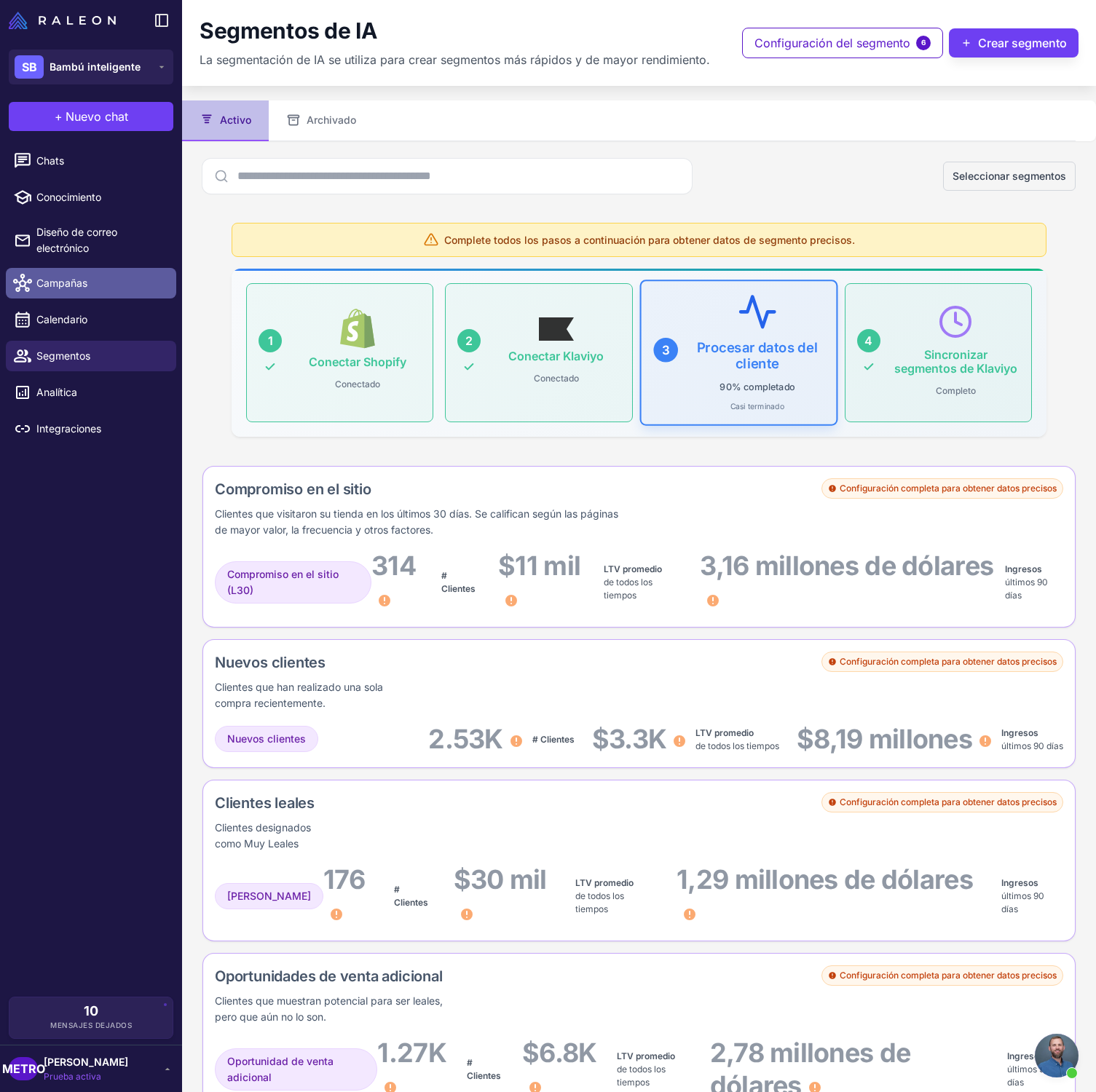
click at [55, 277] on font "Campañas" at bounding box center [62, 283] width 51 height 13
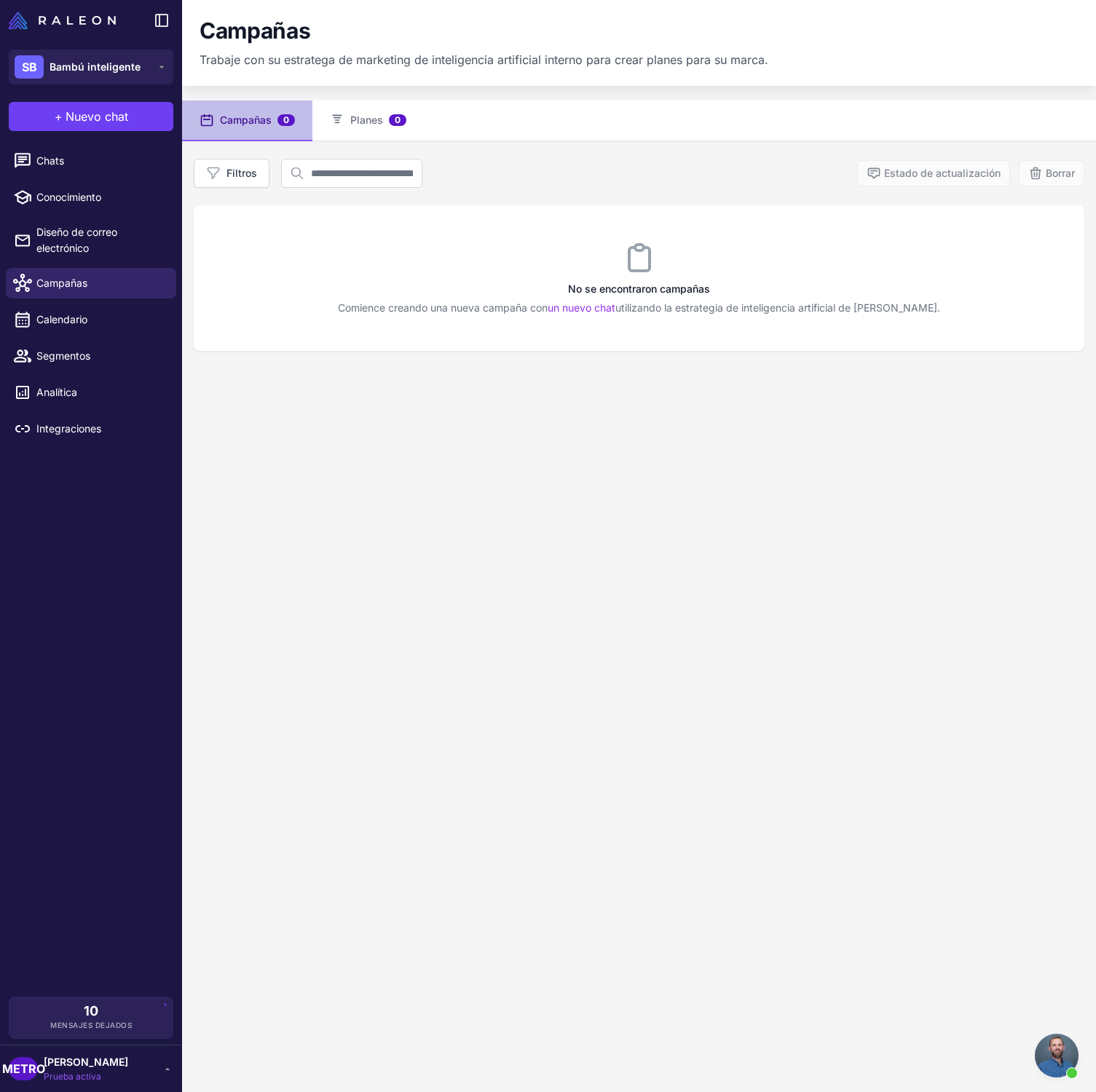
click at [123, 377] on link "Analítica" at bounding box center [91, 392] width 170 height 31
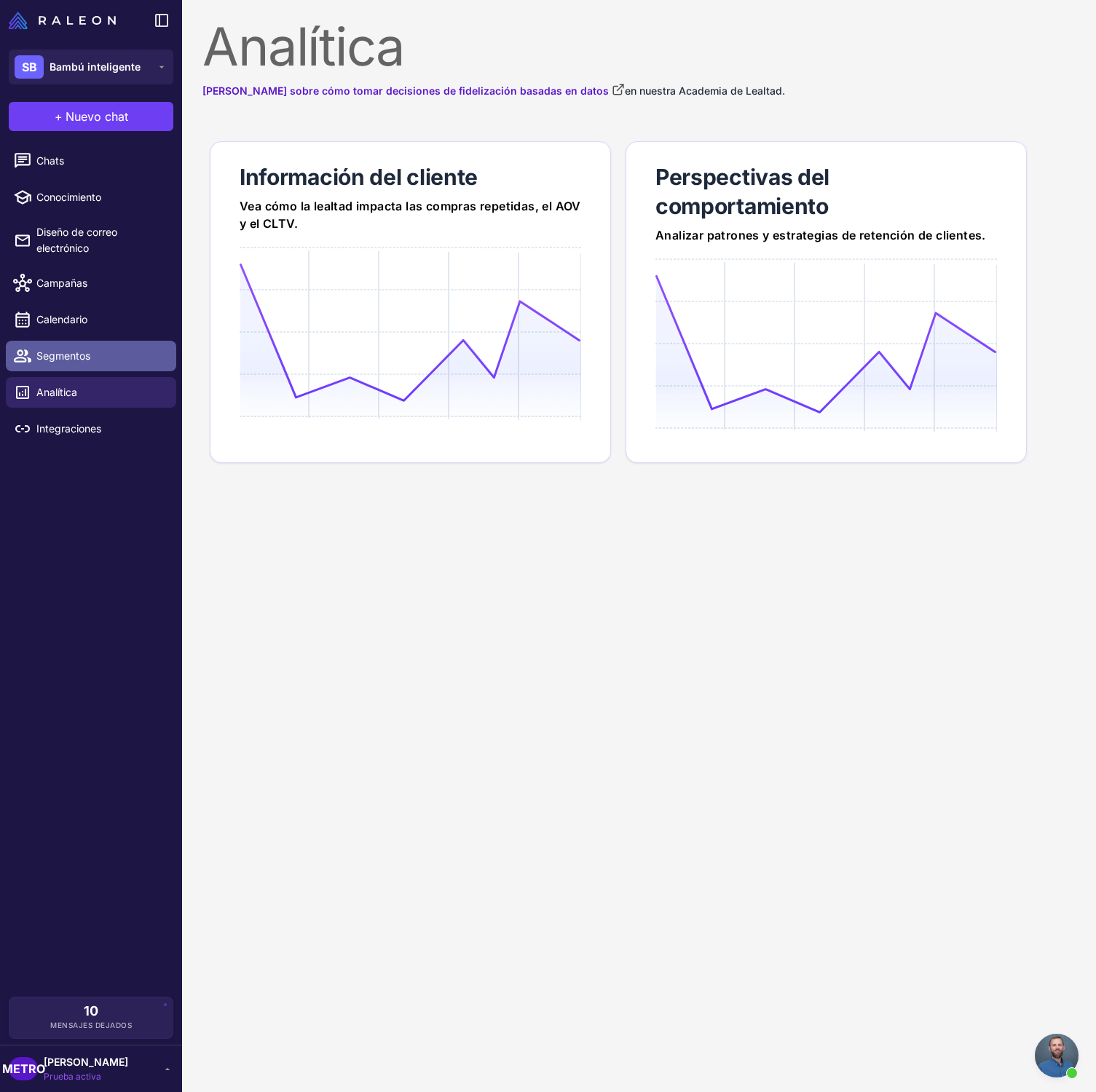
click at [133, 354] on span "Segmentos" at bounding box center [101, 356] width 128 height 16
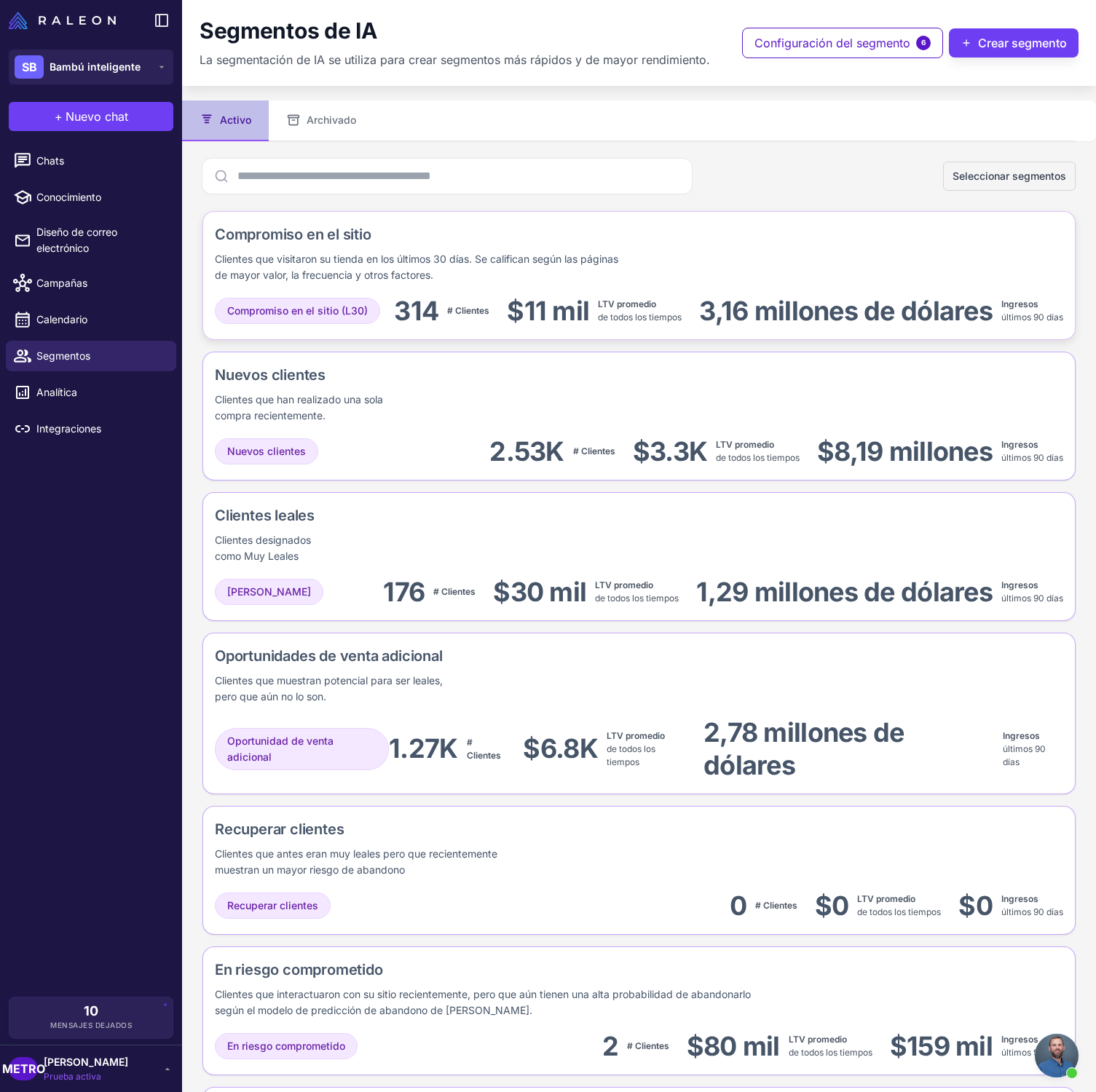
click at [327, 236] on font "Compromiso en el sitio" at bounding box center [293, 234] width 157 height 17
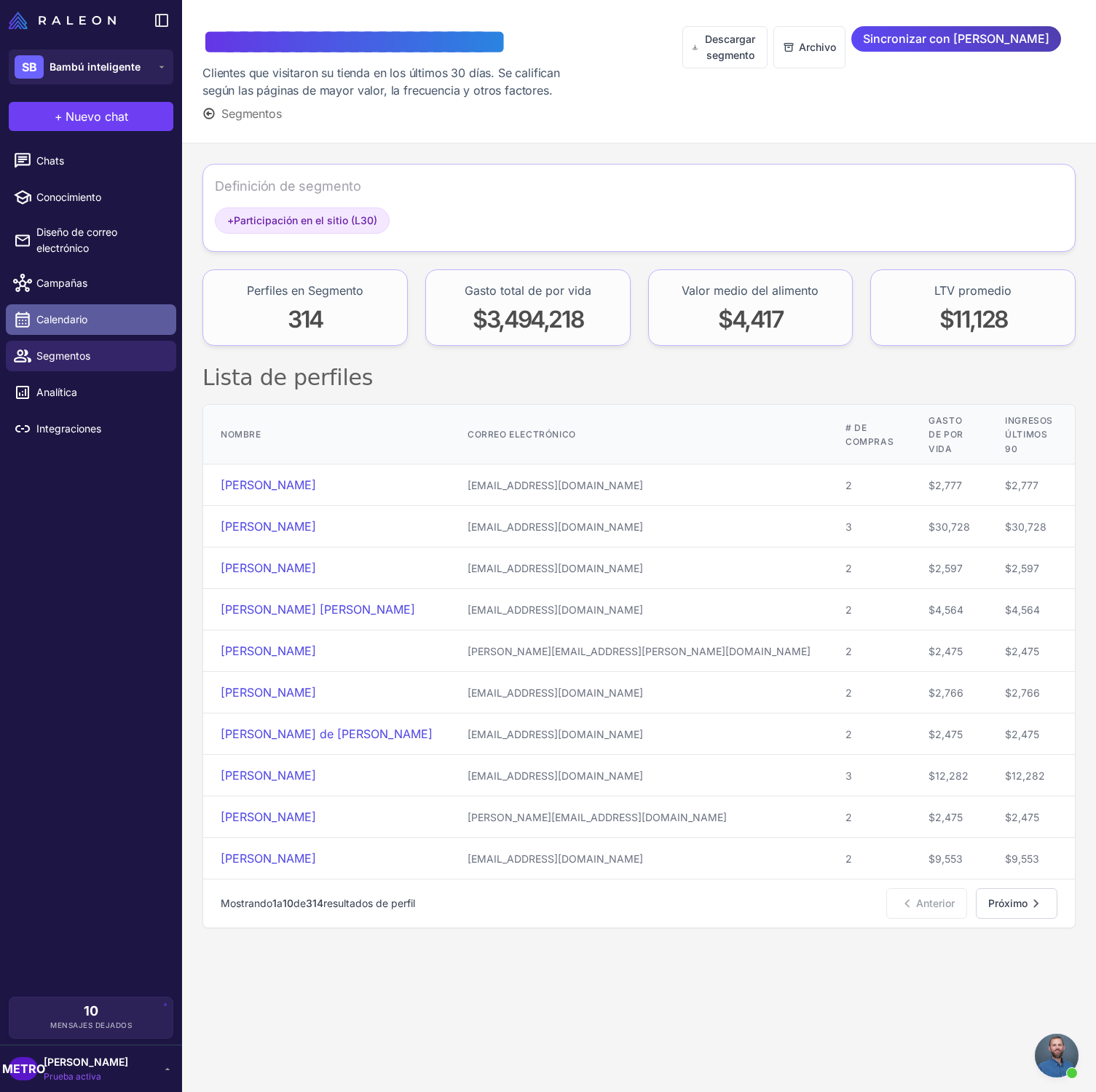
click at [107, 312] on span "Calendario" at bounding box center [101, 319] width 128 height 16
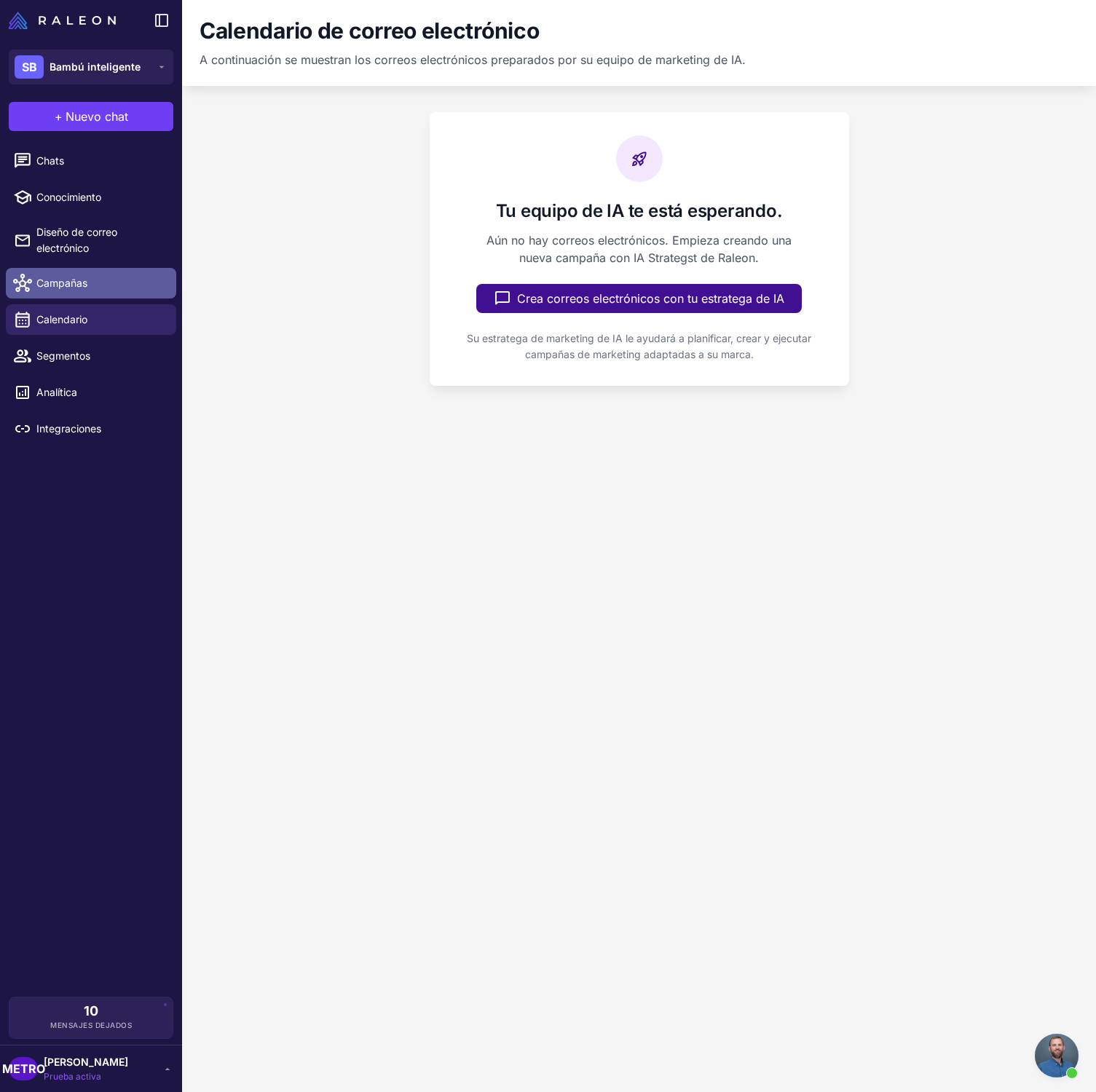
click at [122, 286] on span "Campañas" at bounding box center [101, 283] width 128 height 16
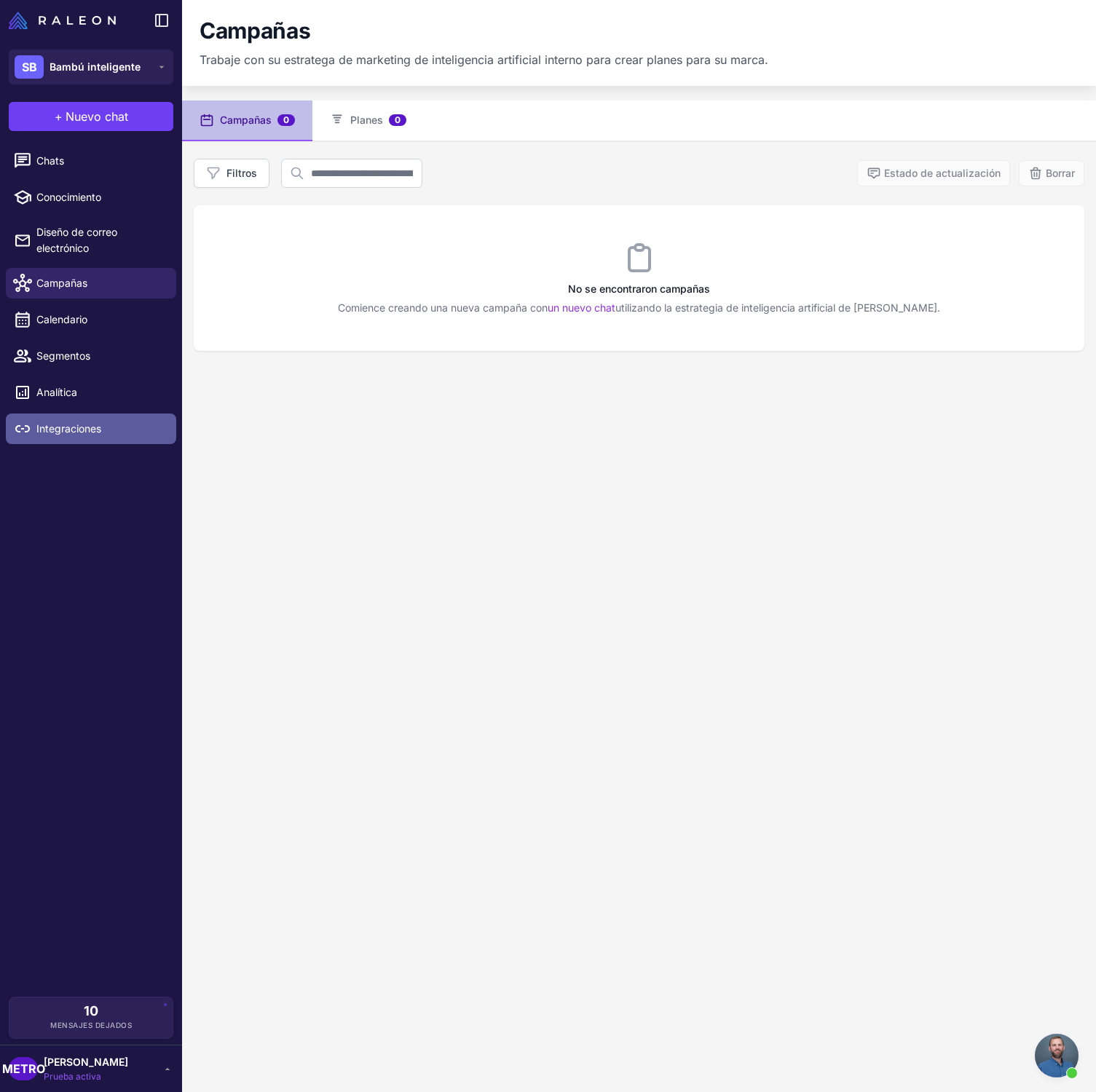
click at [140, 438] on link "Integraciones" at bounding box center [91, 428] width 170 height 31
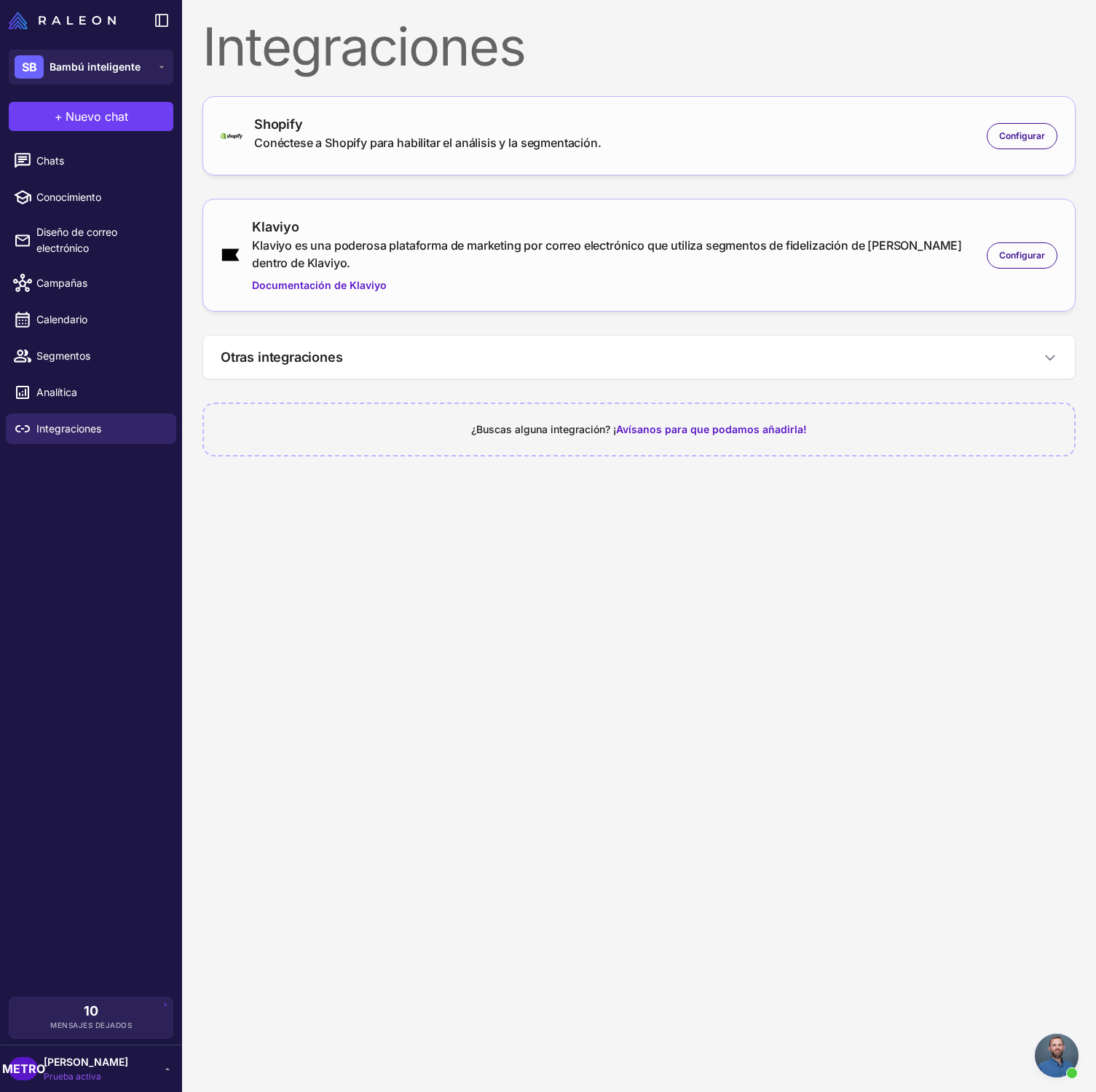
click at [119, 175] on li "Chats" at bounding box center [91, 160] width 182 height 37
click at [111, 166] on span "Chats" at bounding box center [101, 160] width 128 height 16
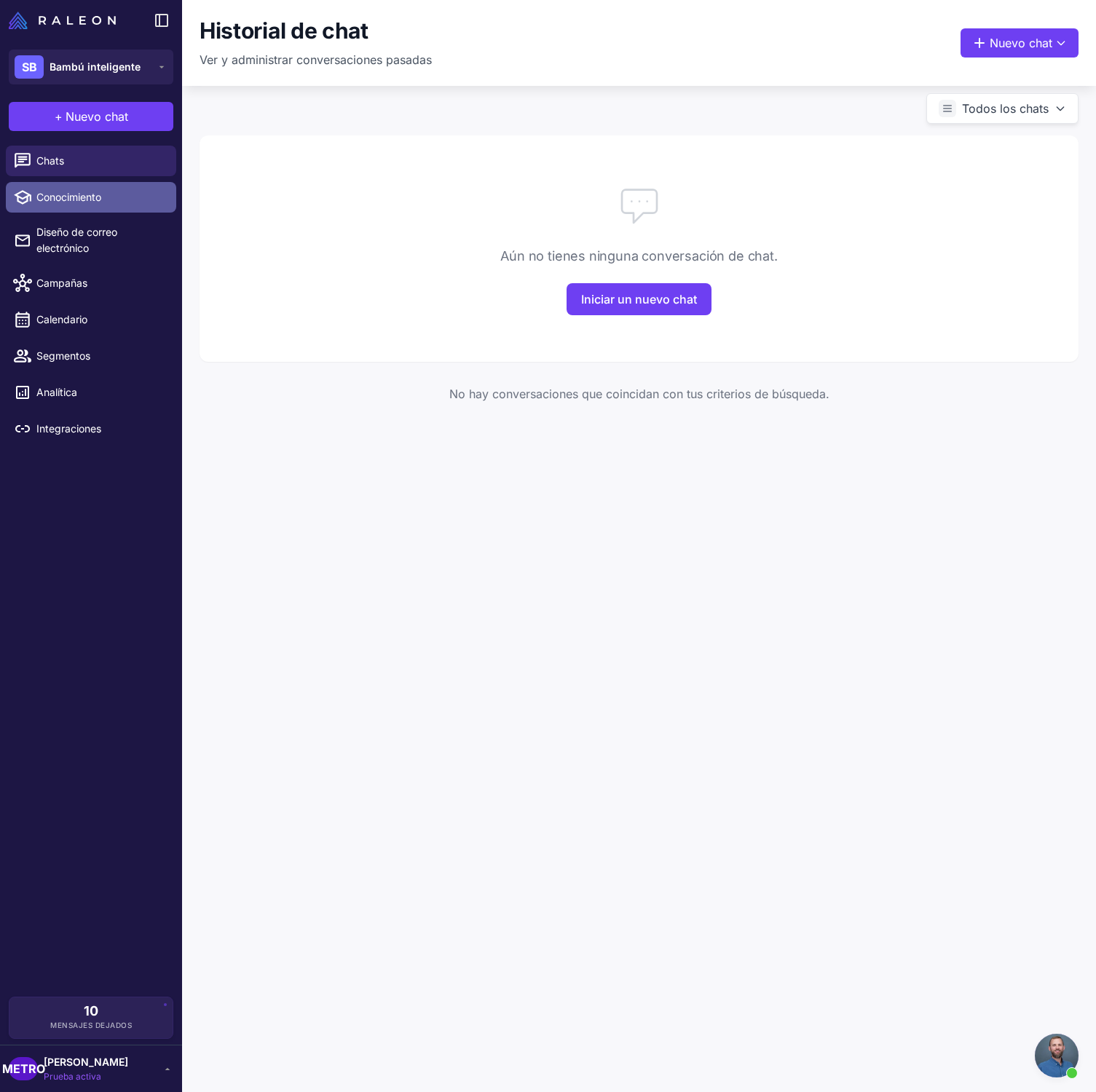
click at [135, 207] on link "Conocimiento" at bounding box center [91, 197] width 170 height 31
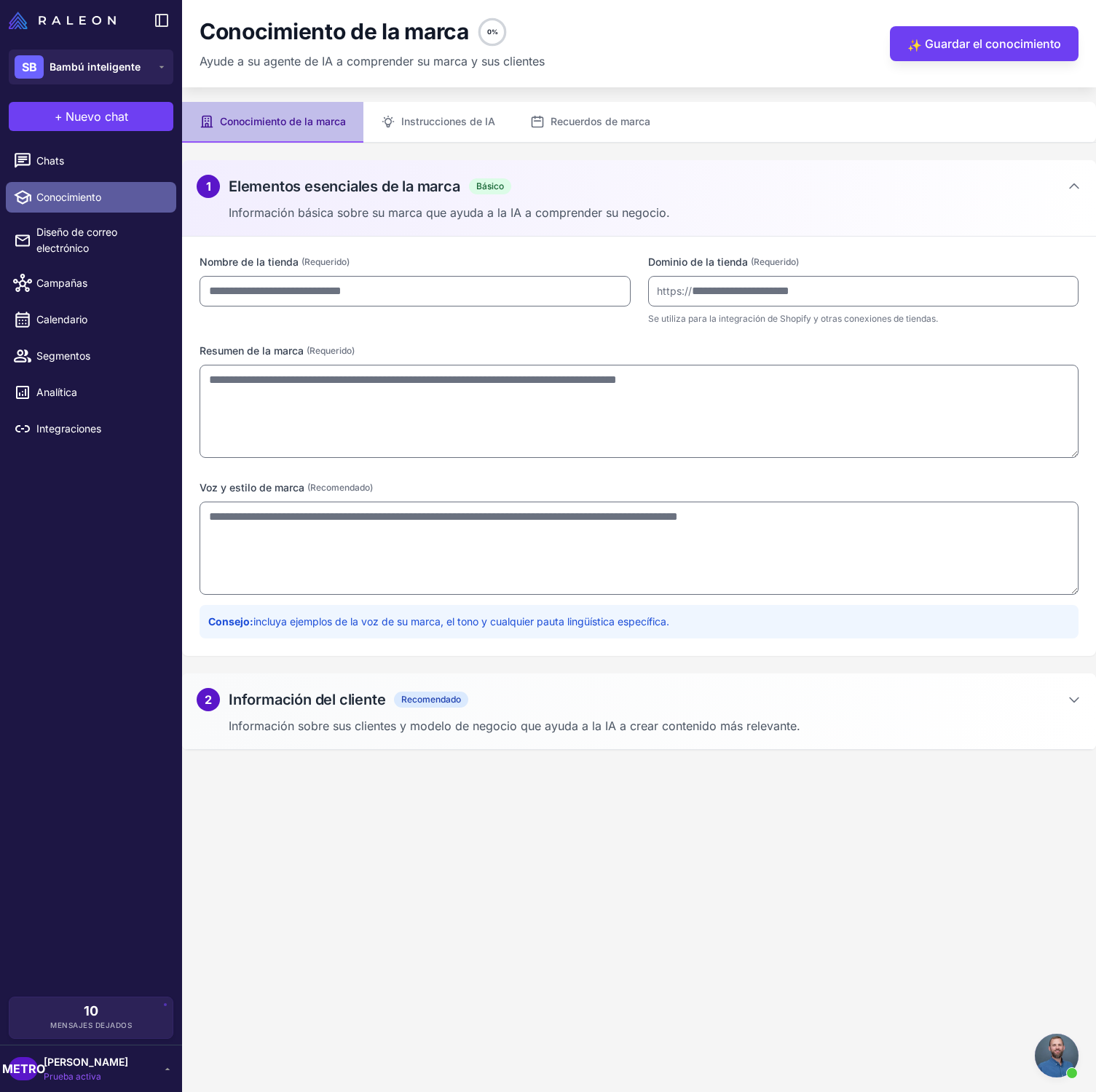
type input "**********"
type textarea "**********"
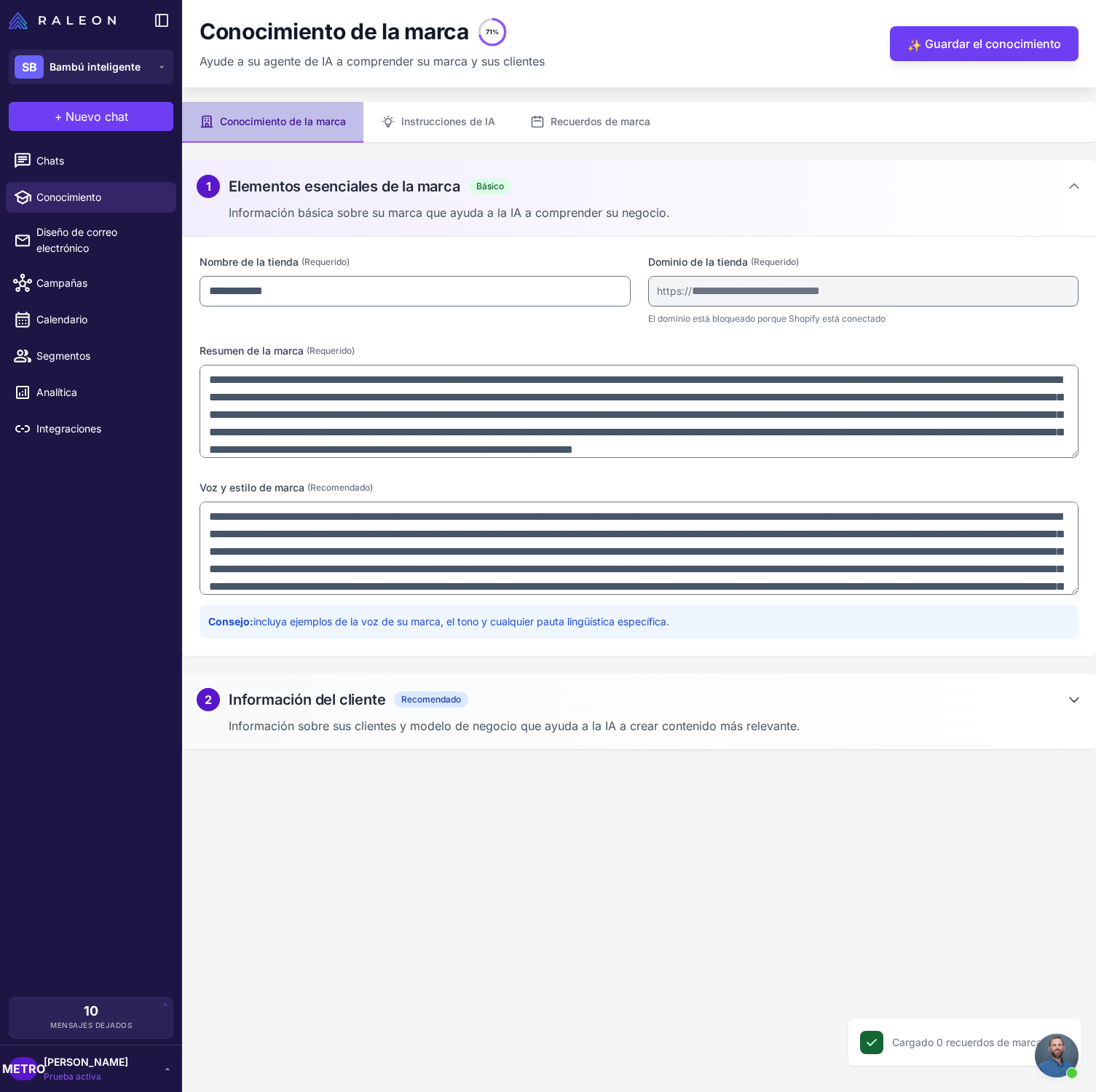
click at [1079, 698] on icon at bounding box center [1074, 700] width 9 height 4
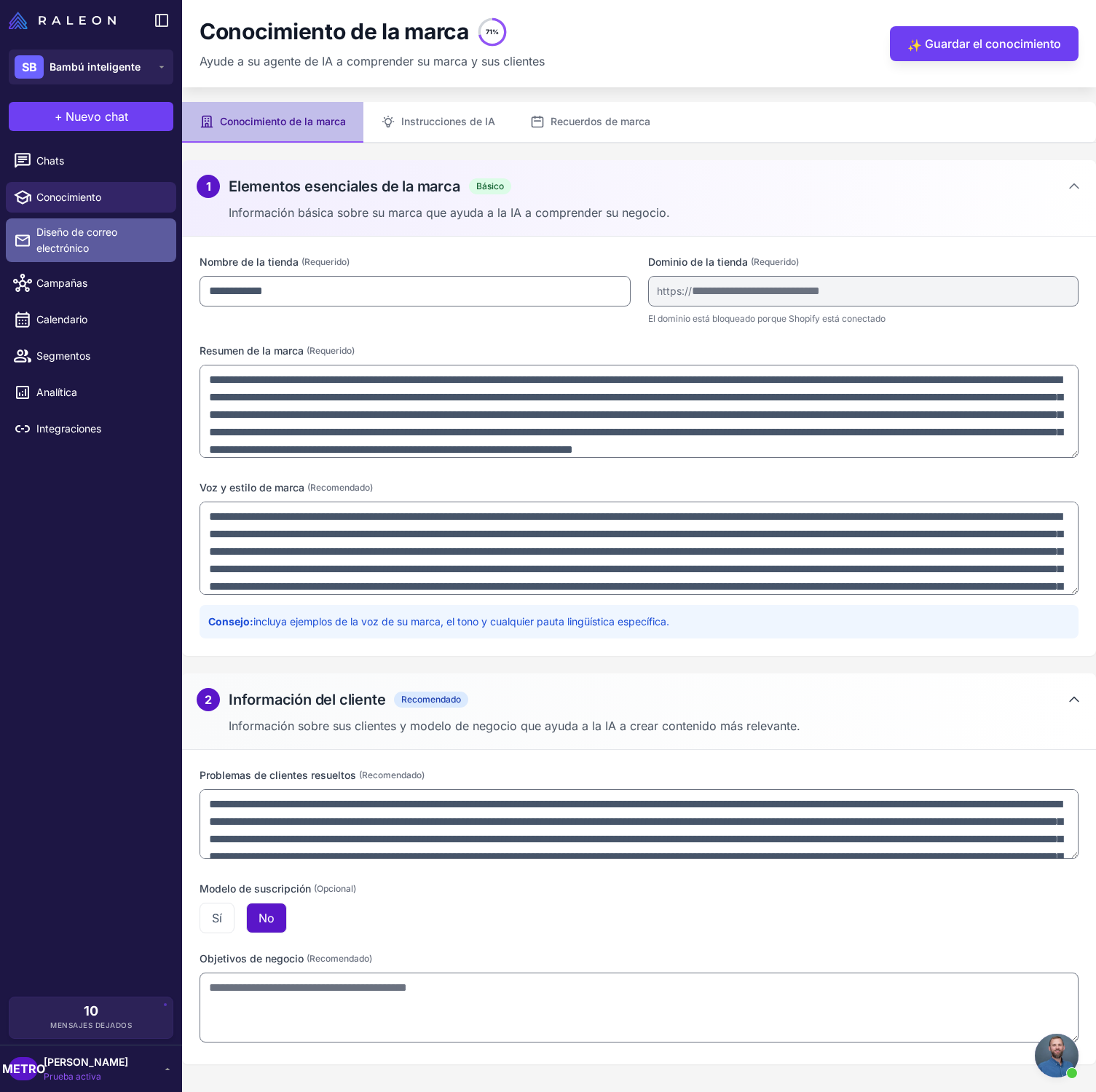
click at [127, 242] on span "Diseño de correo electrónico" at bounding box center [101, 240] width 128 height 32
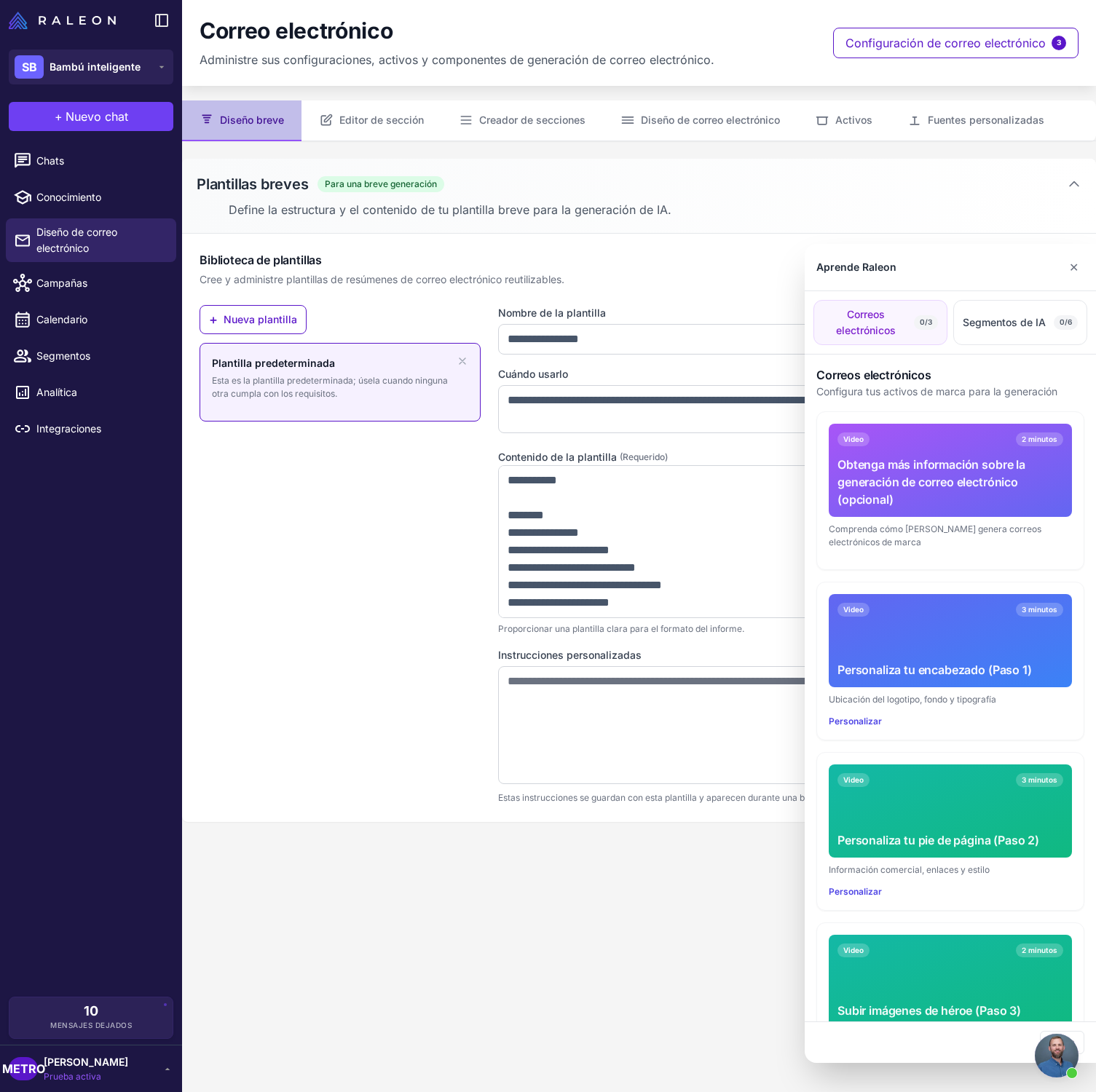
click at [283, 323] on div at bounding box center [548, 546] width 1096 height 1092
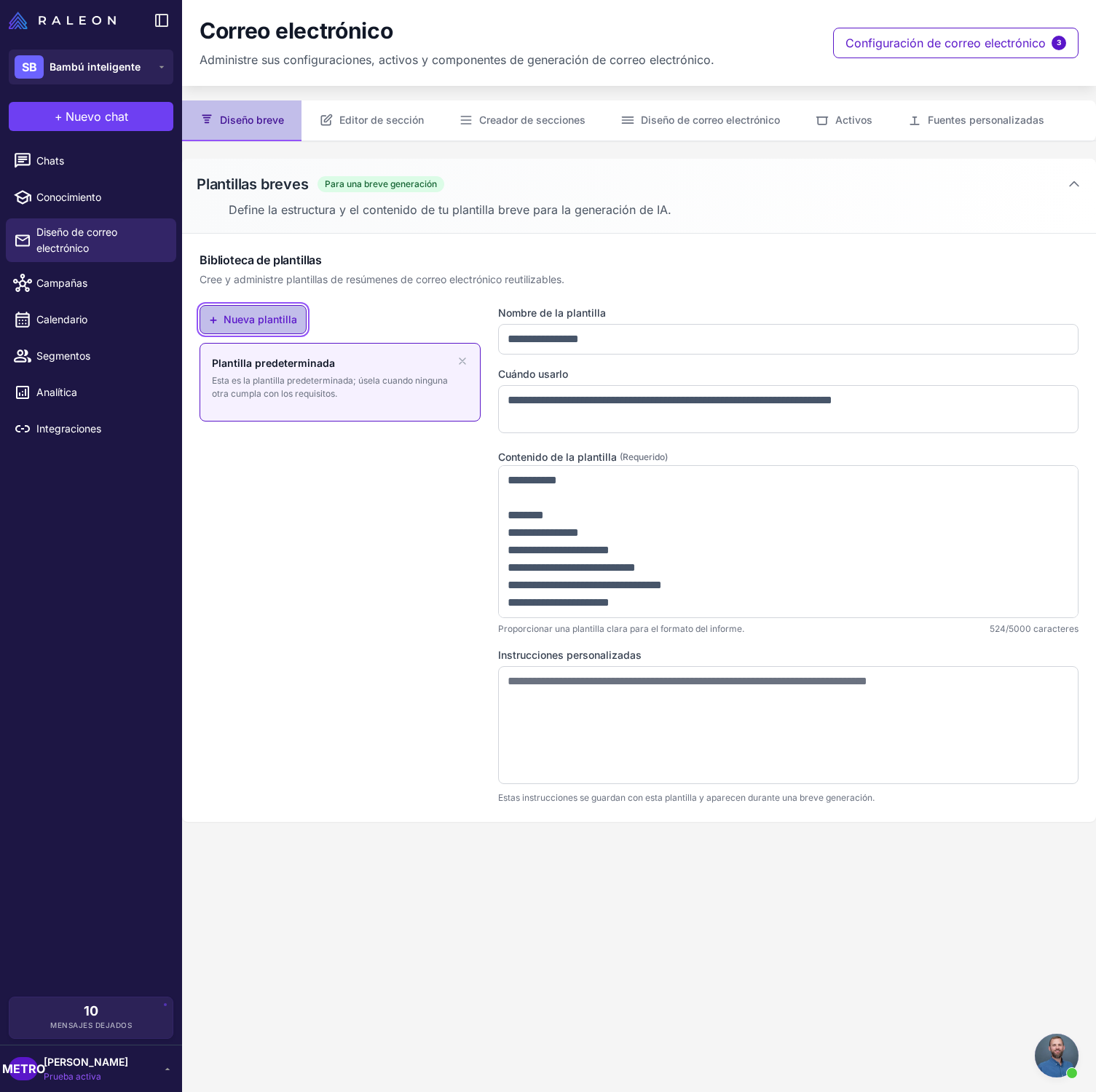
click at [278, 321] on font "Nueva plantilla" at bounding box center [260, 319] width 74 height 13
type input "**********"
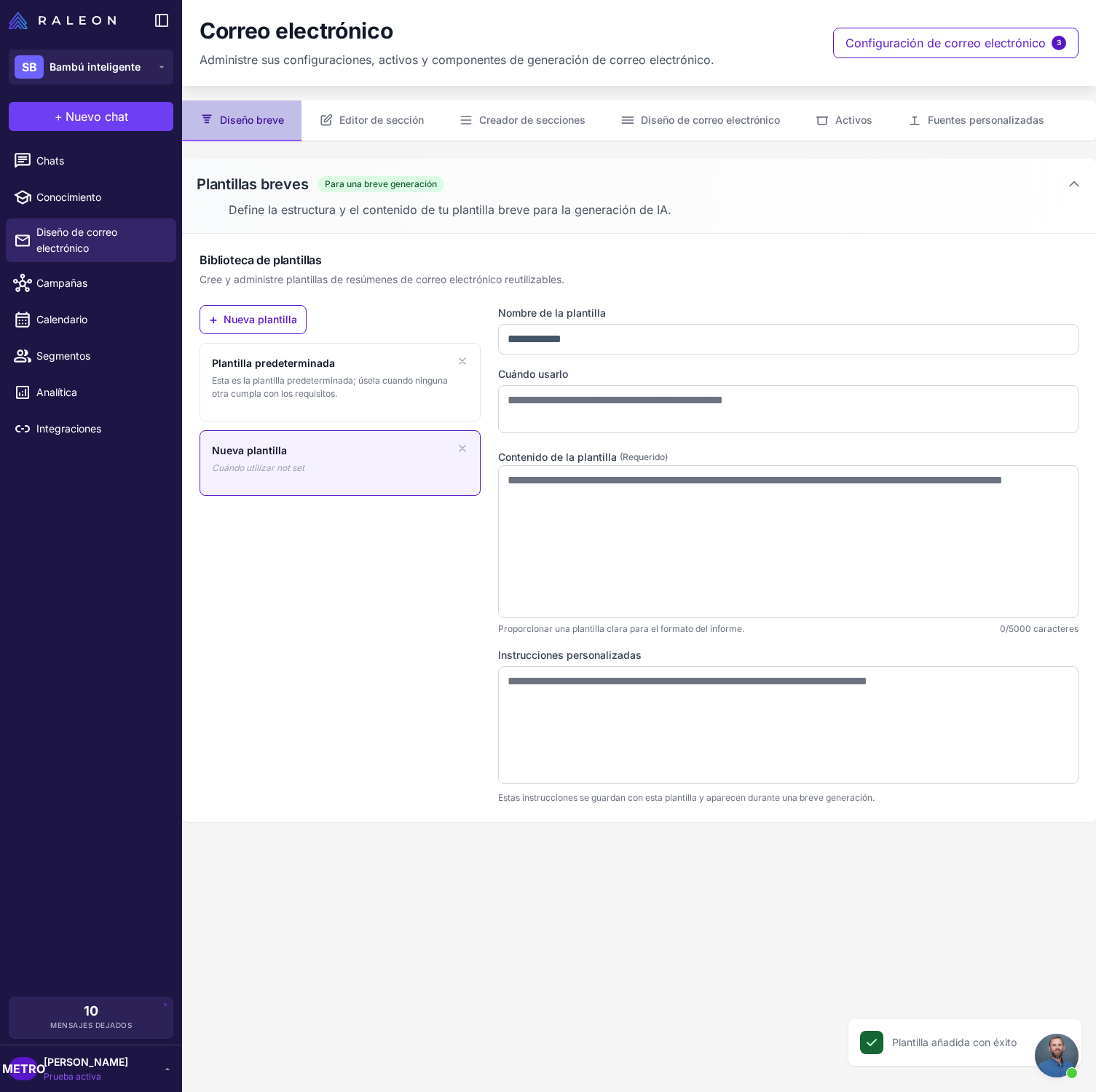
click at [418, 457] on div "Nueva plantilla Cuándo utilizar not set" at bounding box center [340, 458] width 257 height 32
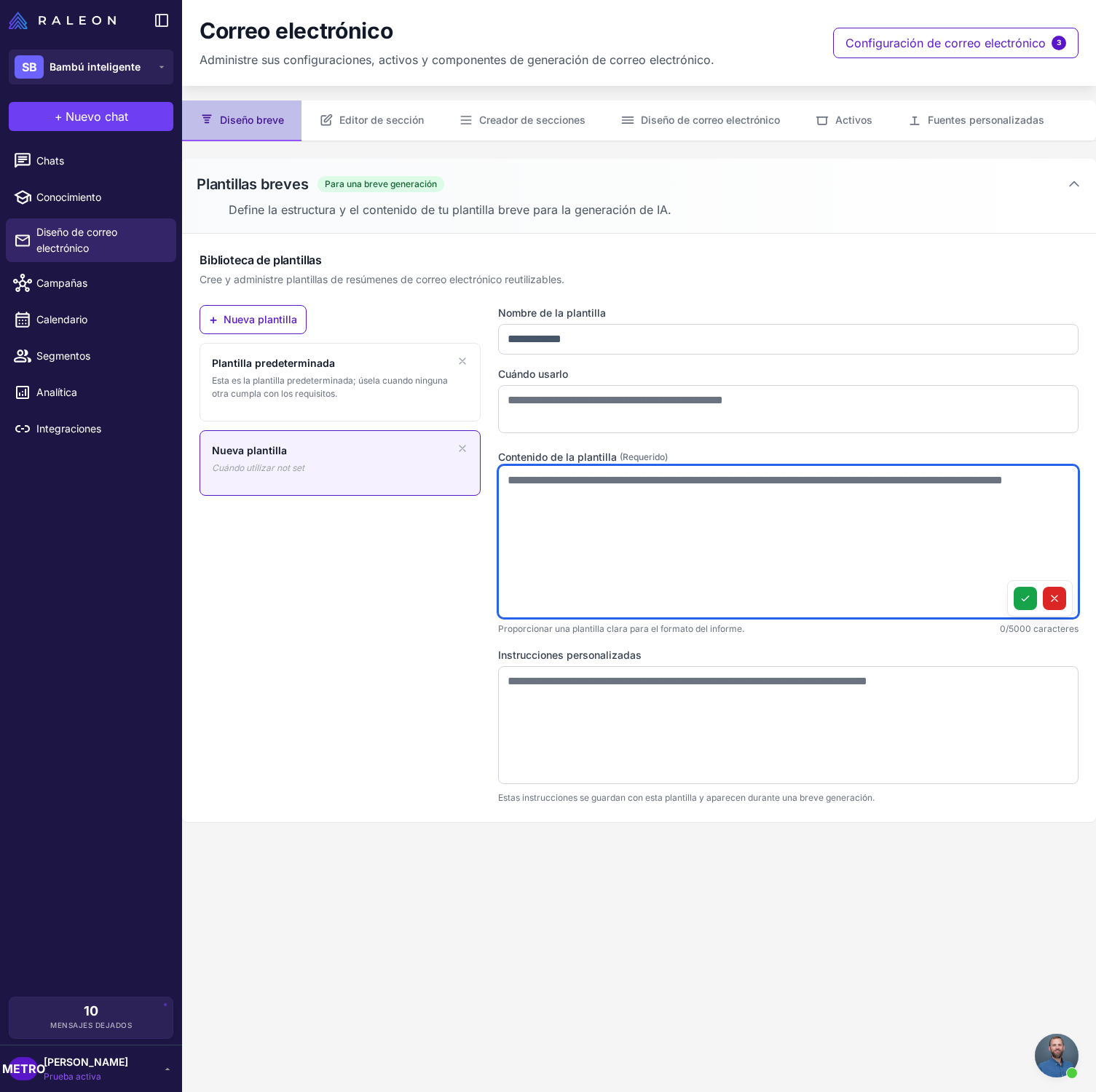
drag, startPoint x: 618, startPoint y: 498, endPoint x: 502, endPoint y: 471, distance: 119.1
click at [502, 471] on textarea at bounding box center [789, 542] width 580 height 153
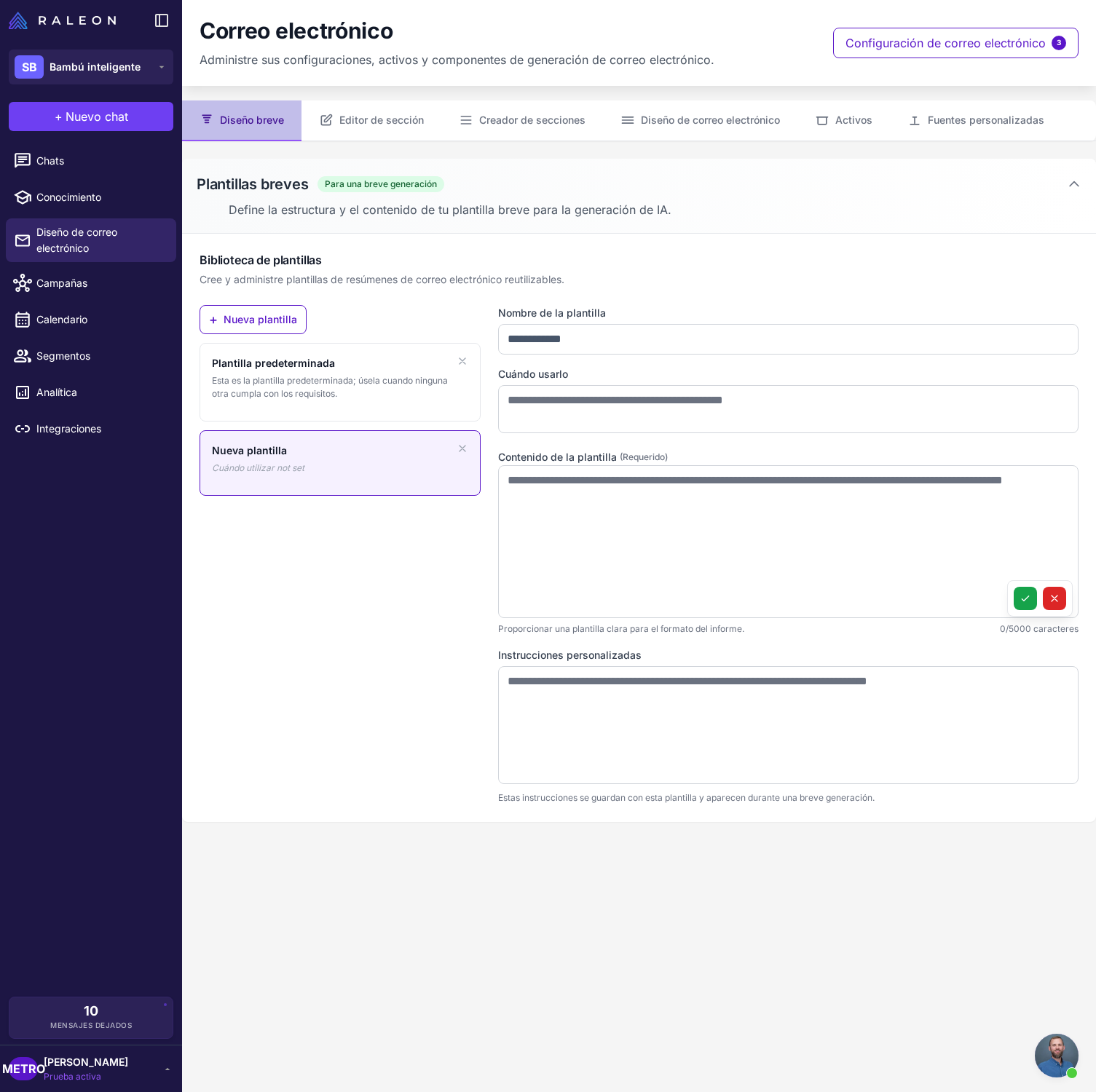
click at [391, 501] on div "+ Nueva plantilla Plantilla predeterminada Esta es la plantilla predeterminada;…" at bounding box center [339, 555] width 281 height 500
click at [96, 288] on span "Campañas" at bounding box center [101, 283] width 128 height 16
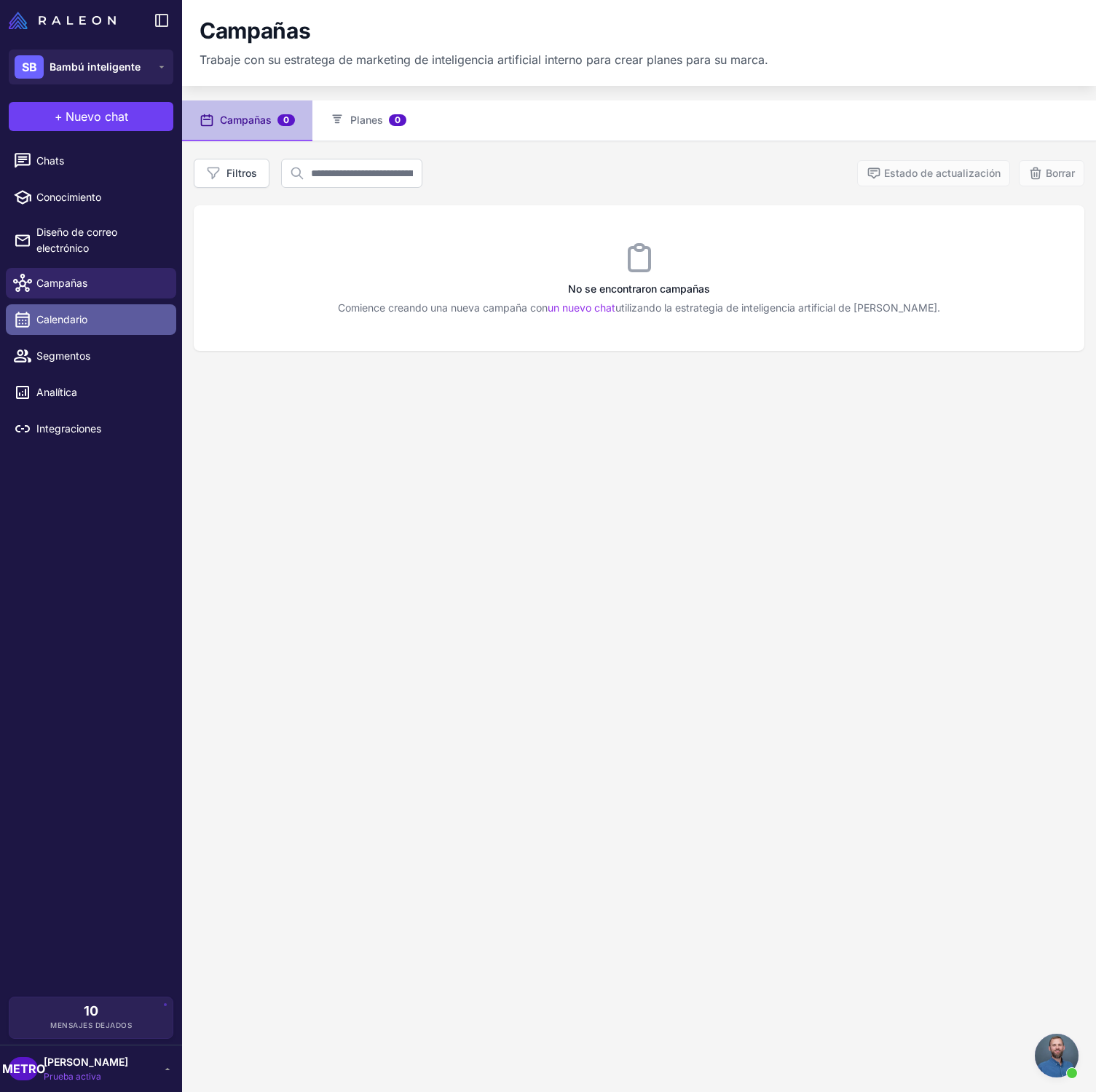
click at [107, 319] on span "Calendario" at bounding box center [101, 319] width 128 height 16
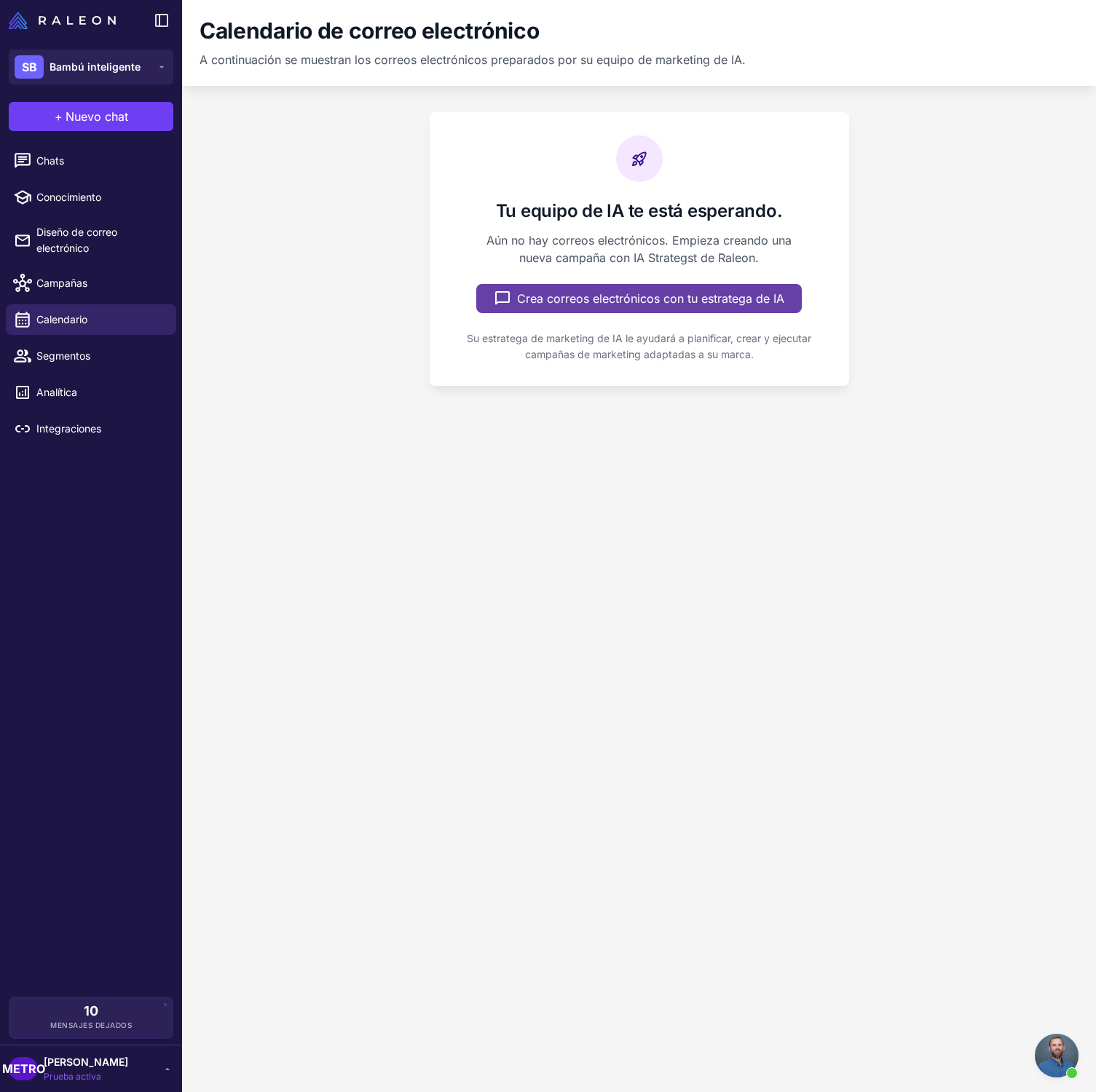
click at [519, 301] on font "Crea correos electrónicos con tu estratega de IA" at bounding box center [651, 298] width 267 height 15
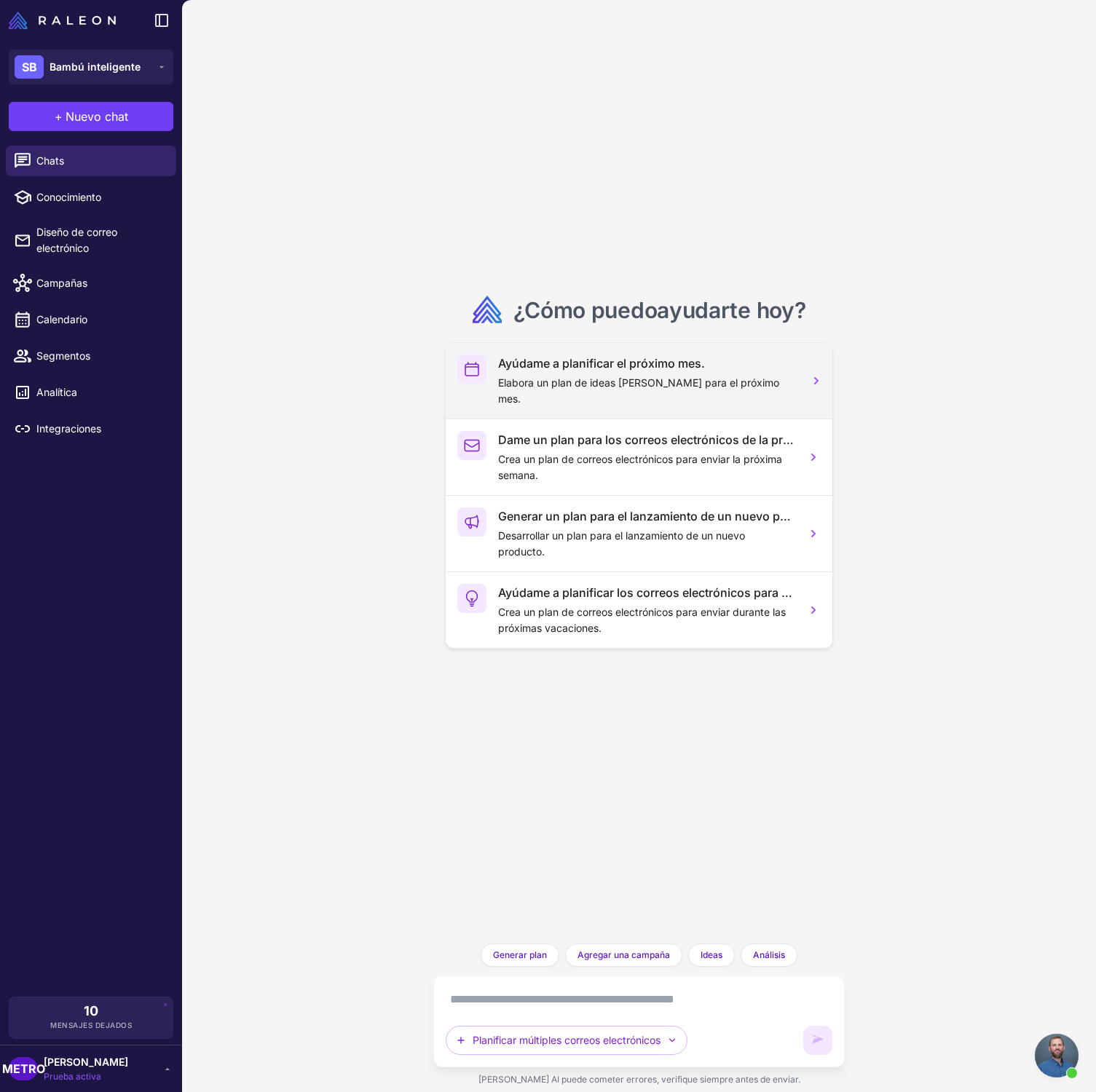
click at [660, 398] on p "Elabora un plan de ideas [PERSON_NAME] para el próximo mes." at bounding box center [646, 391] width 295 height 32
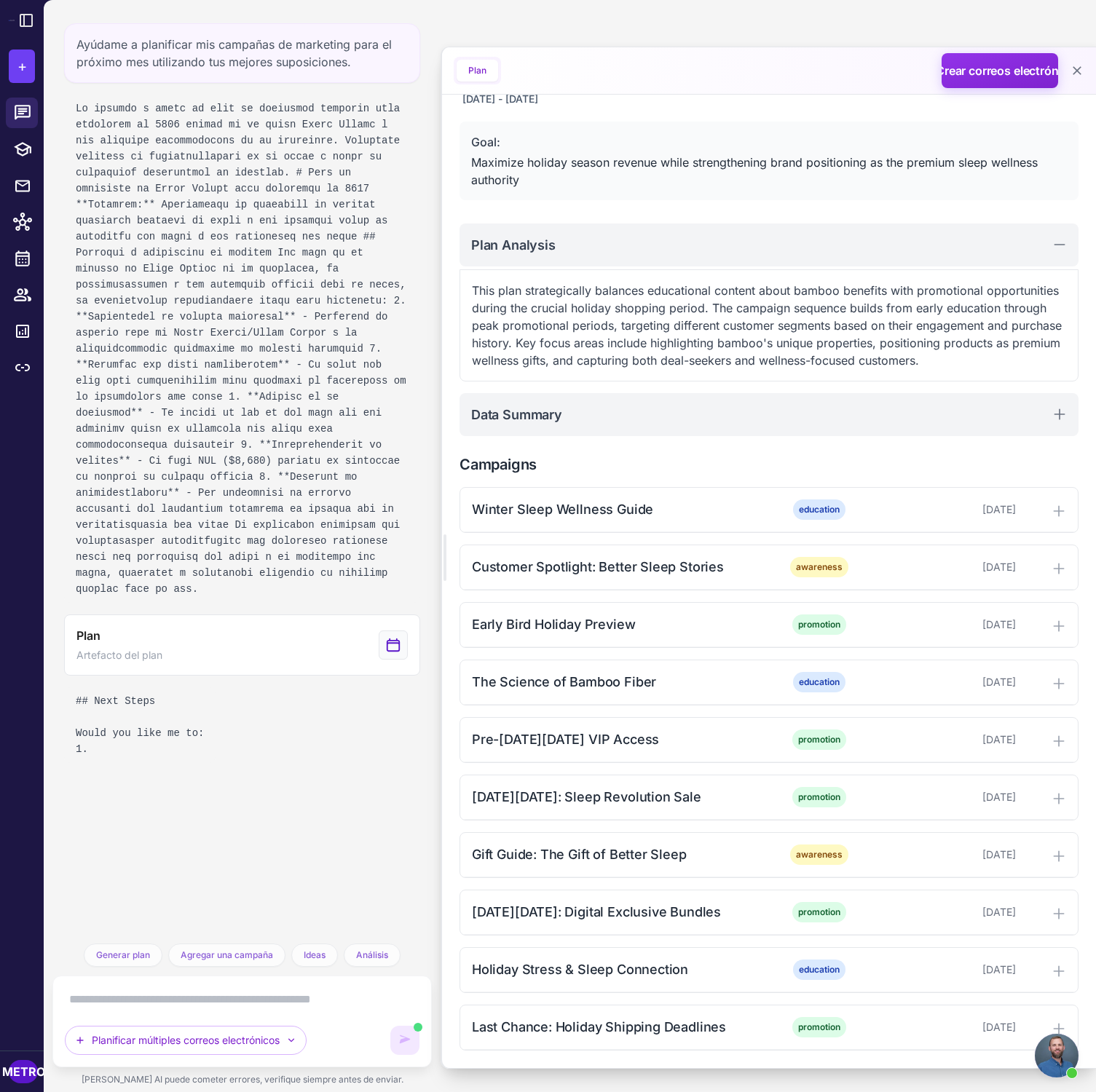
scroll to position [94, 0]
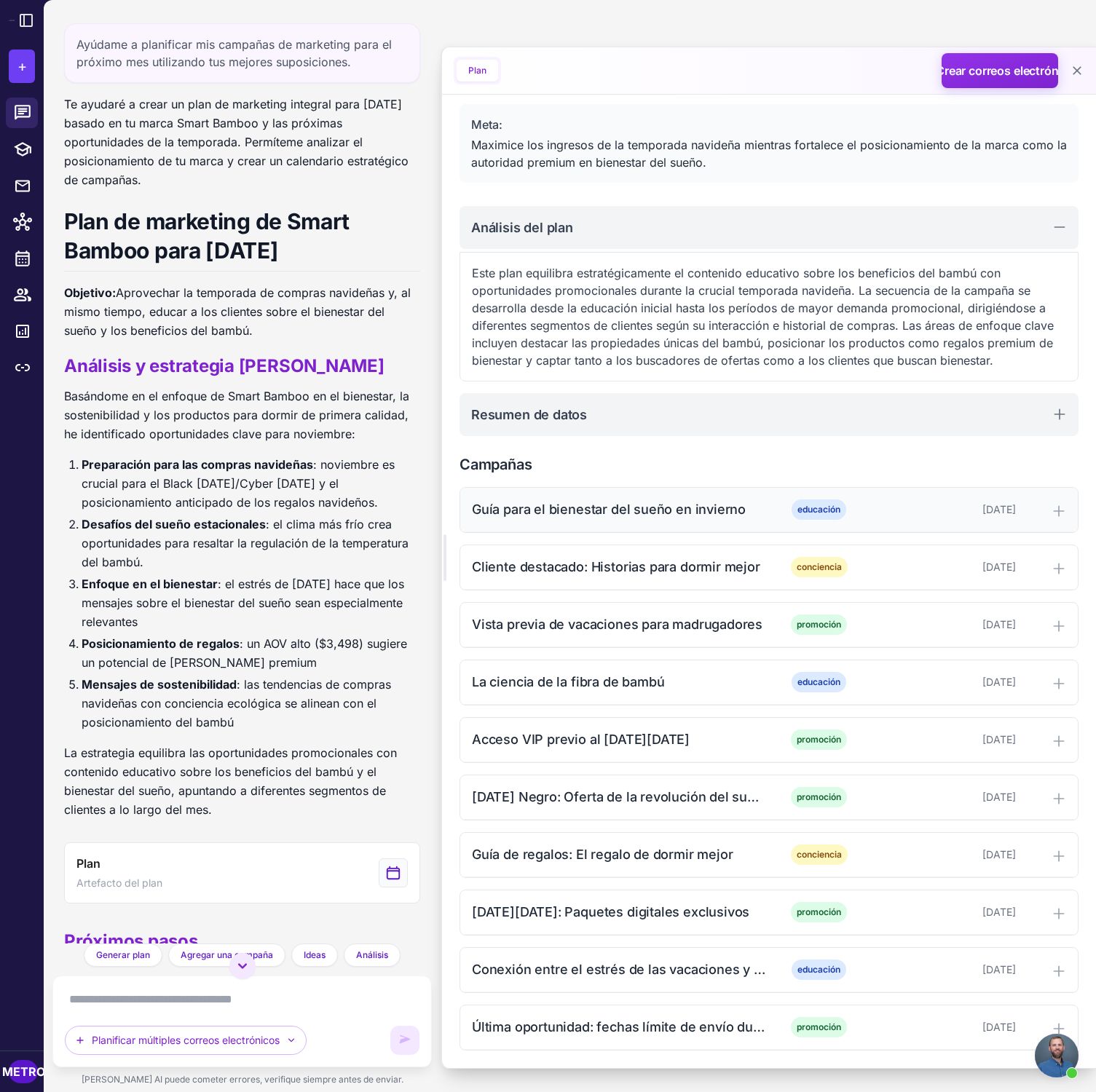
scroll to position [76, 0]
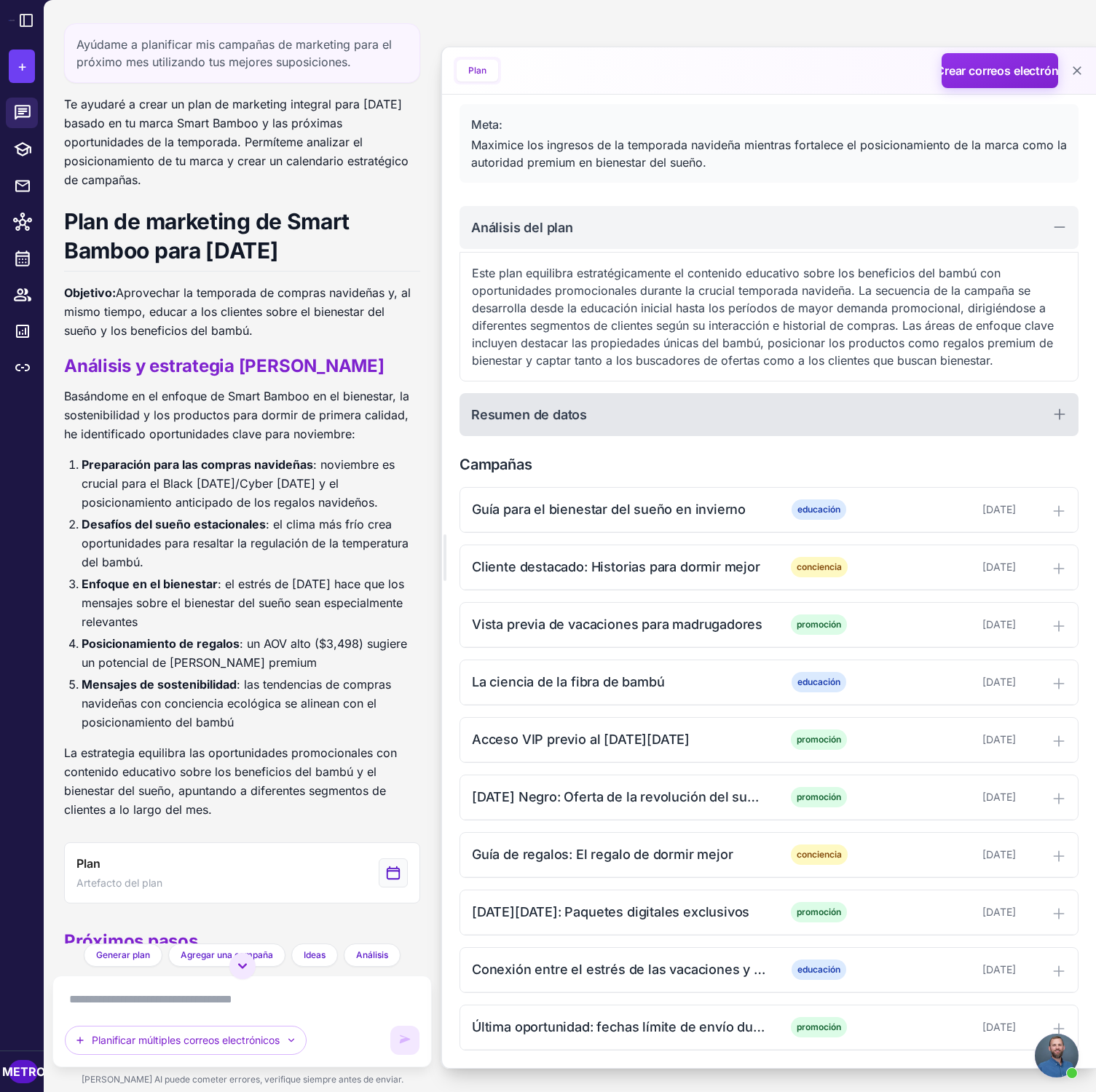
click at [1054, 421] on icon at bounding box center [1059, 415] width 15 height 15
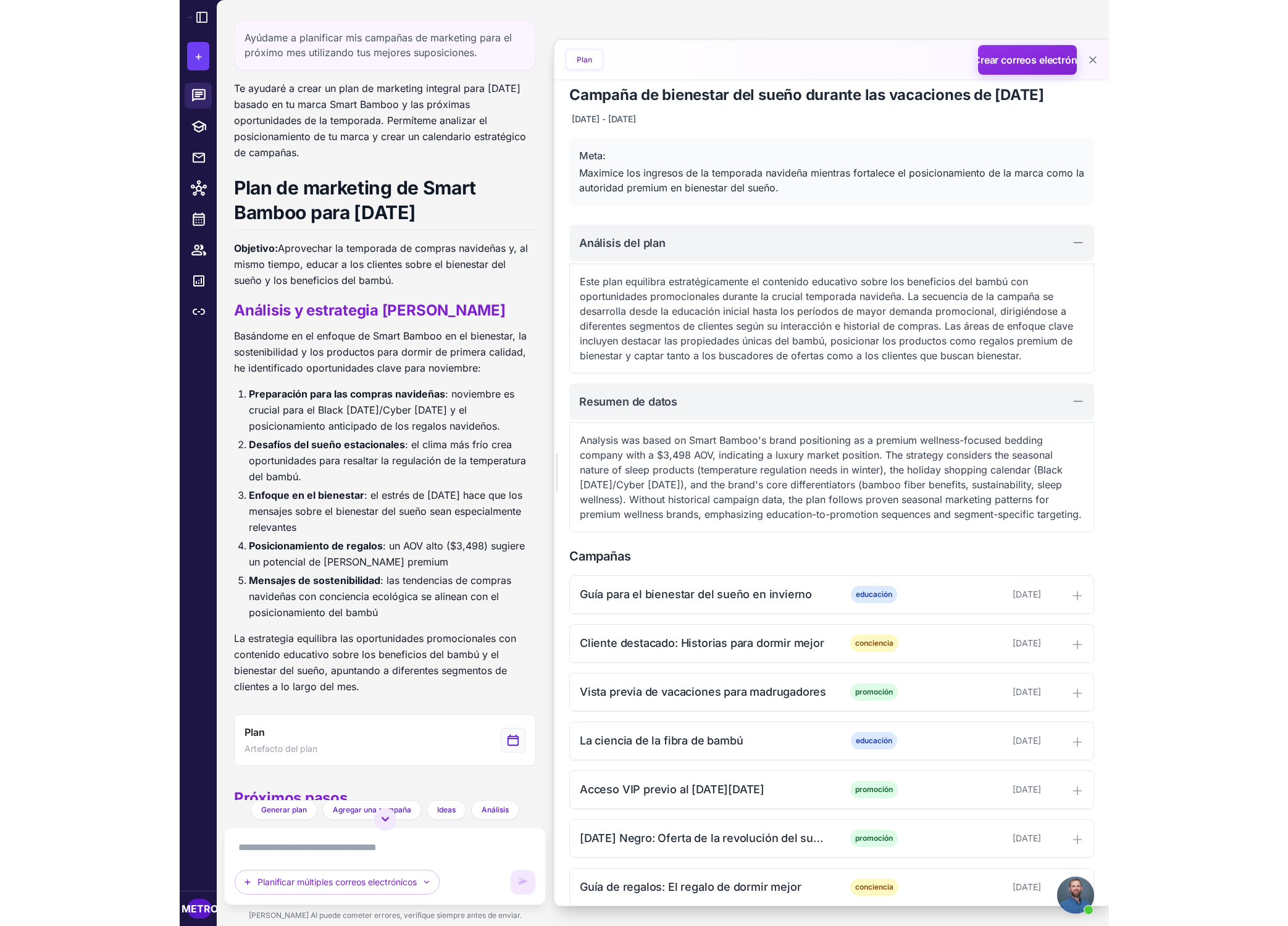
scroll to position [0, 0]
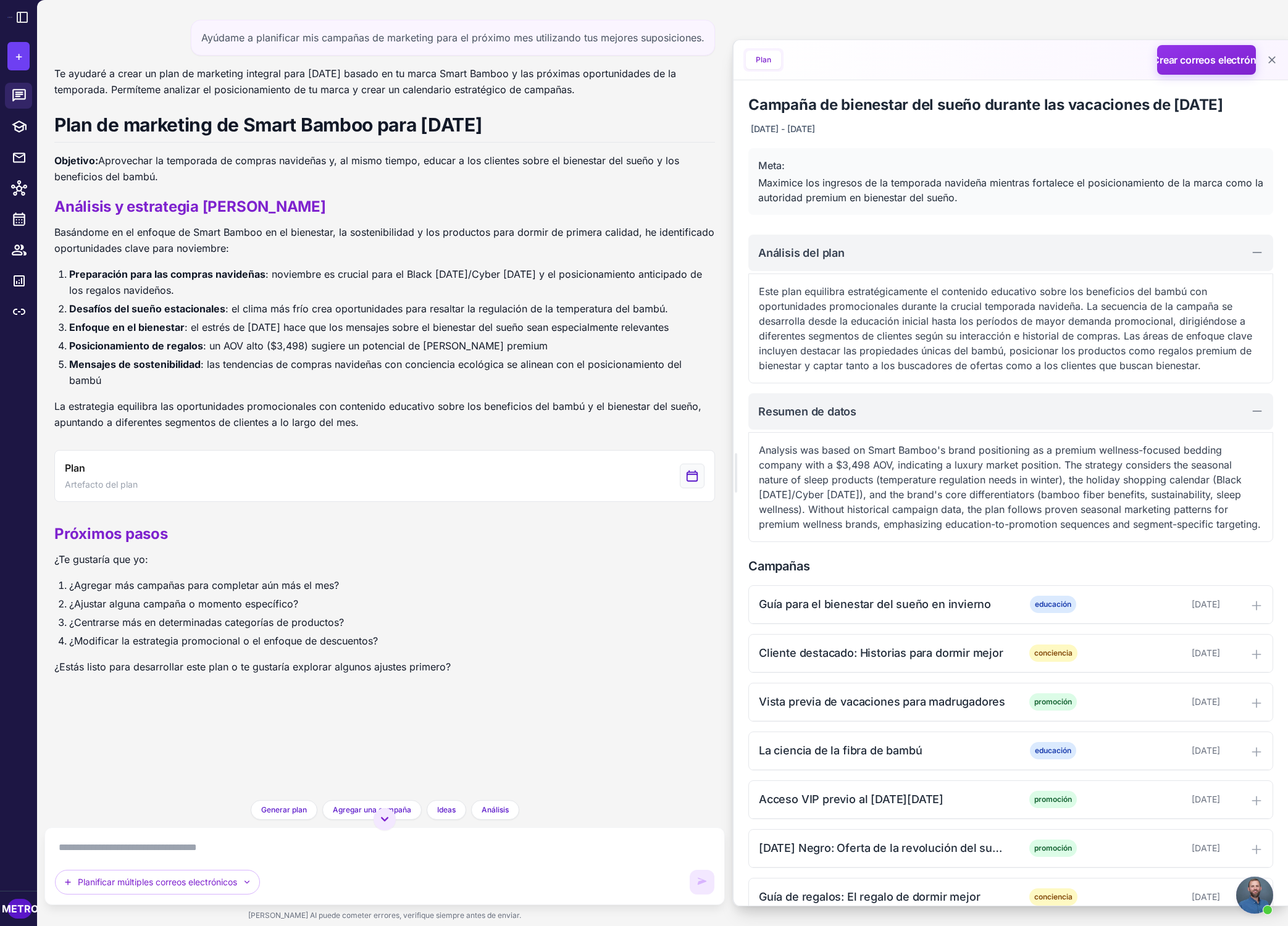
click at [180, 856] on textarea at bounding box center [385, 847] width 659 height 20
type textarea "**********"
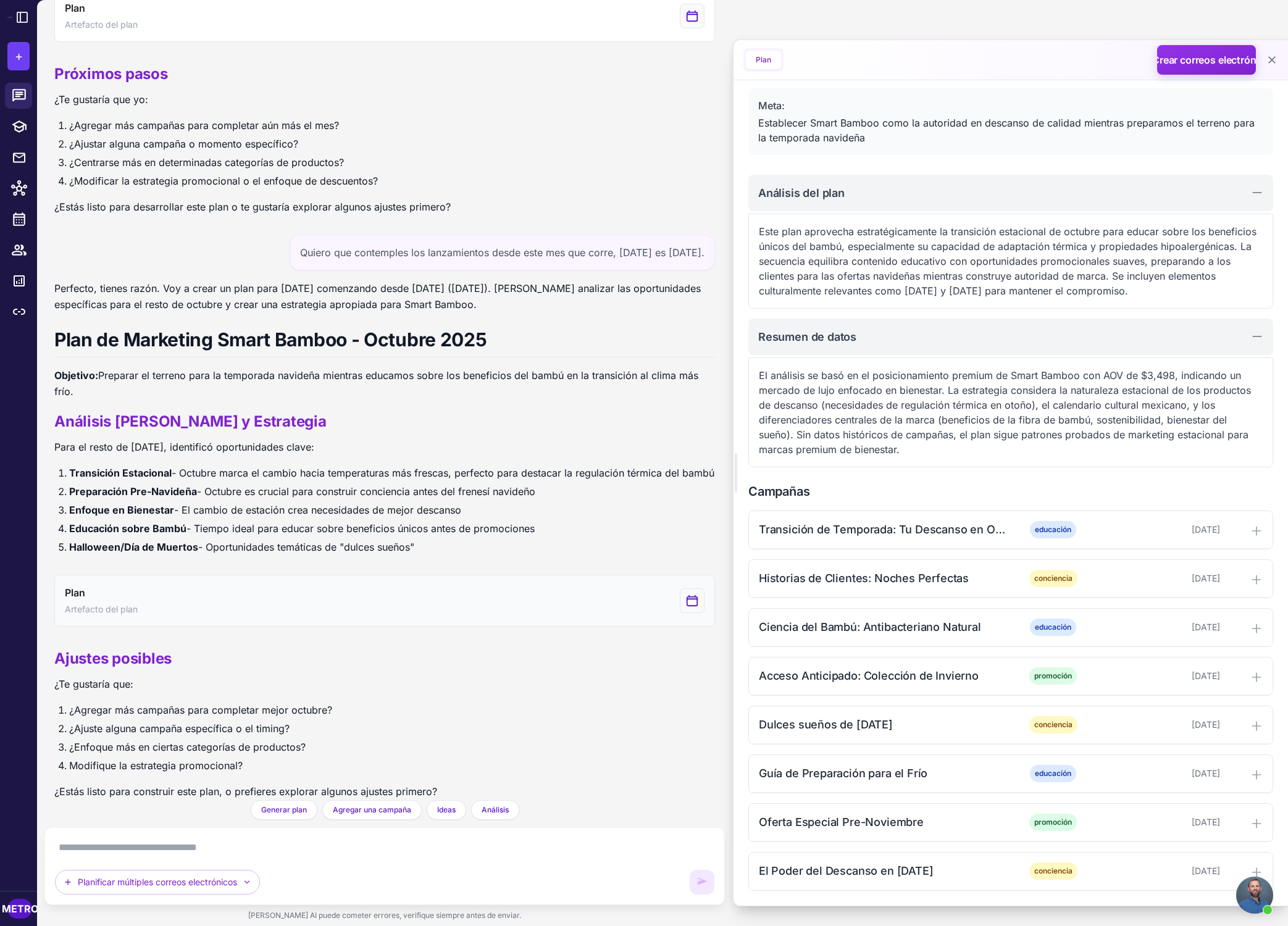
scroll to position [495, 0]
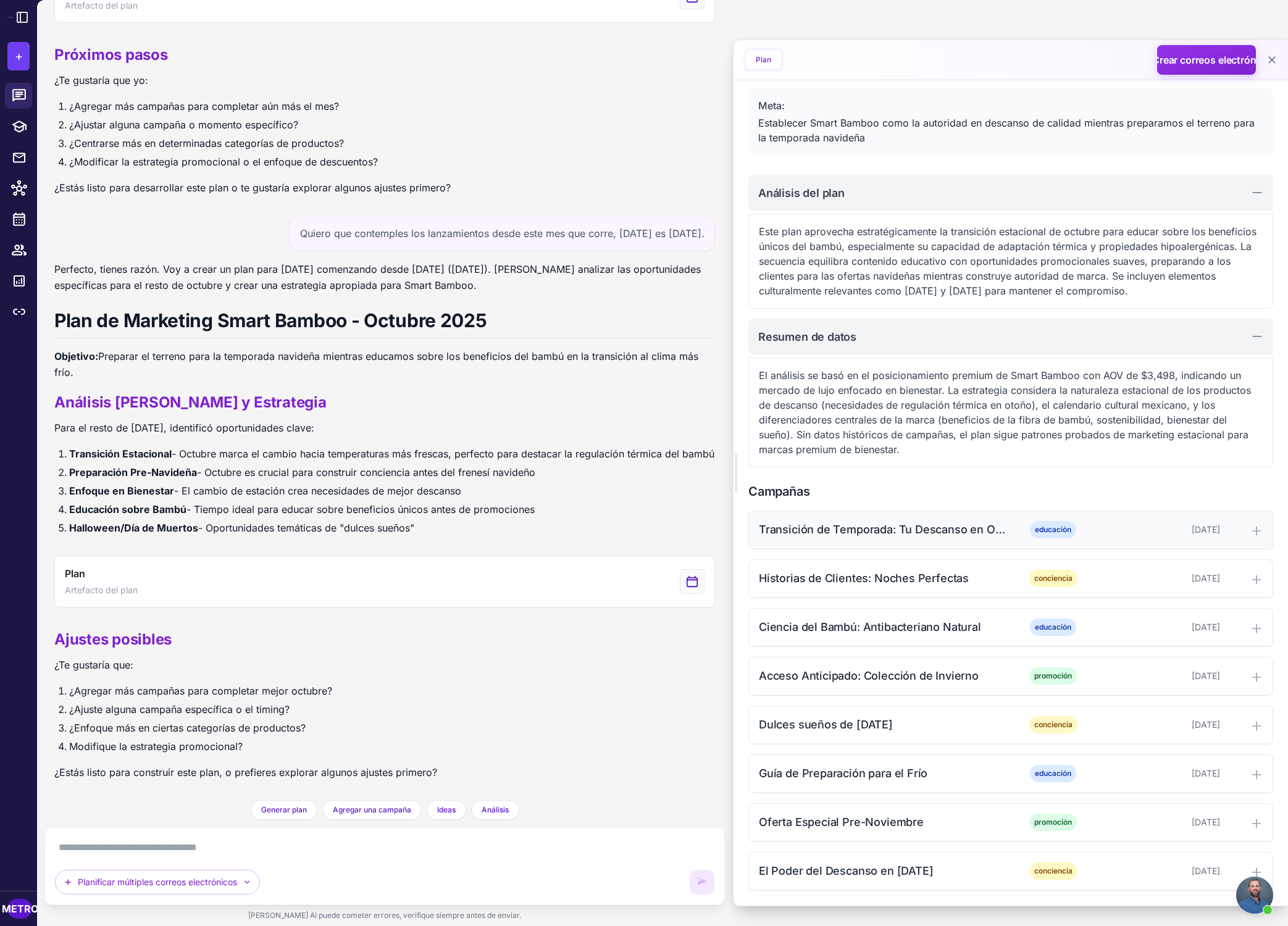
click at [929, 531] on icon at bounding box center [1256, 531] width 13 height 13
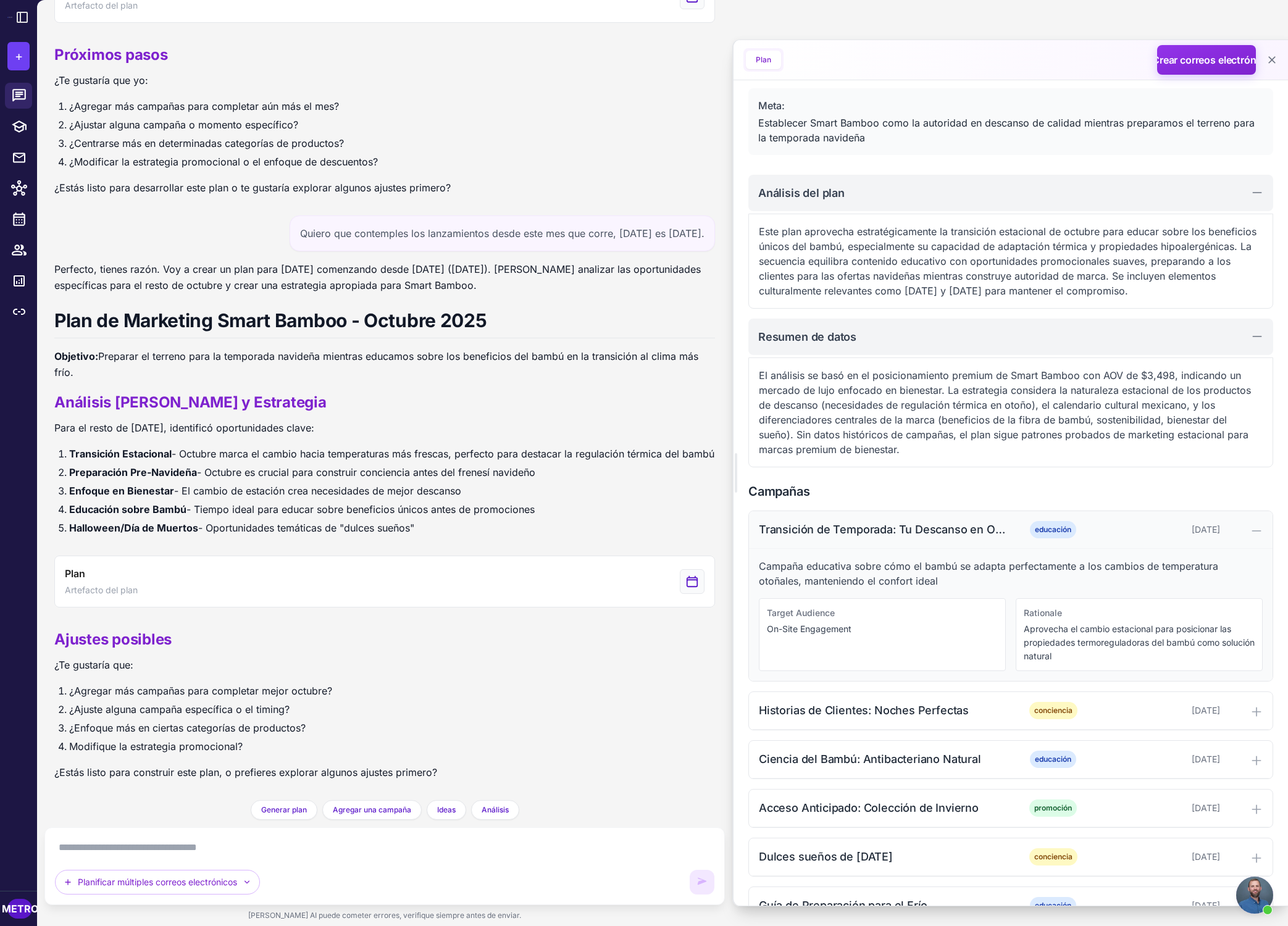
scroll to position [93, 0]
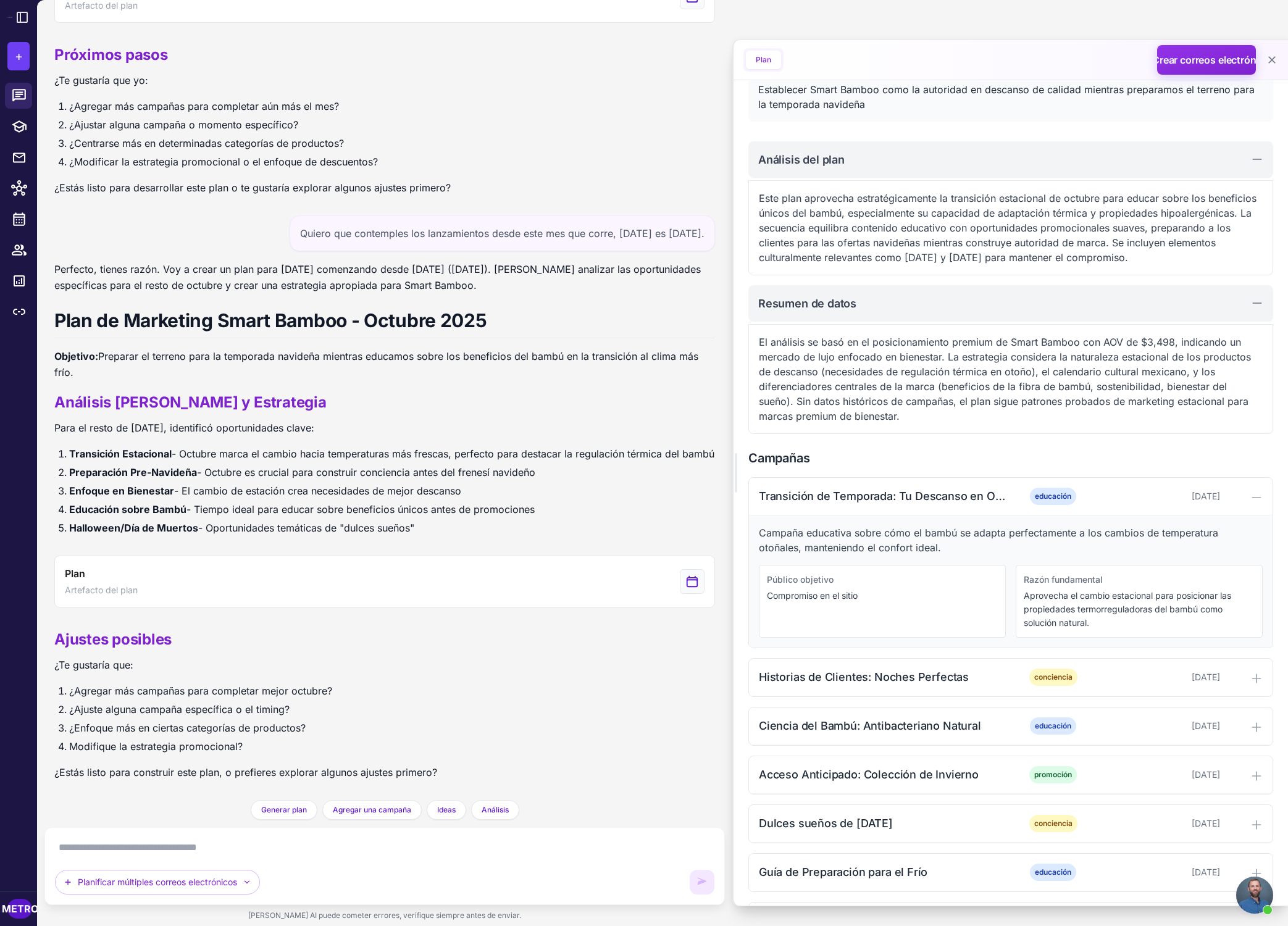
click at [845, 596] on font "Compromiso en el sitio" at bounding box center [812, 595] width 90 height 11
drag, startPoint x: 1103, startPoint y: 622, endPoint x: 1027, endPoint y: 612, distance: 76.7
click at [929, 612] on p "Aprovecha el cambio estacional para posicionar las propiedades termorreguladora…" at bounding box center [1139, 609] width 231 height 40
click at [929, 608] on font "Aprovecha el cambio estacional para posicionar las propiedades termorreguladora…" at bounding box center [1127, 609] width 207 height 38
drag, startPoint x: 1085, startPoint y: 621, endPoint x: 1012, endPoint y: 597, distance: 76.8
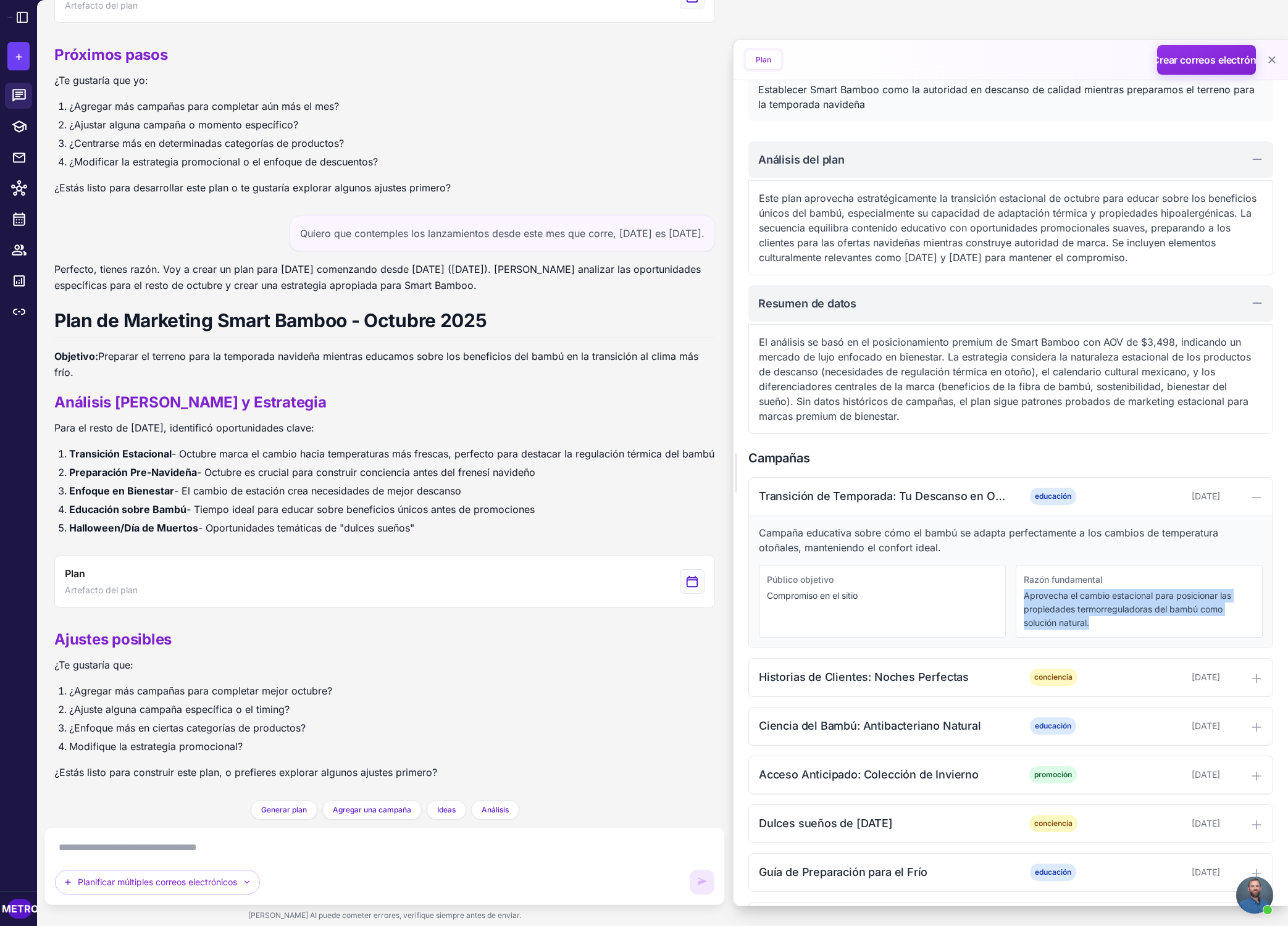
click at [929, 597] on div "Público objetivo Compromiso en el sitio Razón fundamental Aprovecha el cambio e…" at bounding box center [1011, 601] width 504 height 73
click at [929, 677] on icon at bounding box center [1256, 679] width 13 height 13
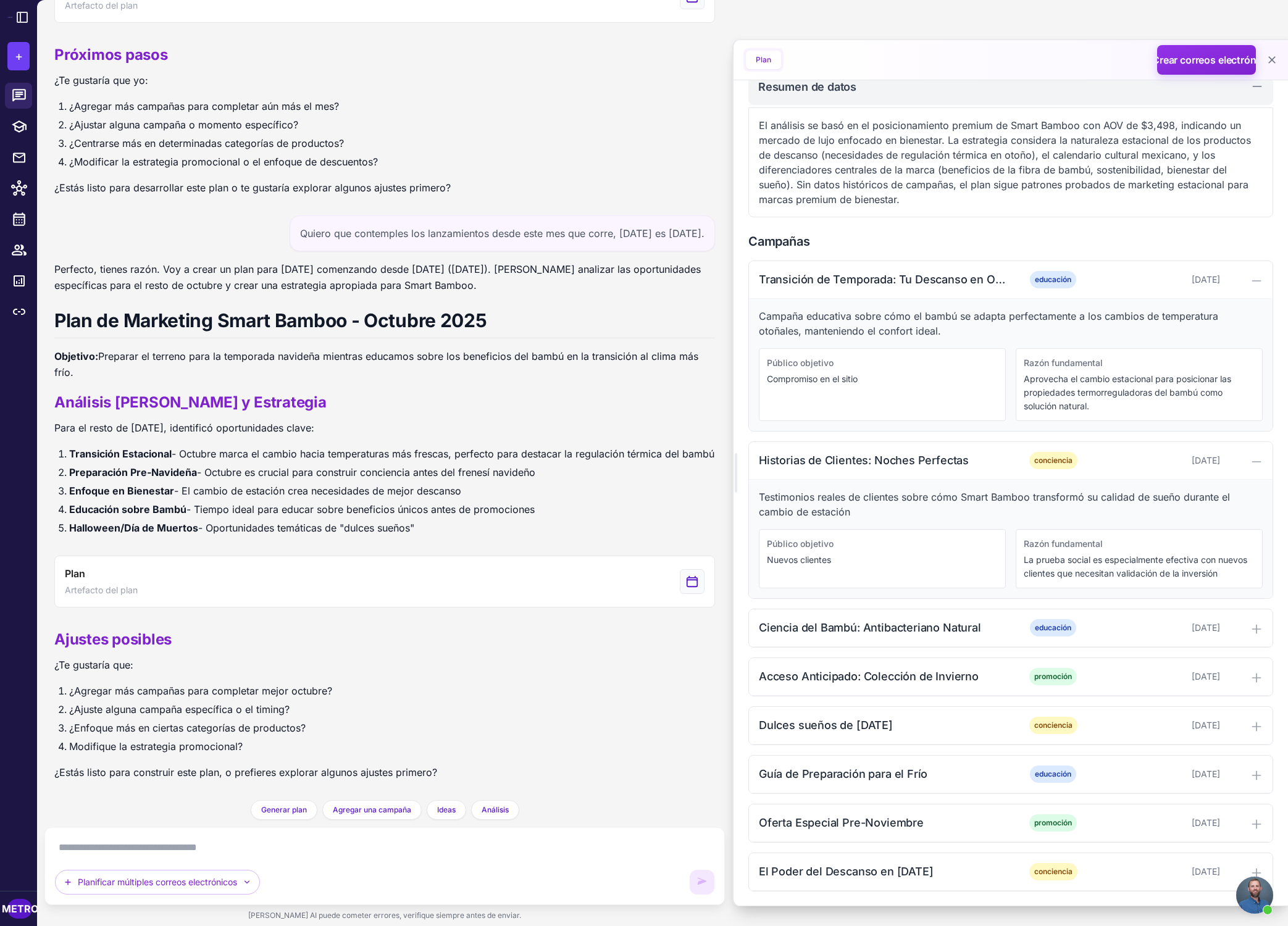
scroll to position [311, 0]
click at [194, 858] on div "Planificar múltiples correos electrónicos" at bounding box center [385, 866] width 659 height 57
click at [195, 856] on textarea at bounding box center [385, 847] width 659 height 20
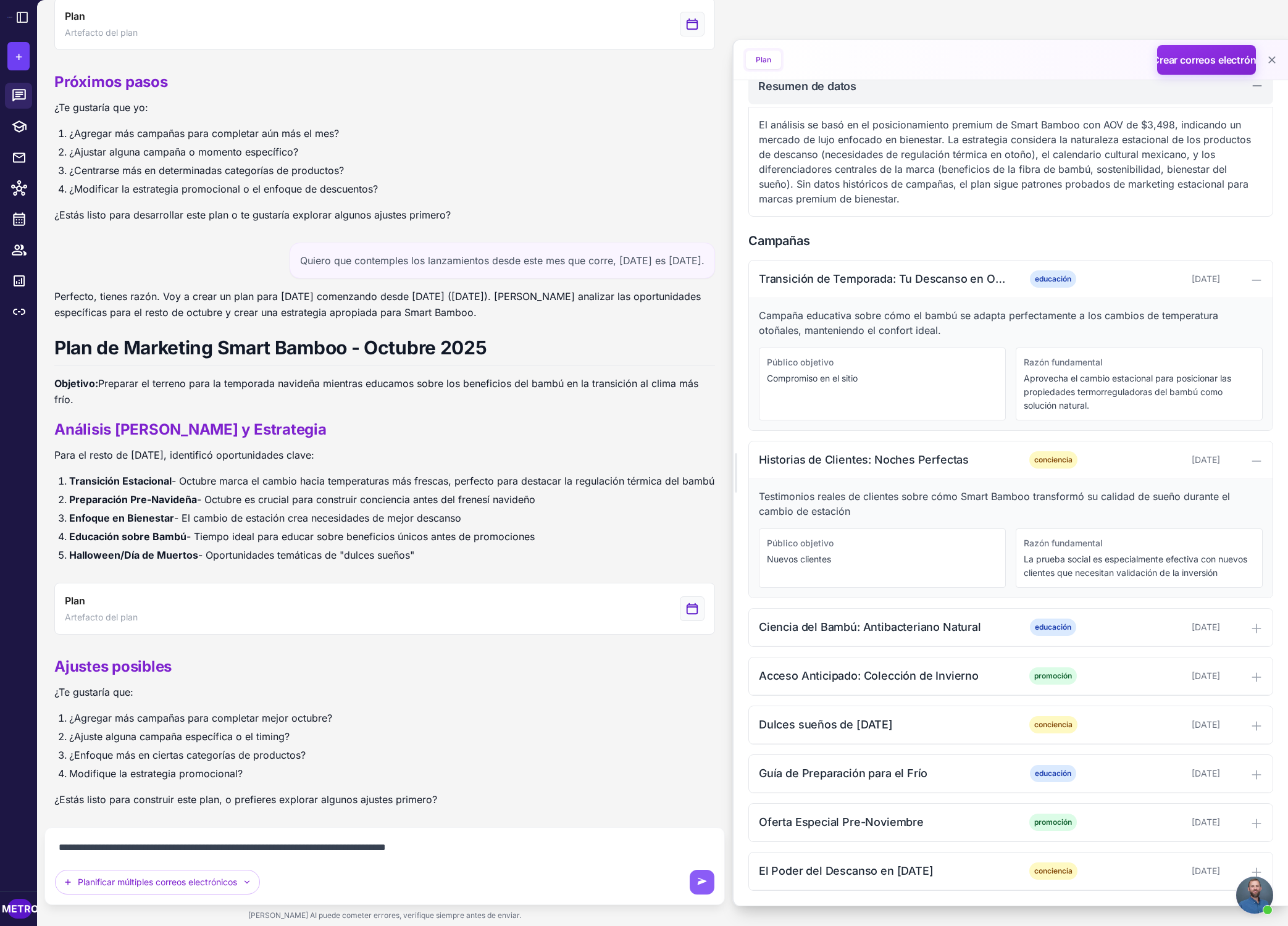
click at [346, 847] on textarea "**********" at bounding box center [385, 847] width 659 height 20
click at [380, 844] on textarea "**********" at bounding box center [385, 847] width 659 height 20
click at [498, 844] on textarea "**********" at bounding box center [385, 847] width 659 height 20
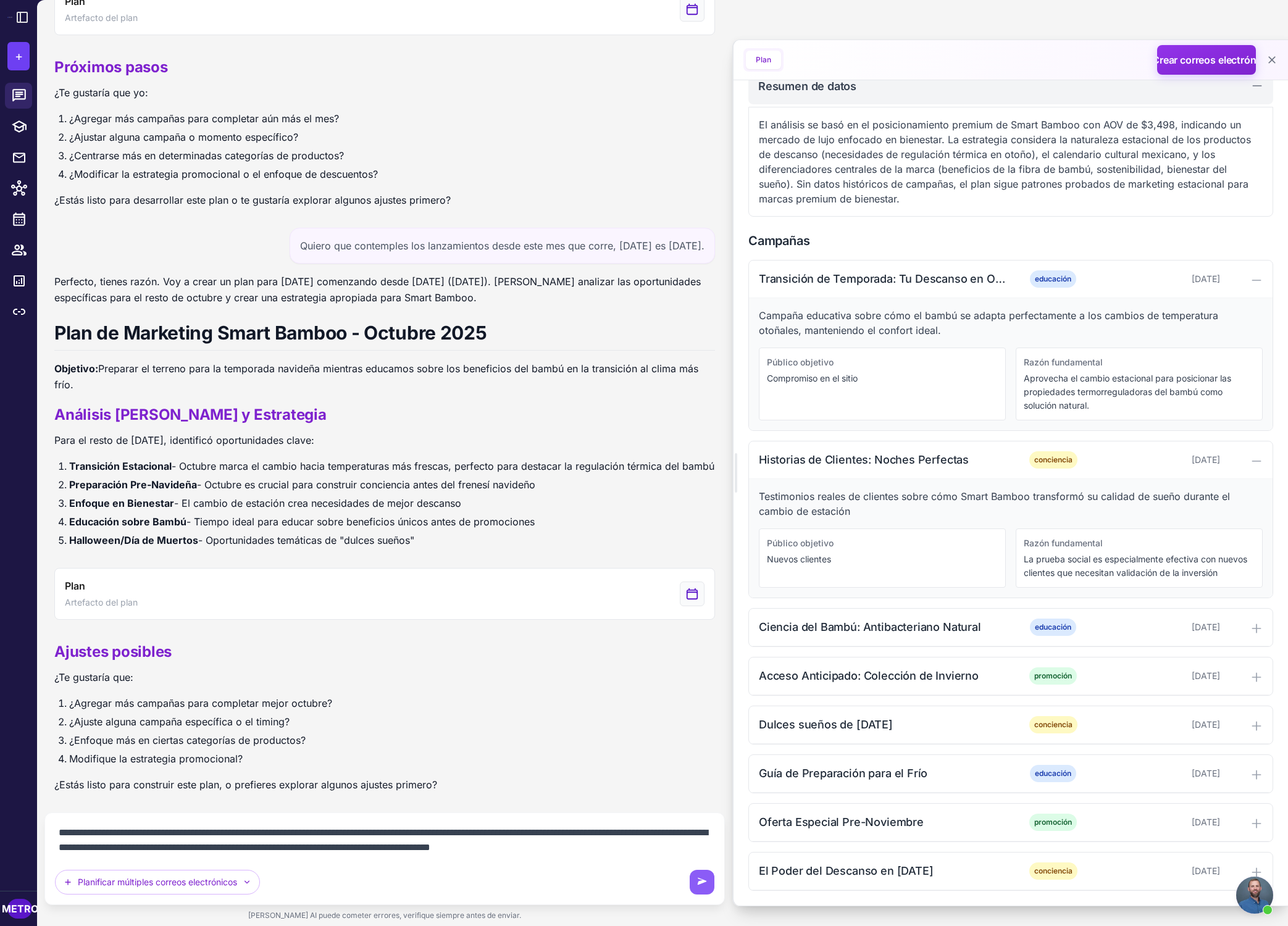
scroll to position [495, 0]
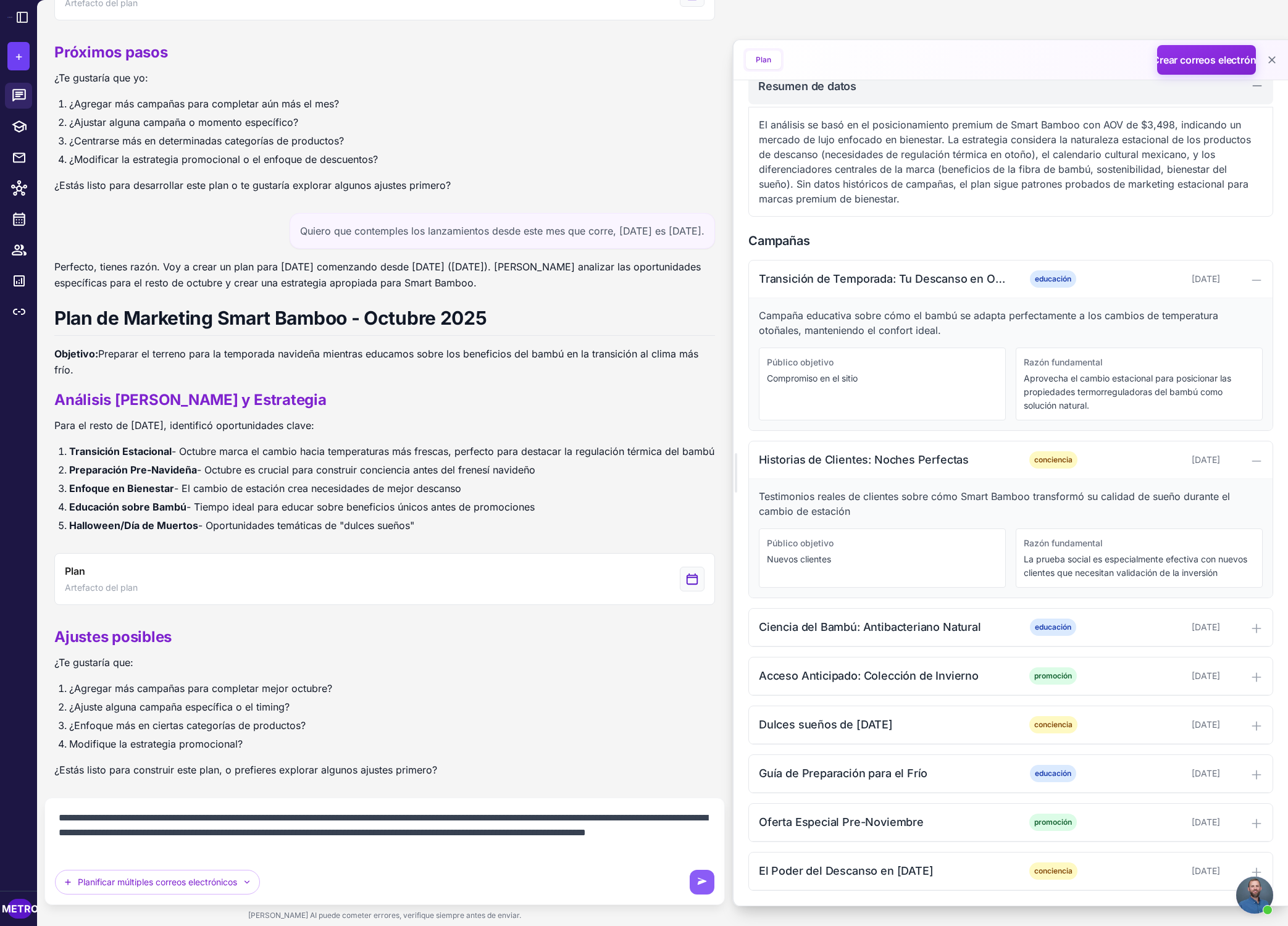
click at [195, 849] on textarea "**********" at bounding box center [385, 833] width 659 height 49
click at [324, 849] on textarea "**********" at bounding box center [385, 833] width 659 height 49
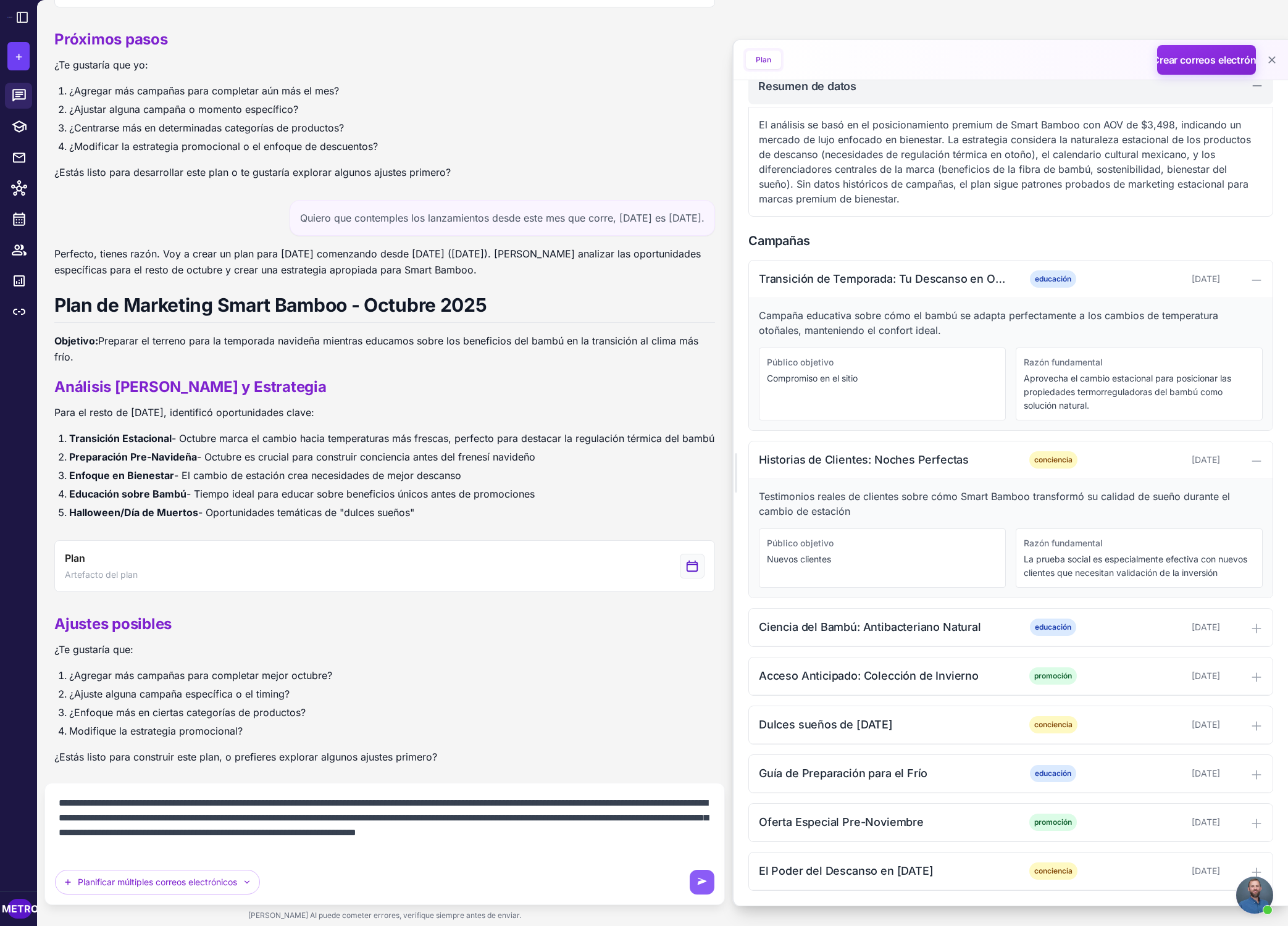
type textarea "**********"
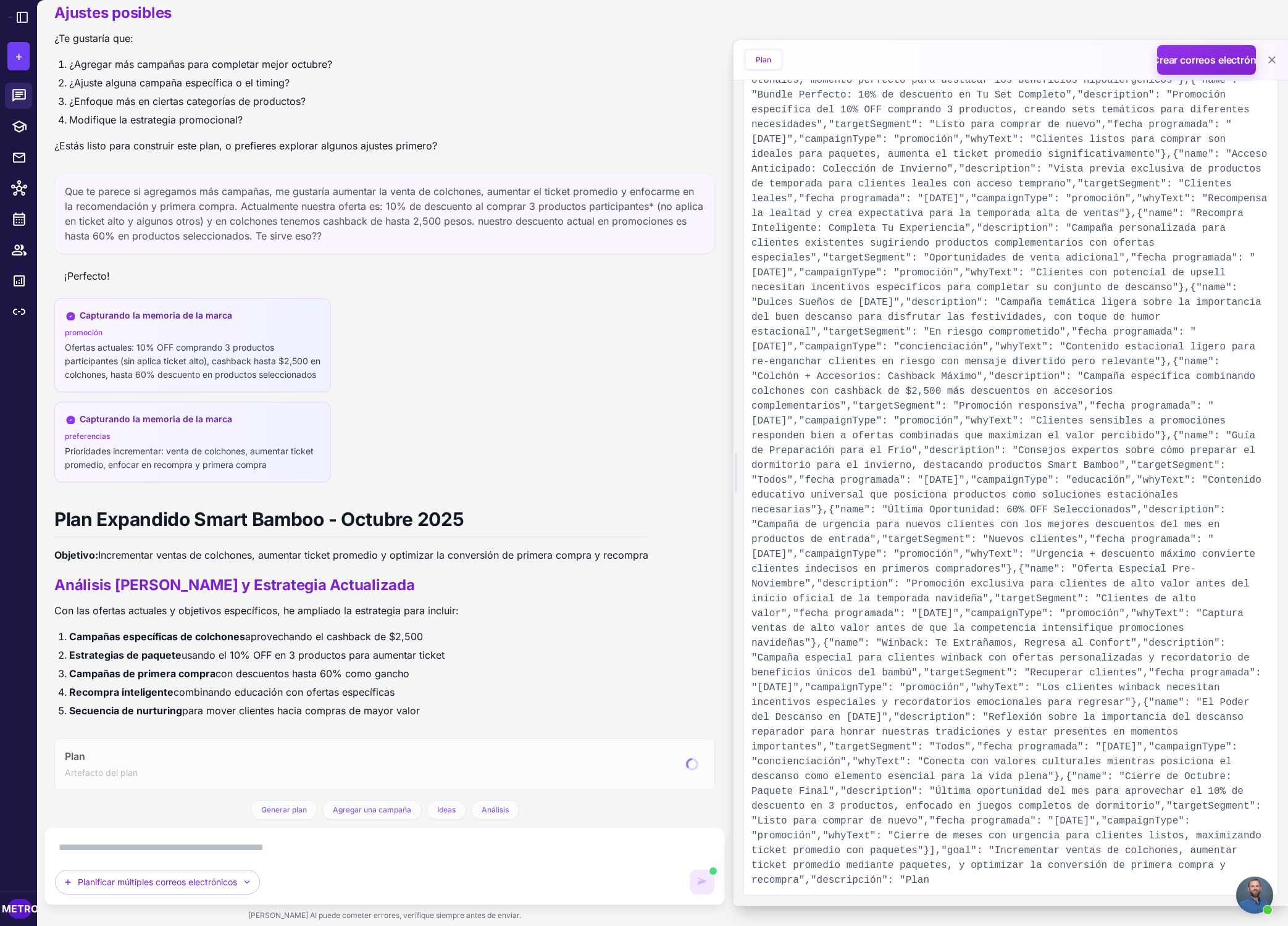
scroll to position [0, 0]
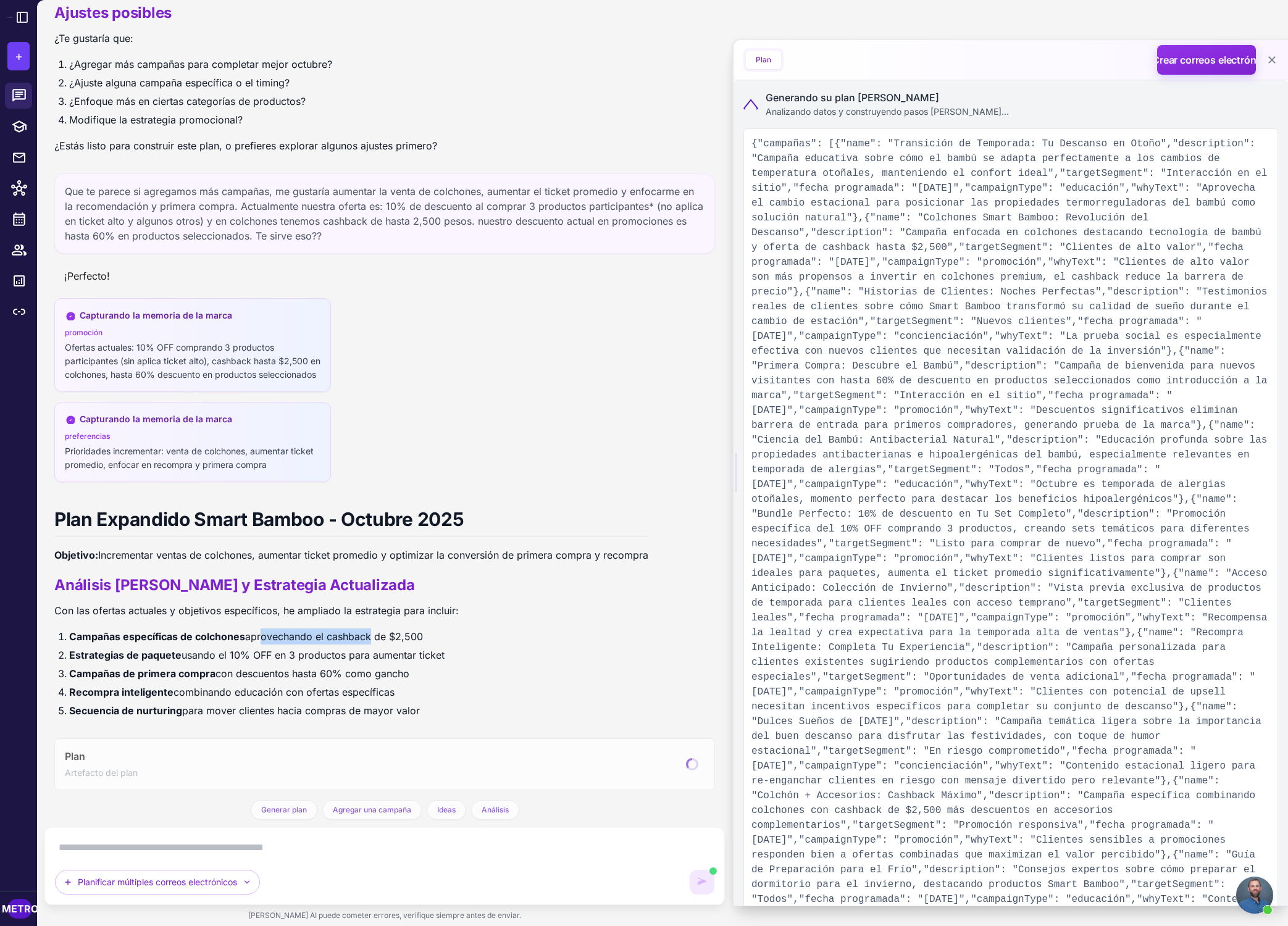
drag, startPoint x: 261, startPoint y: 642, endPoint x: 368, endPoint y: 636, distance: 107.2
click at [368, 636] on font "aprovechando el cashback de $2,500" at bounding box center [333, 637] width 178 height 13
drag, startPoint x: 176, startPoint y: 658, endPoint x: 238, endPoint y: 655, distance: 62.1
click at [238, 655] on li "Estrategias de paquete usando el 10% OFF en 3 productos para aumentar ticket" at bounding box center [359, 655] width 579 height 16
drag, startPoint x: 237, startPoint y: 654, endPoint x: 362, endPoint y: 651, distance: 125.0
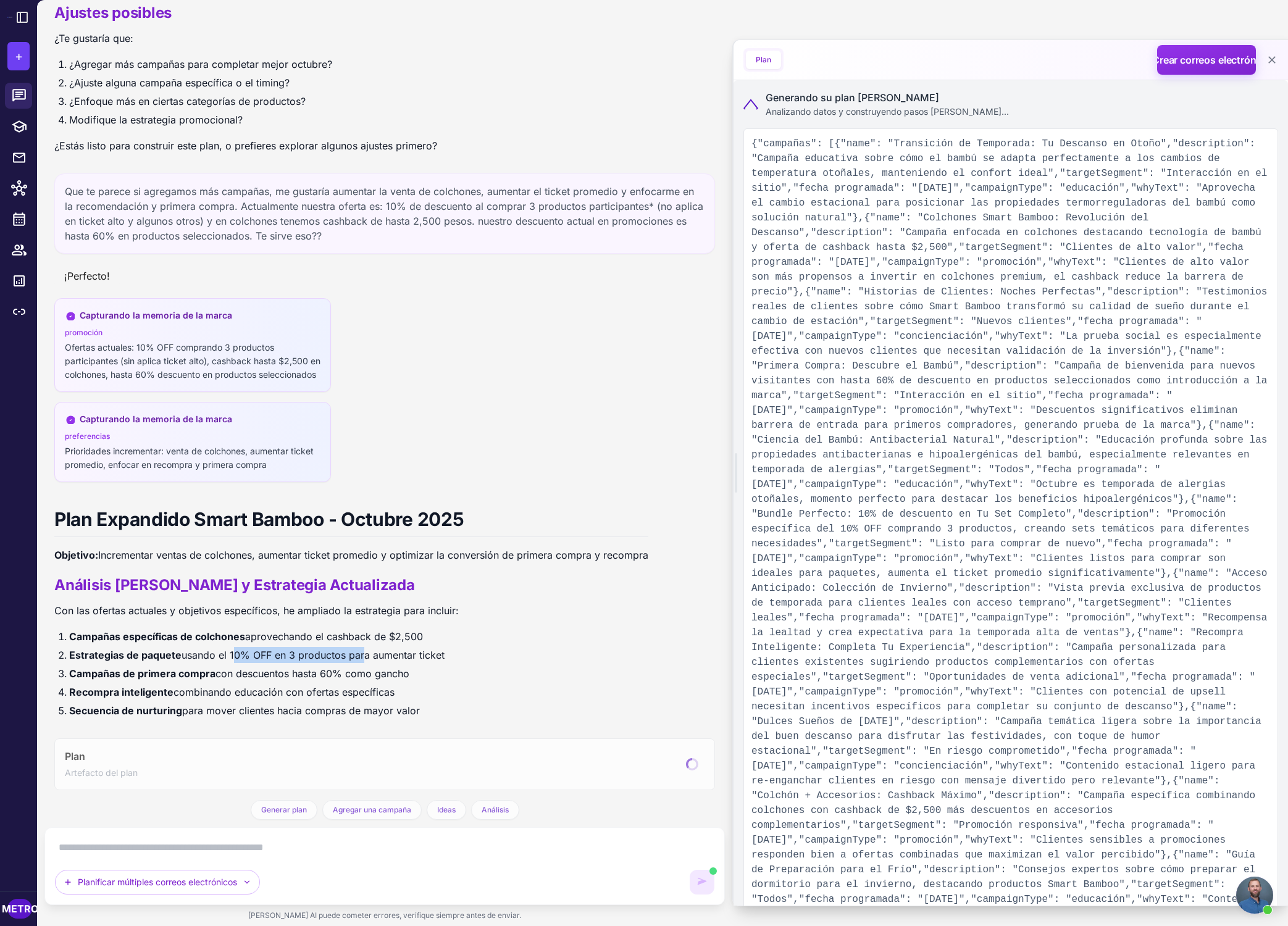
click at [362, 651] on font "usando el 10% OFF en 3 productos para aumentar ticket" at bounding box center [313, 655] width 263 height 13
drag, startPoint x: 236, startPoint y: 676, endPoint x: 347, endPoint y: 670, distance: 111.2
click at [347, 670] on font "con descuentos hasta 60% como gancho" at bounding box center [313, 674] width 194 height 13
drag, startPoint x: 182, startPoint y: 694, endPoint x: 259, endPoint y: 689, distance: 77.2
click at [259, 689] on font "combinando educación con ofertas específicas" at bounding box center [283, 692] width 221 height 13
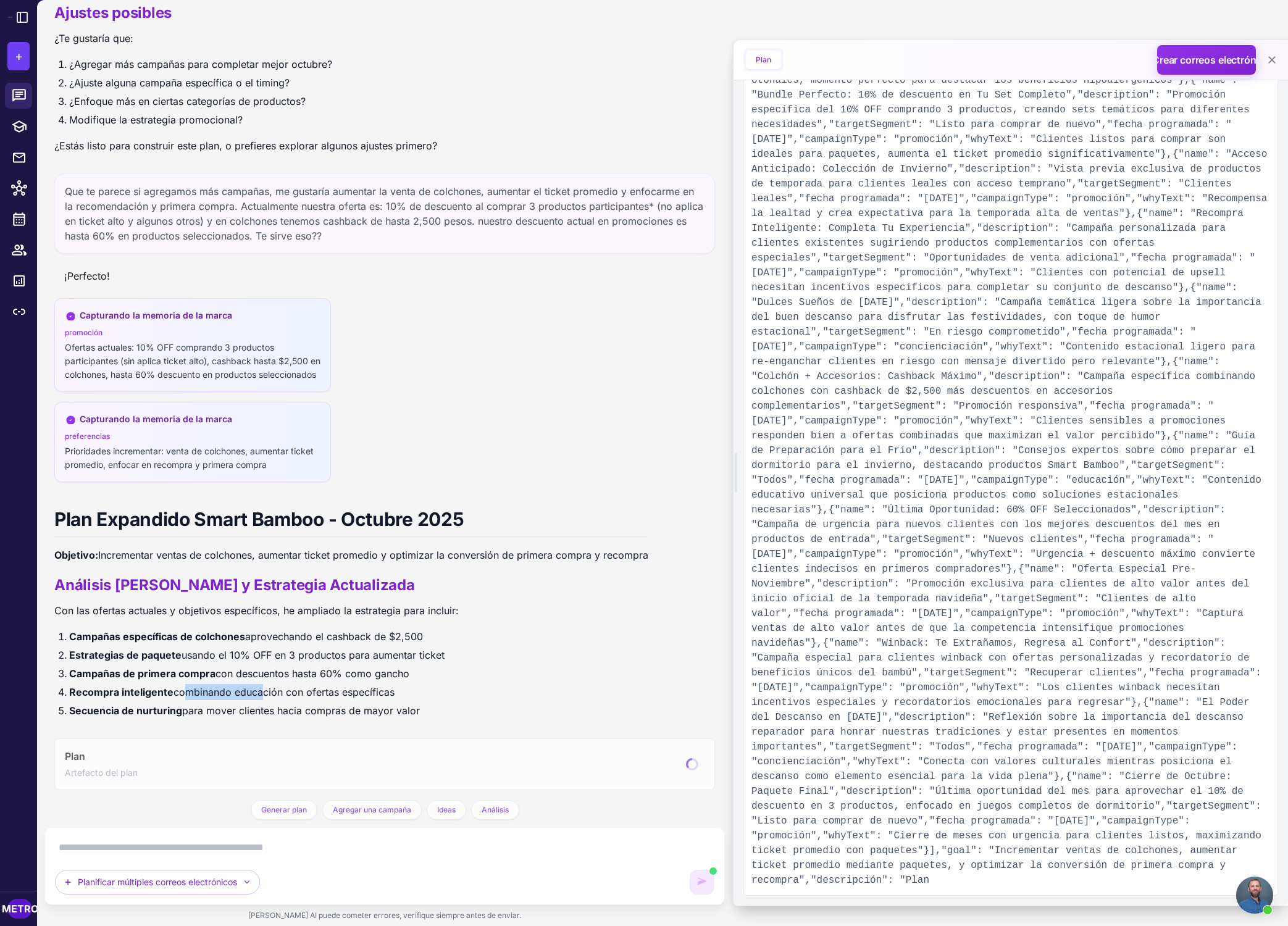
scroll to position [1723, 0]
click at [17, 94] on icon at bounding box center [19, 96] width 13 height 13
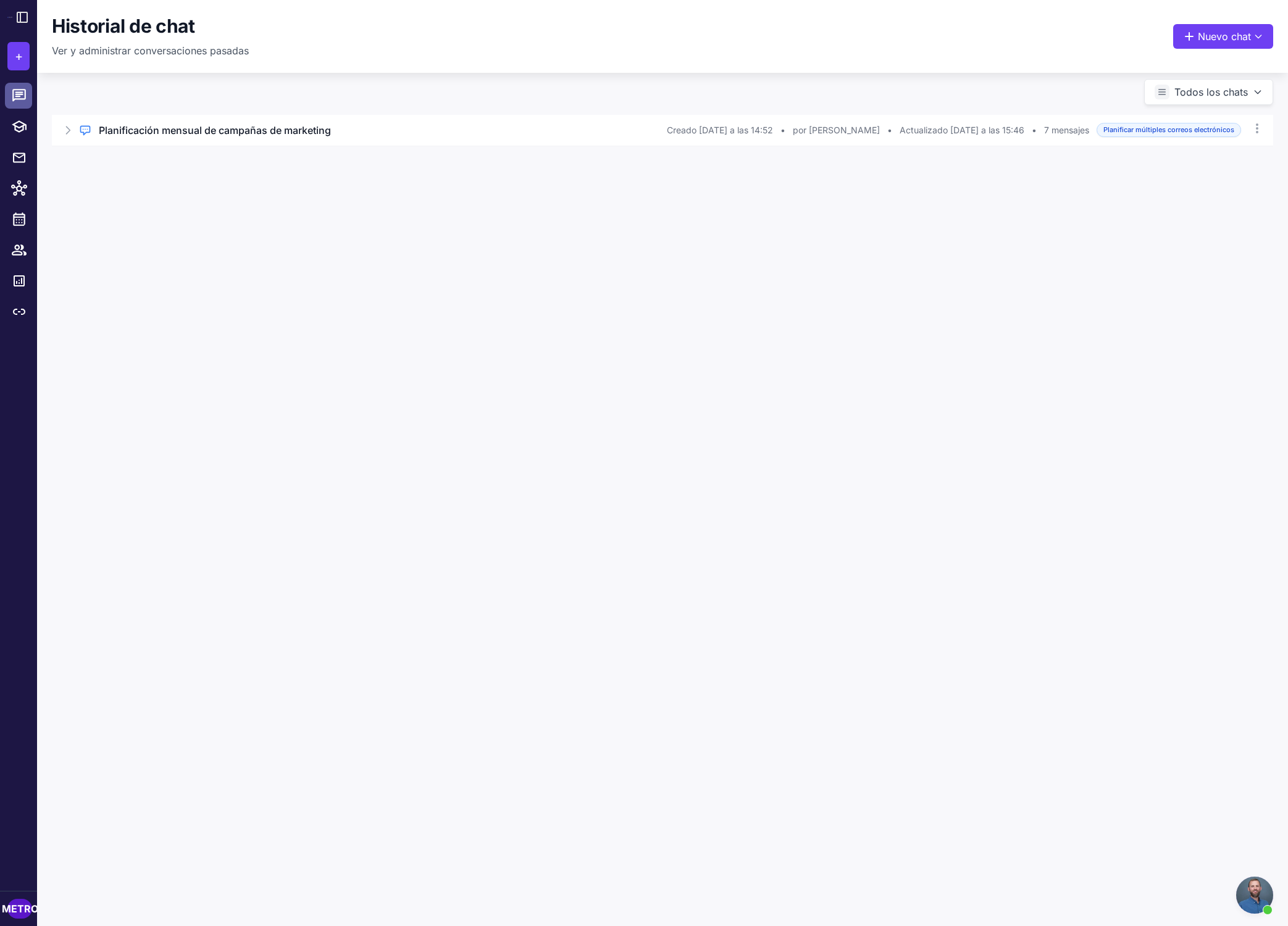
click at [30, 96] on div at bounding box center [22, 96] width 16 height 16
click at [23, 101] on icon at bounding box center [19, 96] width 16 height 16
click at [24, 125] on icon at bounding box center [19, 127] width 15 height 13
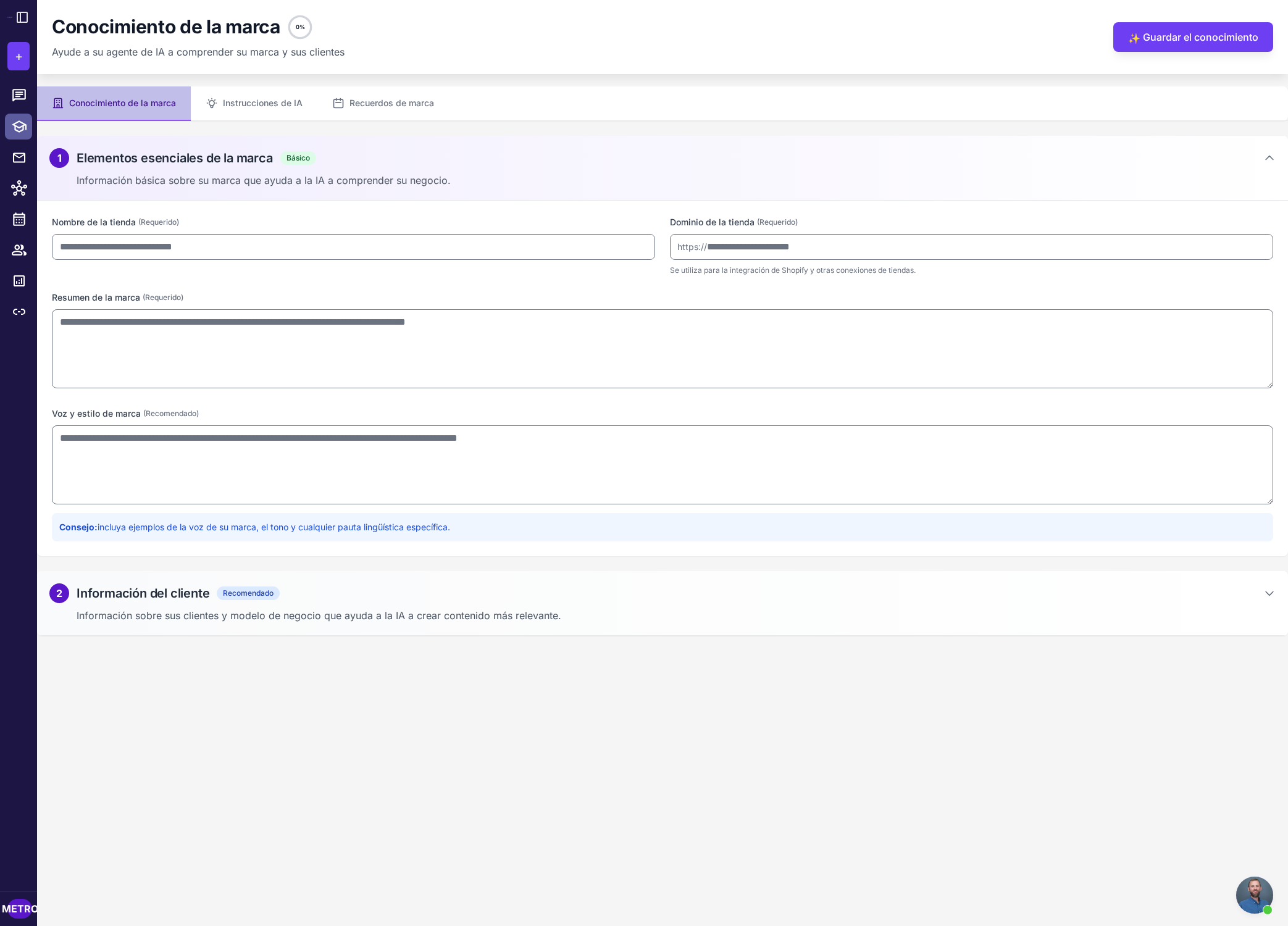
type input "**********"
type textarea "**********"
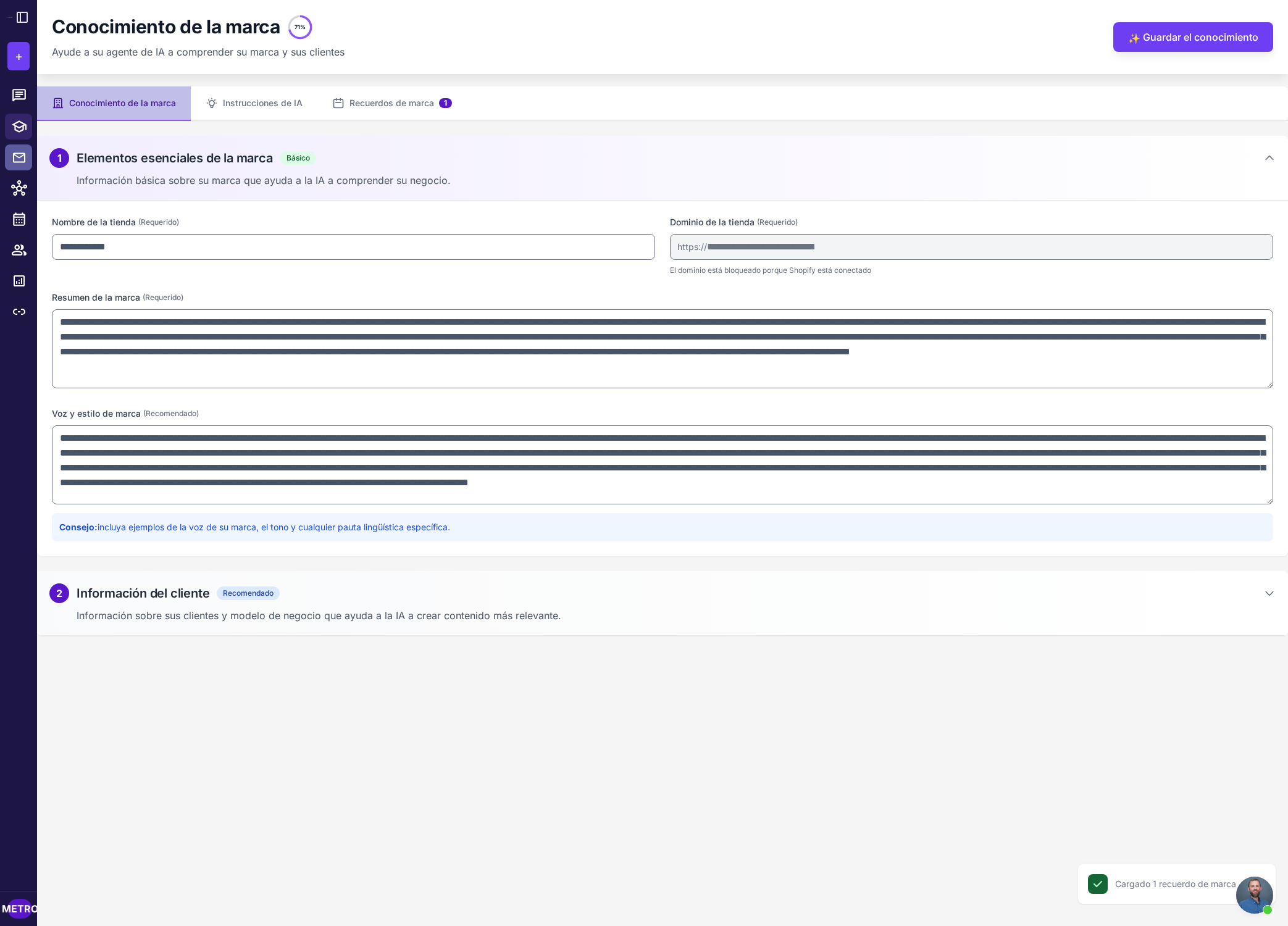
click at [24, 162] on icon at bounding box center [19, 157] width 13 height 10
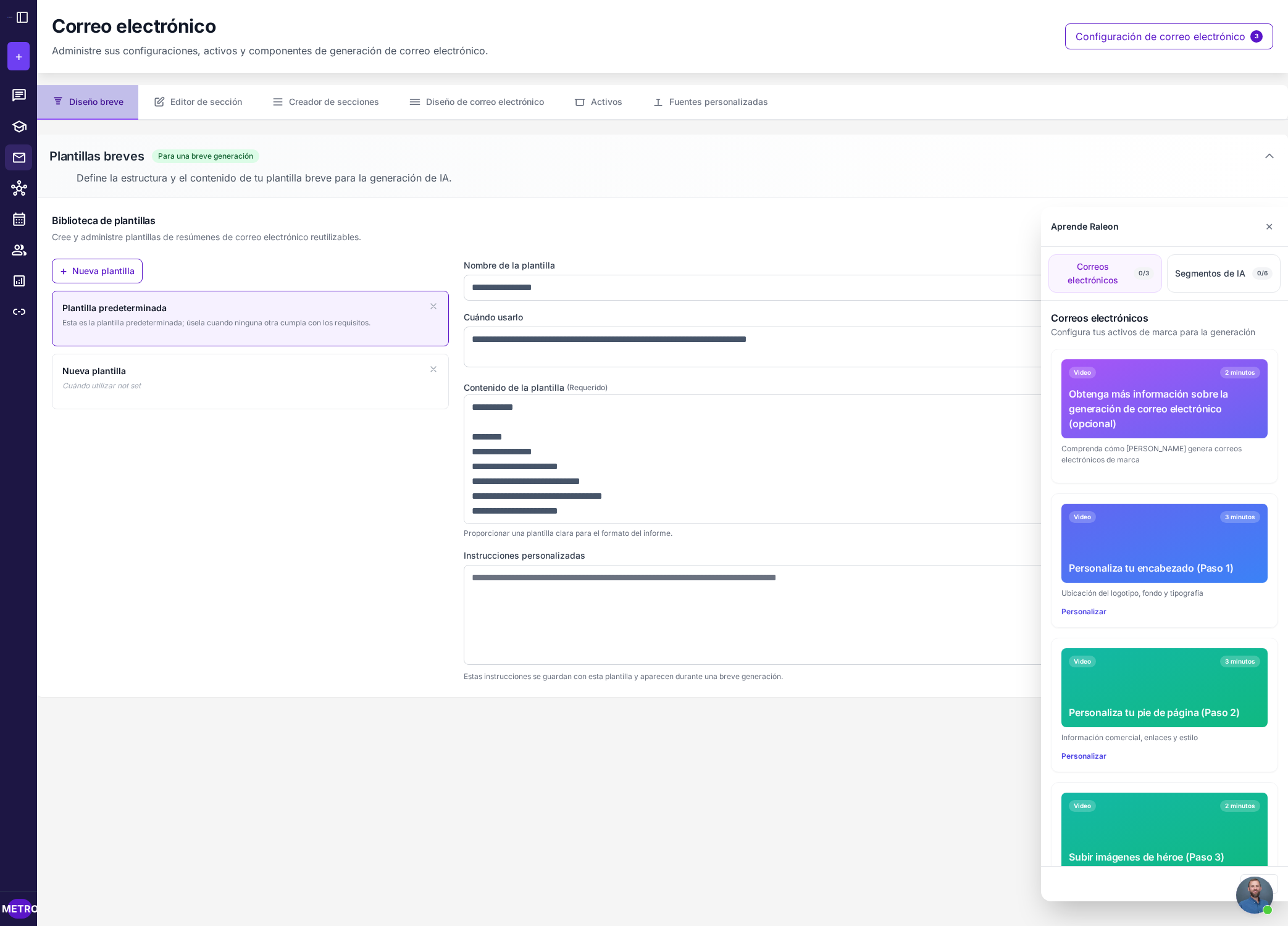
click at [929, 279] on font "Correos electrónicos" at bounding box center [1093, 273] width 51 height 24
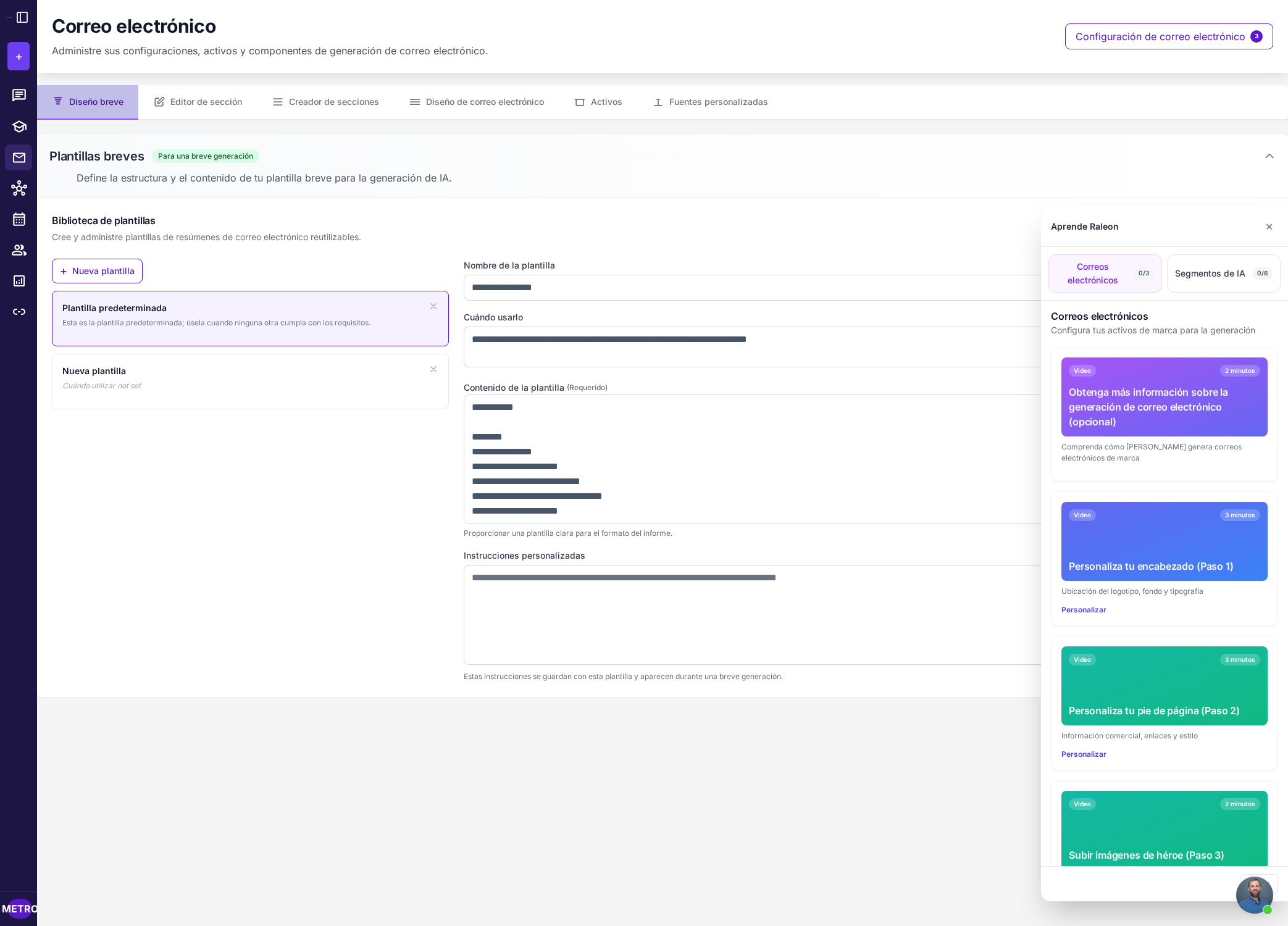
scroll to position [3, 0]
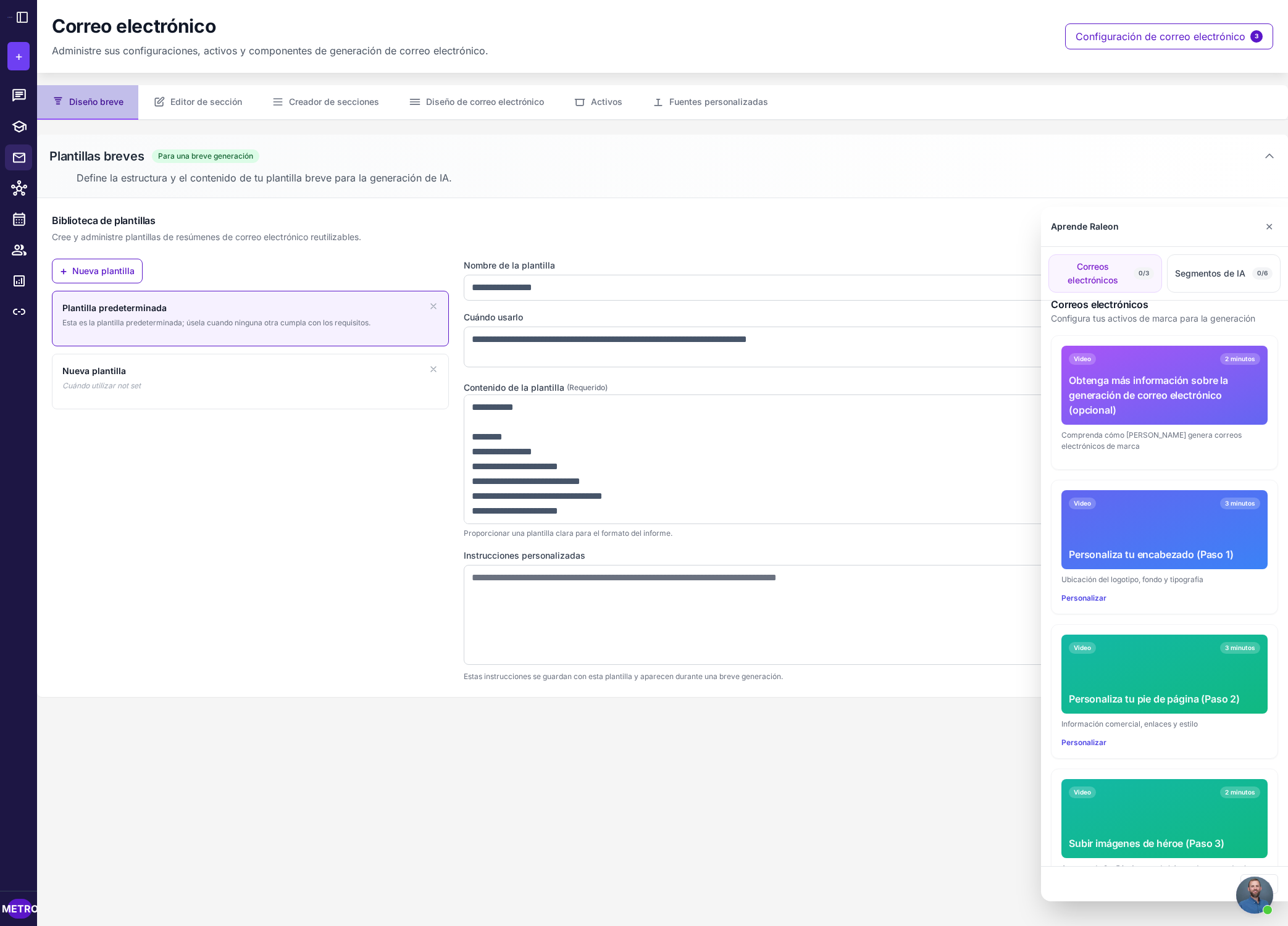
click at [929, 378] on font "Obtenga más información sobre la generación de correo electrónico (opcional)" at bounding box center [1149, 395] width 159 height 42
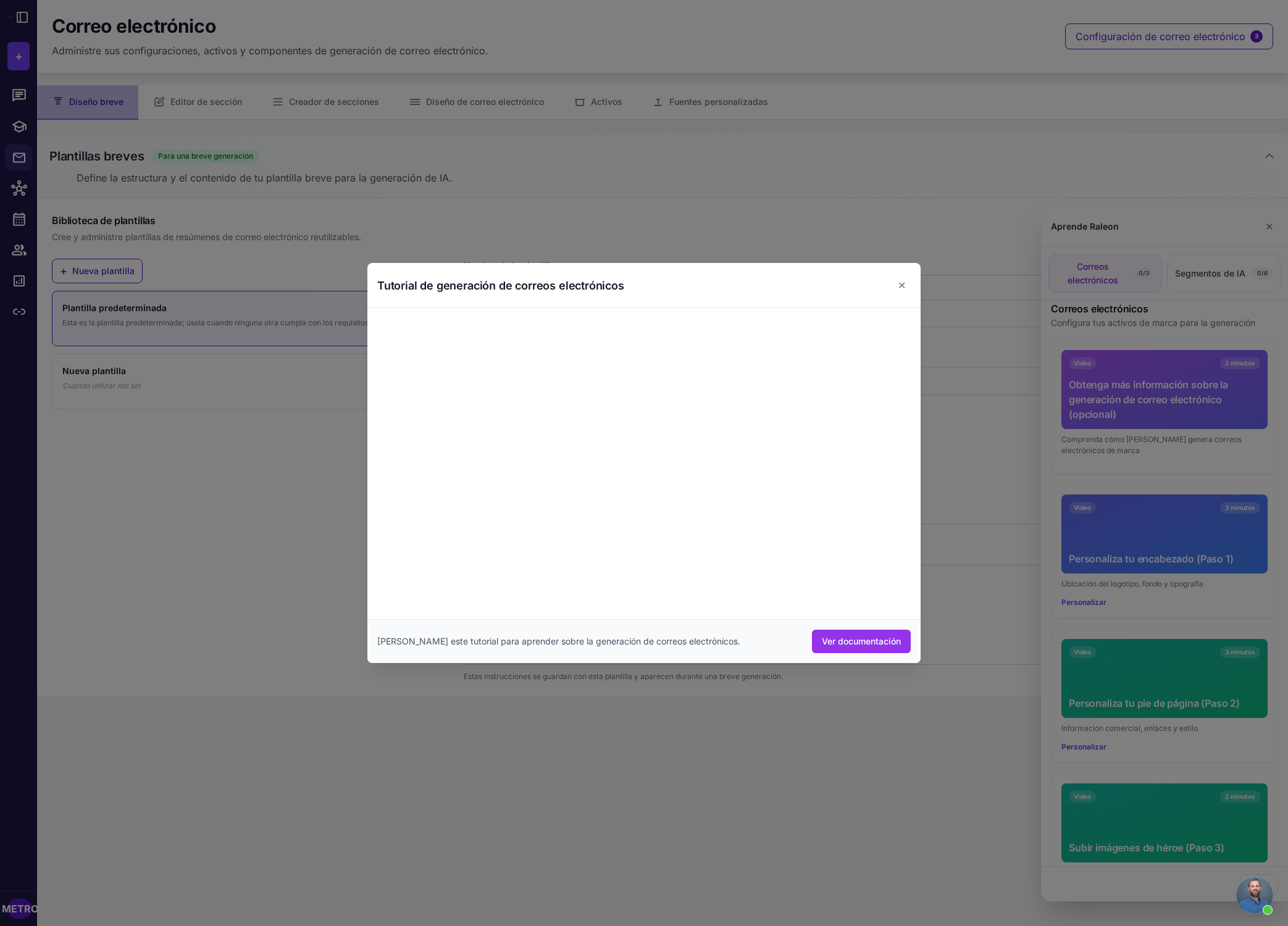
scroll to position [16, 0]
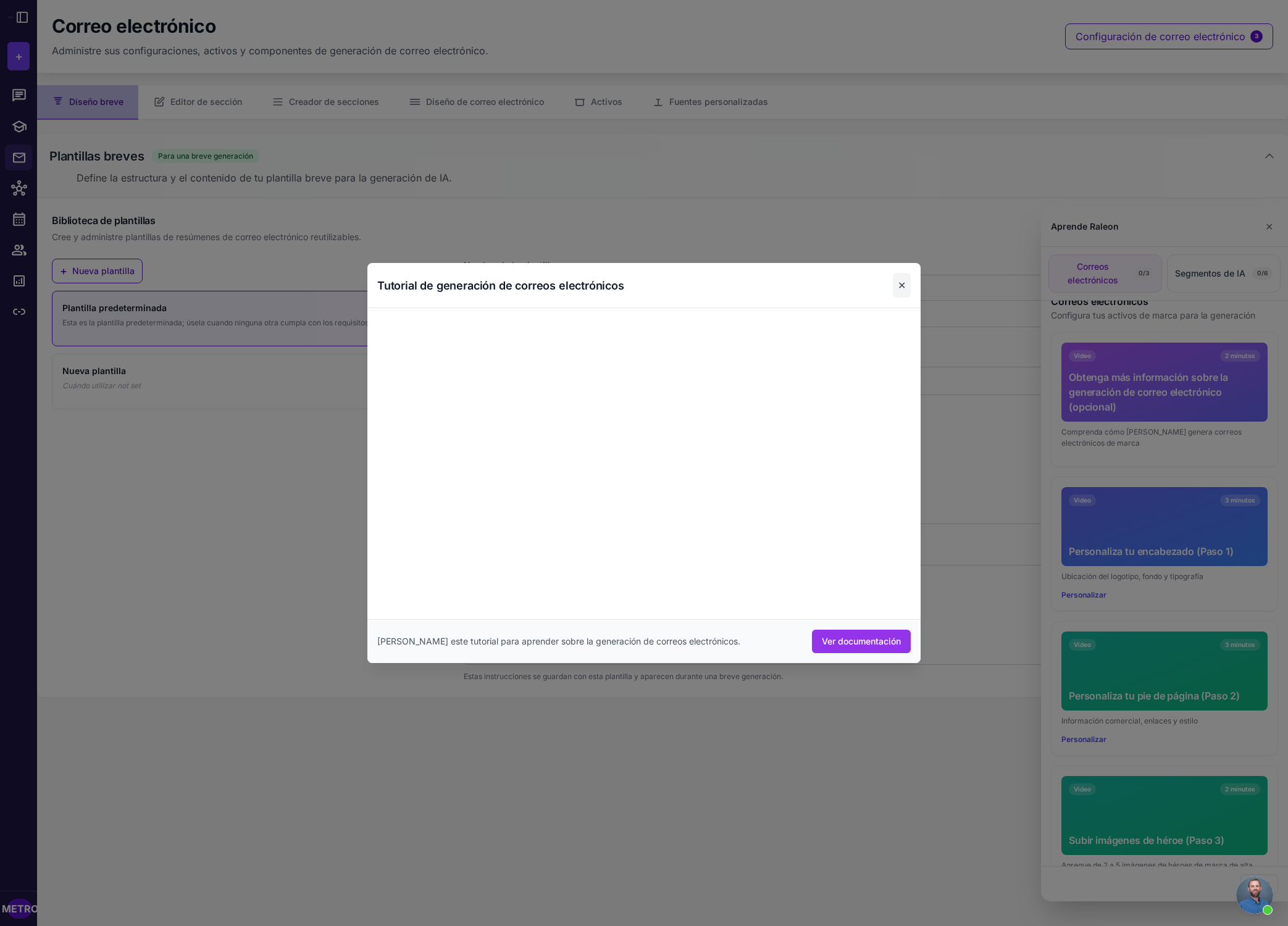
click at [908, 286] on button "✕" at bounding box center [901, 285] width 18 height 25
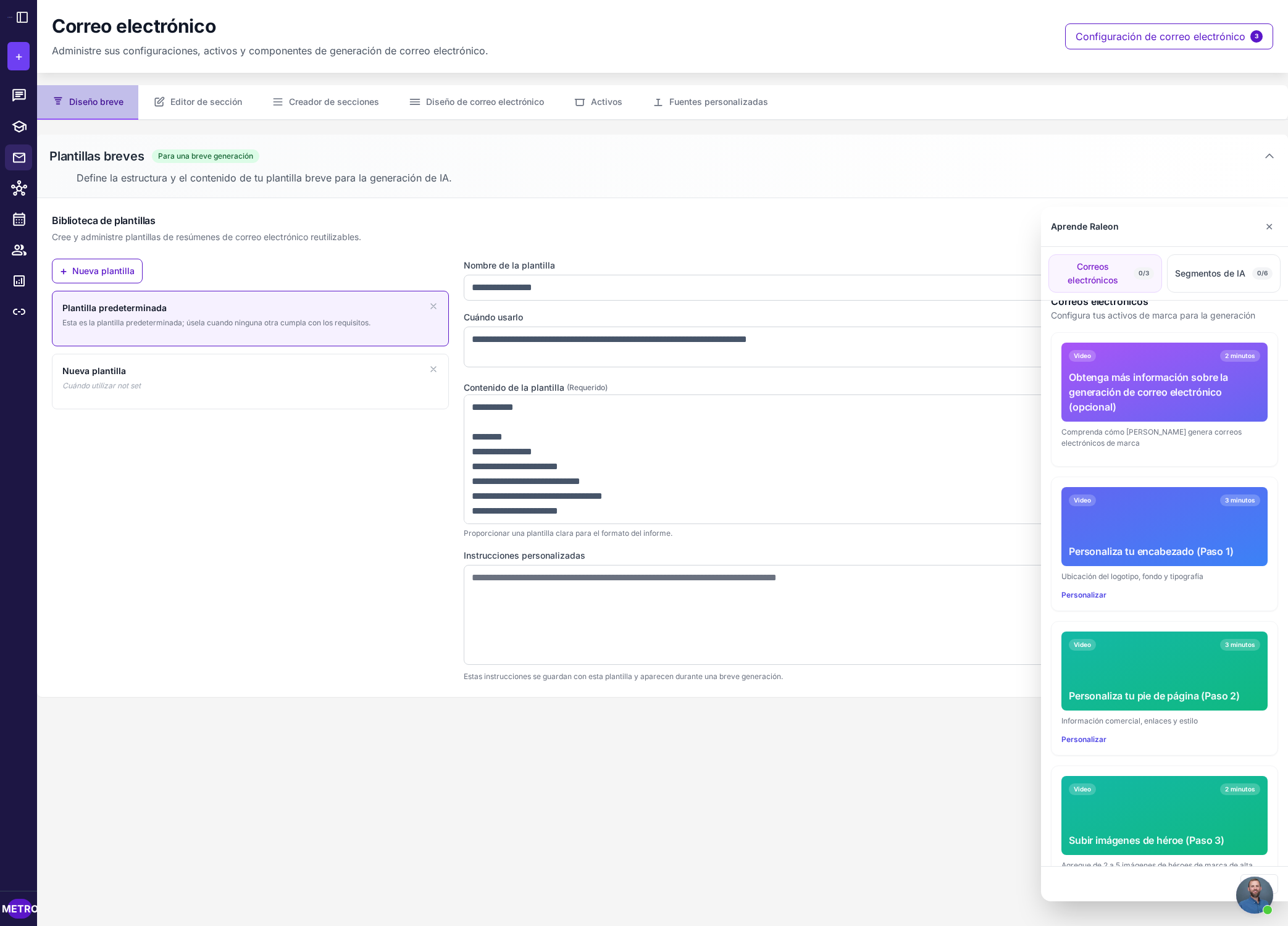
click at [192, 104] on div at bounding box center [644, 463] width 1288 height 926
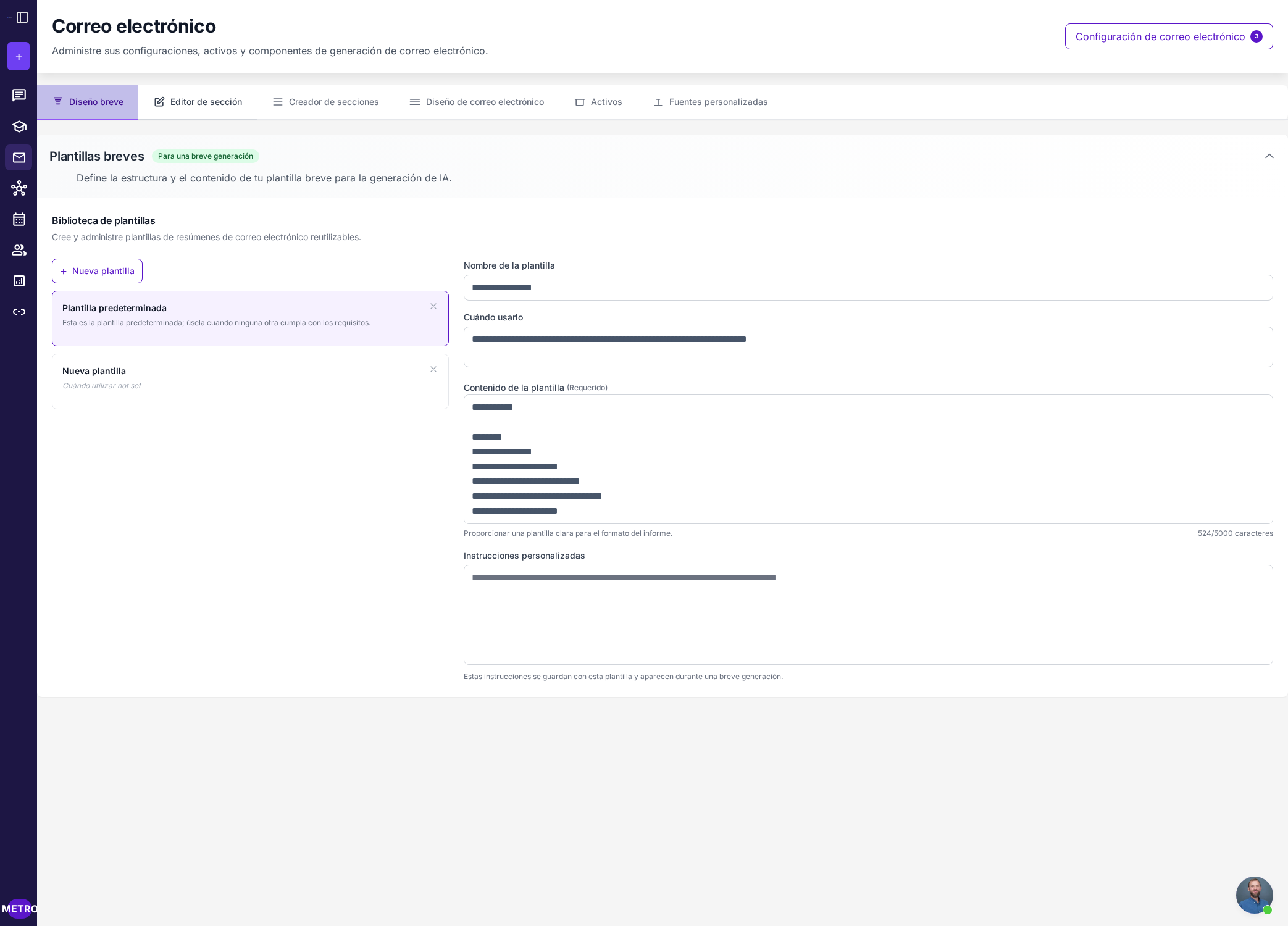
click at [197, 101] on font "Editor de sección" at bounding box center [206, 101] width 71 height 11
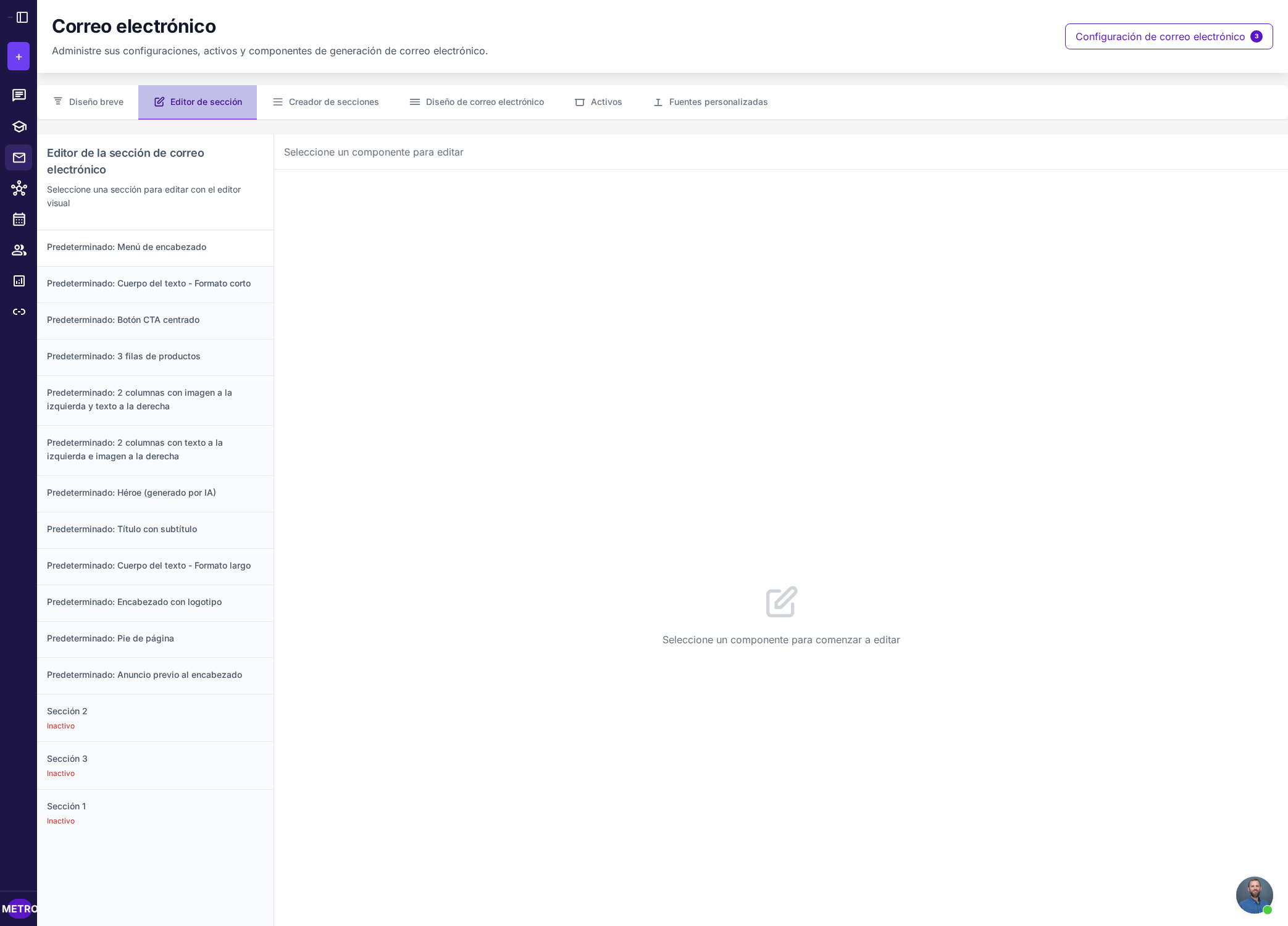
click at [203, 244] on font "Predeterminado: Menú de encabezado" at bounding box center [127, 247] width 159 height 11
click at [300, 100] on font "Creador de secciones" at bounding box center [334, 101] width 90 height 11
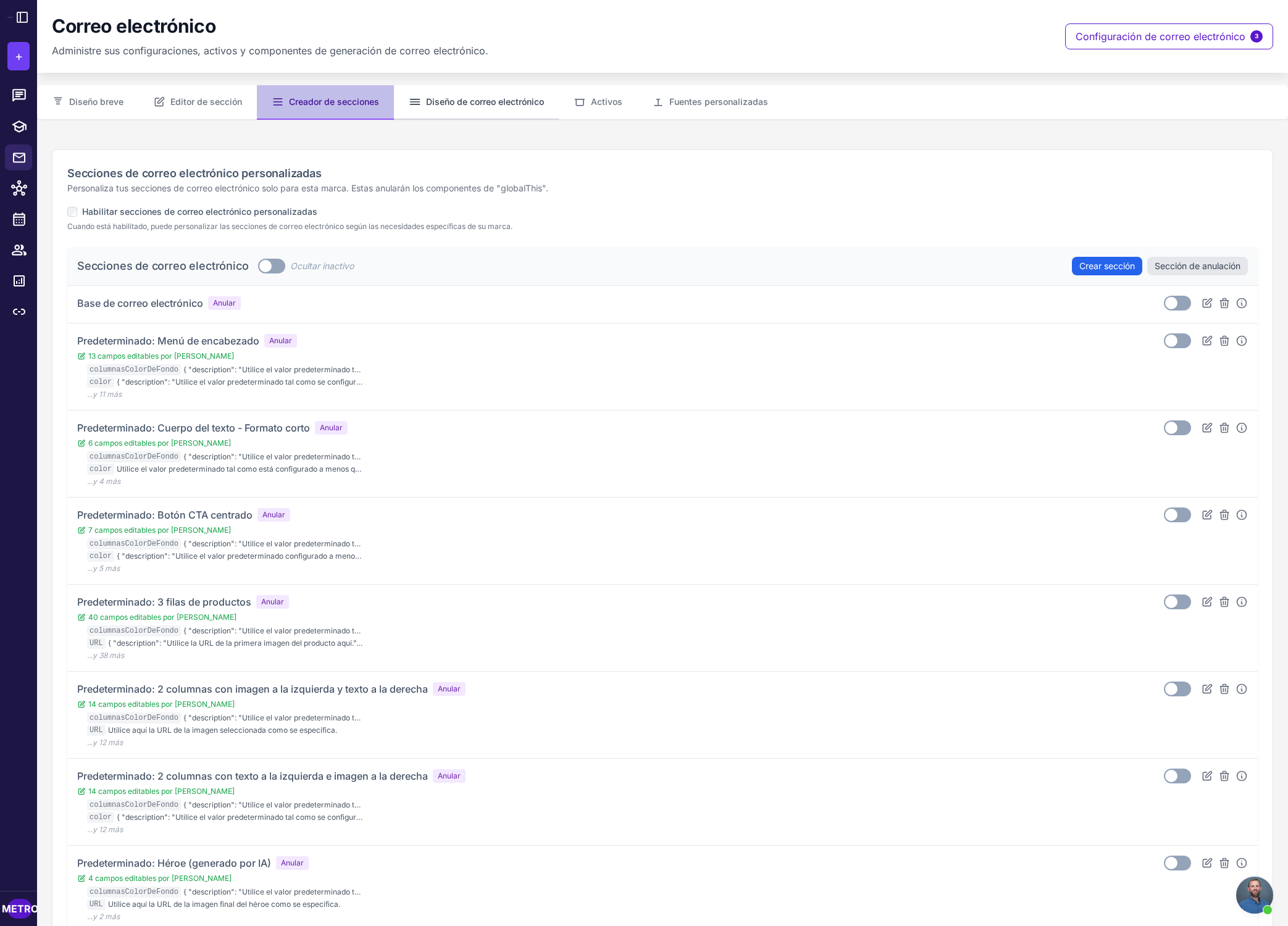
click at [453, 94] on button "Diseño de correo electrónico" at bounding box center [476, 102] width 165 height 35
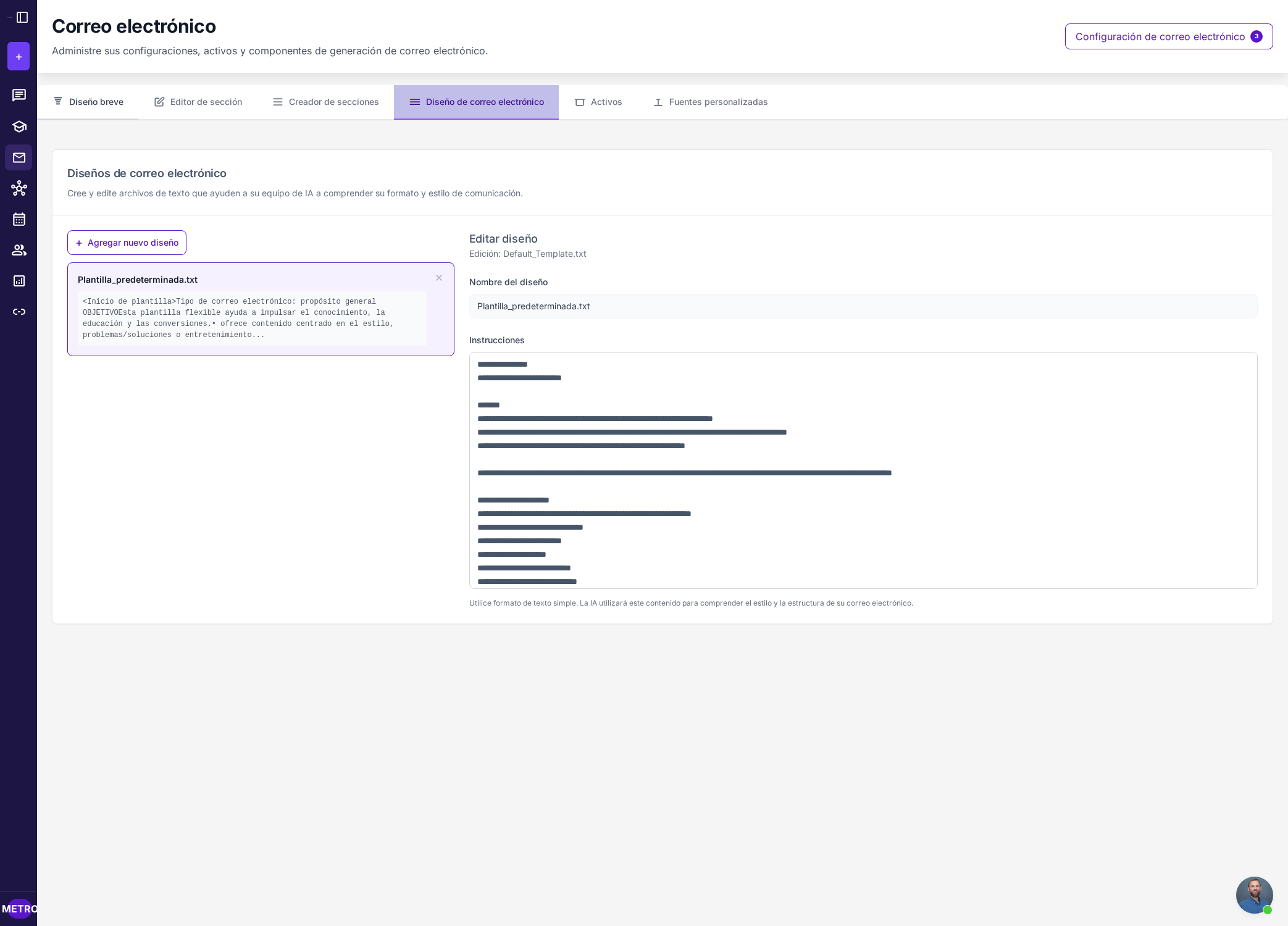
click at [102, 109] on button "Diseño breve" at bounding box center [88, 102] width 101 height 35
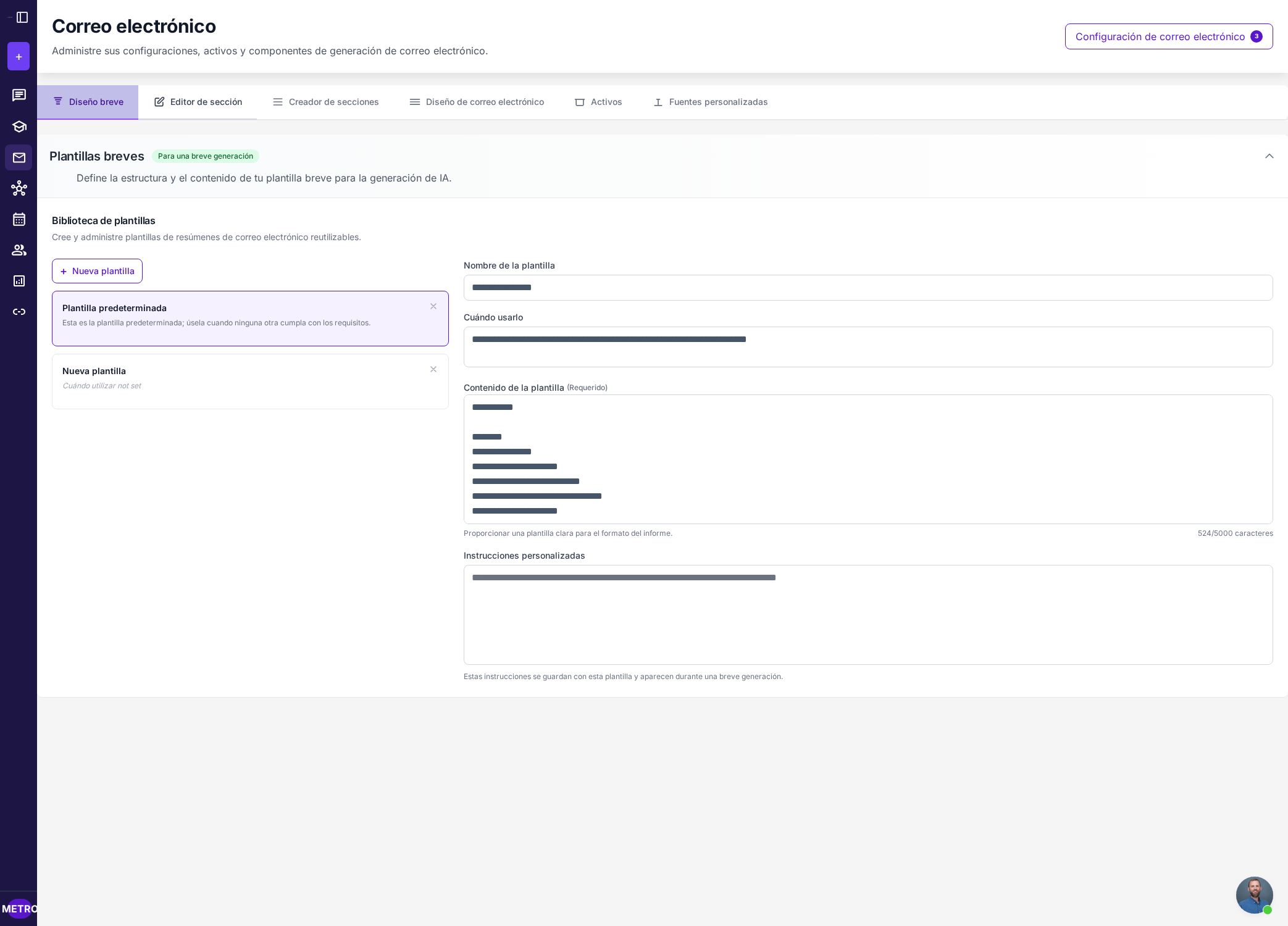
click at [173, 106] on font "Editor de sección" at bounding box center [206, 101] width 71 height 11
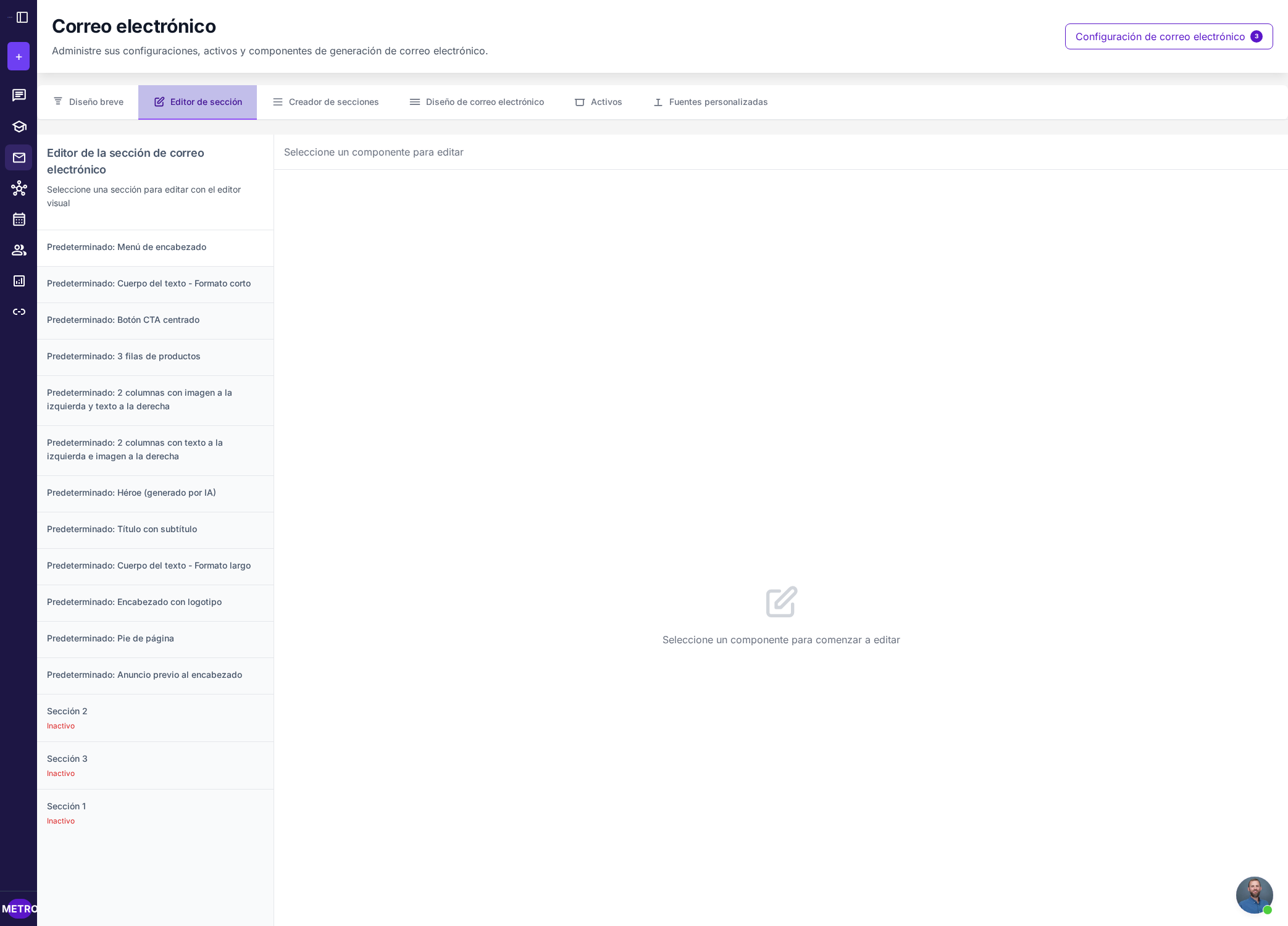
click at [195, 246] on font "Predeterminado: Menú de encabezado" at bounding box center [127, 247] width 159 height 11
click at [372, 201] on button "Configuración 13" at bounding box center [383, 188] width 110 height 35
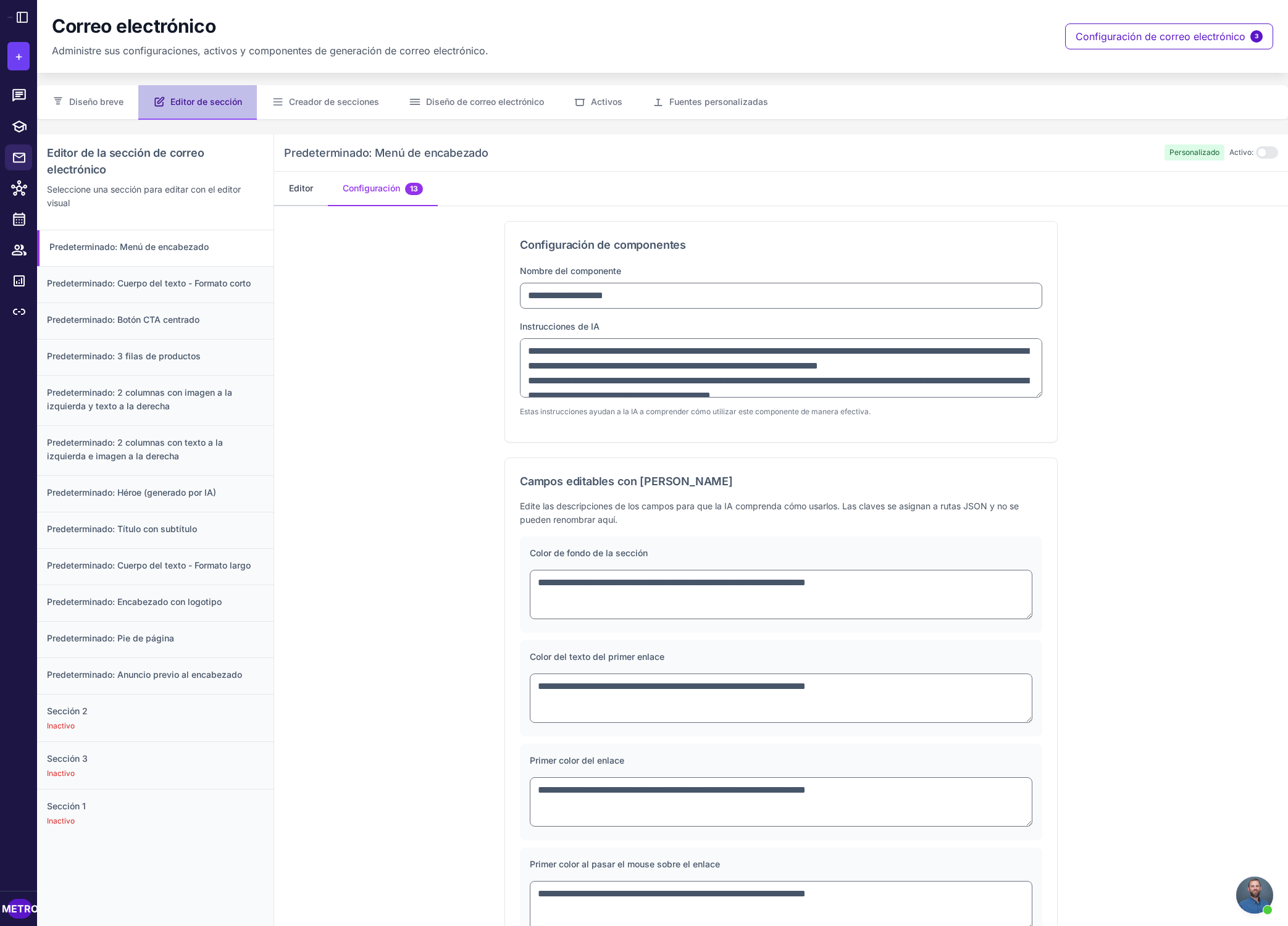
click at [300, 195] on button "Editor" at bounding box center [300, 188] width 54 height 35
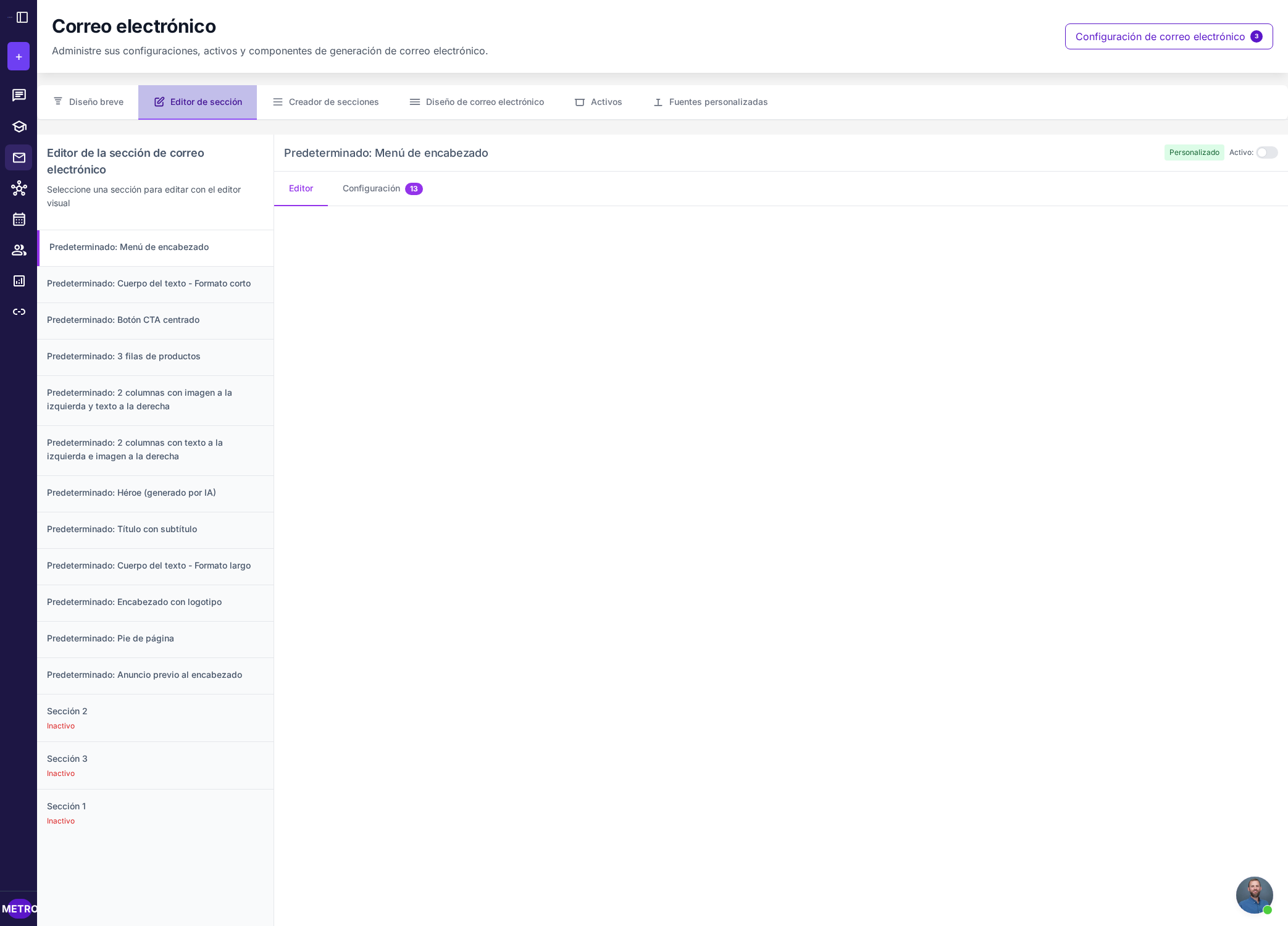
click at [305, 194] on button "Editor" at bounding box center [300, 188] width 54 height 35
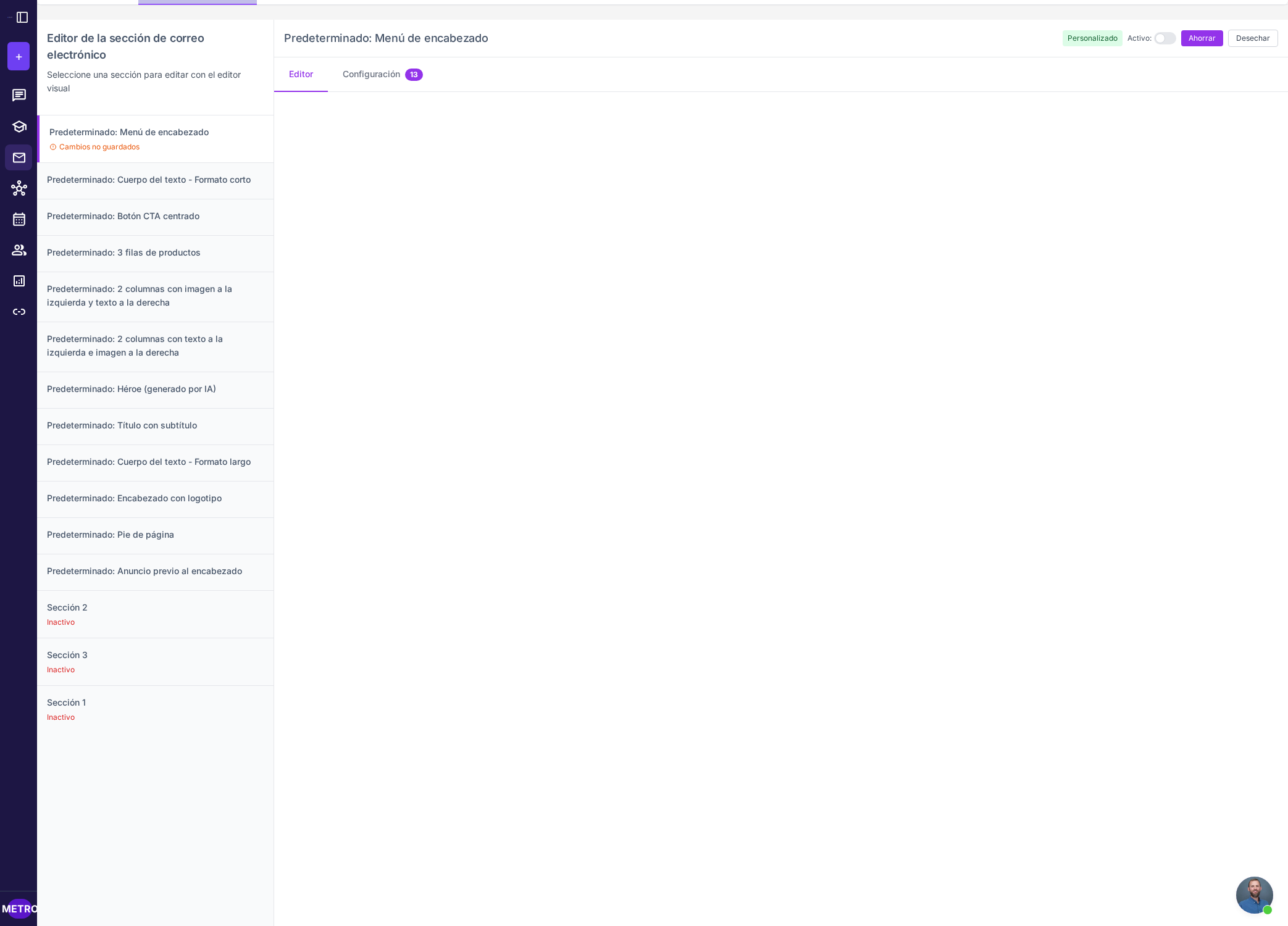
scroll to position [134, 0]
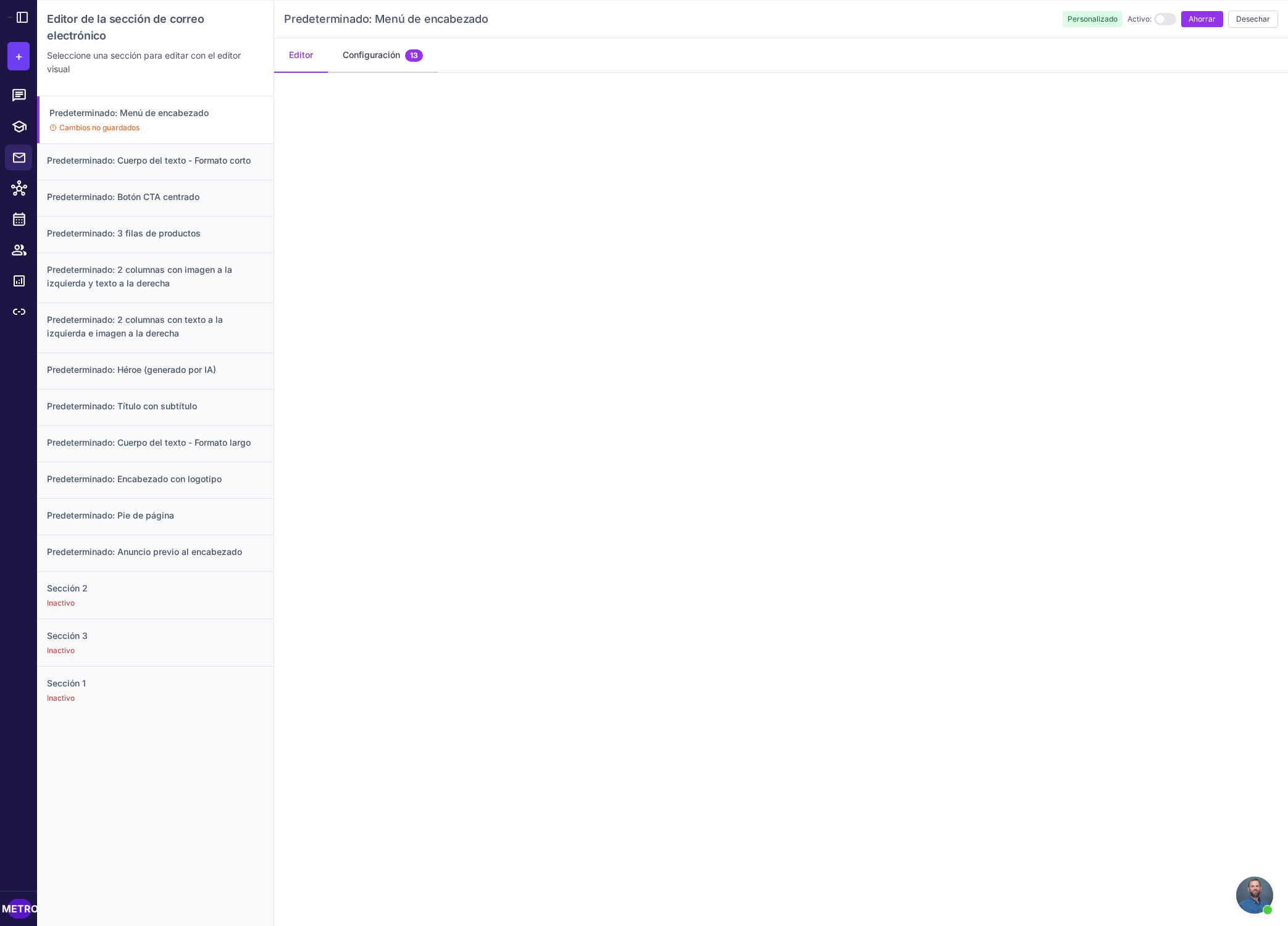
click at [388, 56] on font "Configuración" at bounding box center [371, 54] width 58 height 11
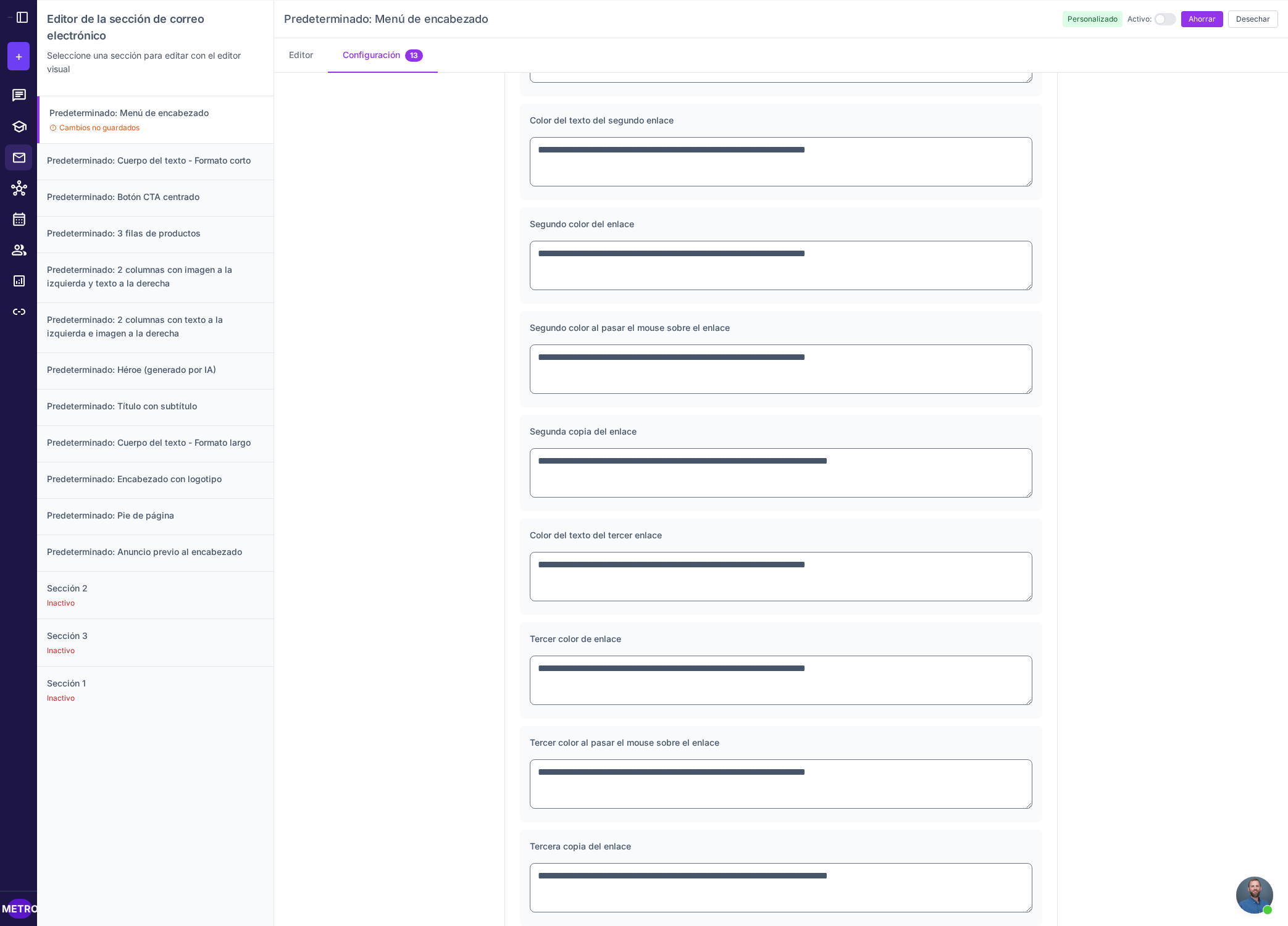
scroll to position [852, 0]
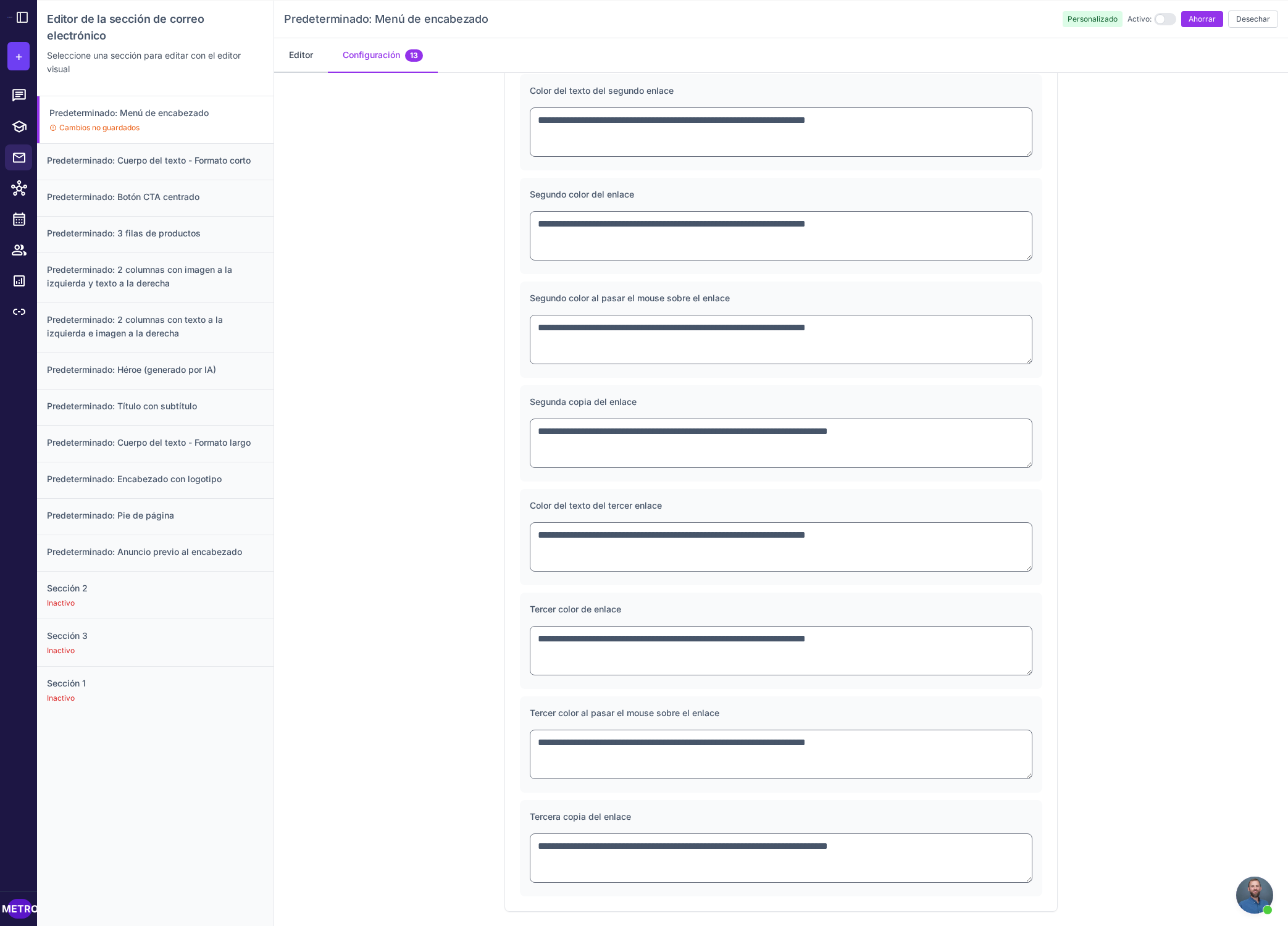
click at [313, 51] on font "Editor" at bounding box center [301, 54] width 24 height 11
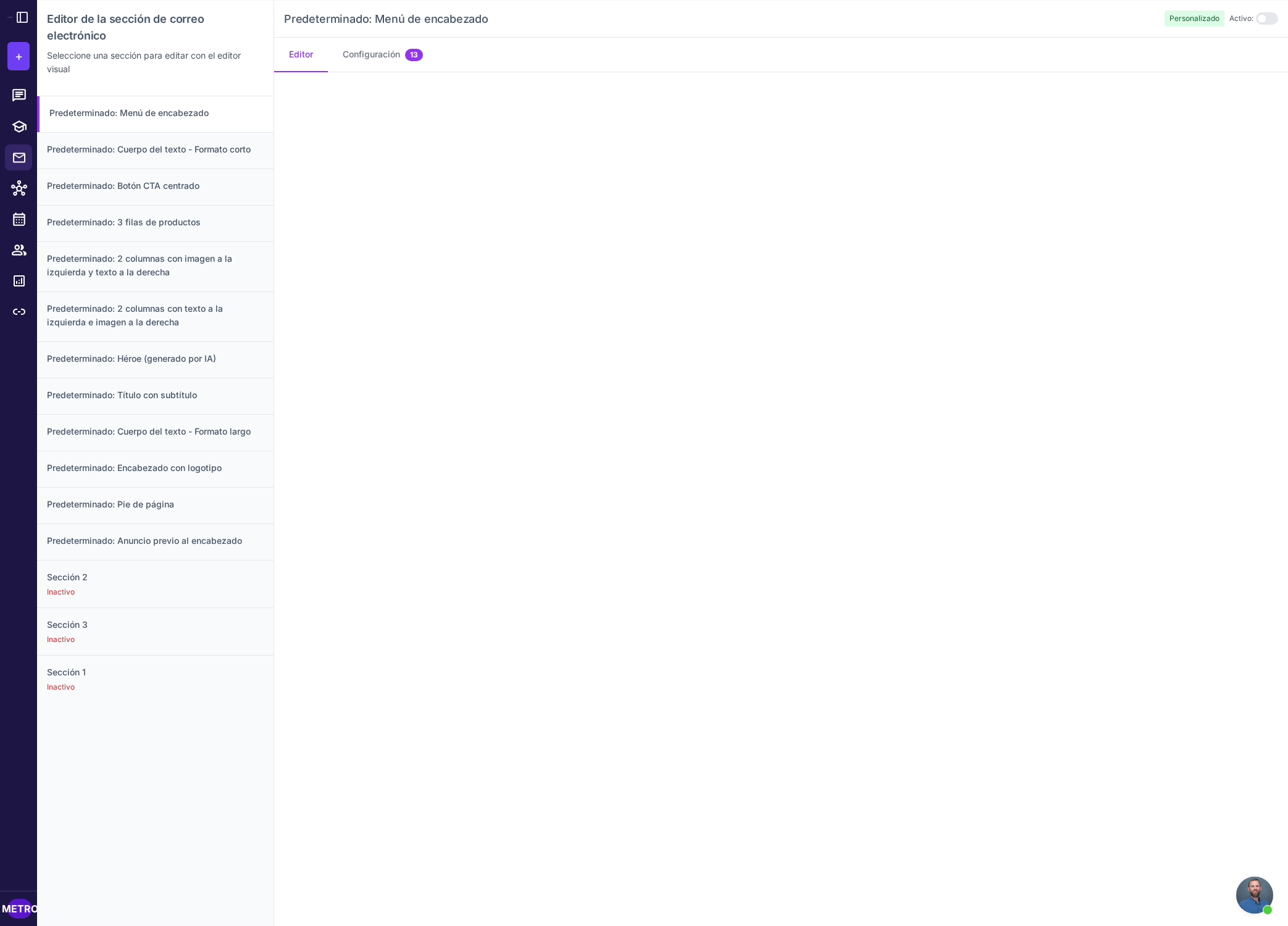
click at [302, 58] on font "Editor" at bounding box center [301, 54] width 24 height 11
click at [218, 151] on font "Predeterminado: Cuerpo del texto - Formato corto" at bounding box center [149, 149] width 204 height 11
click at [218, 172] on div "Predeterminado: Botón CTA centrado" at bounding box center [156, 187] width 237 height 37
click at [246, 212] on div "Predeterminado: 3 filas de productos" at bounding box center [156, 223] width 237 height 37
click at [249, 257] on h3 "Predeterminado: 2 columnas con imagen a la izquierda y texto a la derecha" at bounding box center [155, 265] width 217 height 27
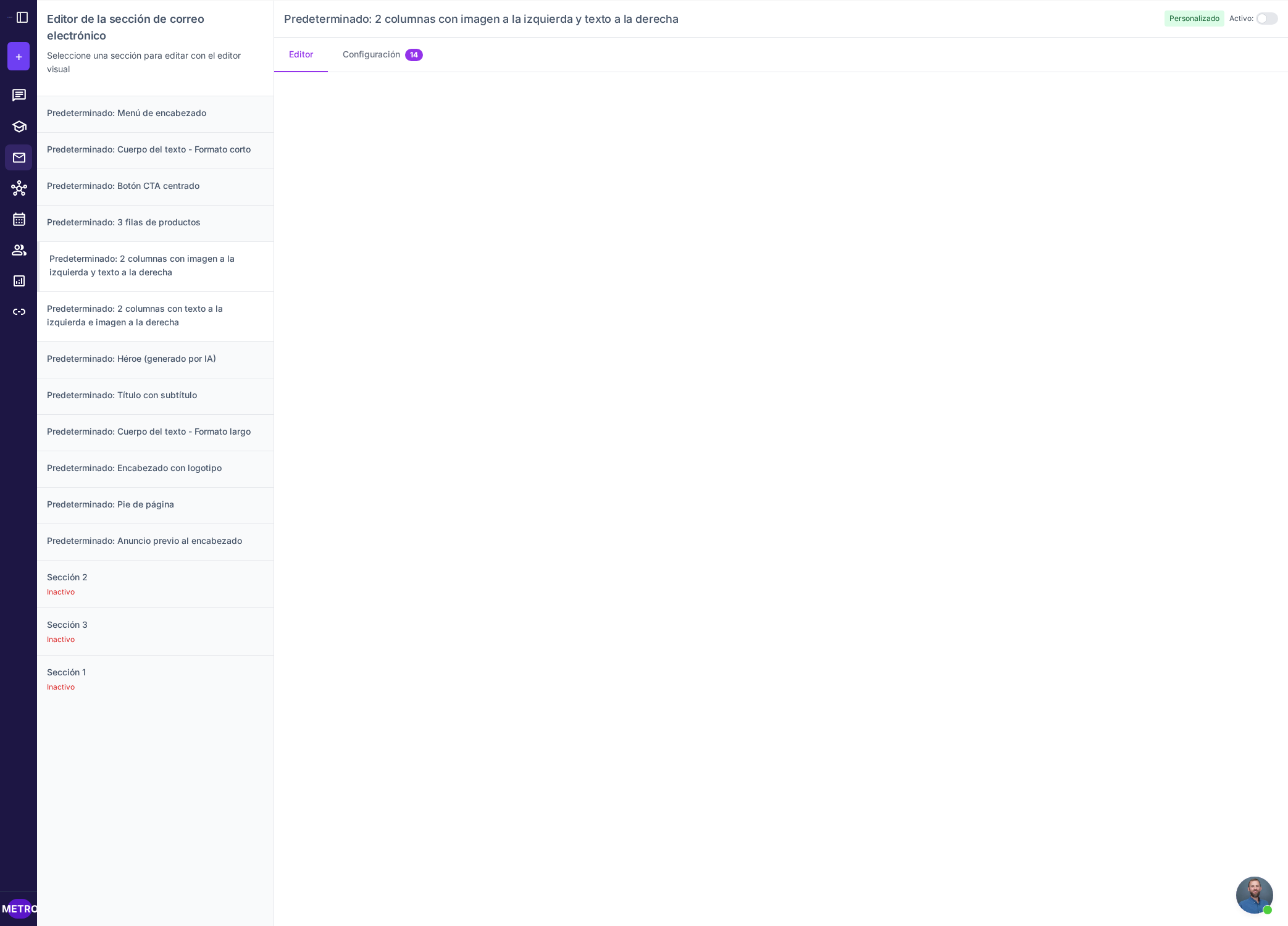
click at [245, 300] on div "Predeterminado: 2 columnas con texto a la izquierda e imagen a la derecha" at bounding box center [156, 316] width 237 height 50
click at [231, 356] on h3 "Predeterminado: Héroe (generado por IA)" at bounding box center [155, 358] width 217 height 13
click at [233, 392] on h3 "Predeterminado: Título con subtítulo" at bounding box center [155, 395] width 217 height 13
click at [237, 431] on font "Predeterminado: Cuerpo del texto - Formato largo" at bounding box center [149, 431] width 204 height 11
click at [244, 461] on h3 "Predeterminado: Encabezado con logotipo" at bounding box center [155, 467] width 217 height 13
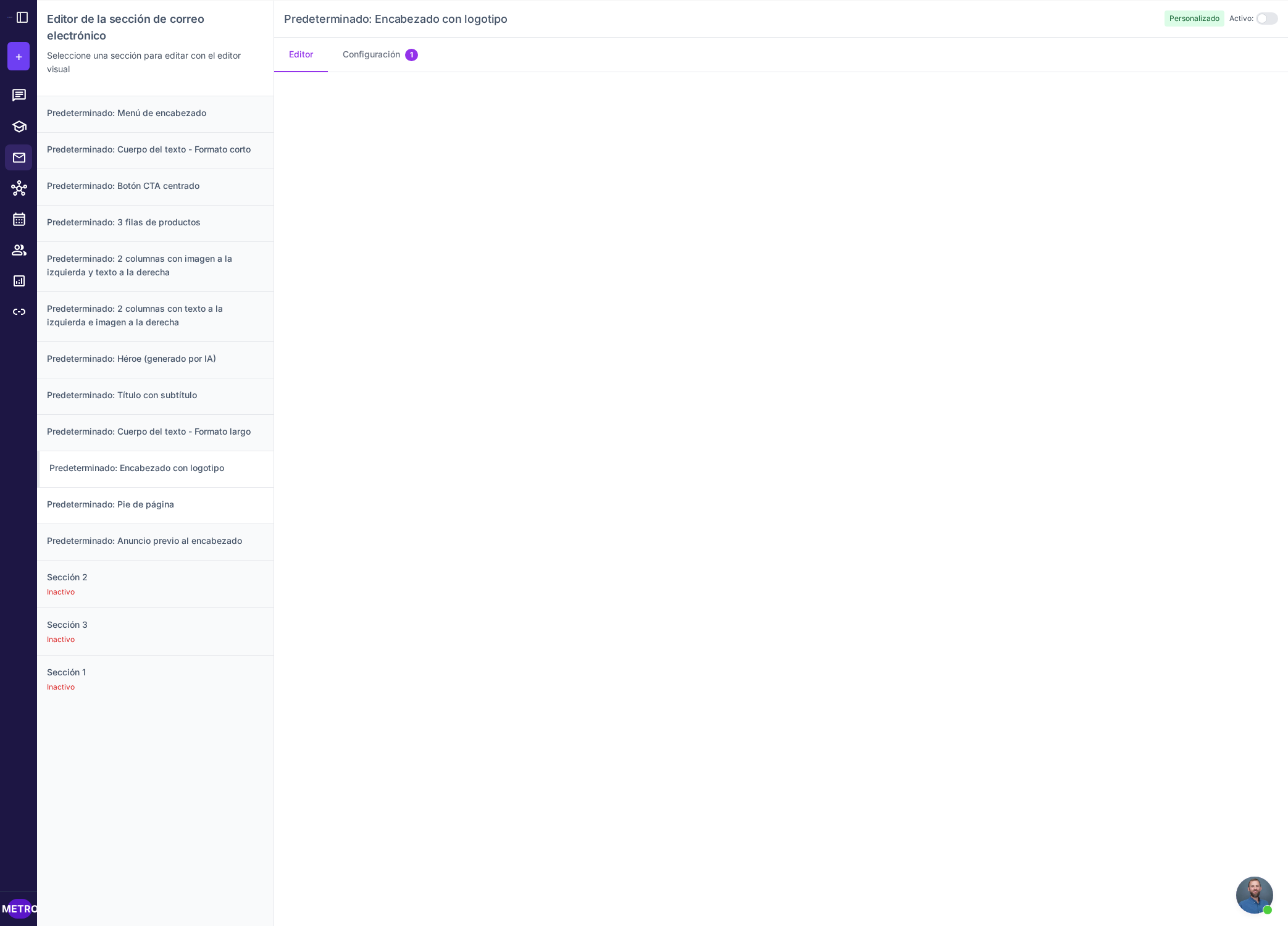
click at [244, 487] on div "Predeterminado: Pie de página" at bounding box center [156, 505] width 237 height 37
click at [233, 550] on div "Predeterminado: Anuncio previo al encabezado" at bounding box center [156, 542] width 237 height 37
click at [96, 579] on h3 "Sección 2" at bounding box center [155, 577] width 217 height 13
click at [225, 147] on font "Predeterminado: Cuerpo del texto - Formato corto" at bounding box center [149, 149] width 204 height 11
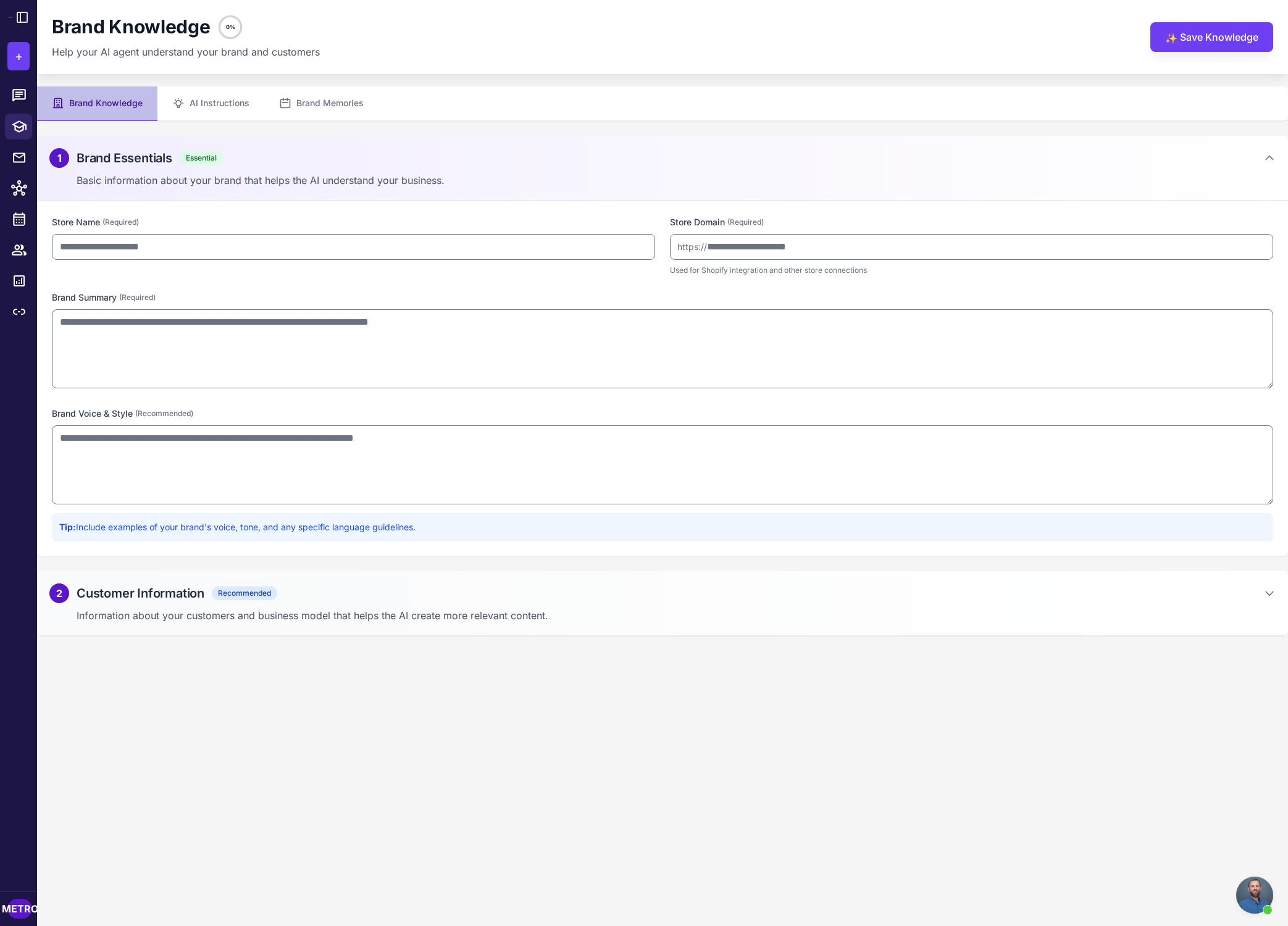
type input "**********"
type textarea "**********"
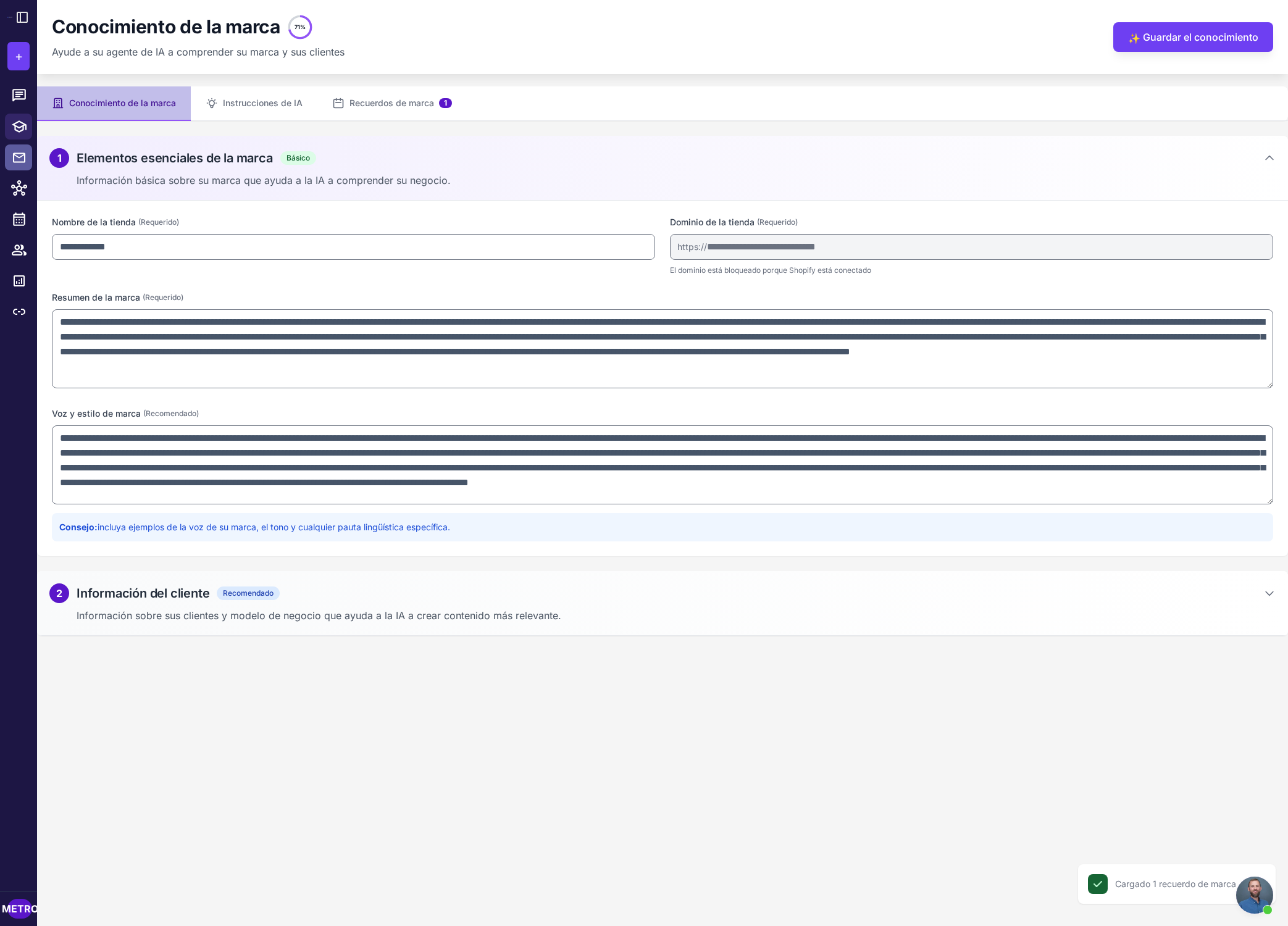
click at [17, 159] on icon at bounding box center [19, 157] width 15 height 15
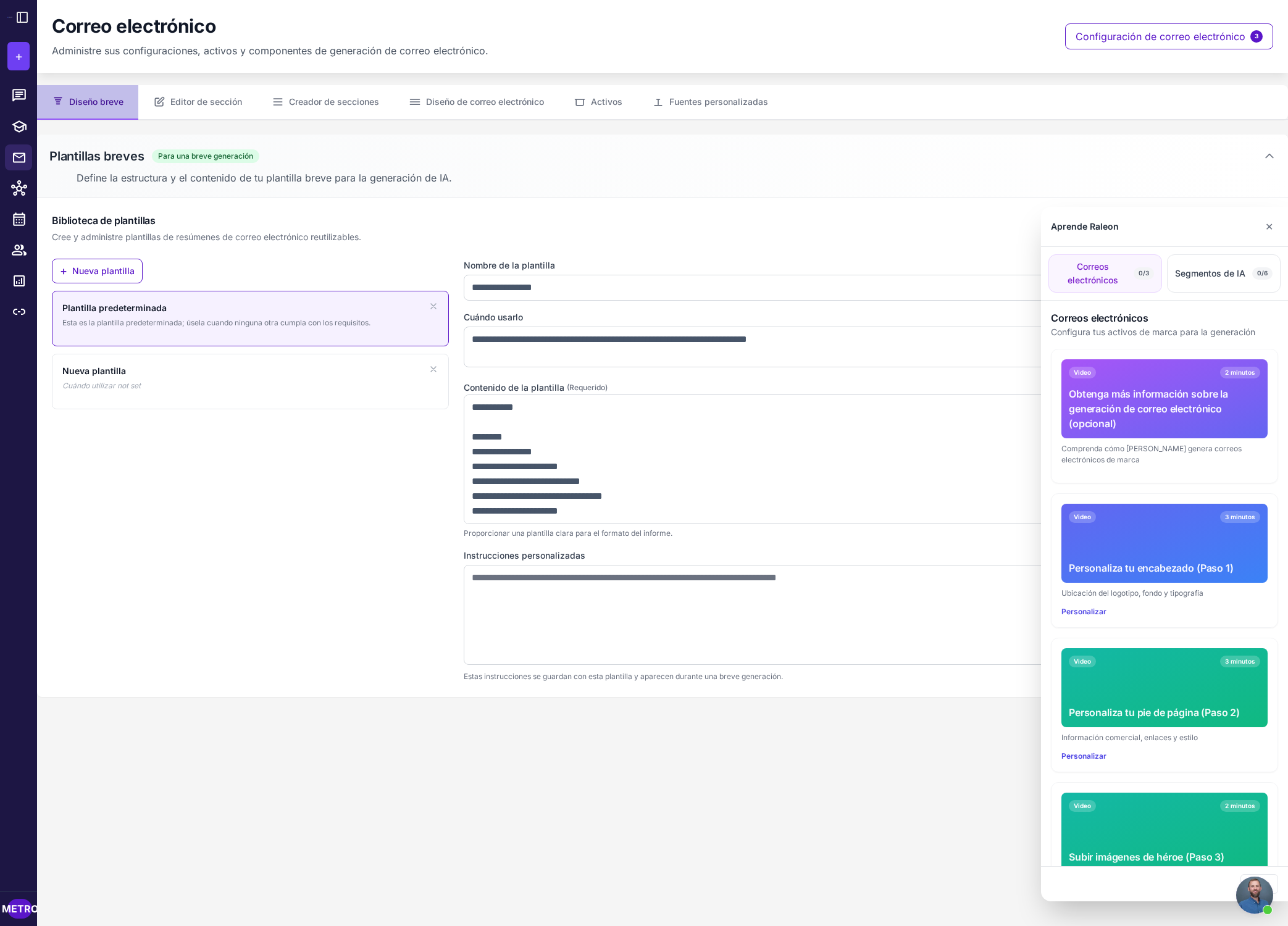
click at [929, 398] on font "Obtenga más información sobre la generación de correo electrónico (opcional)" at bounding box center [1149, 409] width 159 height 42
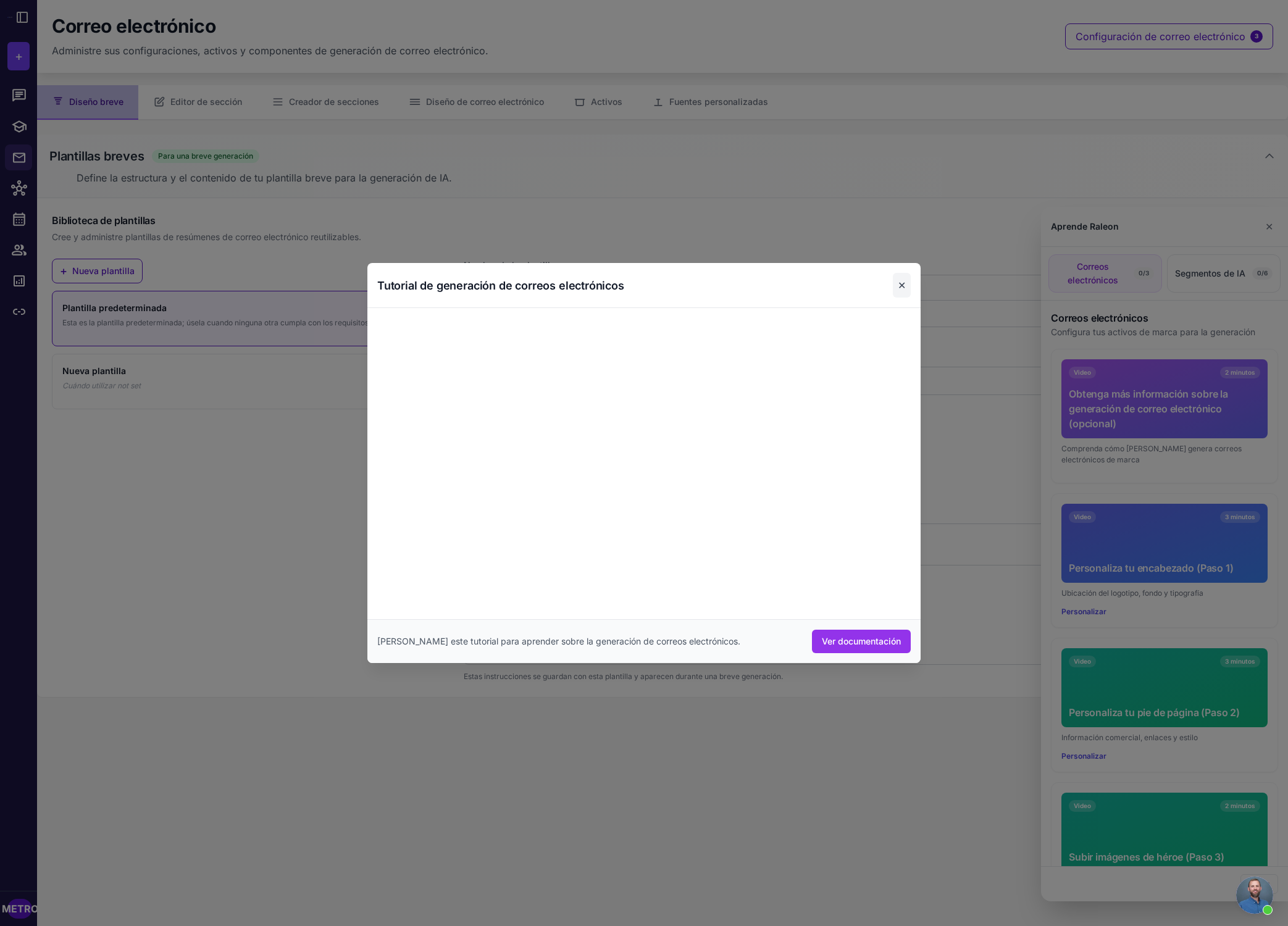
click at [906, 285] on button "✕" at bounding box center [901, 285] width 18 height 25
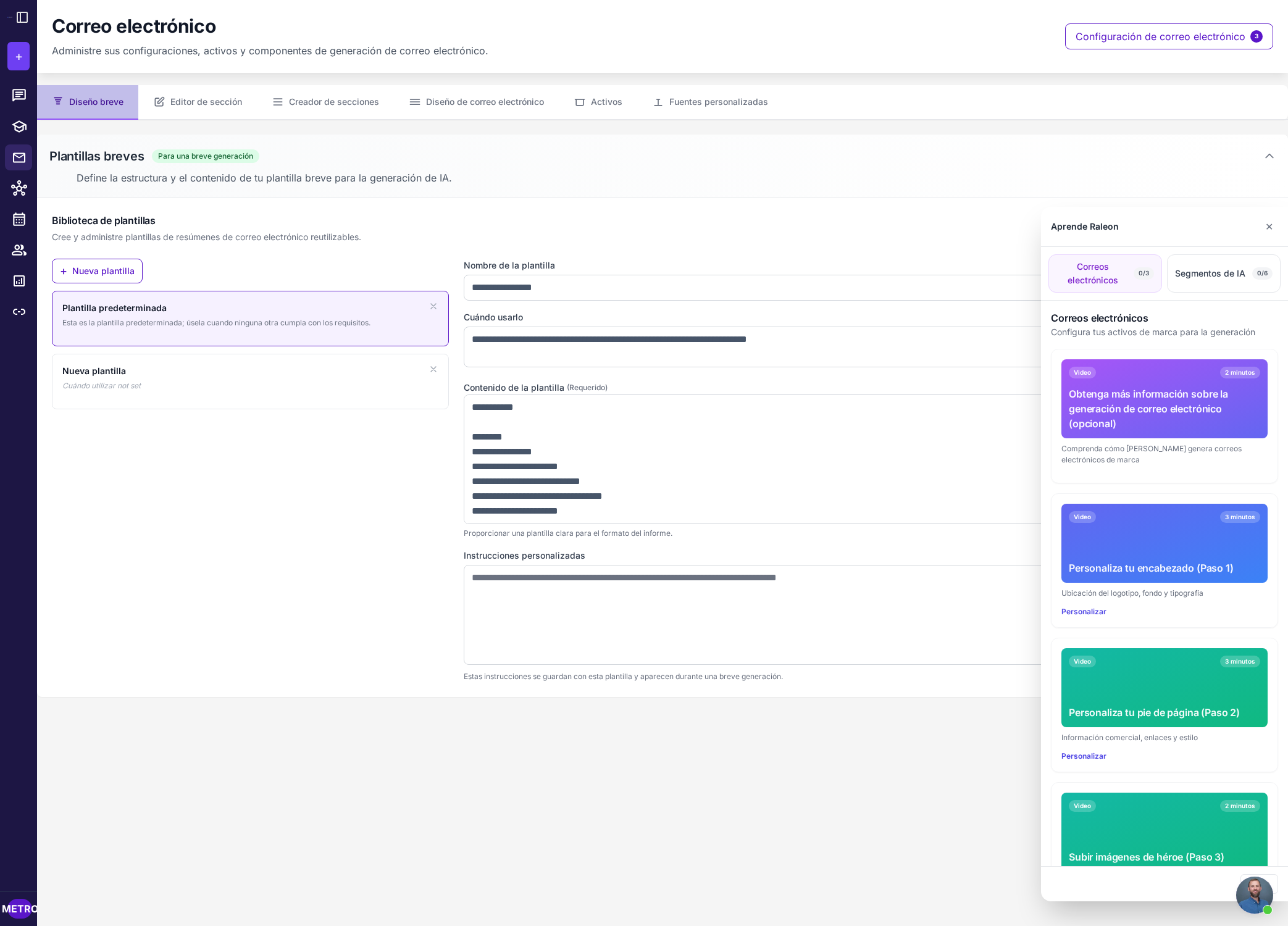
click at [929, 393] on font "Obtenga más información sobre la generación de correo electrónico (opcional)" at bounding box center [1149, 409] width 159 height 42
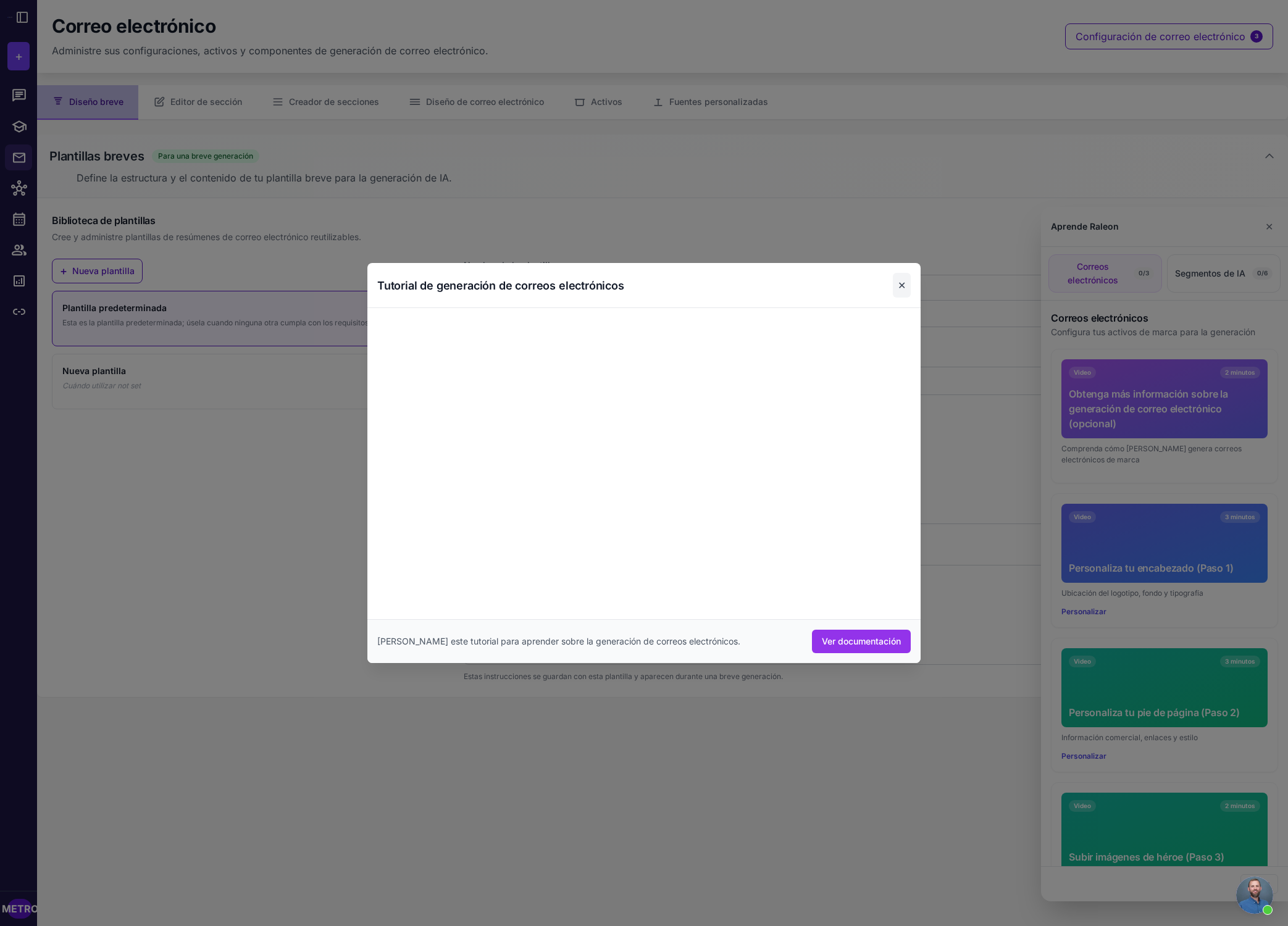
click at [903, 287] on font "✕" at bounding box center [901, 285] width 8 height 13
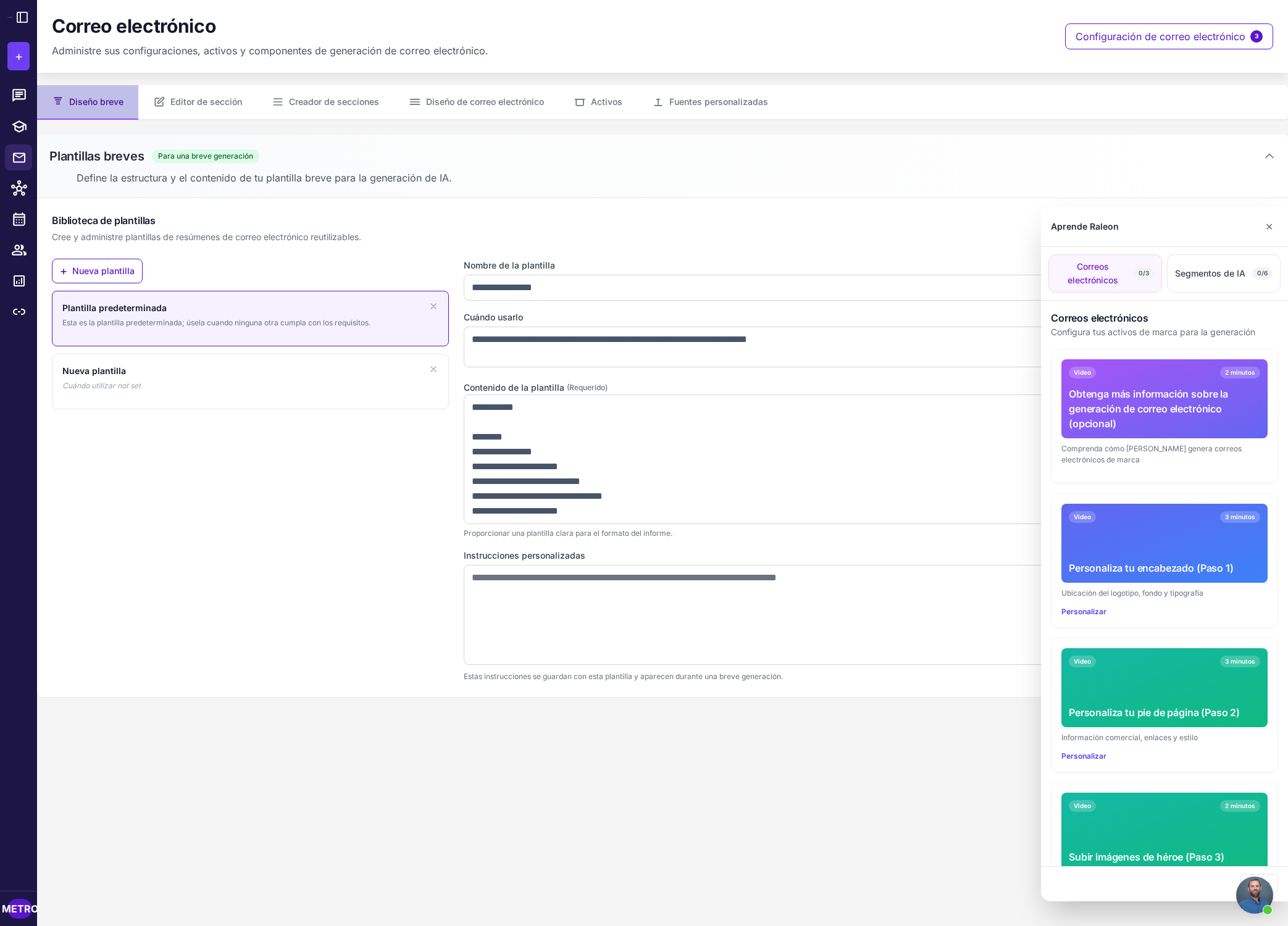
click at [929, 522] on div "Video 3 minutos" at bounding box center [1165, 517] width 192 height 12
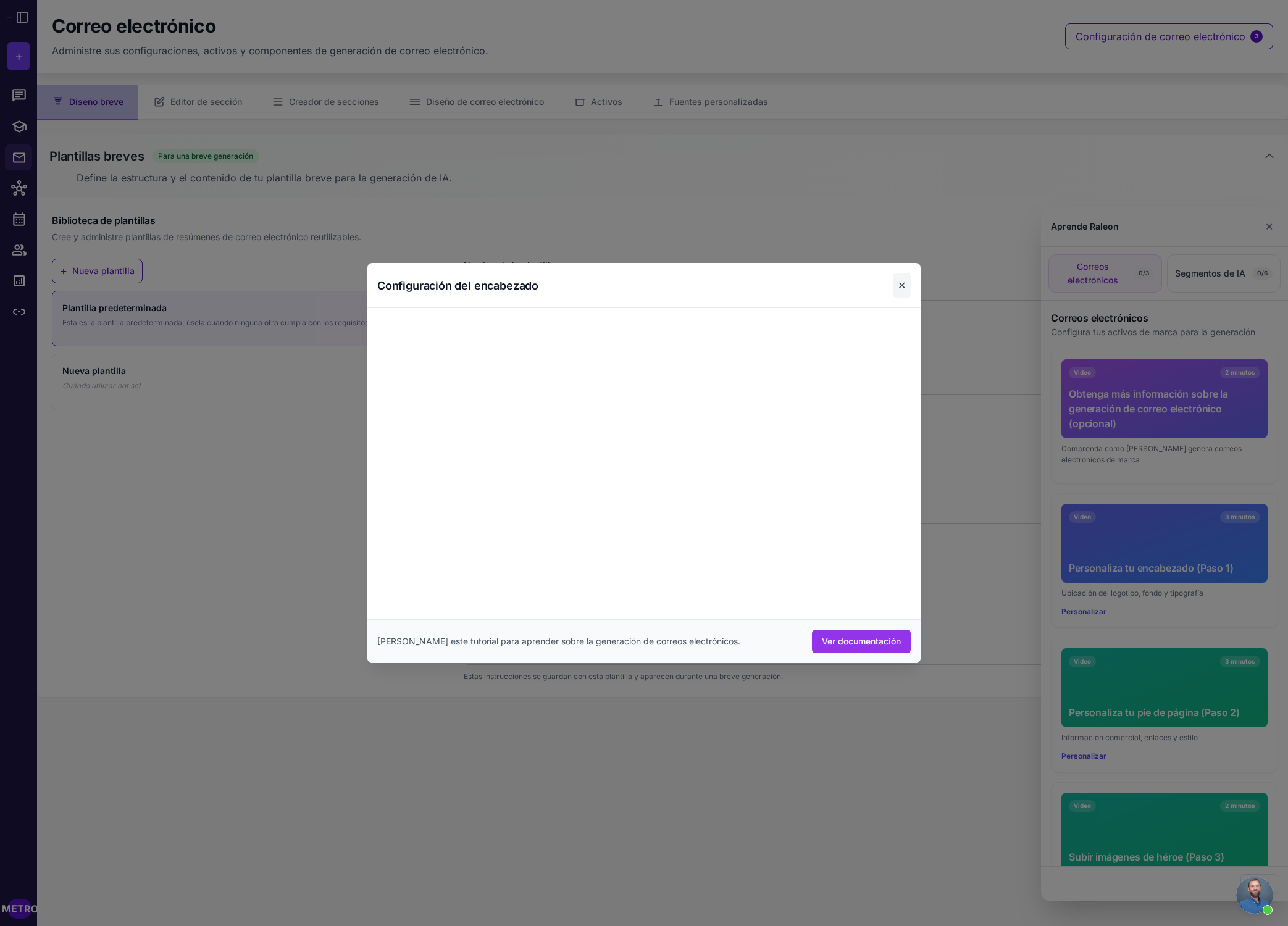
click at [900, 286] on font "✕" at bounding box center [901, 285] width 8 height 13
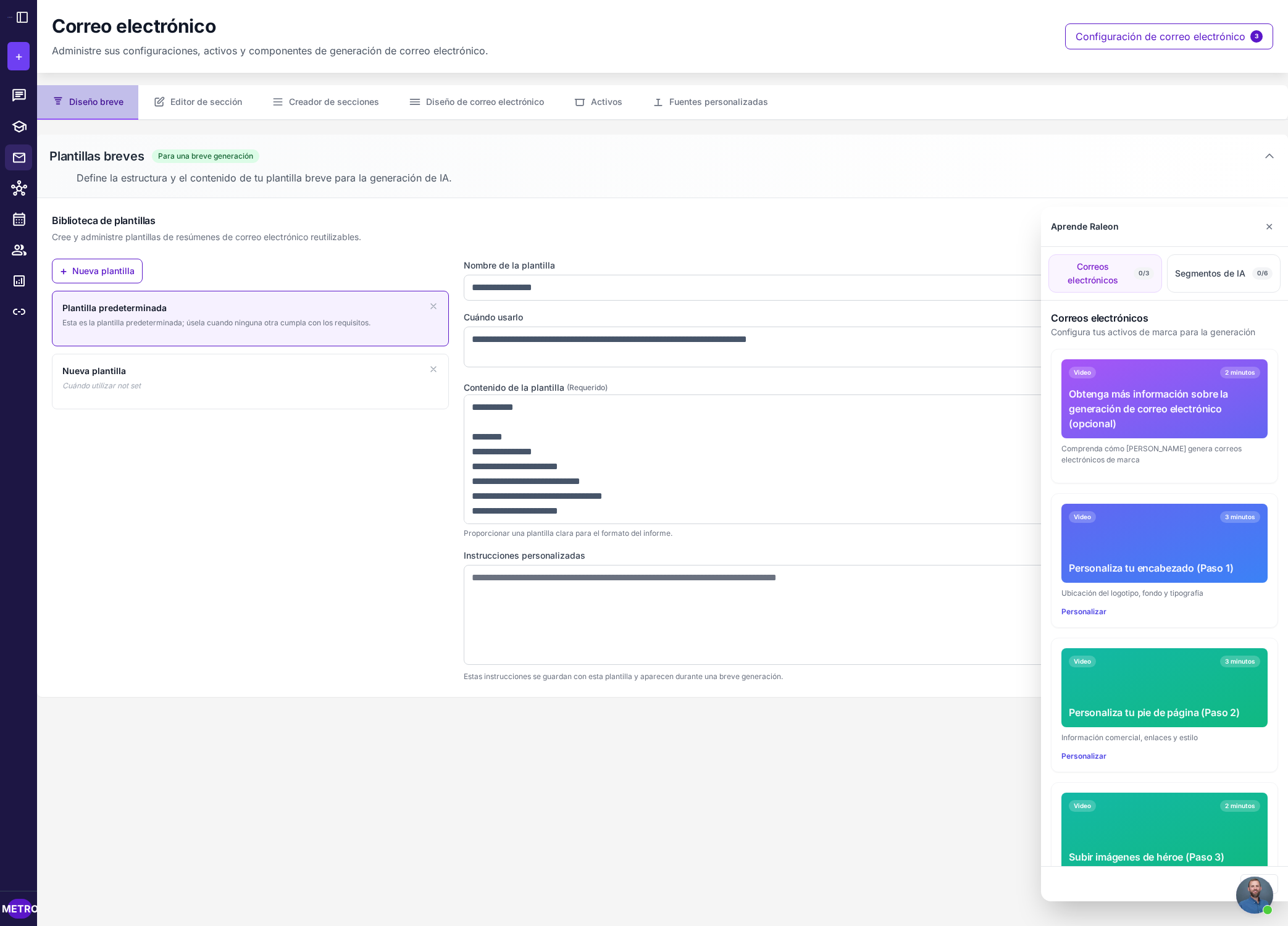
scroll to position [71, 0]
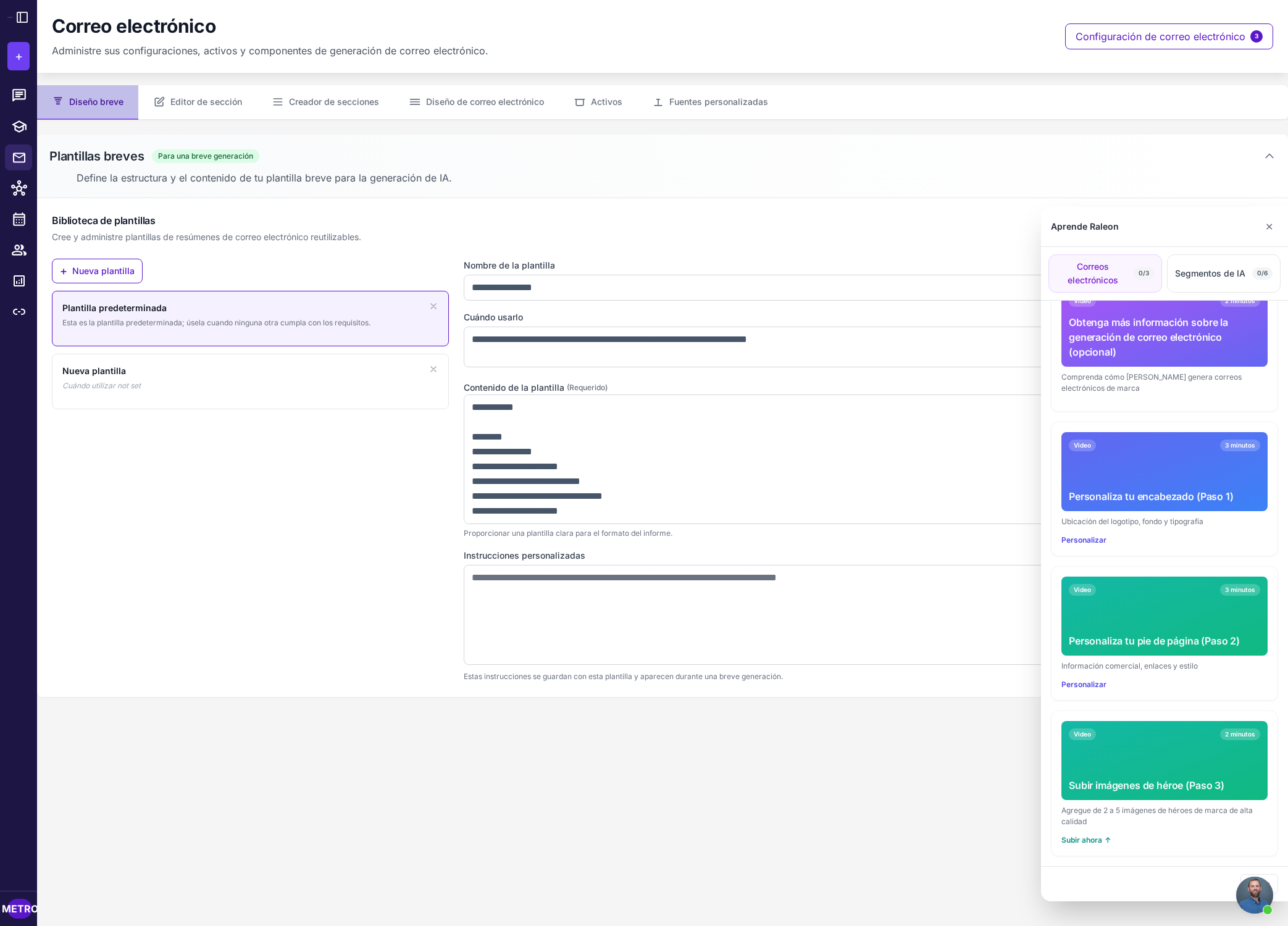
click at [929, 617] on div "Video 3 minutos Personaliza tu pie de página (Paso 2)" at bounding box center [1165, 616] width 206 height 79
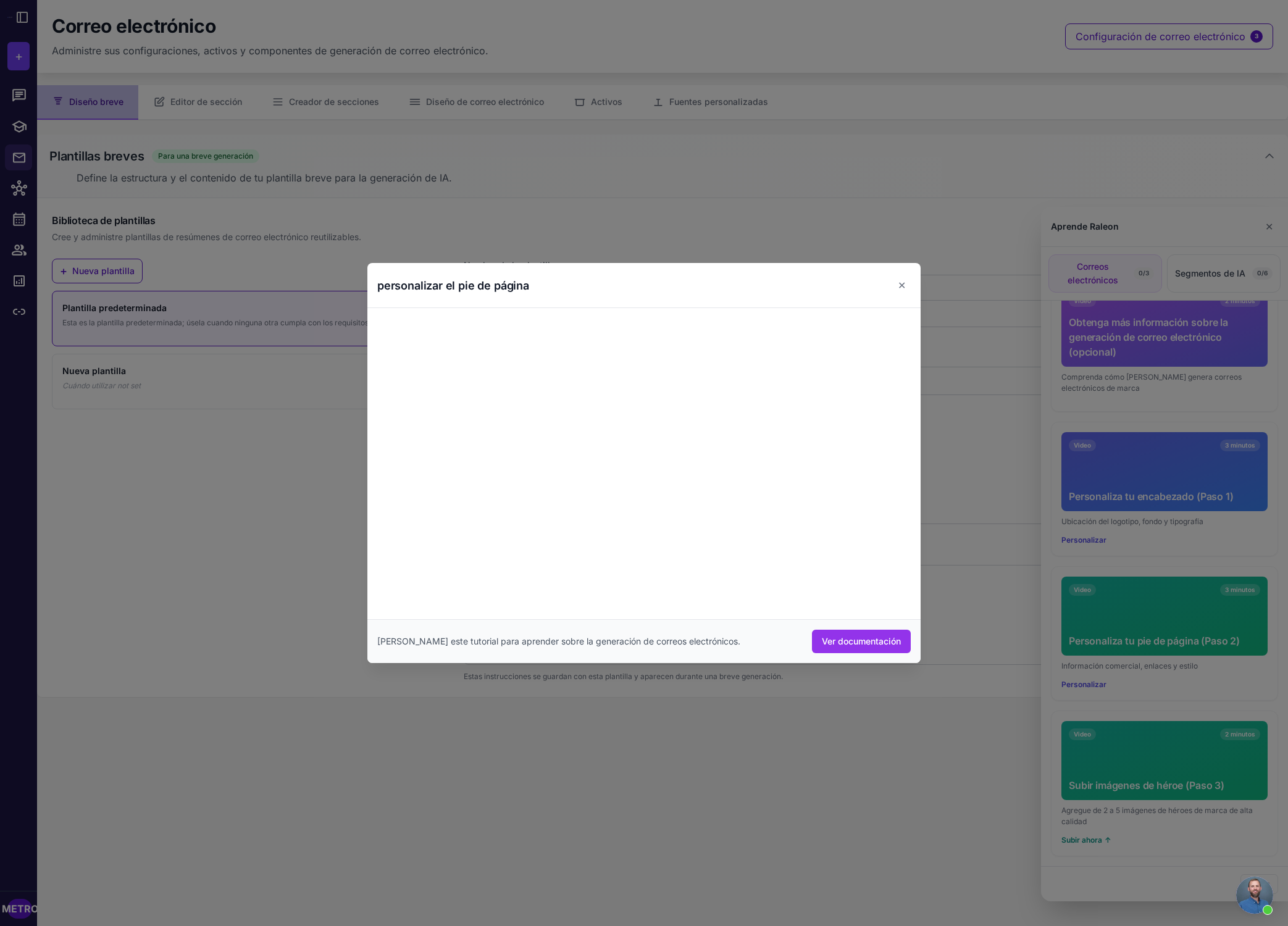
click at [871, 770] on div at bounding box center [644, 463] width 1288 height 926
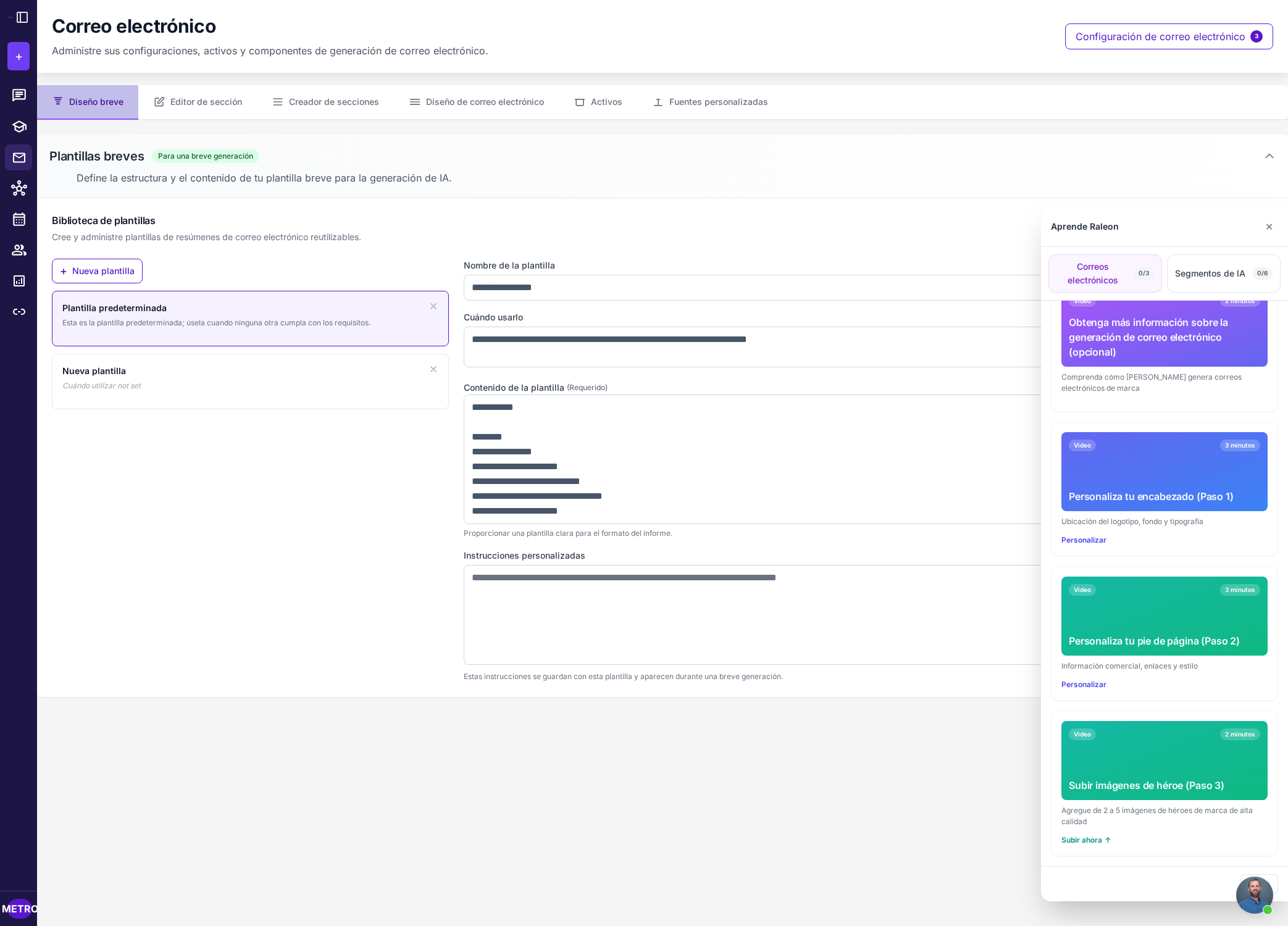
click at [929, 783] on font "Subir imágenes de héroe (Paso 3)" at bounding box center [1147, 786] width 156 height 13
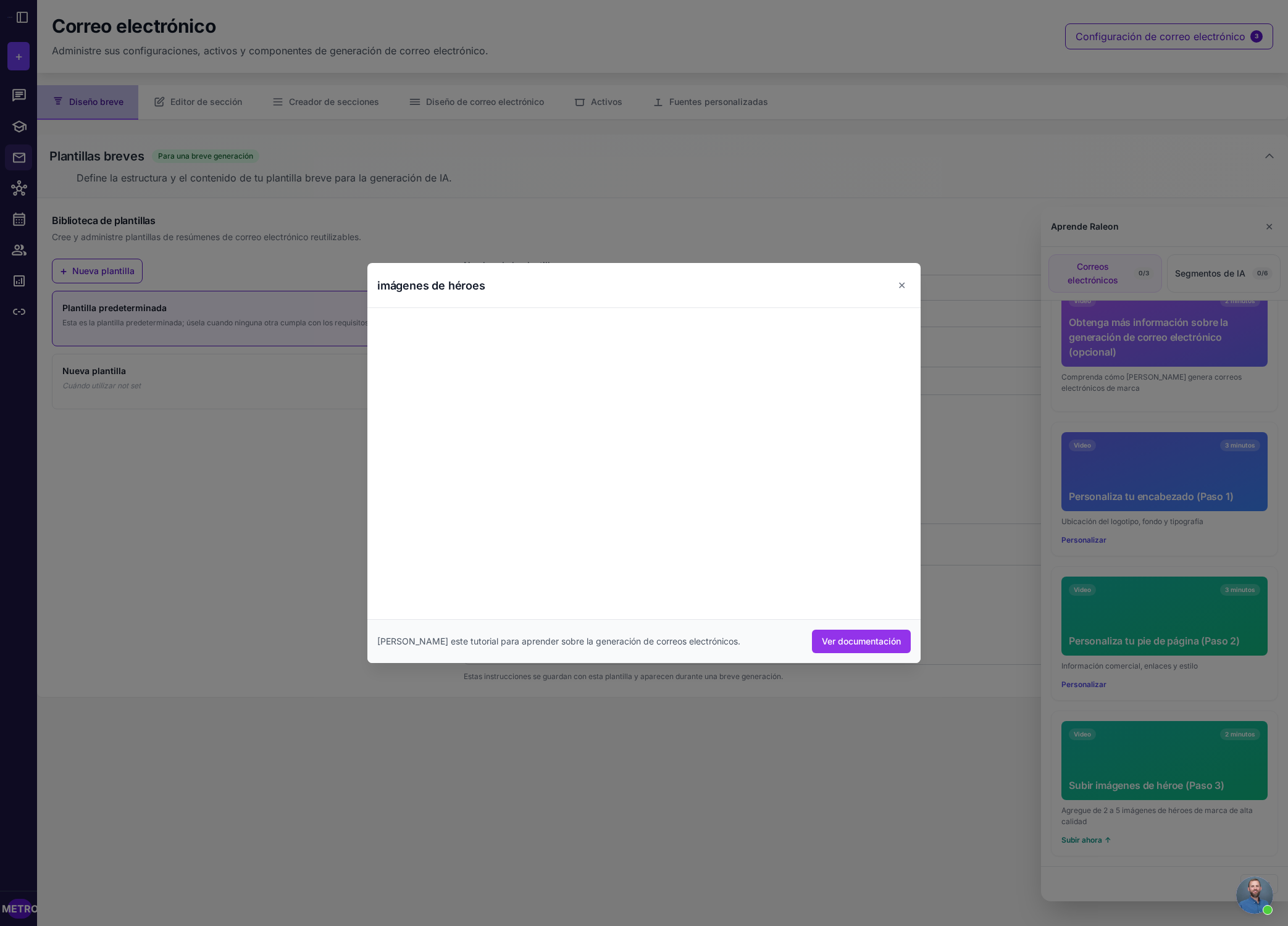
click at [929, 770] on div at bounding box center [644, 463] width 1288 height 926
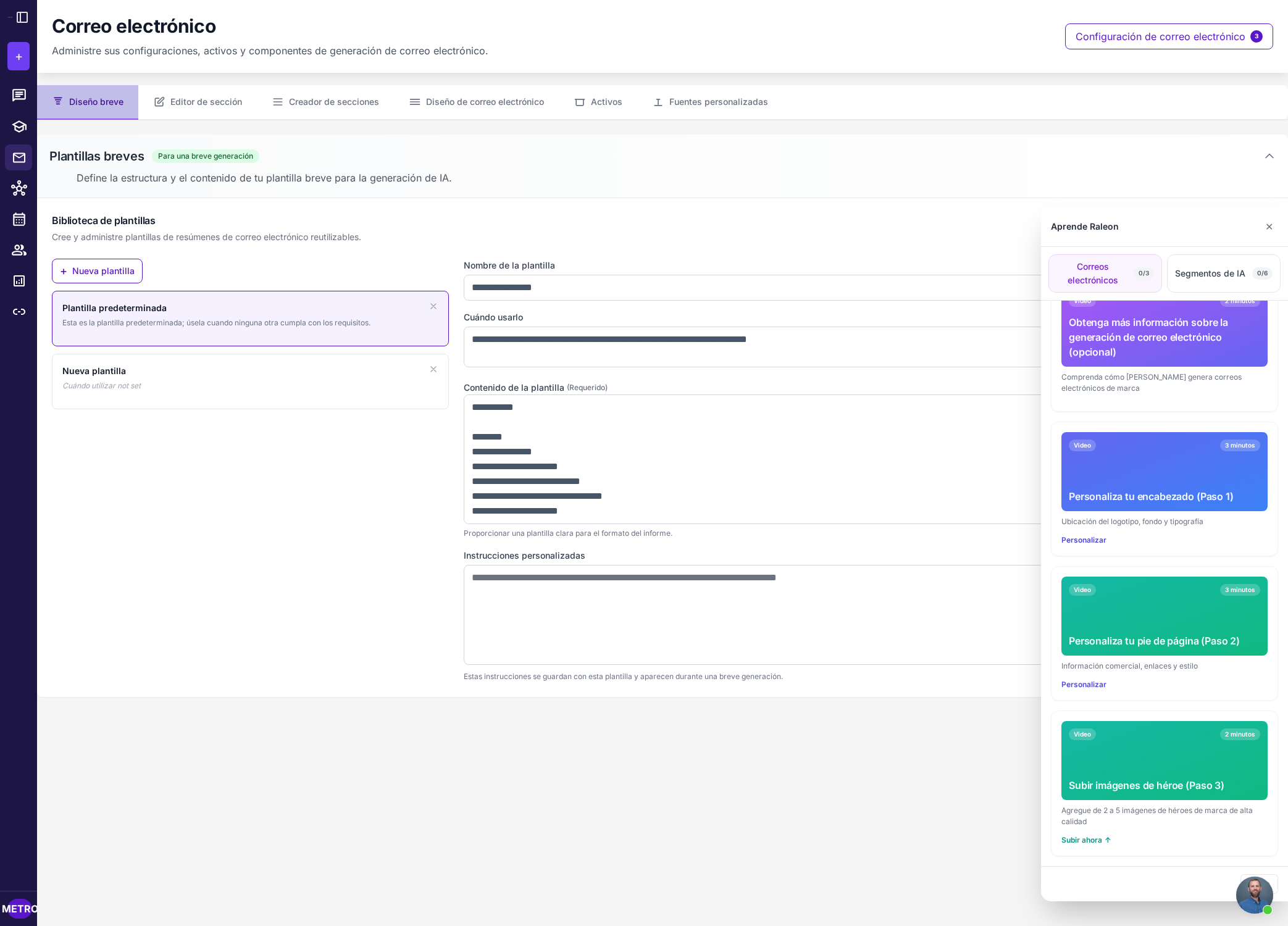
click at [929, 769] on div "Video 2 minutos Subir imágenes de héroe (Paso 3)" at bounding box center [1165, 760] width 206 height 79
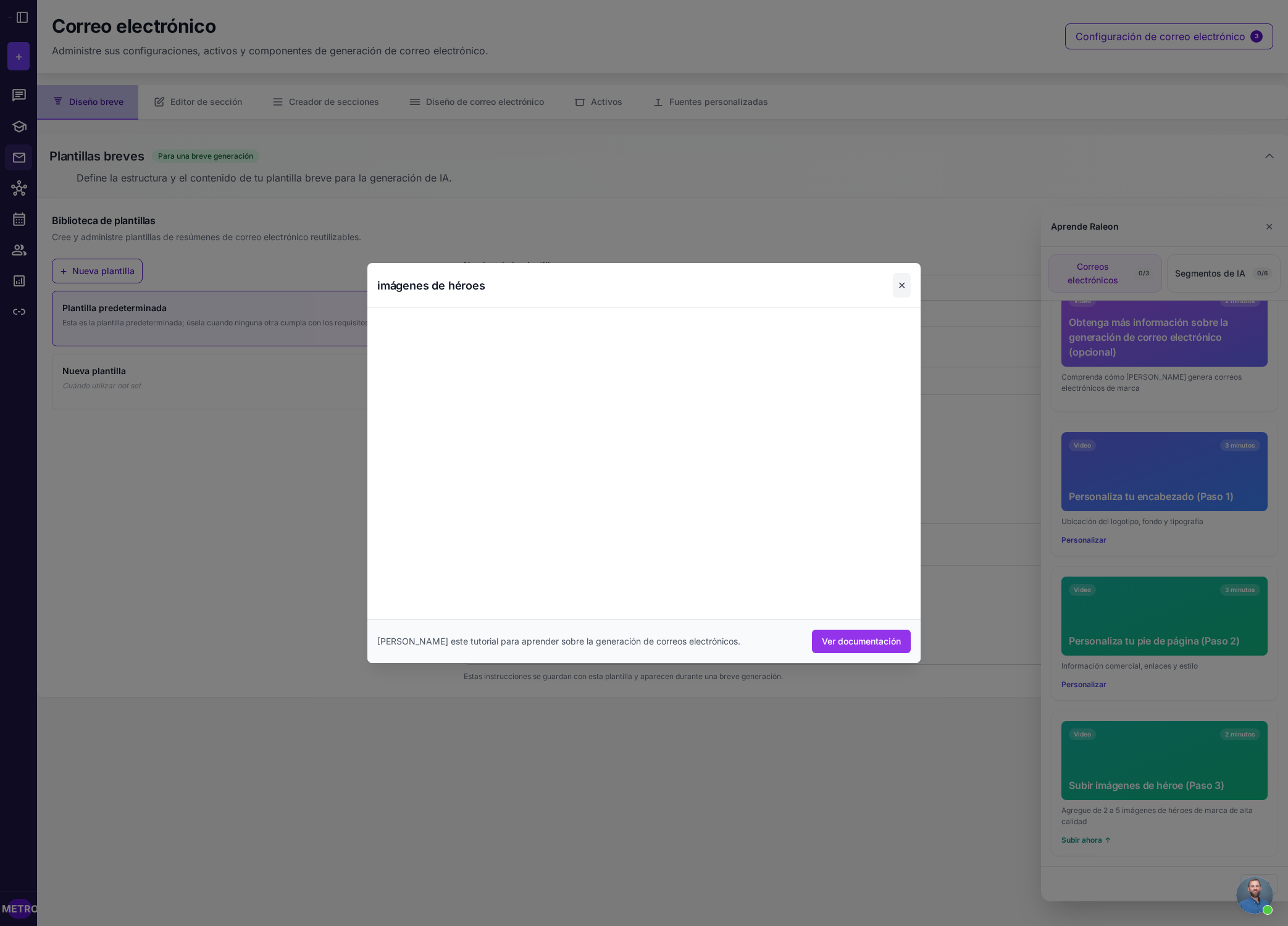
click at [901, 284] on font "✕" at bounding box center [901, 285] width 8 height 13
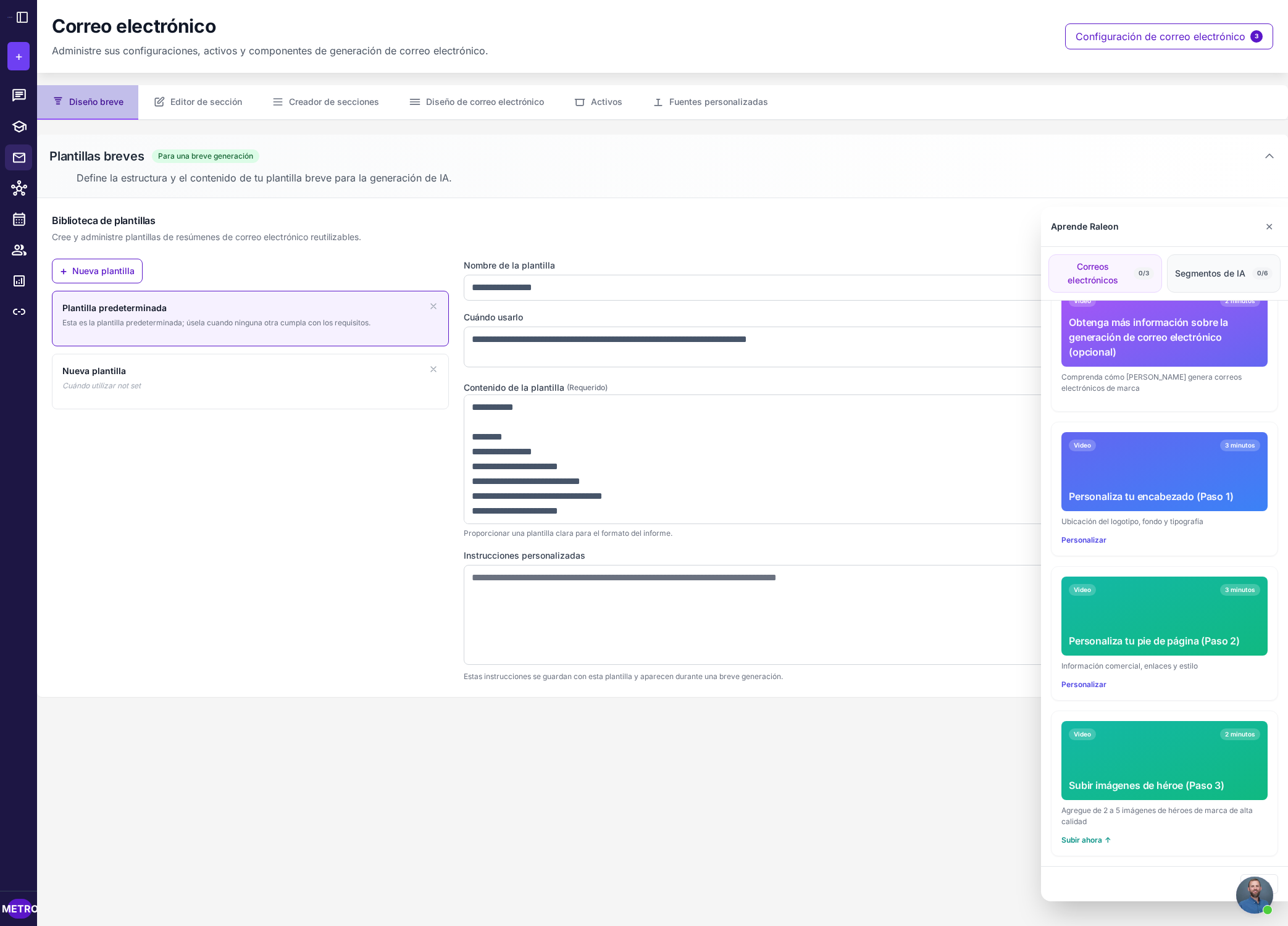
click at [929, 279] on span "Segmentos de IA" at bounding box center [1210, 273] width 70 height 13
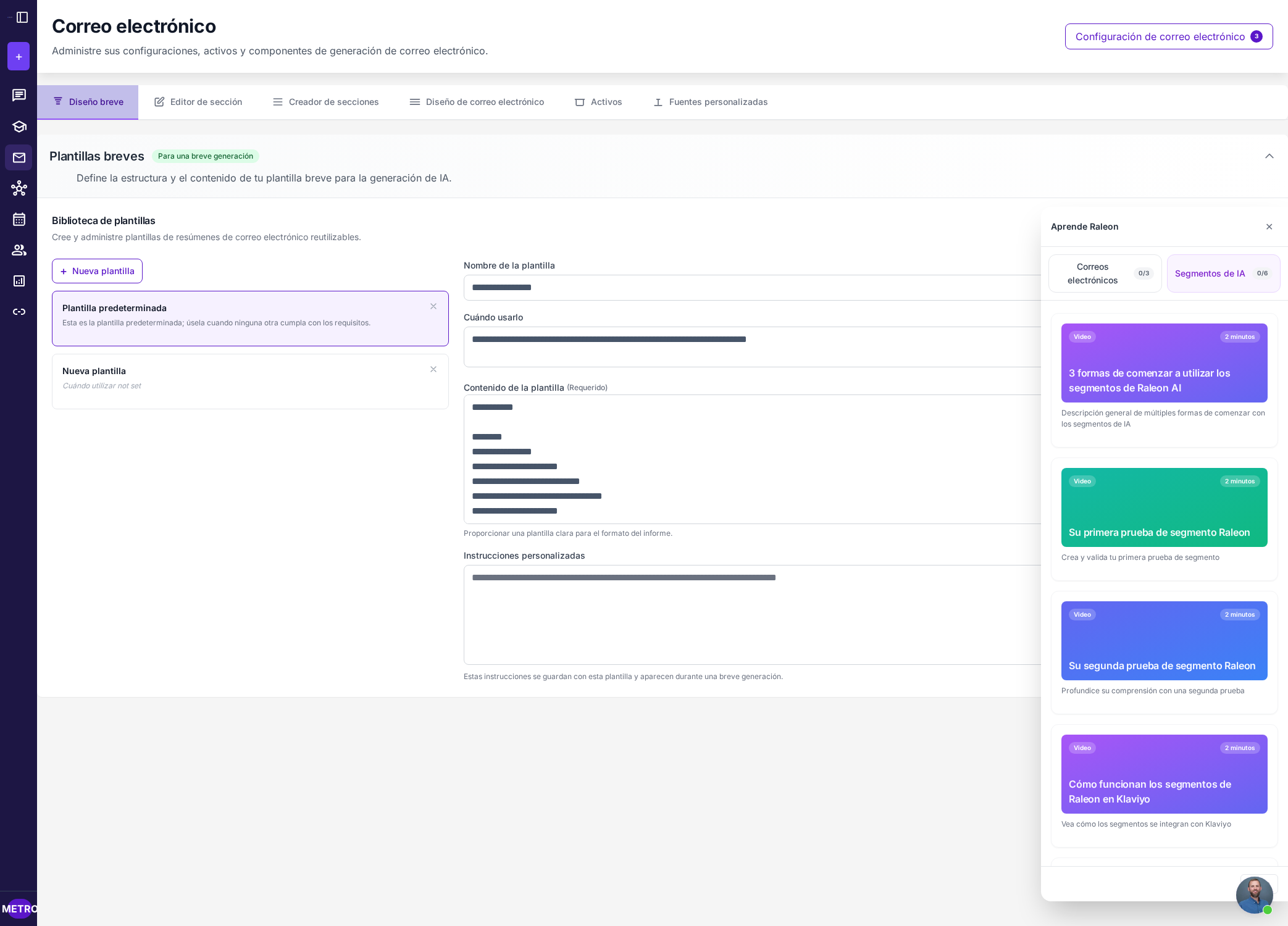
scroll to position [0, 0]
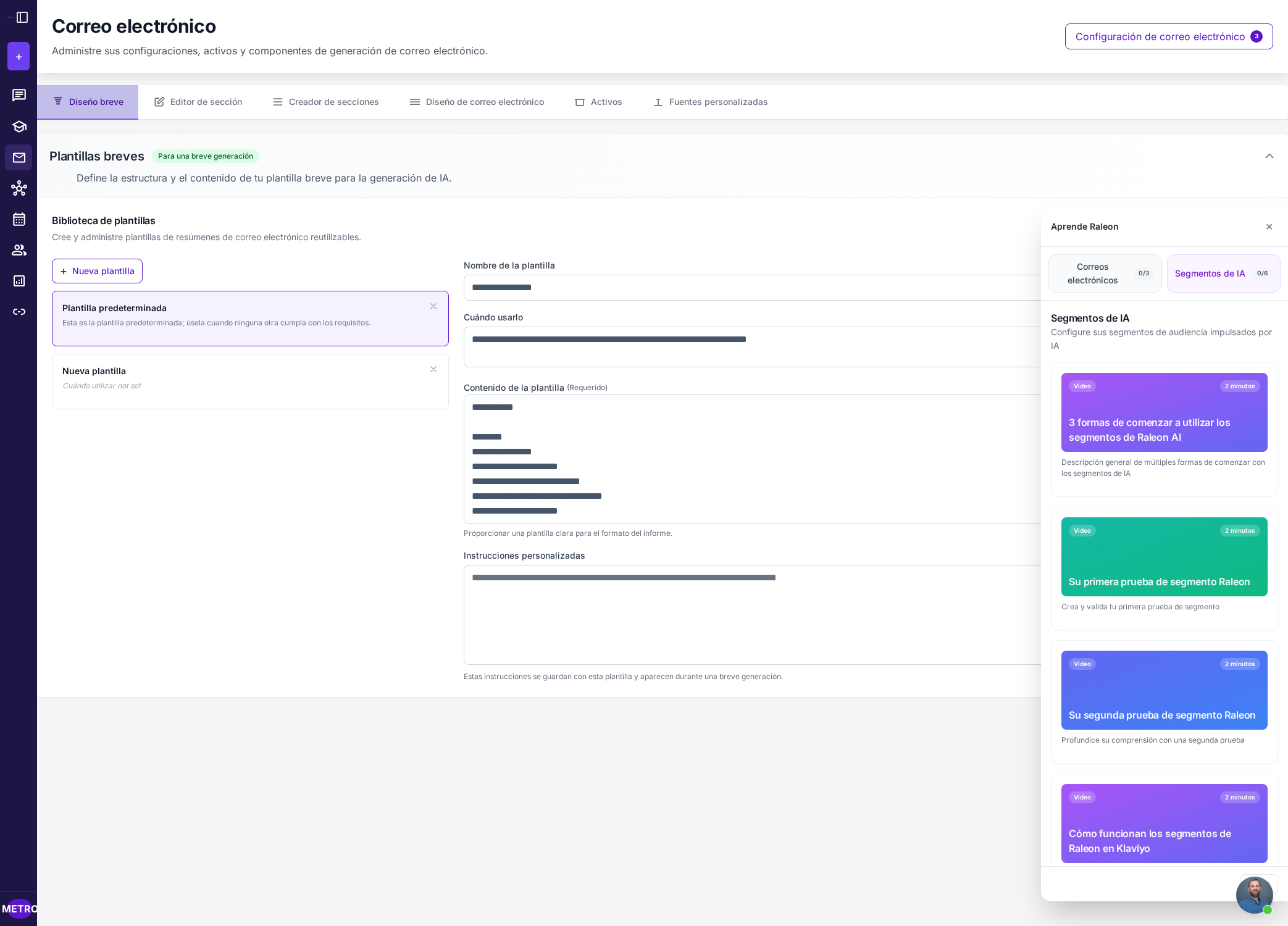
click at [929, 270] on span "Correos electrónicos" at bounding box center [1093, 273] width 72 height 27
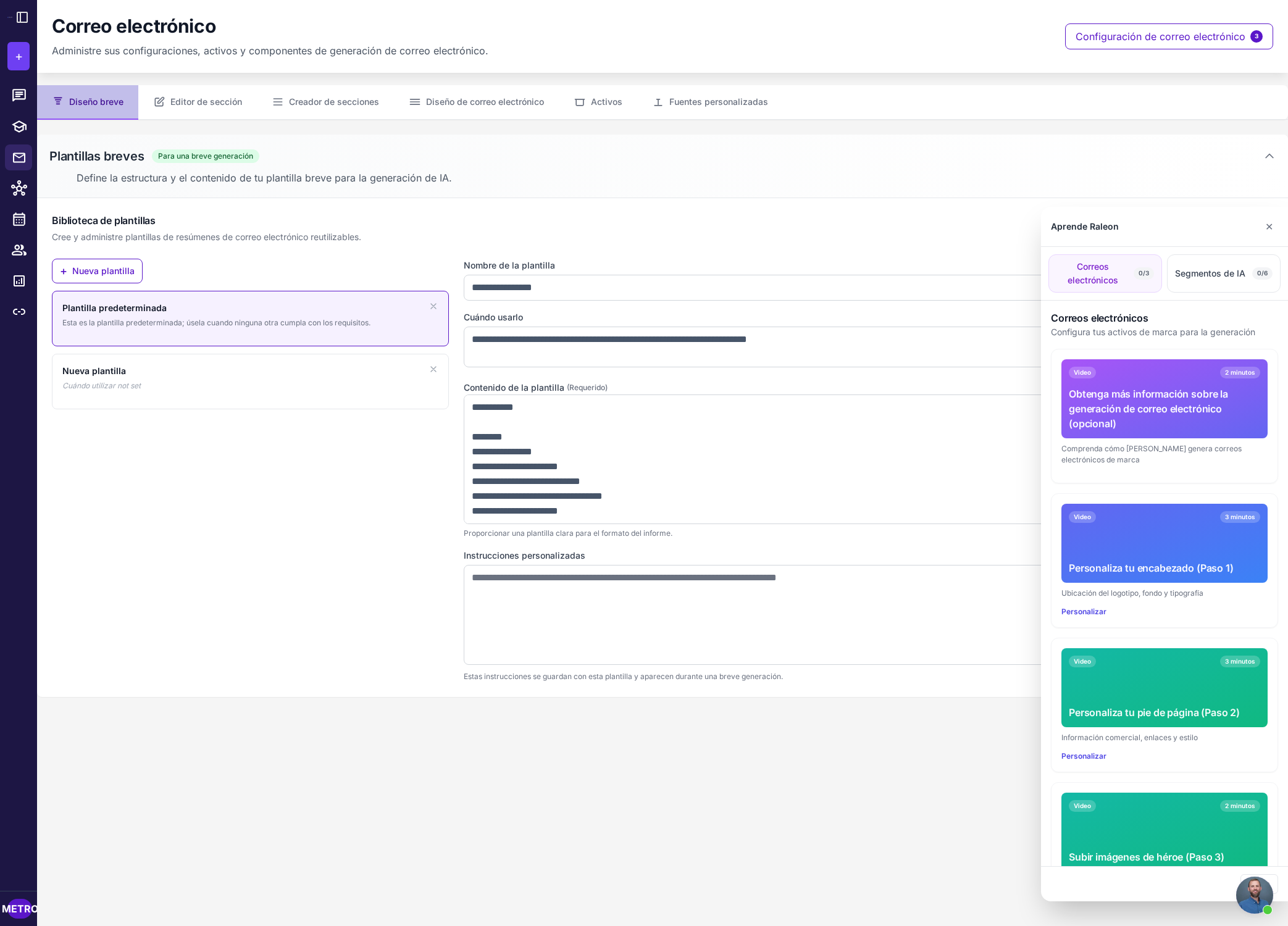
click at [26, 156] on div at bounding box center [644, 463] width 1288 height 926
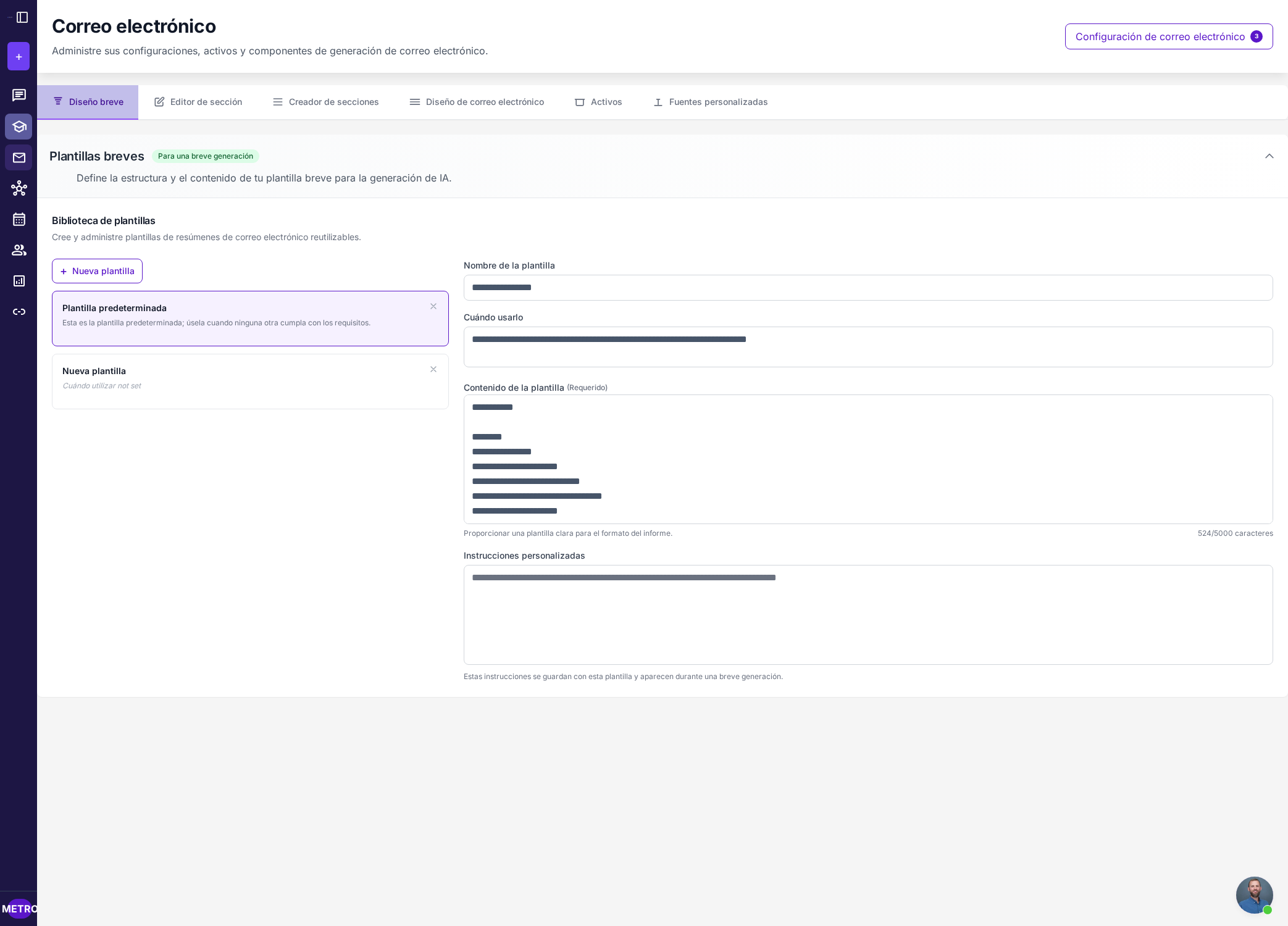
click at [27, 125] on icon at bounding box center [19, 126] width 16 height 16
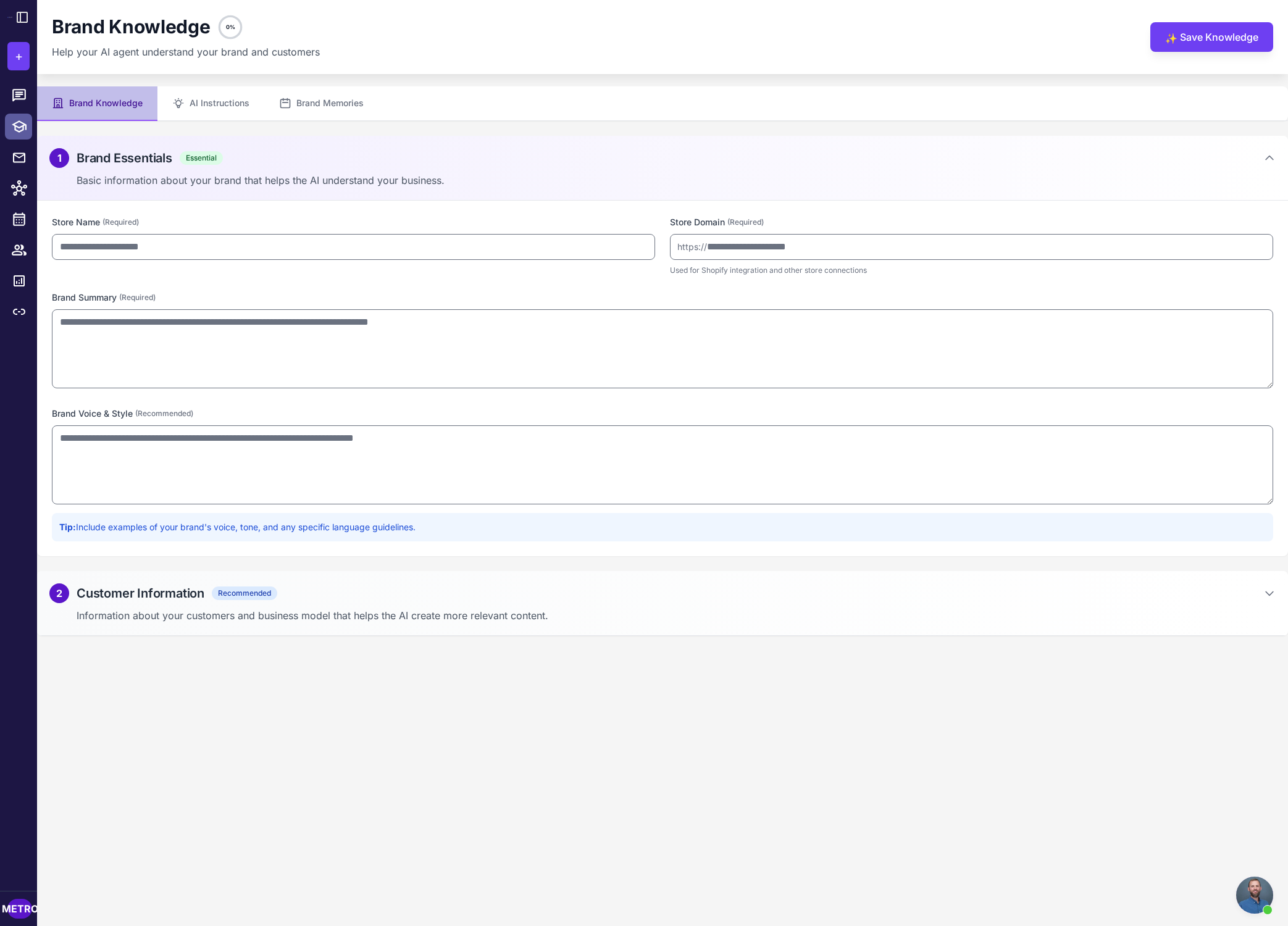
type input "**********"
type textarea "**********"
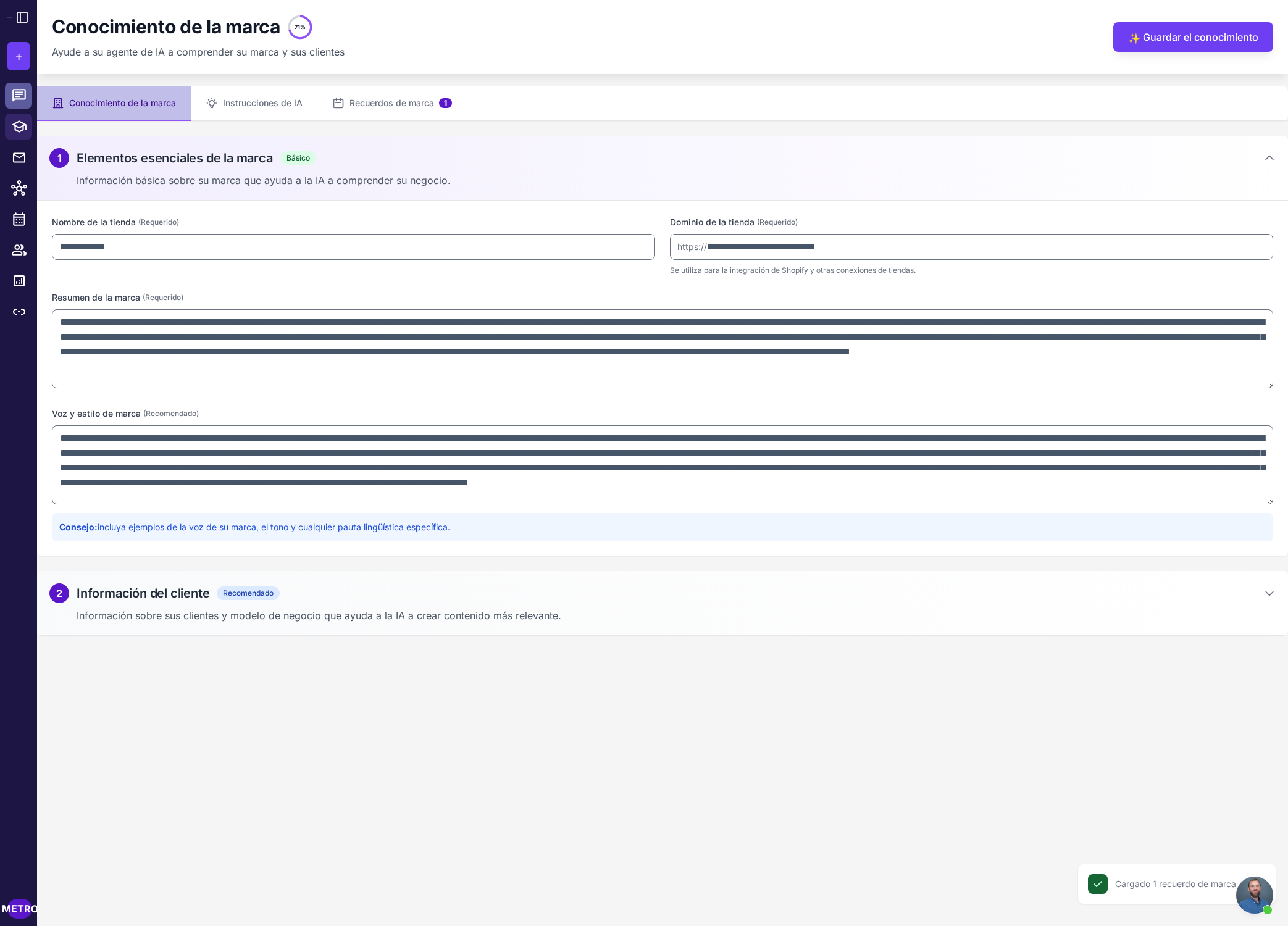
click at [28, 89] on div at bounding box center [22, 96] width 16 height 16
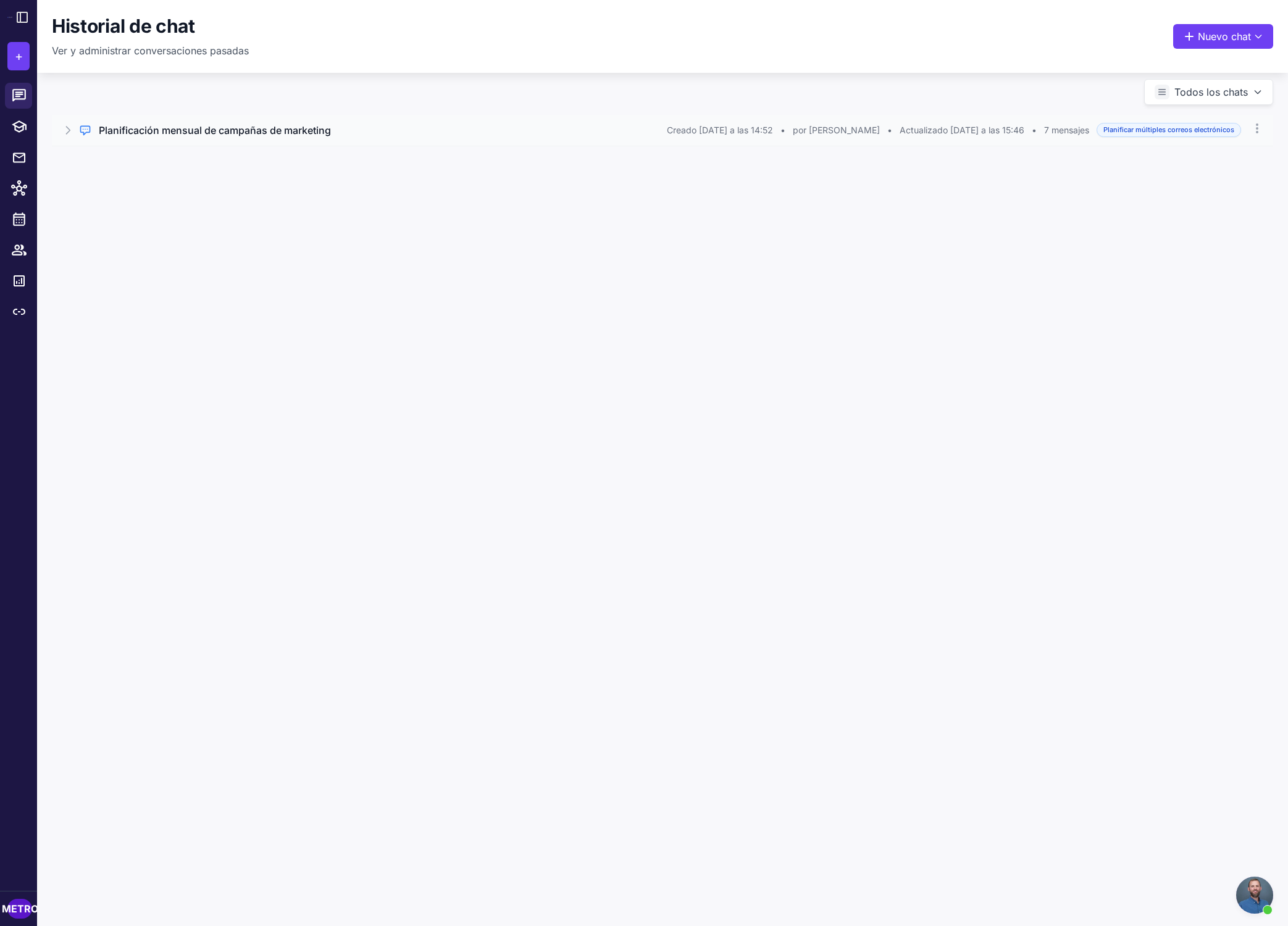
click at [189, 142] on div "Chat regular Planificación mensual de campañas de marketing Creado [DATE] a las…" at bounding box center [662, 130] width 1222 height 31
click at [139, 181] on icon at bounding box center [140, 183] width 10 height 10
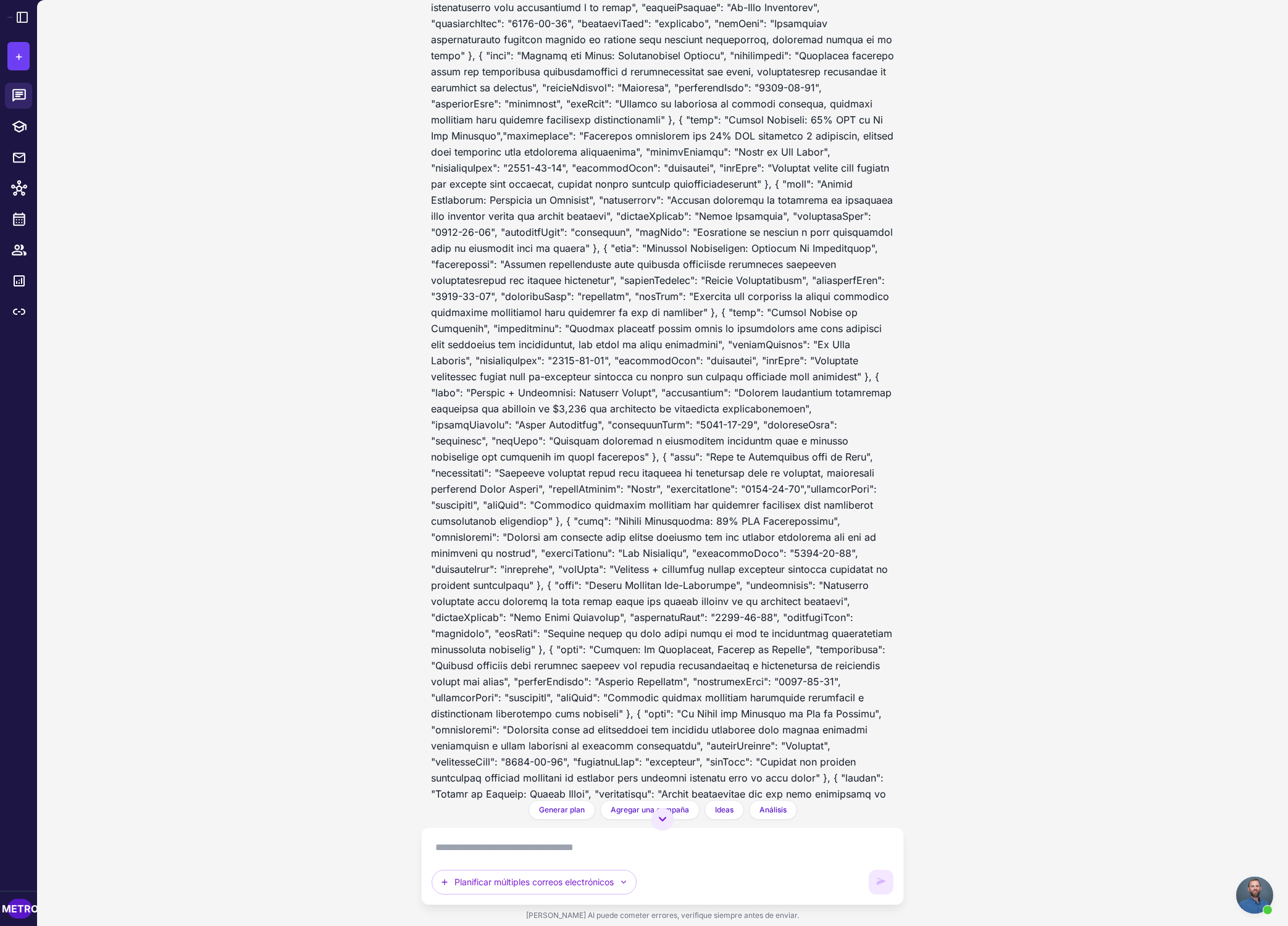
scroll to position [2485, 0]
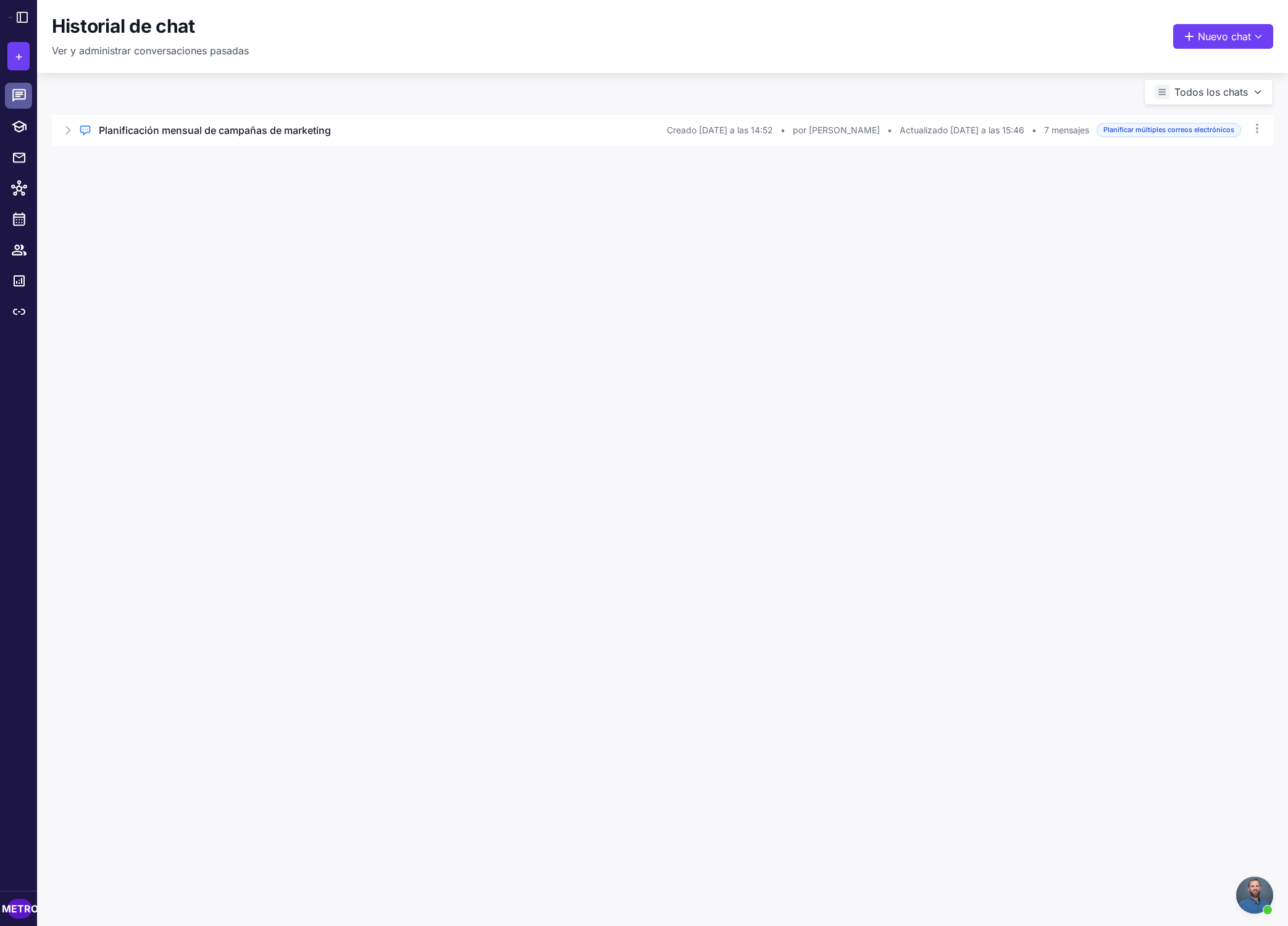
click at [16, 83] on link at bounding box center [18, 96] width 27 height 26
click at [18, 93] on icon at bounding box center [19, 96] width 16 height 16
click at [23, 57] on button "+" at bounding box center [18, 56] width 22 height 28
click at [23, 15] on icon at bounding box center [22, 17] width 15 height 15
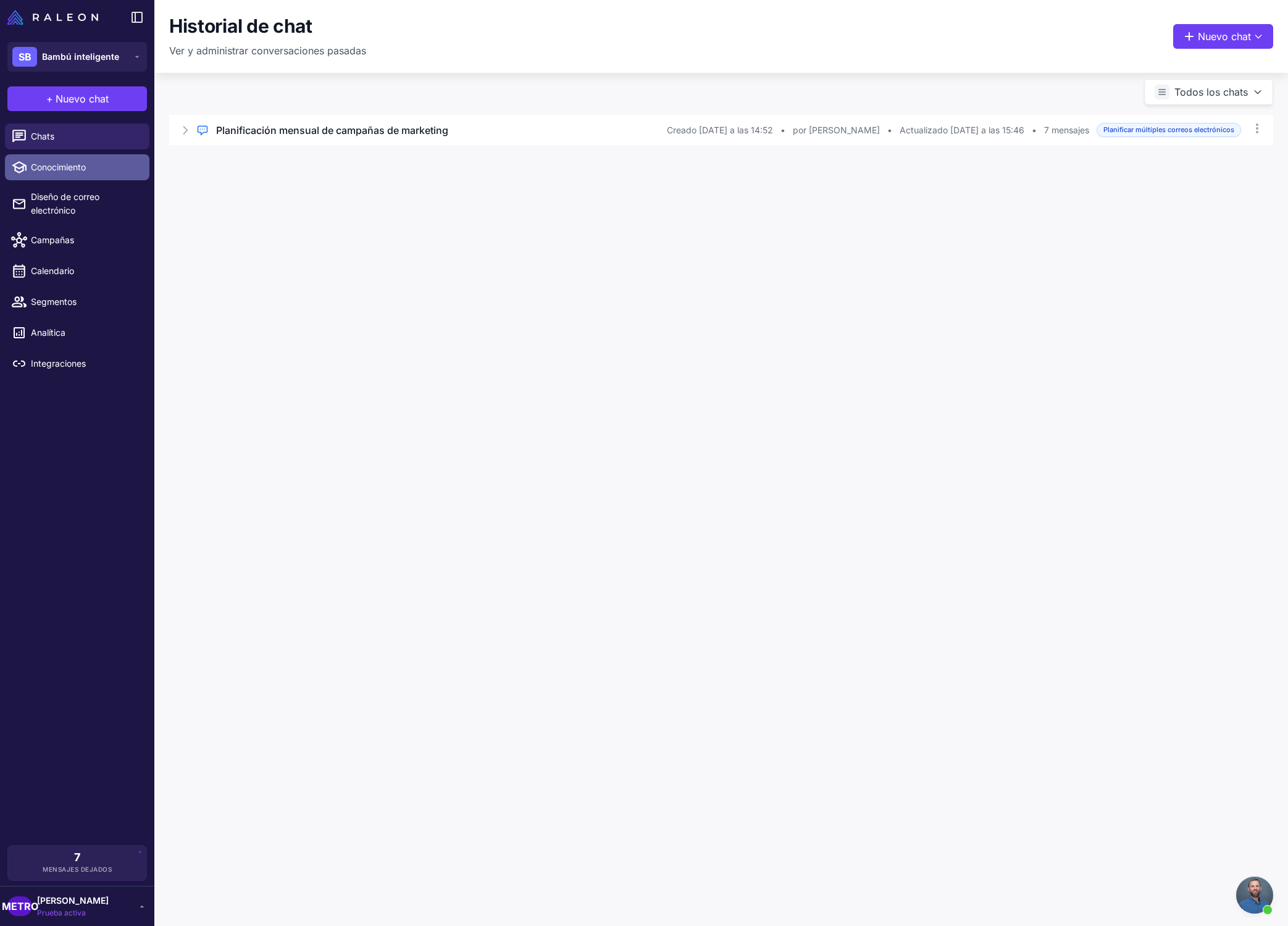
click at [96, 175] on link "Conocimiento" at bounding box center [77, 167] width 144 height 26
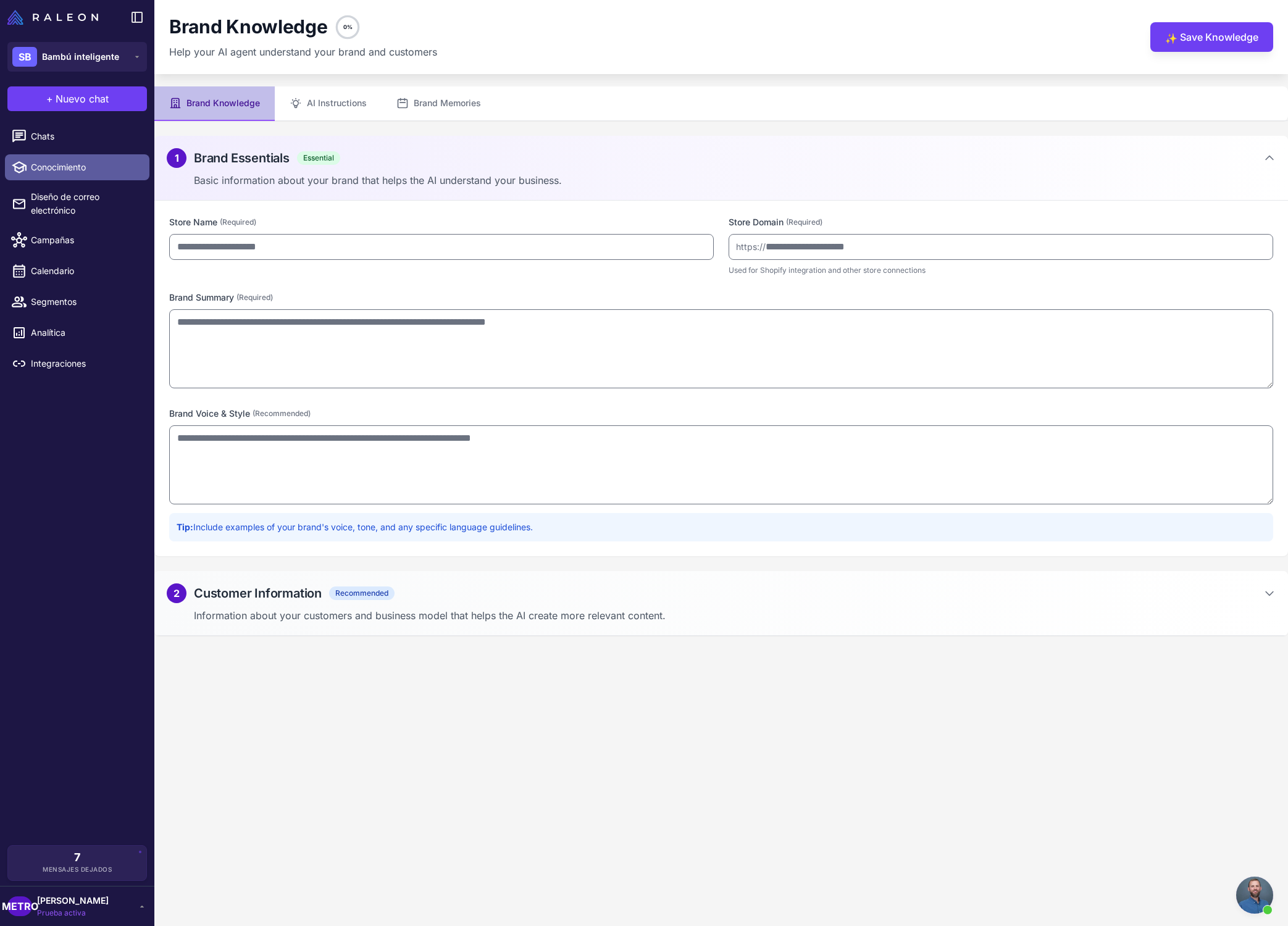
type input "**********"
type textarea "**********"
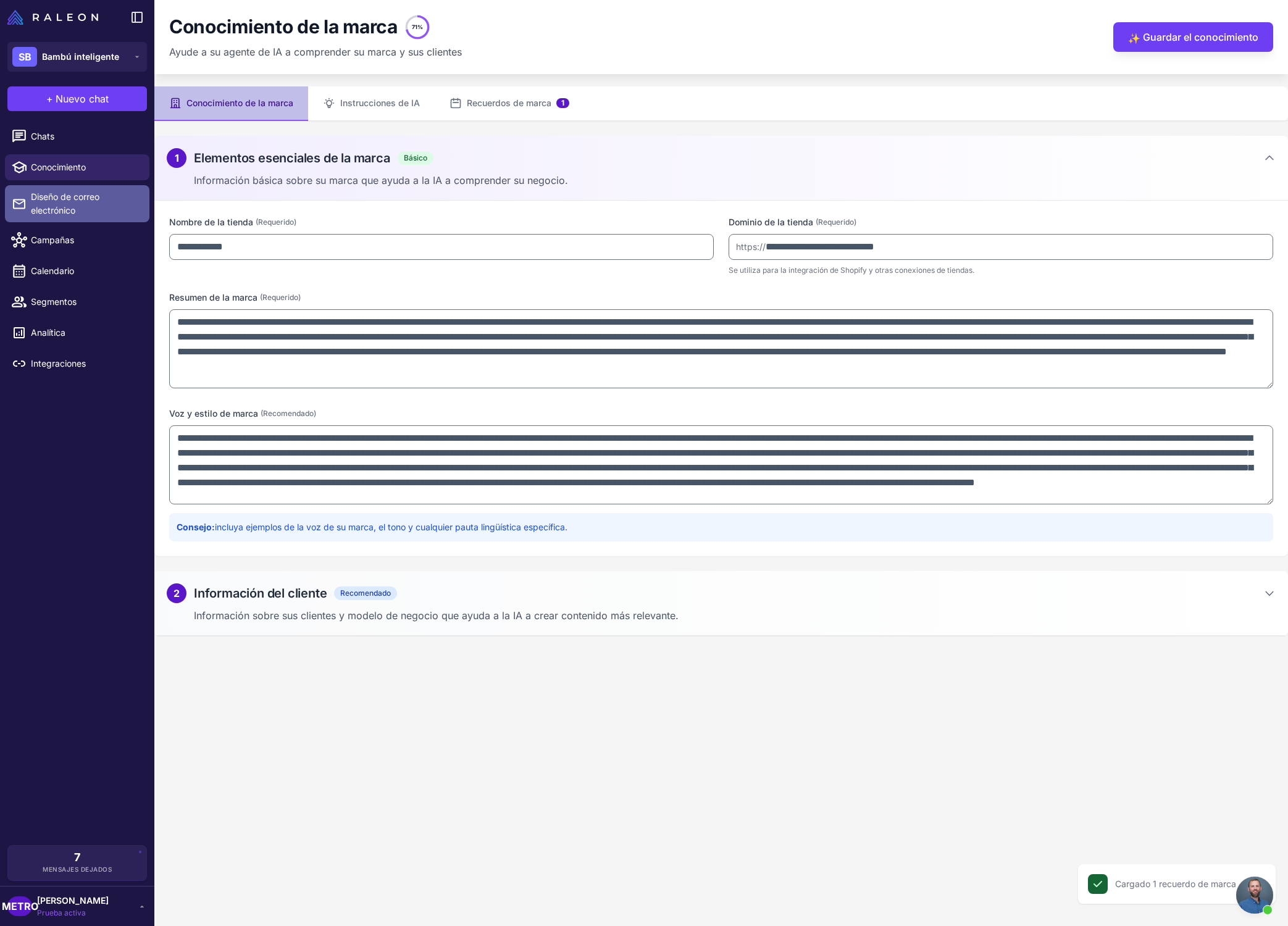
click at [96, 195] on font "Diseño de correo electrónico" at bounding box center [65, 204] width 68 height 24
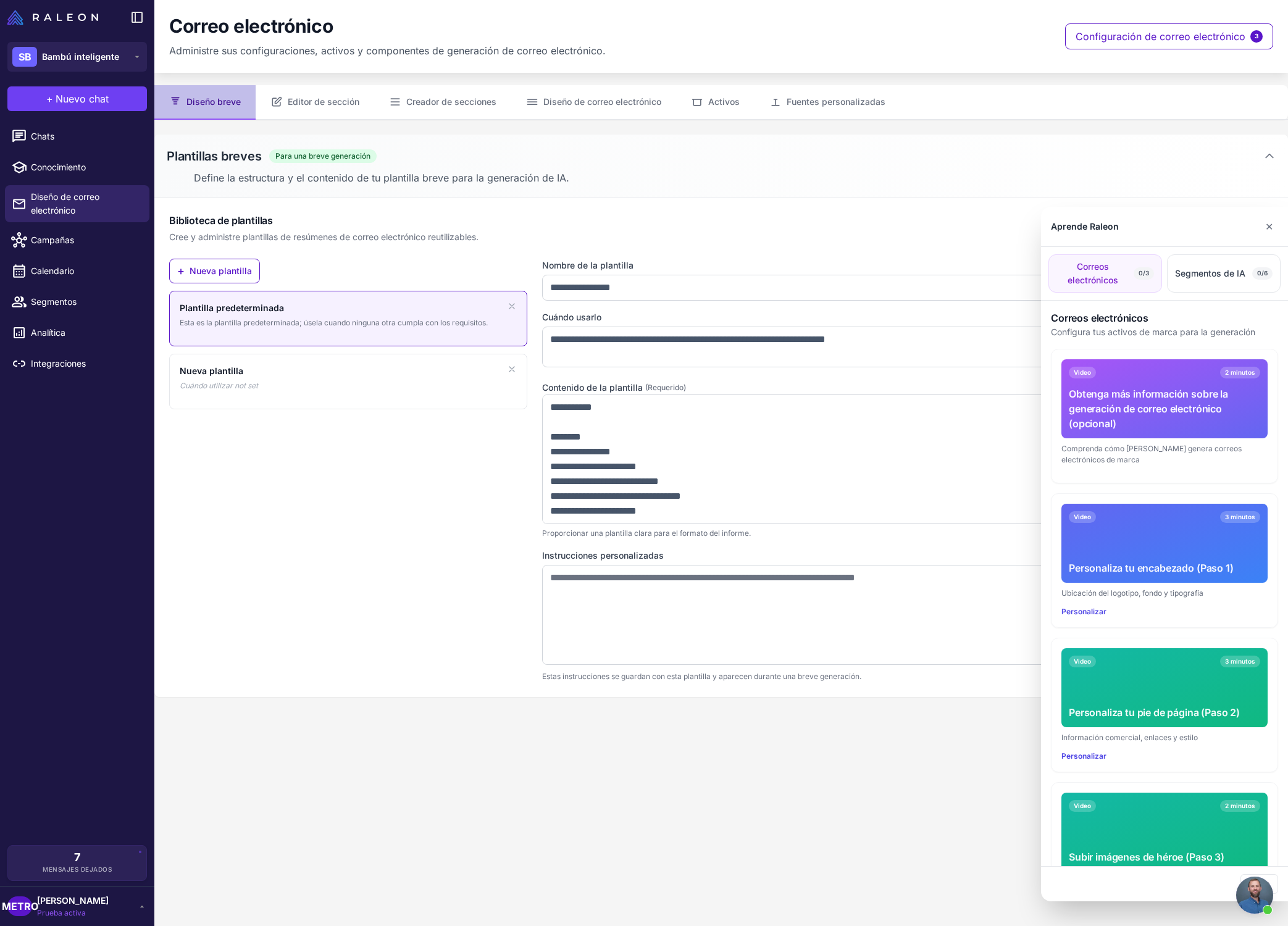
click at [338, 110] on div at bounding box center [644, 463] width 1288 height 926
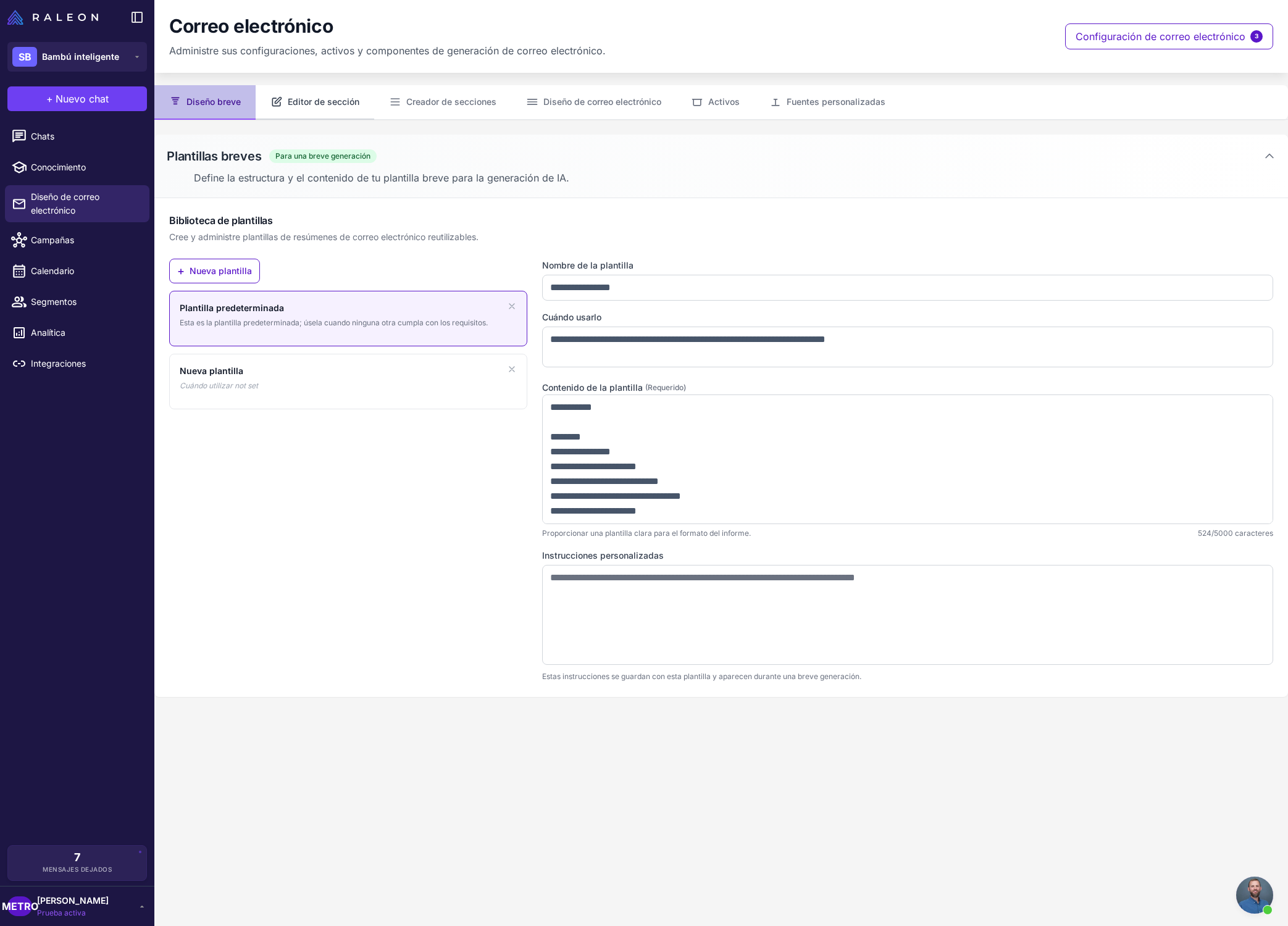
click at [340, 106] on font "Editor de sección" at bounding box center [323, 101] width 71 height 11
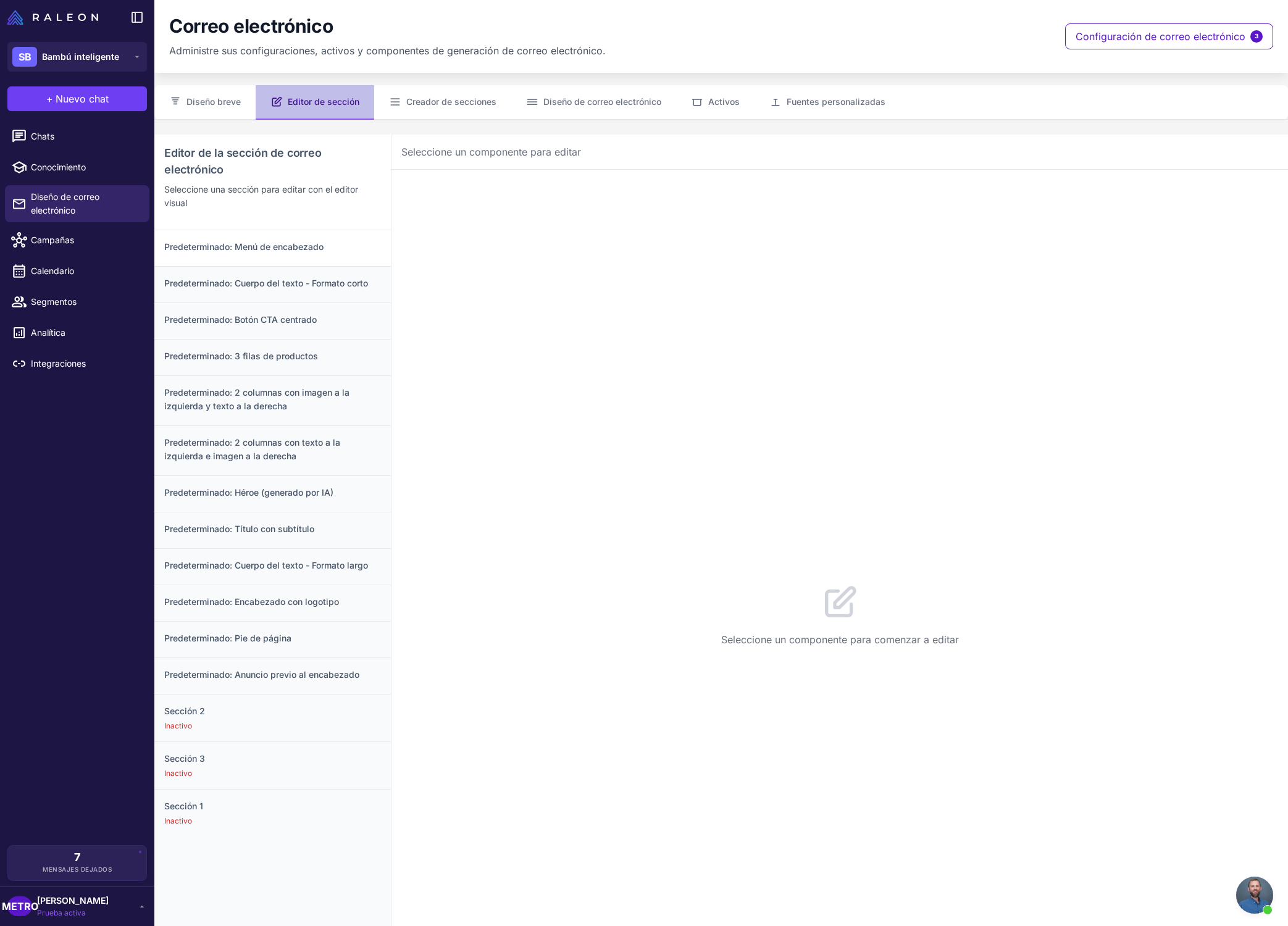
click at [319, 242] on font "Predeterminado: Menú de encabezado" at bounding box center [244, 247] width 159 height 11
click at [356, 626] on div "Predeterminado: Pie de página" at bounding box center [273, 639] width 237 height 37
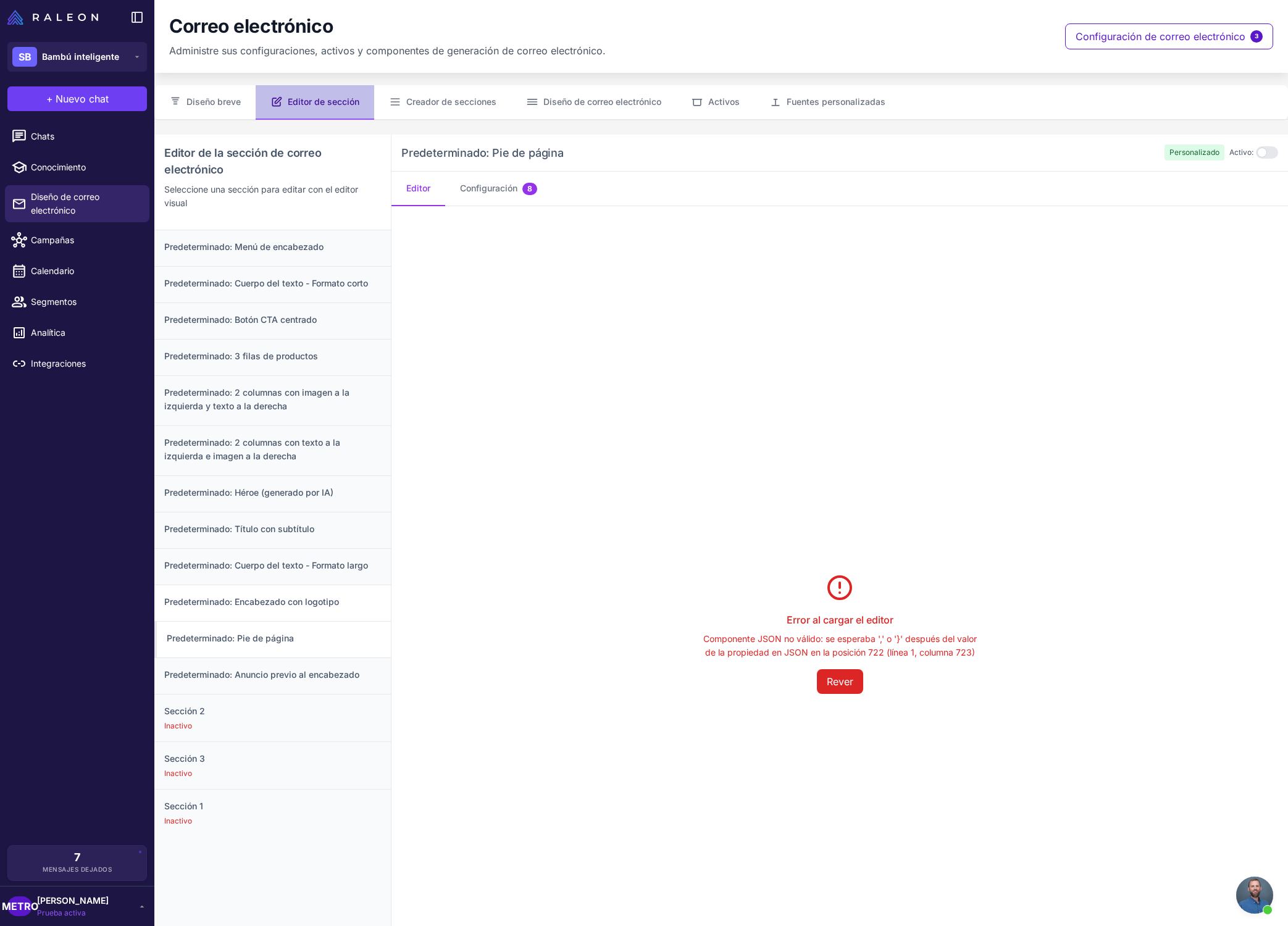
click at [351, 603] on h3 "Predeterminado: Encabezado con logotipo" at bounding box center [273, 602] width 217 height 13
click at [351, 603] on h3 "Predeterminado: Encabezado con logotipo" at bounding box center [274, 602] width 214 height 13
click at [351, 567] on font "Predeterminado: Cuerpo del texto - Formato largo" at bounding box center [266, 565] width 204 height 11
click at [292, 491] on font "Predeterminado: Héroe (generado por IA)" at bounding box center [249, 492] width 169 height 11
click at [344, 425] on div "Predeterminado: 2 columnas con texto a la izquierda e imagen a la derecha" at bounding box center [273, 450] width 237 height 50
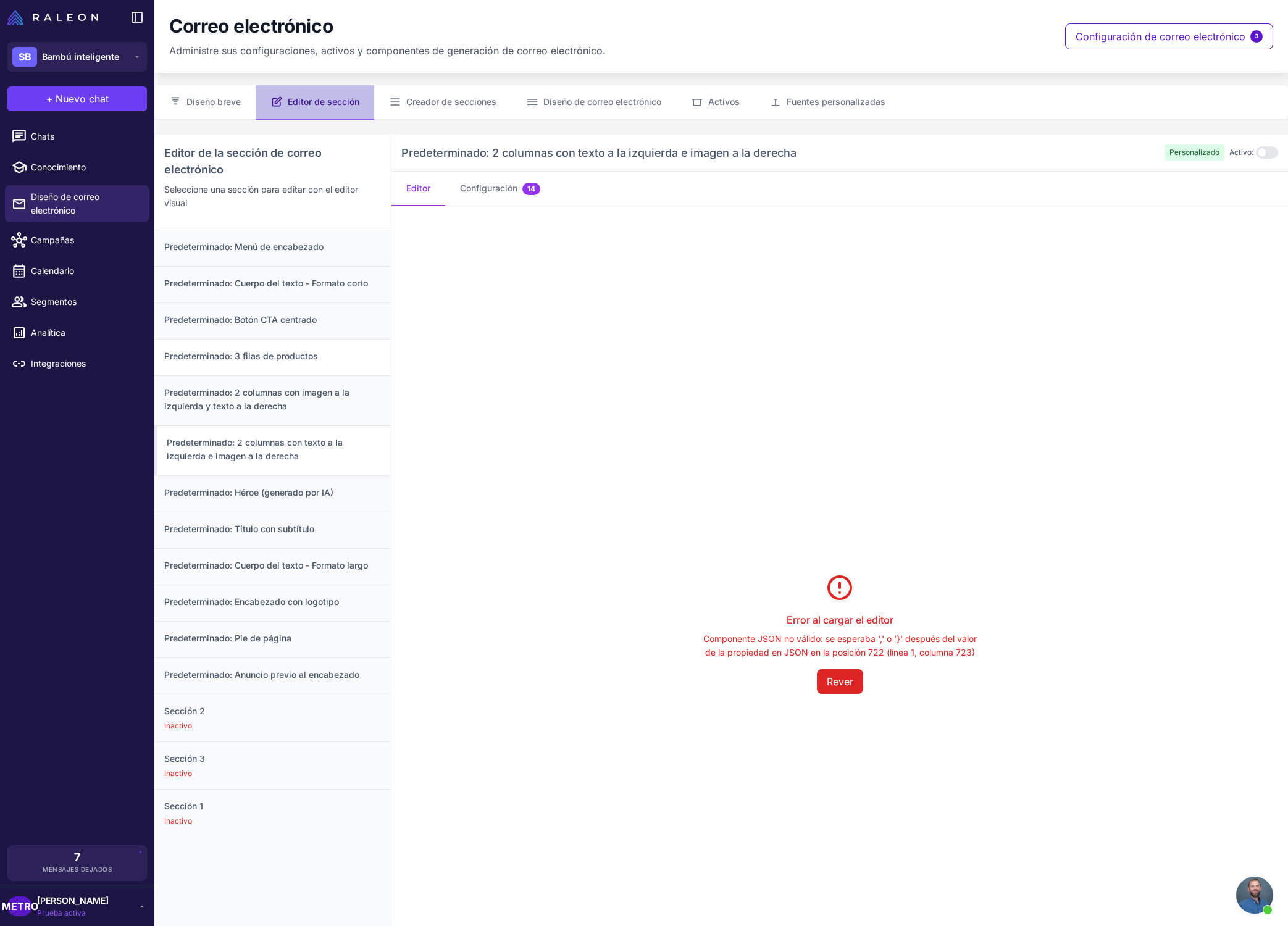
click at [338, 370] on div "Predeterminado: 3 filas de productos" at bounding box center [273, 357] width 237 height 37
click at [321, 357] on h3 "Predeterminado: 3 filas de productos" at bounding box center [274, 355] width 214 height 13
click at [500, 184] on font "Configuración" at bounding box center [488, 188] width 58 height 11
click at [434, 194] on button "Editor" at bounding box center [418, 188] width 54 height 35
click at [78, 247] on link "Campañas" at bounding box center [77, 240] width 144 height 26
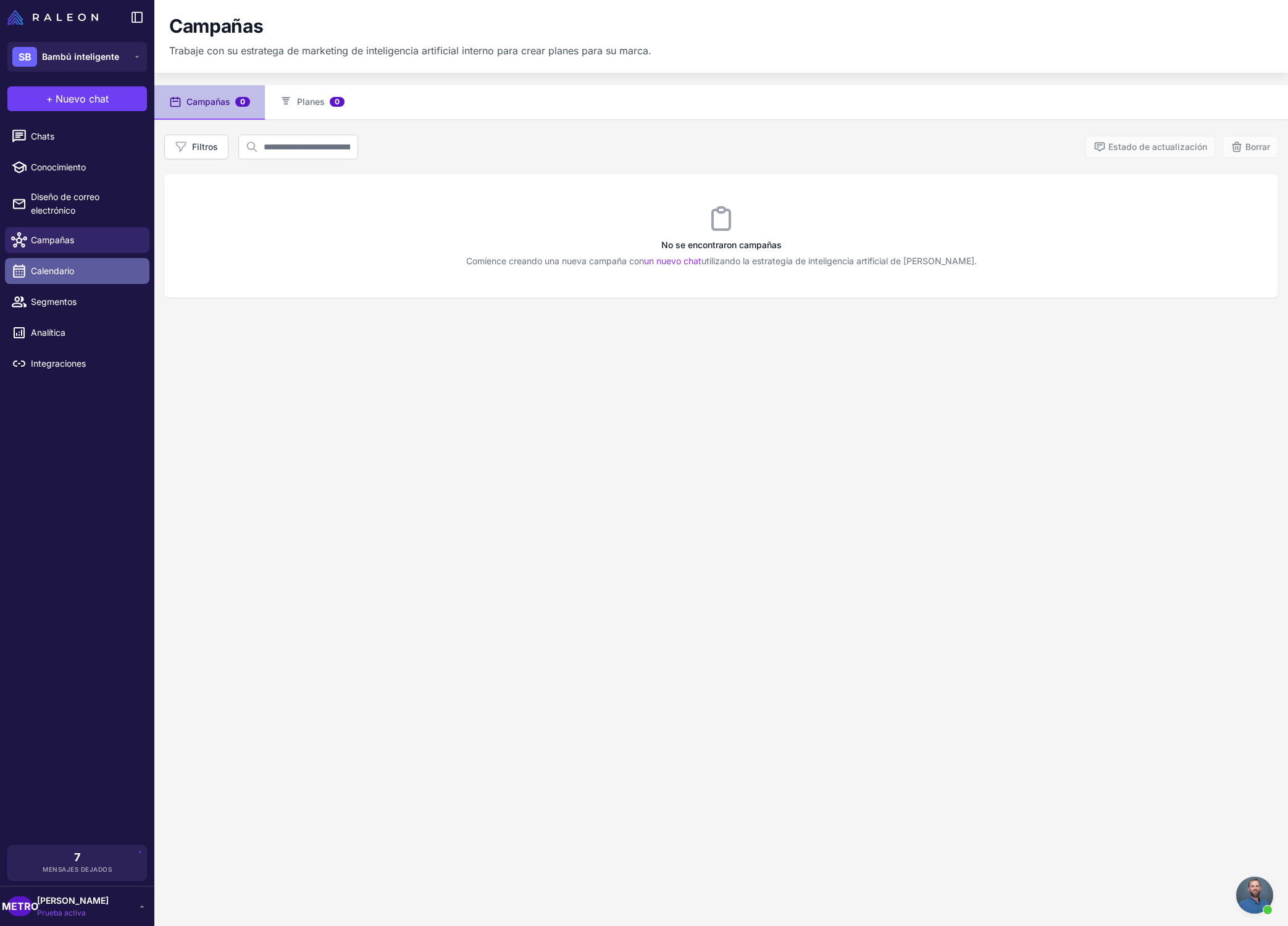
click at [96, 273] on span "Calendario" at bounding box center [85, 271] width 109 height 13
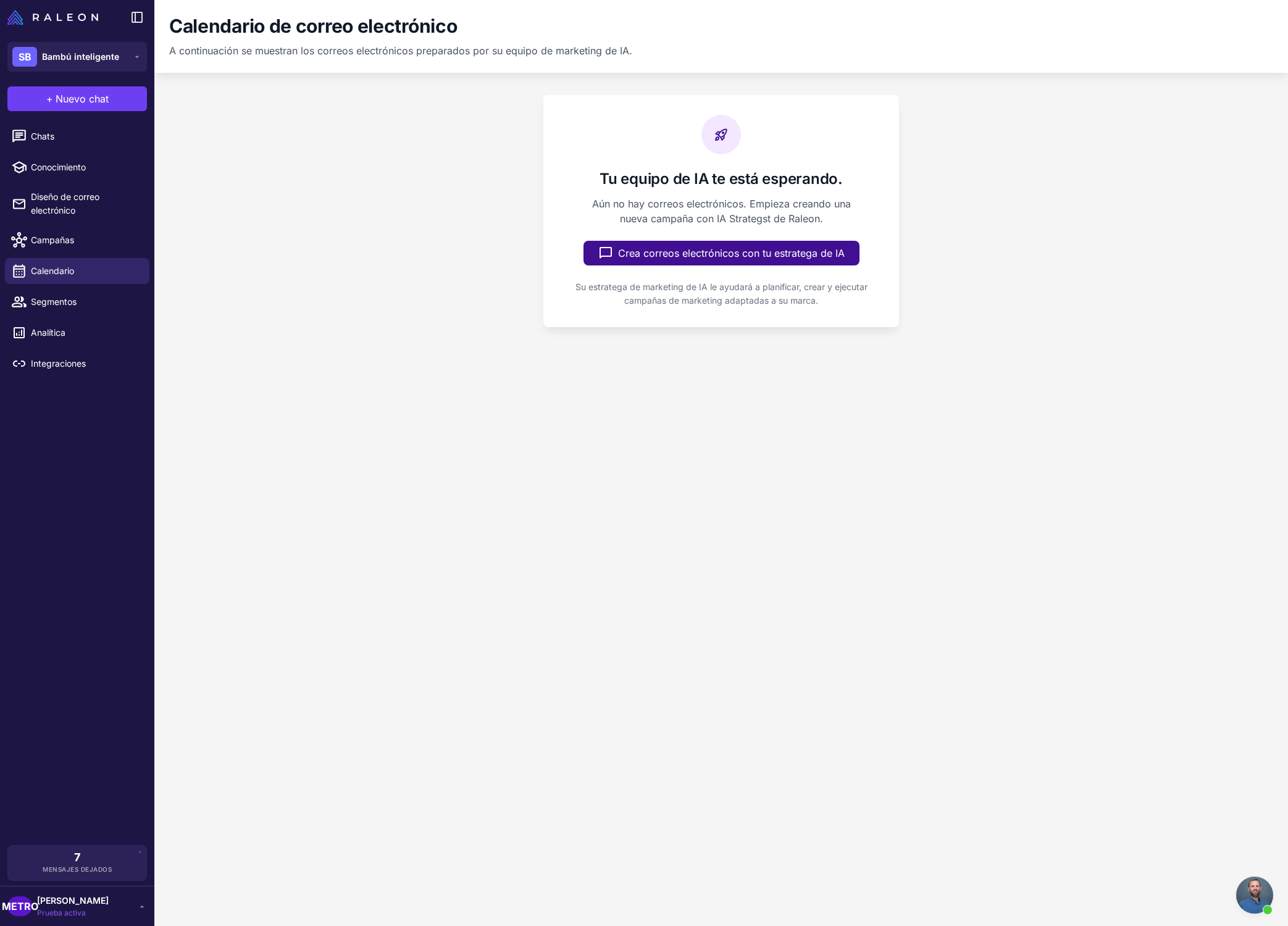
click at [111, 253] on li "Campañas" at bounding box center [77, 240] width 154 height 31
click at [115, 246] on span "Campañas" at bounding box center [85, 240] width 109 height 13
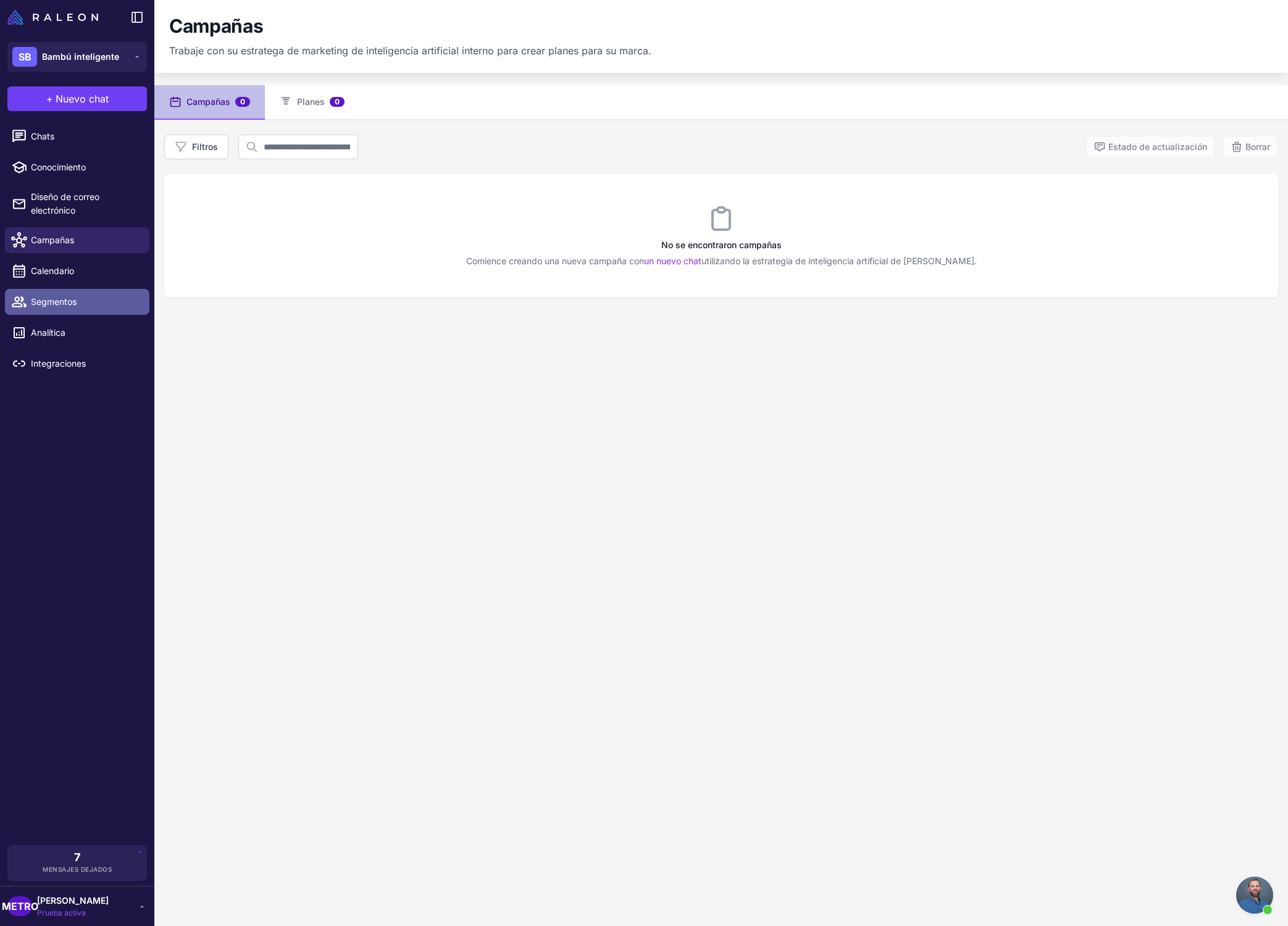
click at [111, 298] on span "Segmentos" at bounding box center [85, 302] width 109 height 13
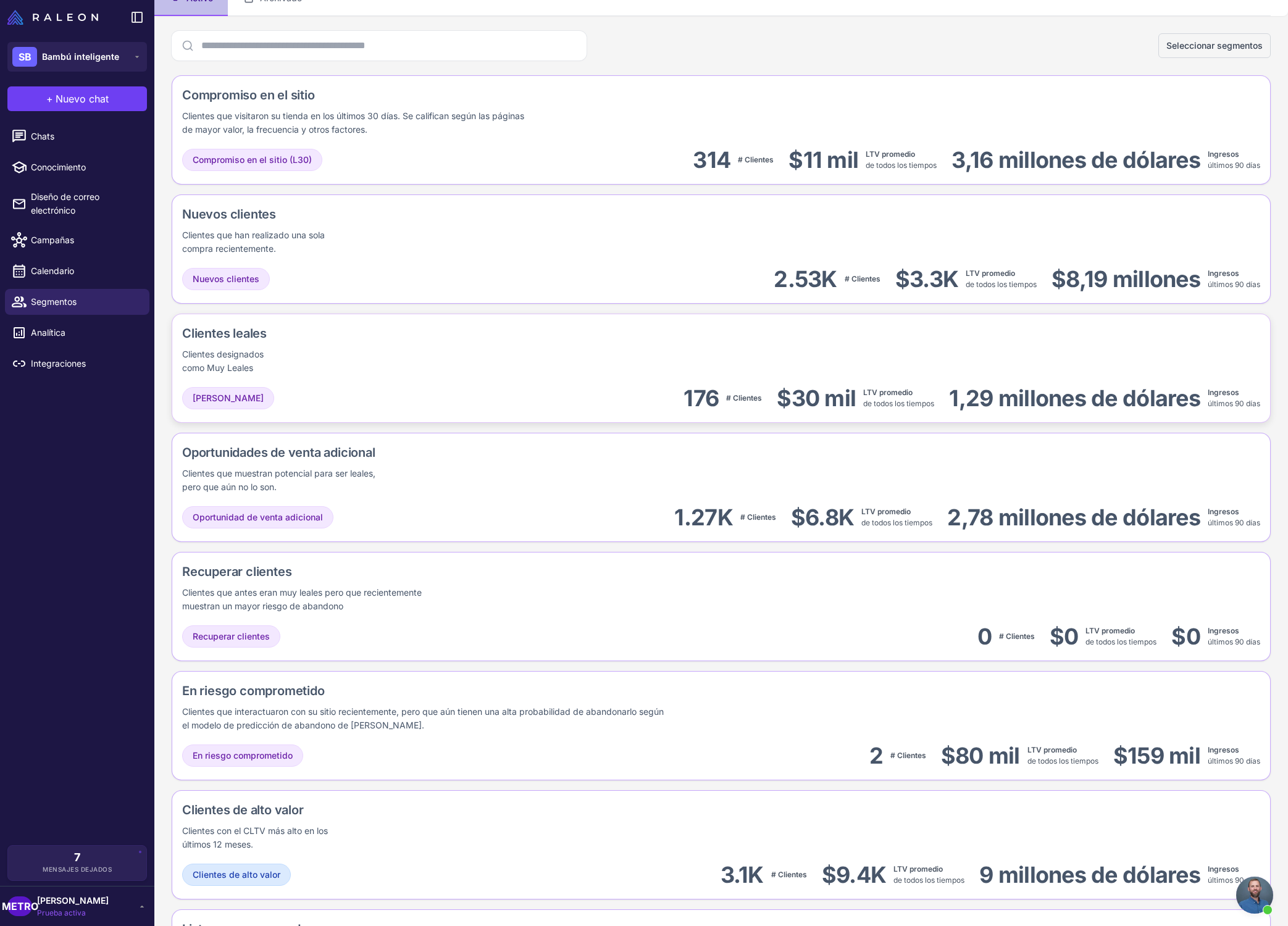
scroll to position [108, 0]
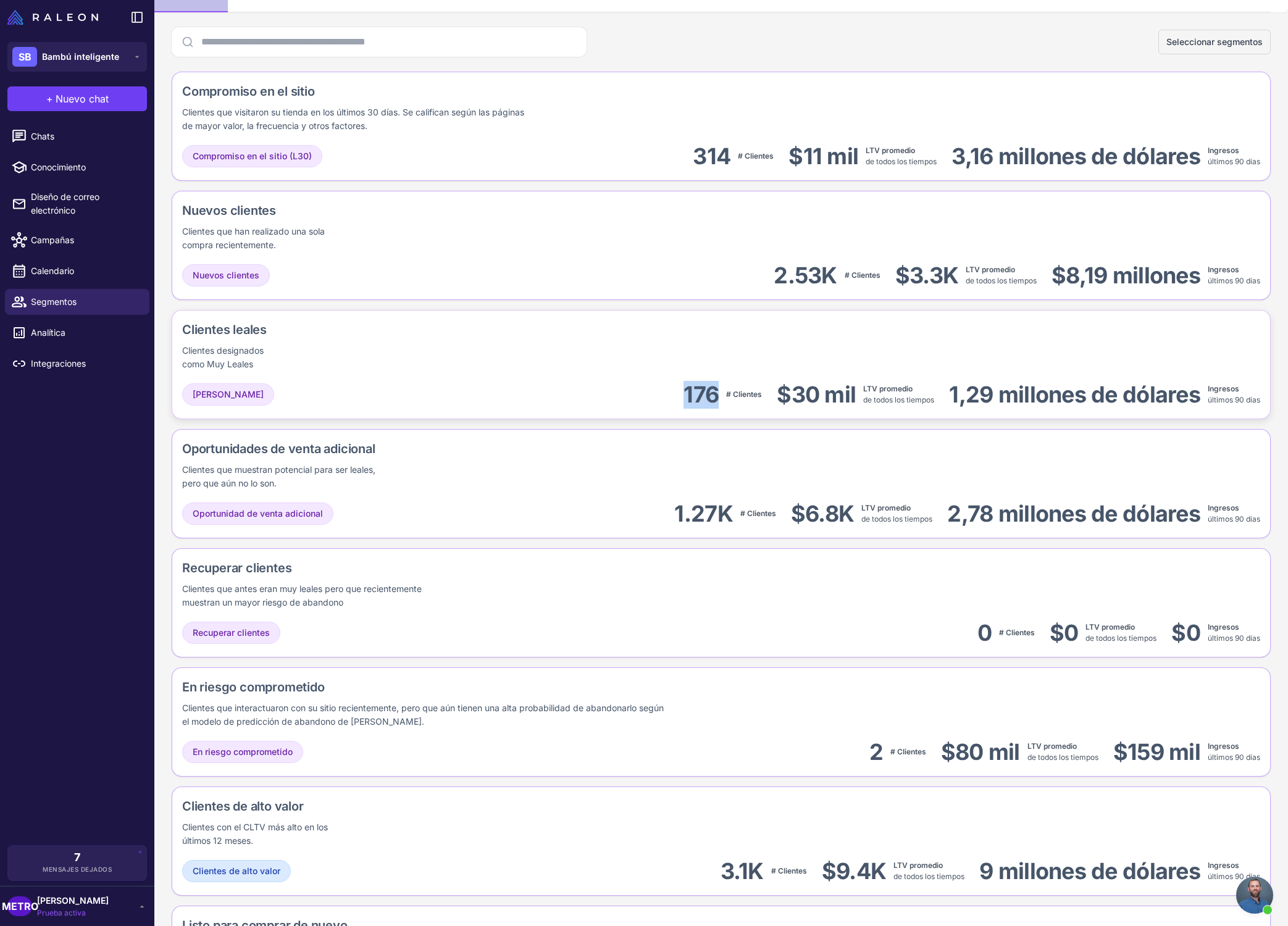
drag, startPoint x: 686, startPoint y: 403, endPoint x: 717, endPoint y: 404, distance: 31.0
click at [717, 404] on div "176 # Clientes" at bounding box center [722, 395] width 78 height 28
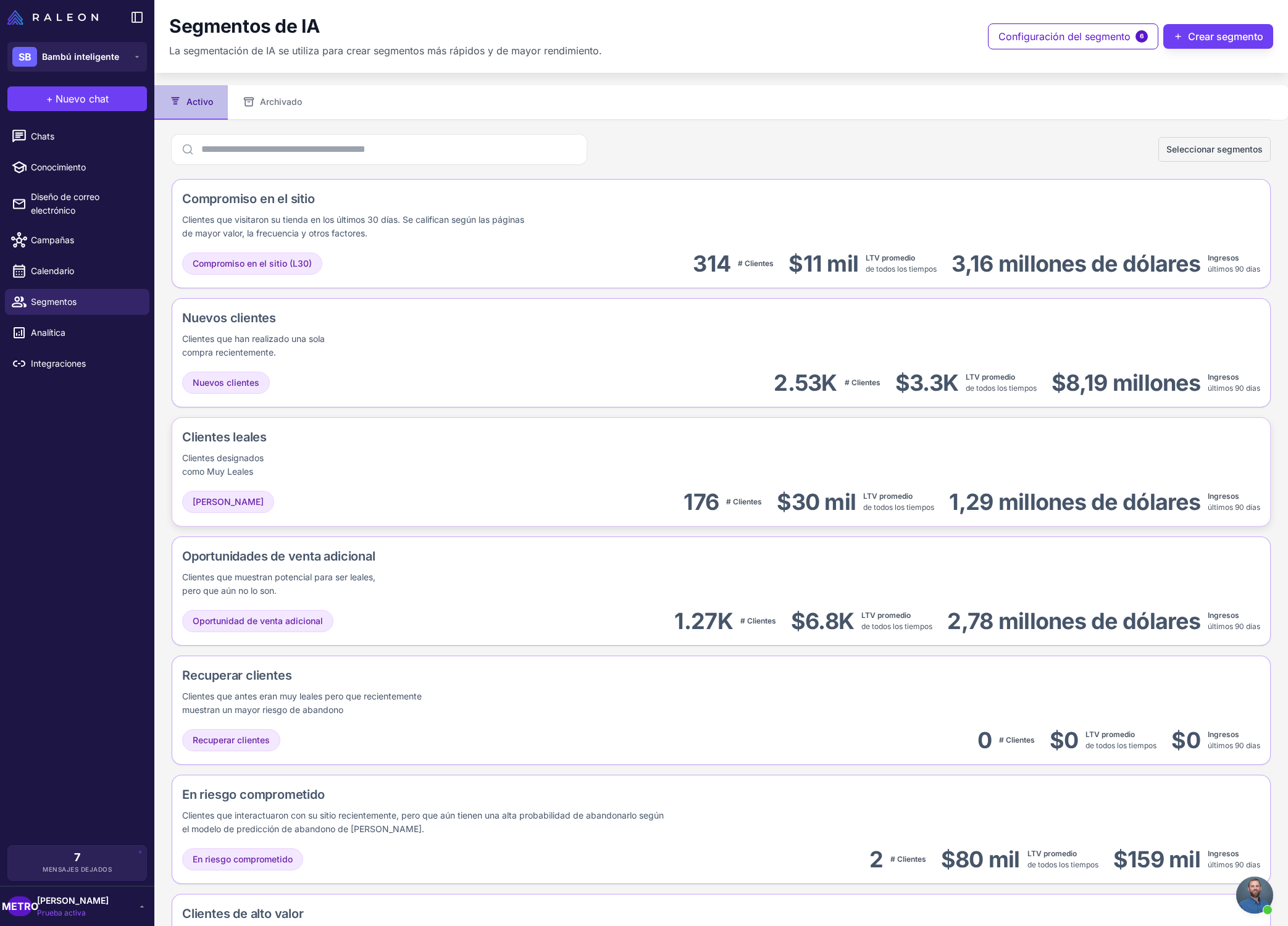
click at [309, 464] on div "Clientes leales Clientes designados como Muy Leales" at bounding box center [259, 453] width 155 height 51
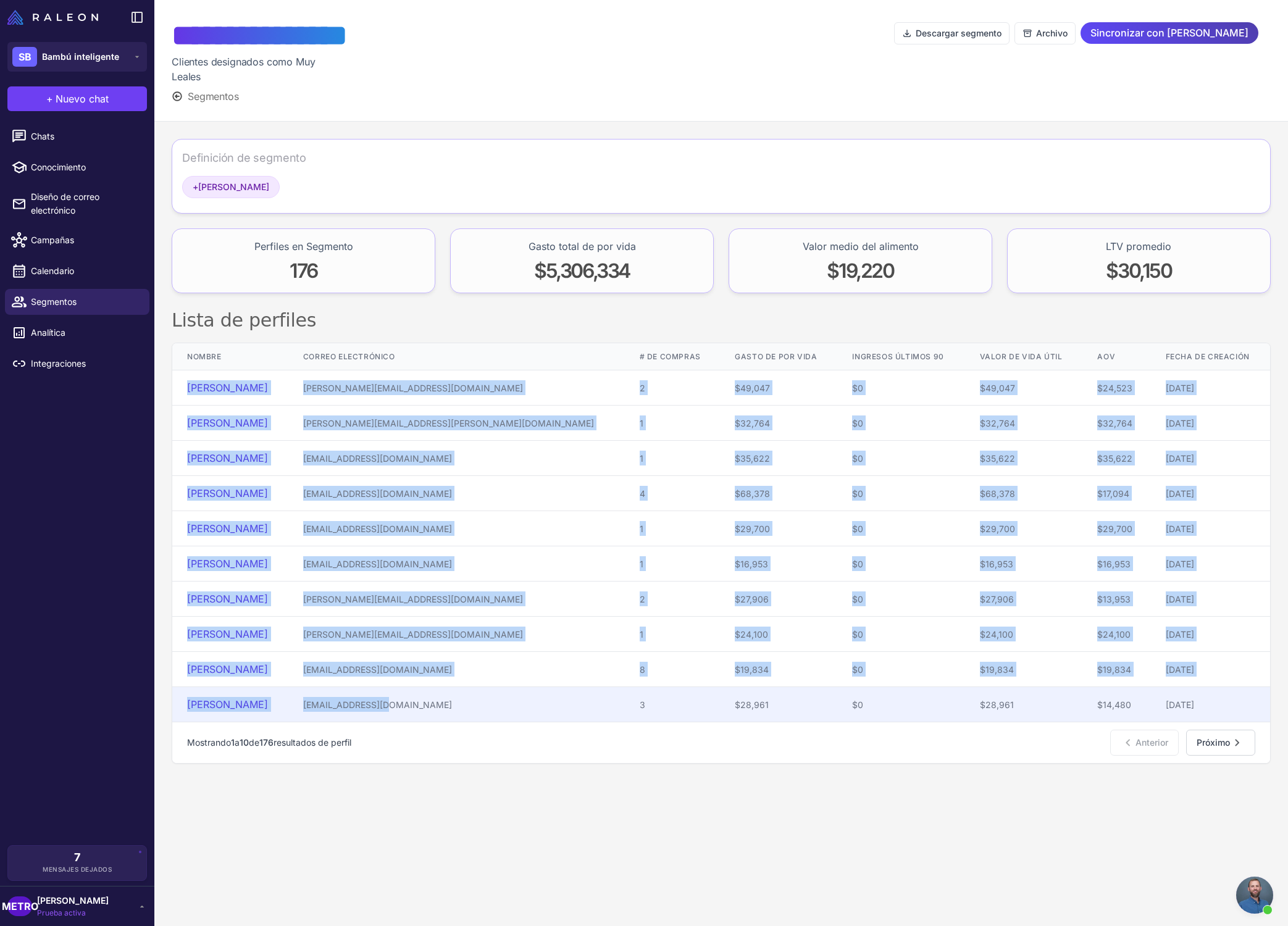
drag, startPoint x: 351, startPoint y: 376, endPoint x: 527, endPoint y: 720, distance: 386.4
click at [527, 720] on tbody "[PERSON_NAME] [PERSON_NAME][EMAIL_ADDRESS][DOMAIN_NAME] 2 $49,047 $0 $49,047 $2…" at bounding box center [721, 546] width 1098 height 352
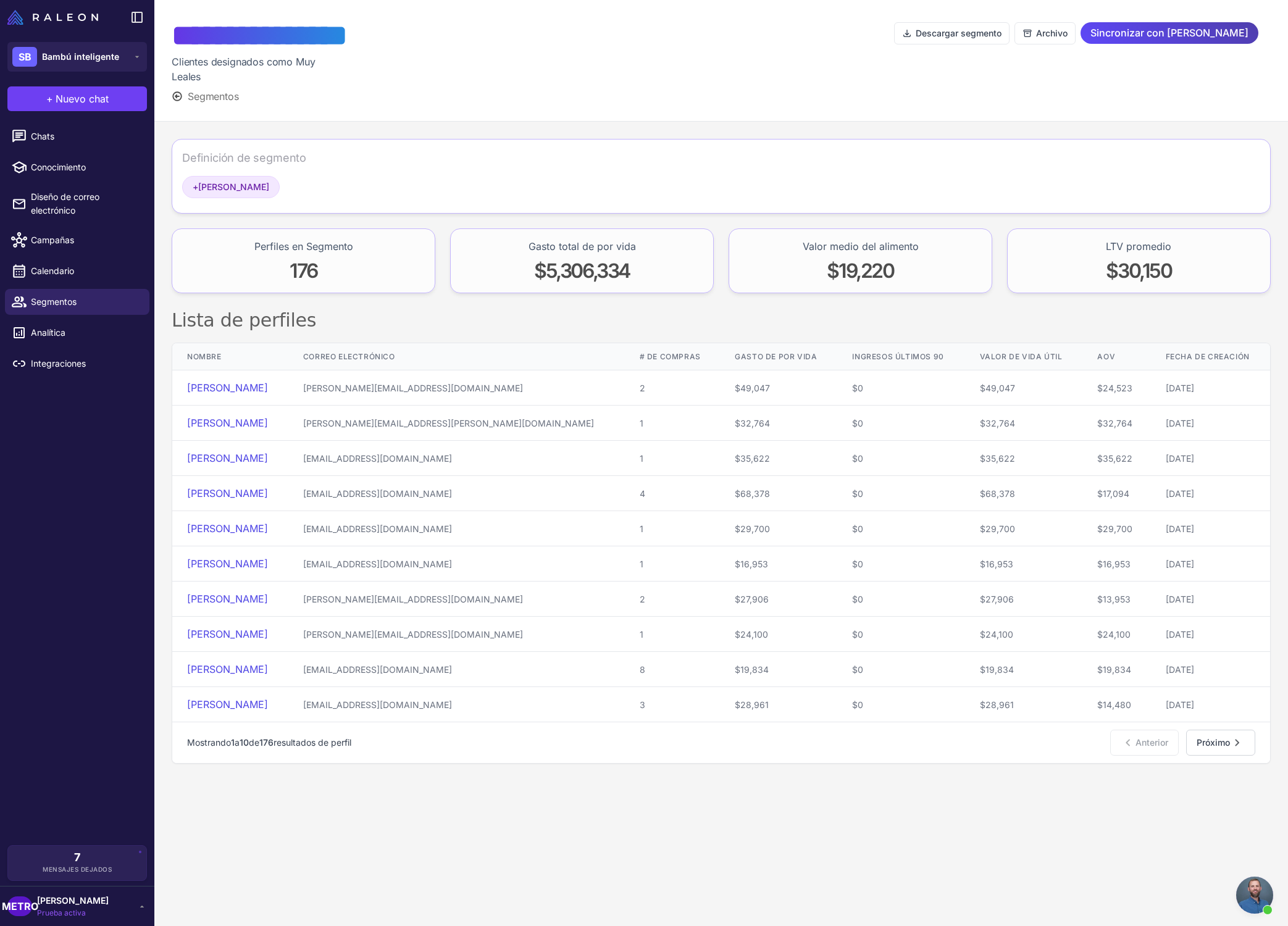
click at [624, 769] on div "Definición de segmento + Muy [PERSON_NAME] Perfiles en Segmento 176 Gasto total…" at bounding box center [721, 451] width 1134 height 659
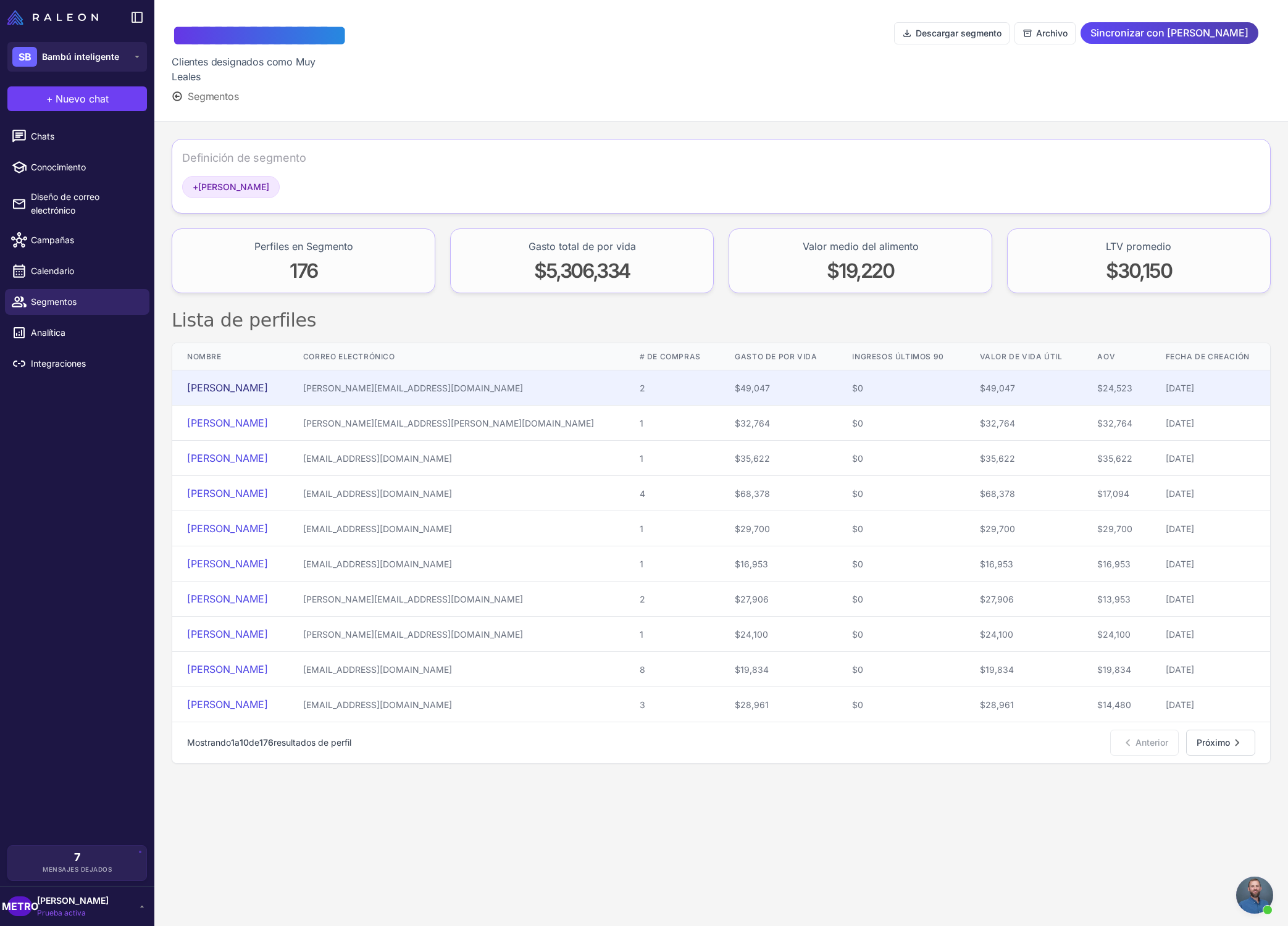
click at [216, 389] on font "[PERSON_NAME]" at bounding box center [228, 388] width 81 height 13
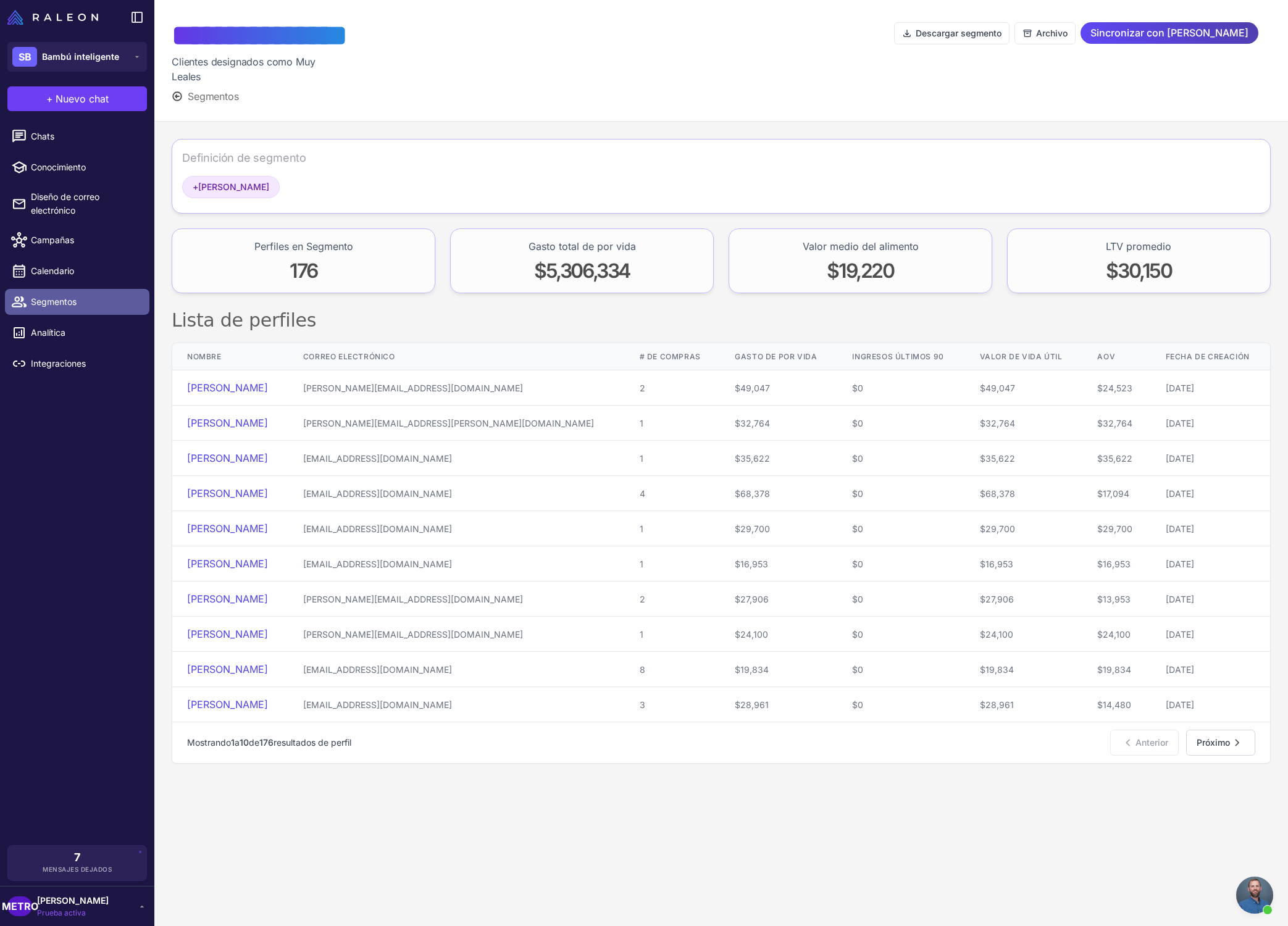
click at [87, 304] on span "Segmentos" at bounding box center [85, 302] width 109 height 13
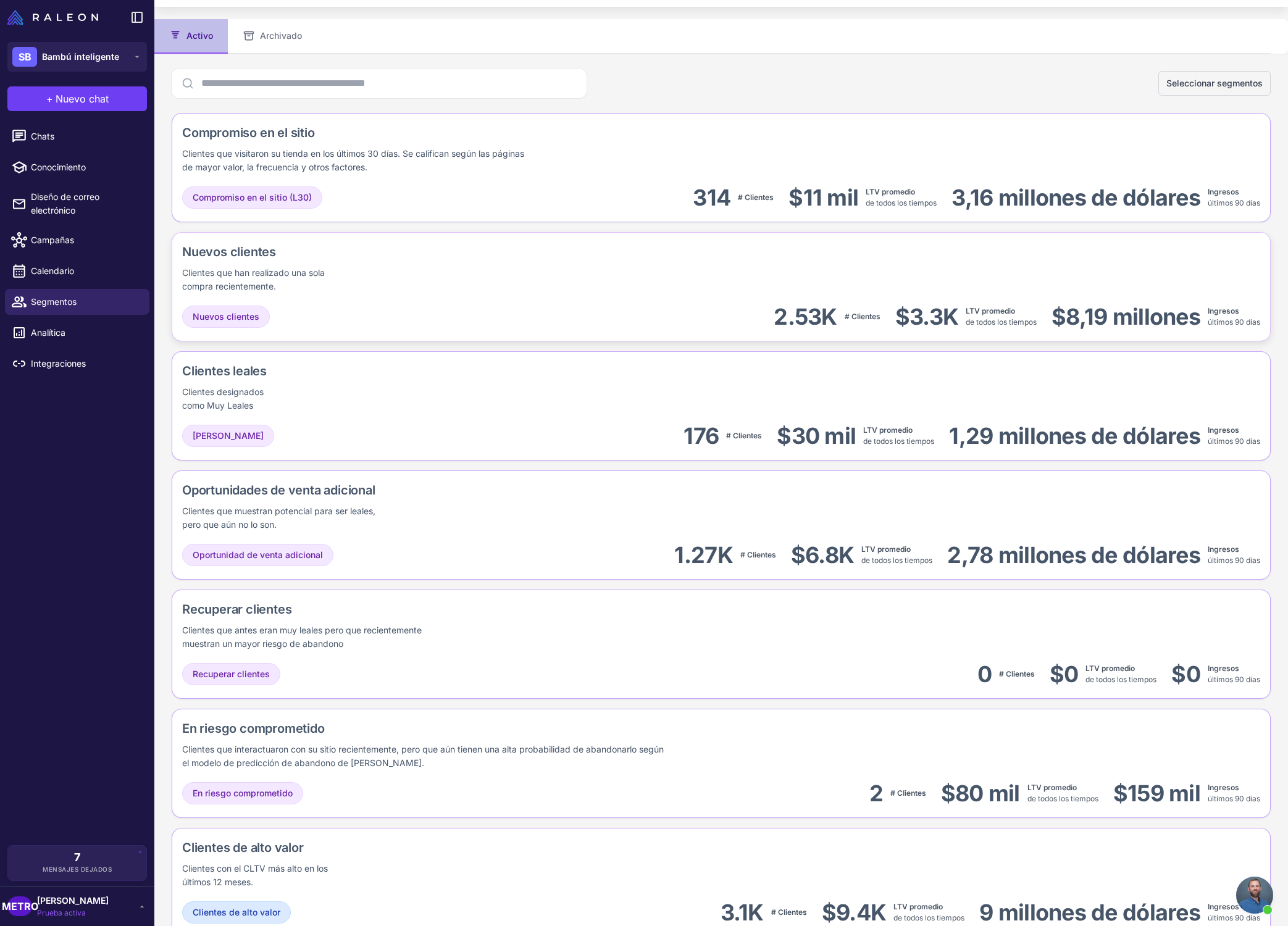
scroll to position [68, 0]
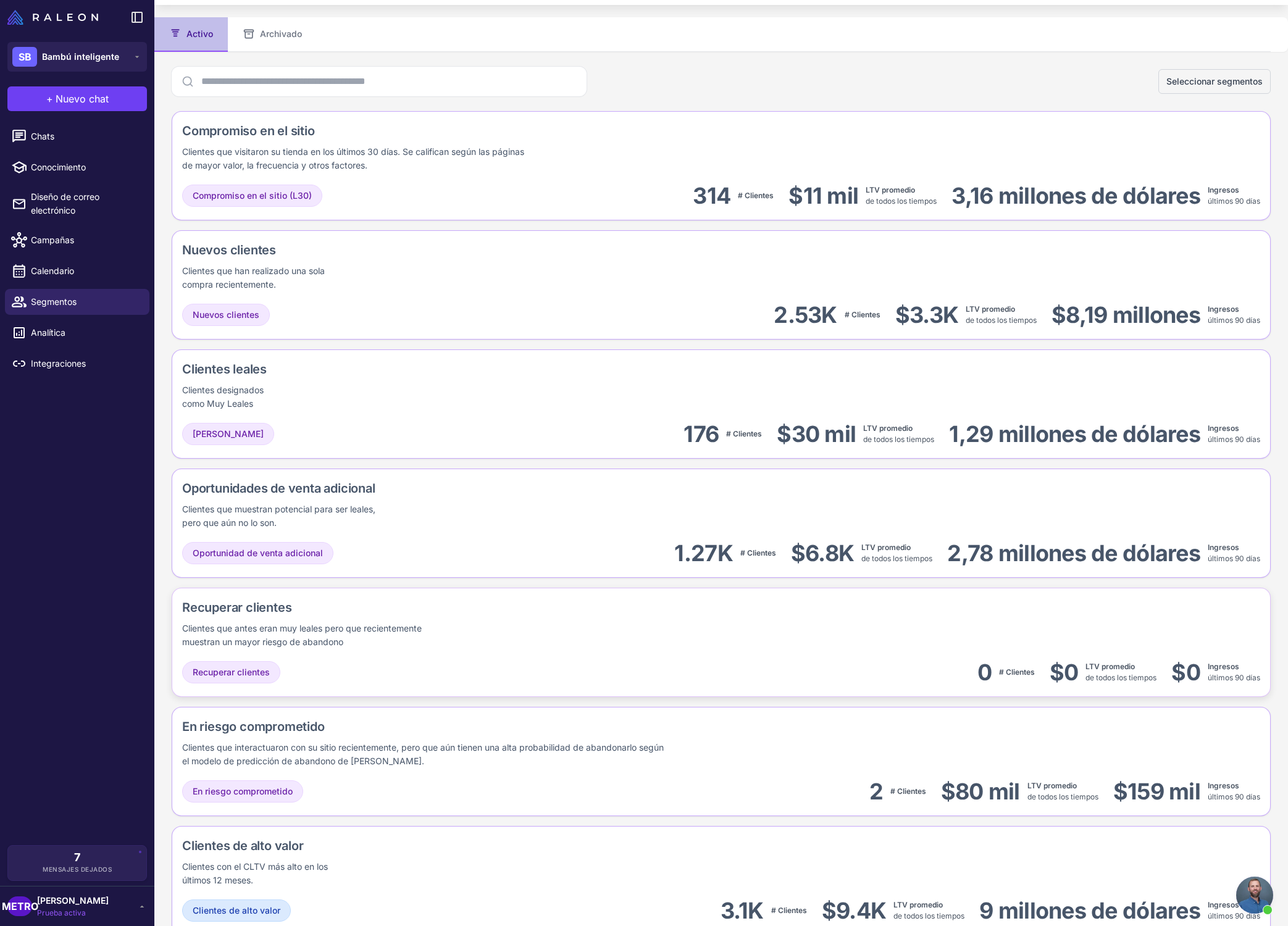
click at [536, 627] on div "Recuperar clientes Clientes que antes eran muy leales pero que recientemente mu…" at bounding box center [383, 624] width 403 height 51
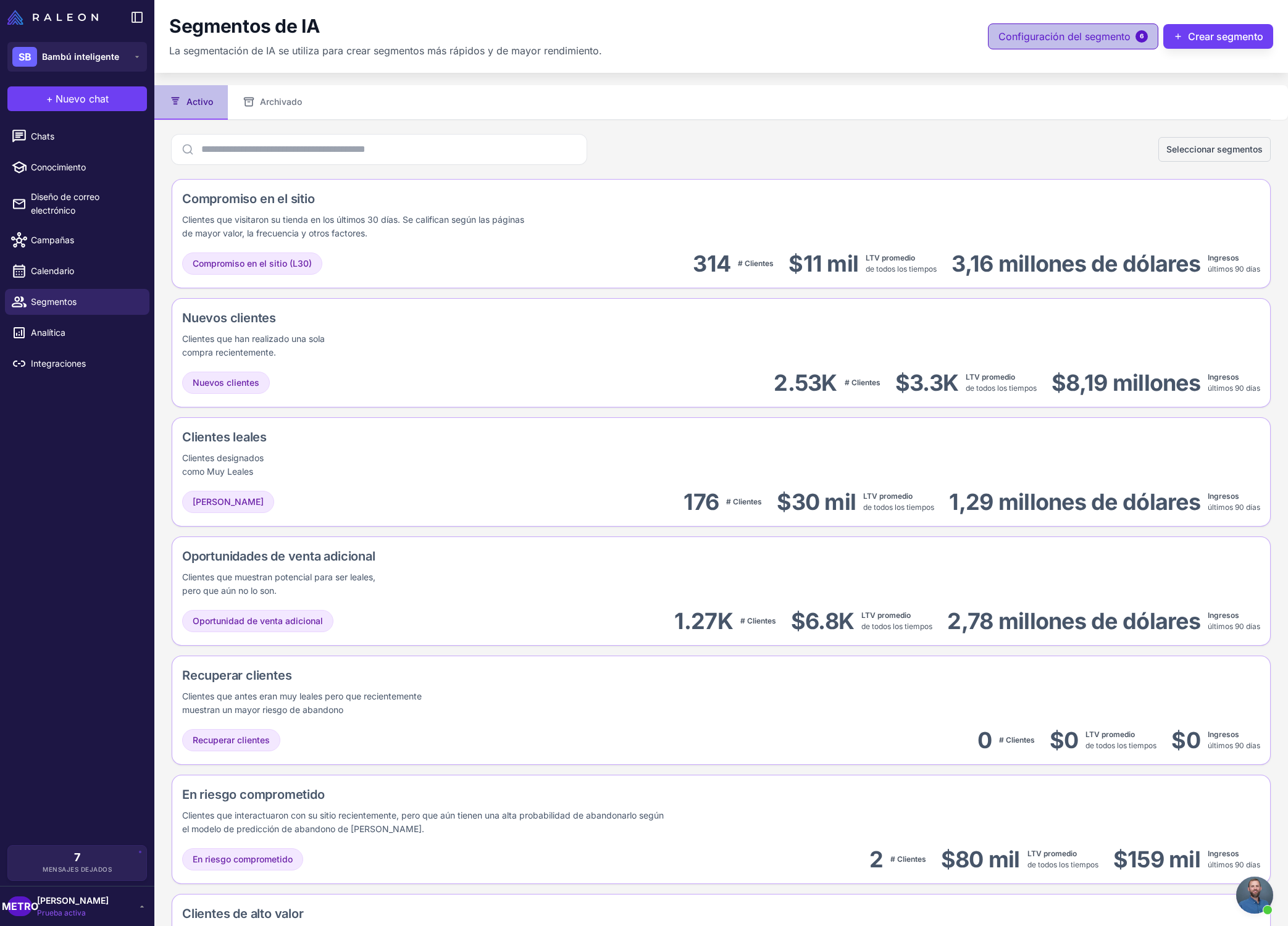
click at [929, 46] on button "Configuración del segmento 6" at bounding box center [1073, 36] width 170 height 26
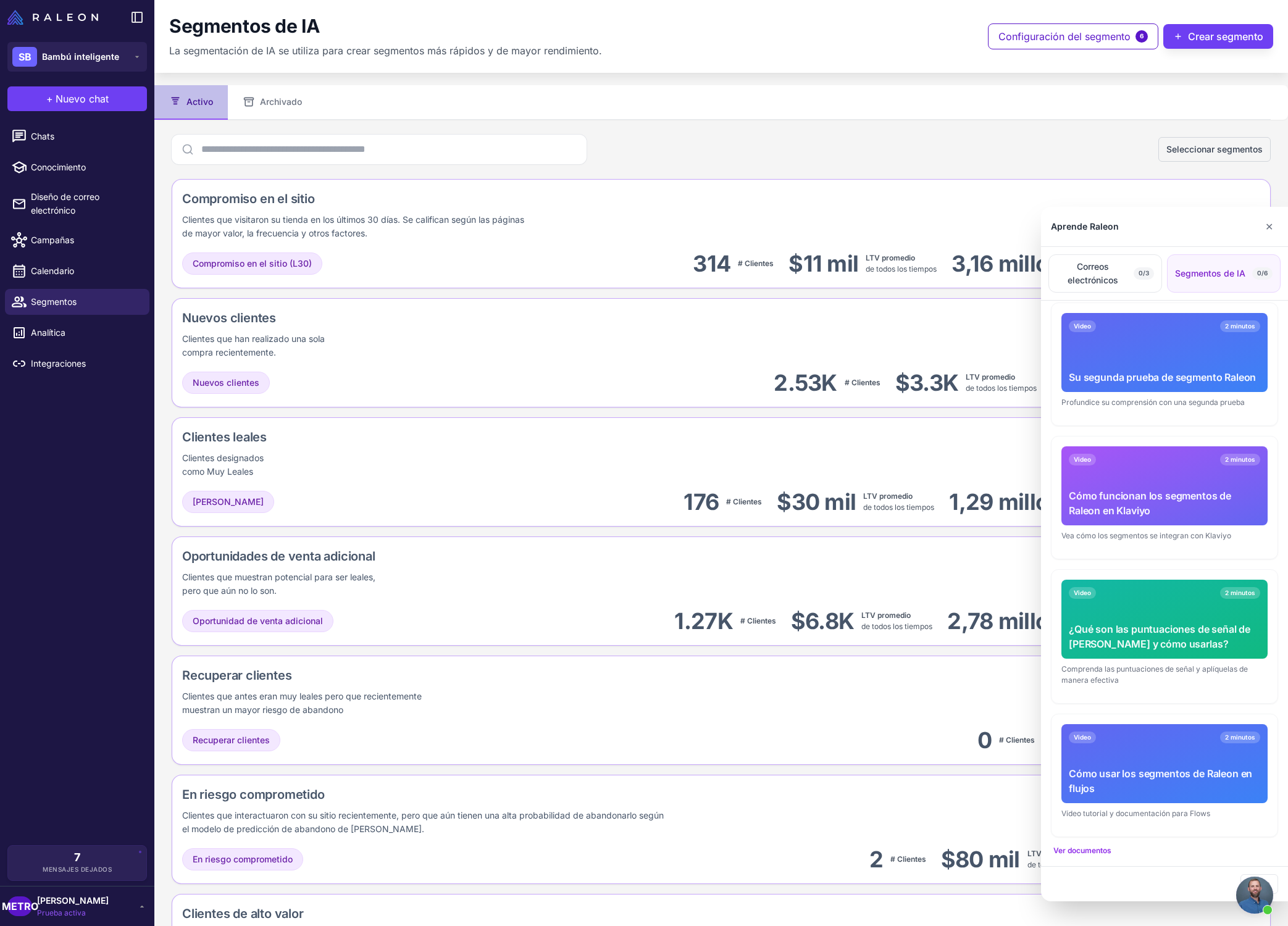
scroll to position [338, 0]
click at [929, 851] on font "Ver documentos" at bounding box center [1082, 849] width 58 height 9
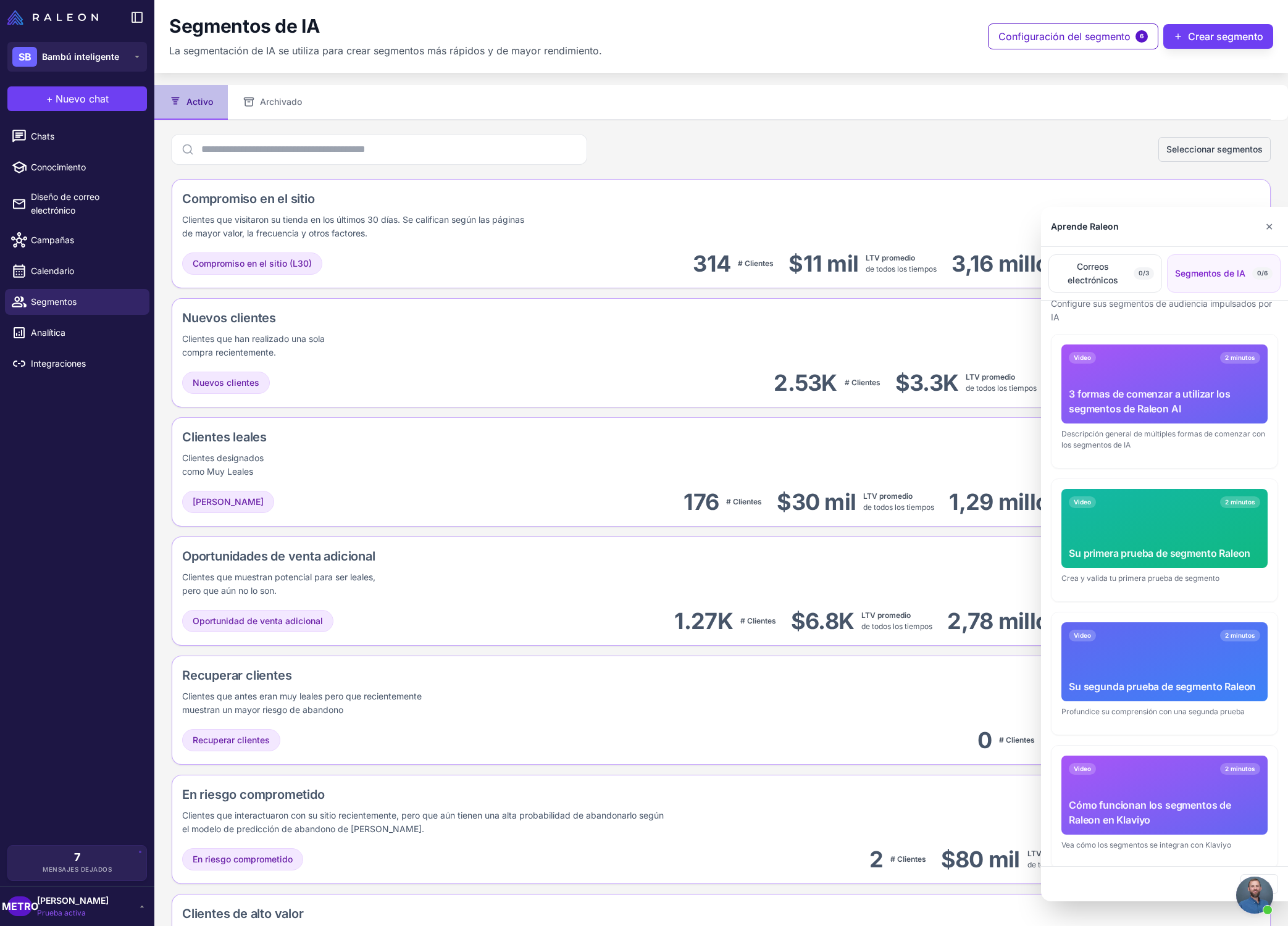
scroll to position [0, 0]
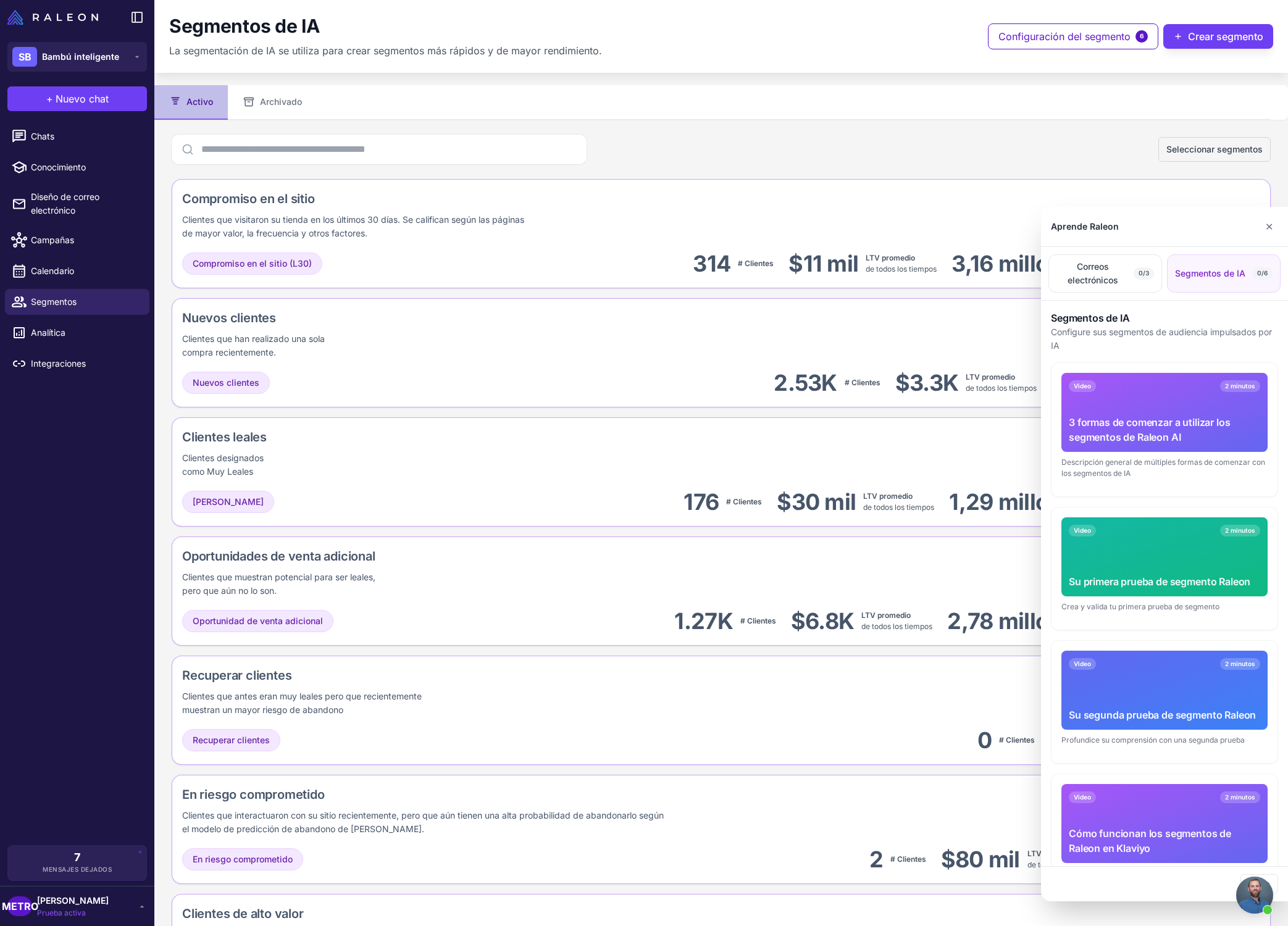
click at [929, 571] on div "Video 2 minutos Su primera prueba de segmento [PERSON_NAME]" at bounding box center [1165, 557] width 206 height 79
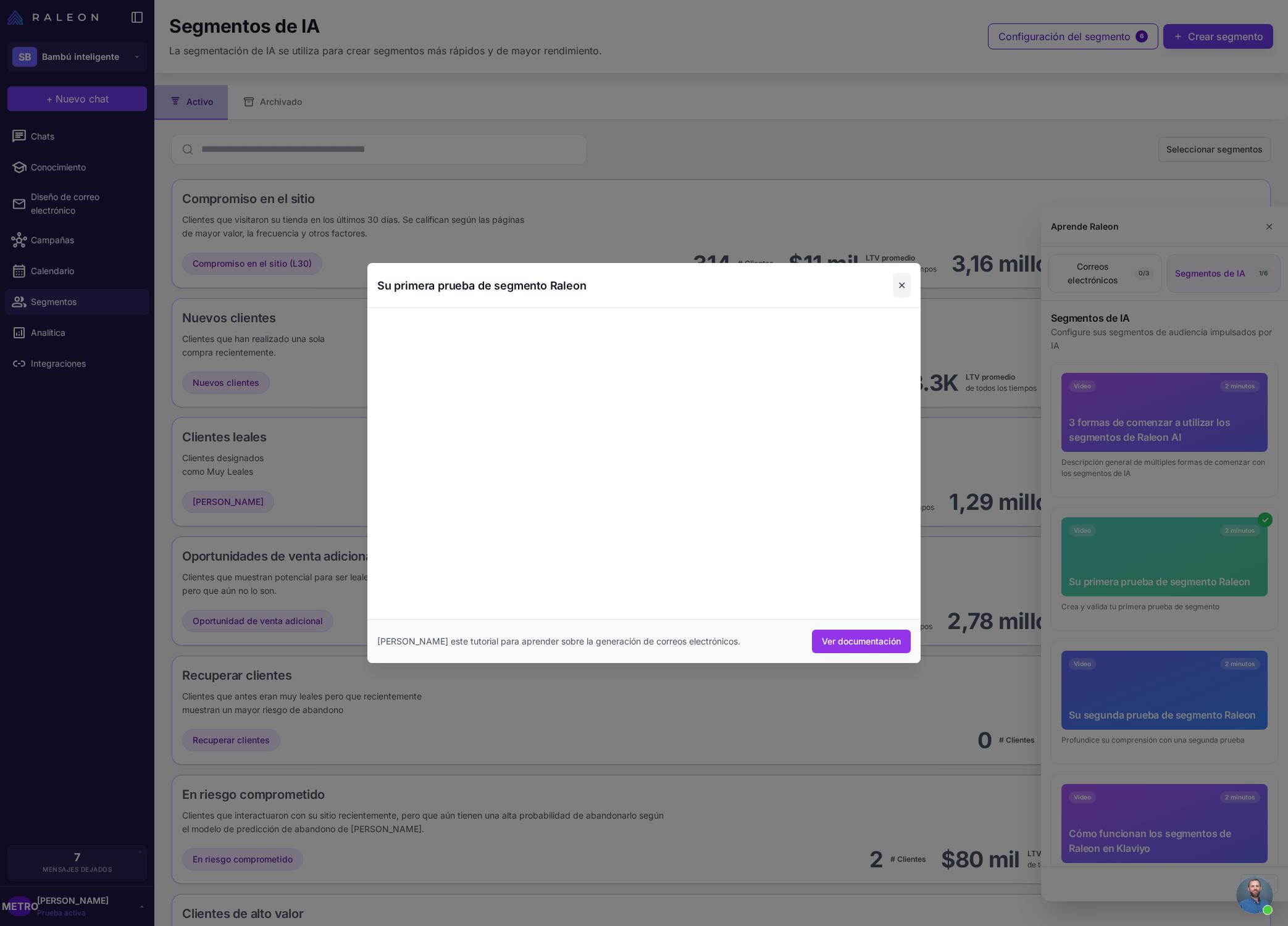
click at [907, 295] on button "✕" at bounding box center [901, 285] width 18 height 25
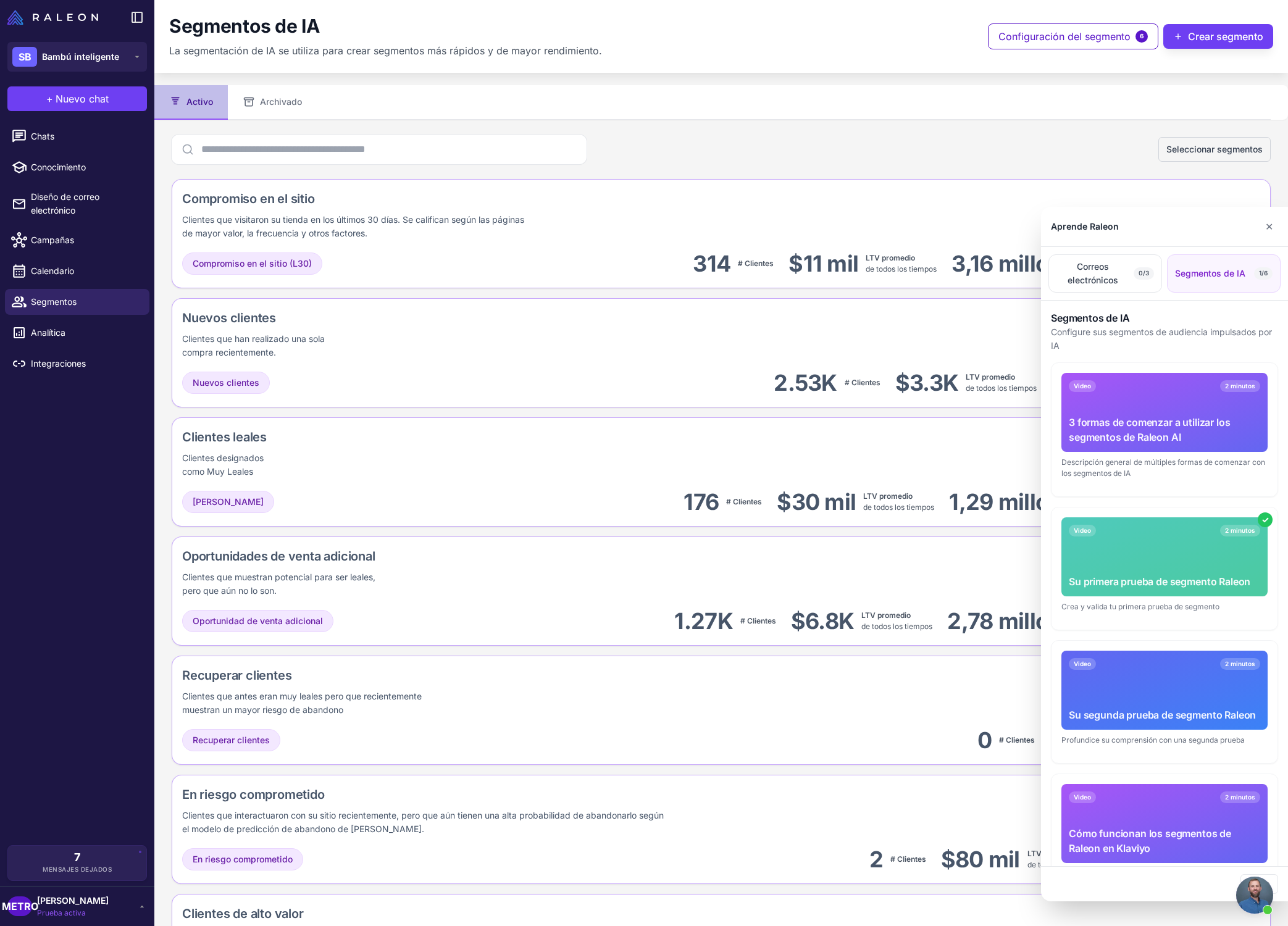
click at [675, 151] on div at bounding box center [644, 463] width 1288 height 926
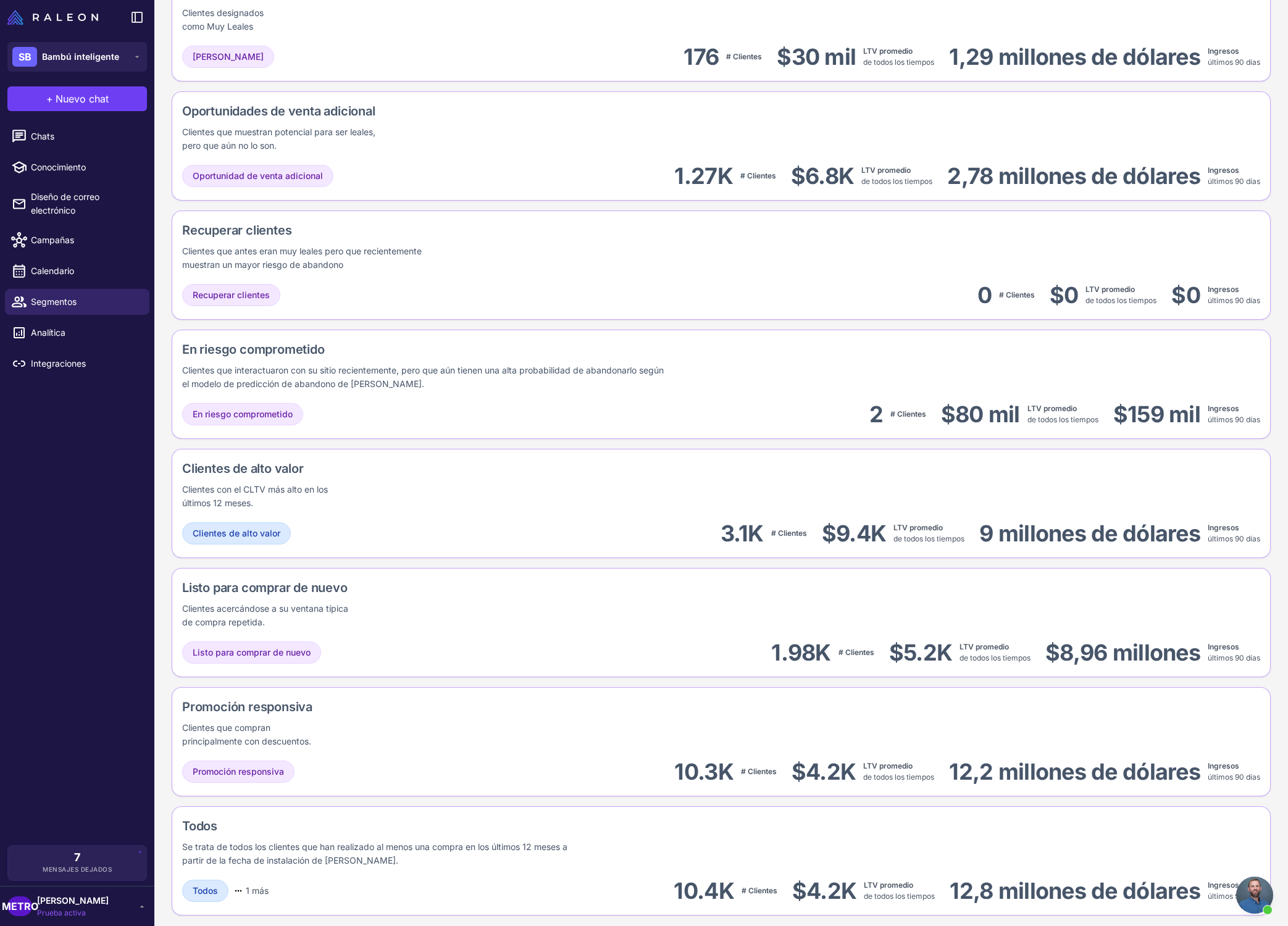
scroll to position [451, 0]
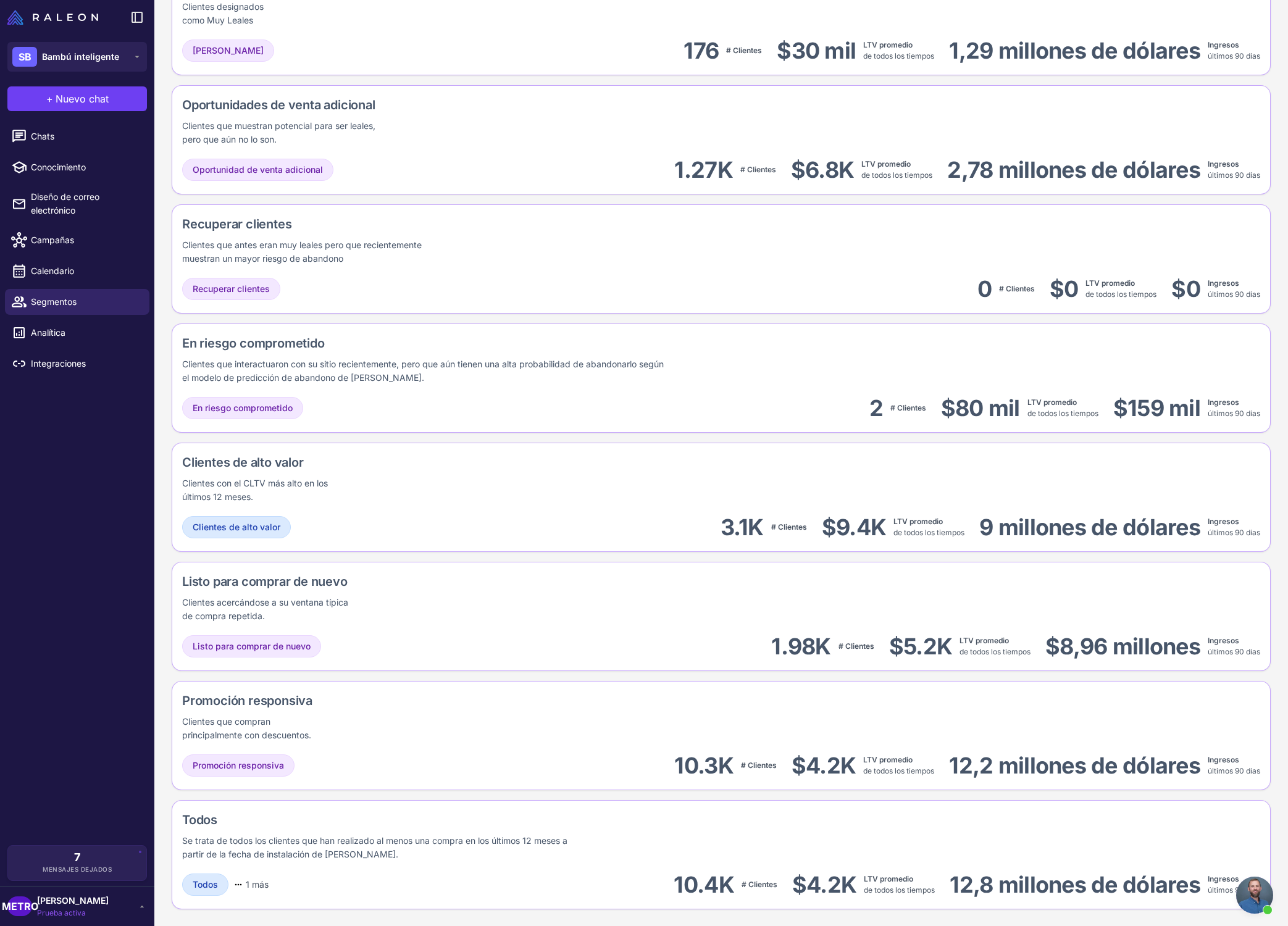
click at [468, 727] on div "Promoción responsiva Clientes que compran principalmente con descuentos." at bounding box center [721, 717] width 1078 height 51
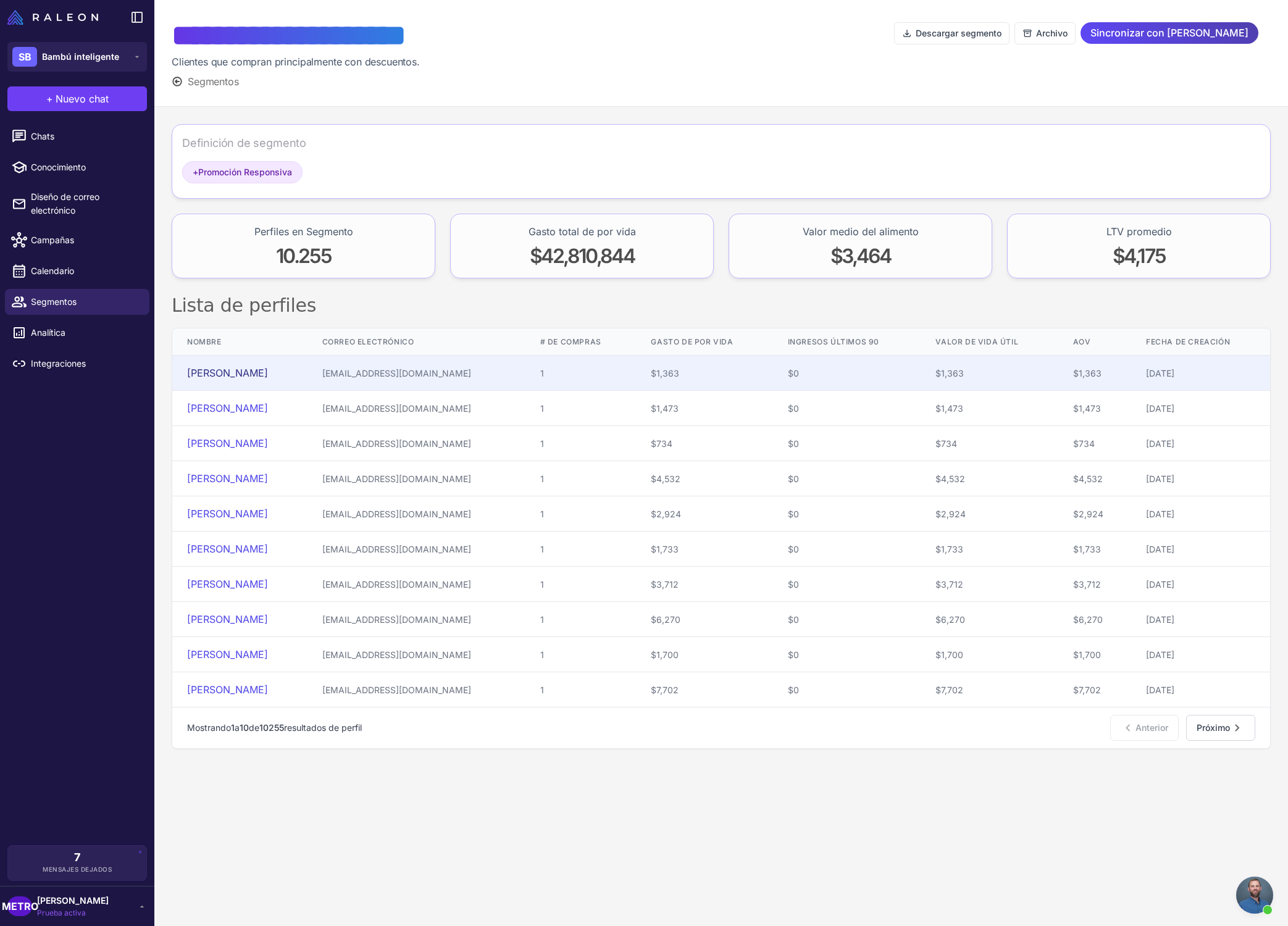
click at [245, 379] on font "[PERSON_NAME]" at bounding box center [228, 373] width 81 height 13
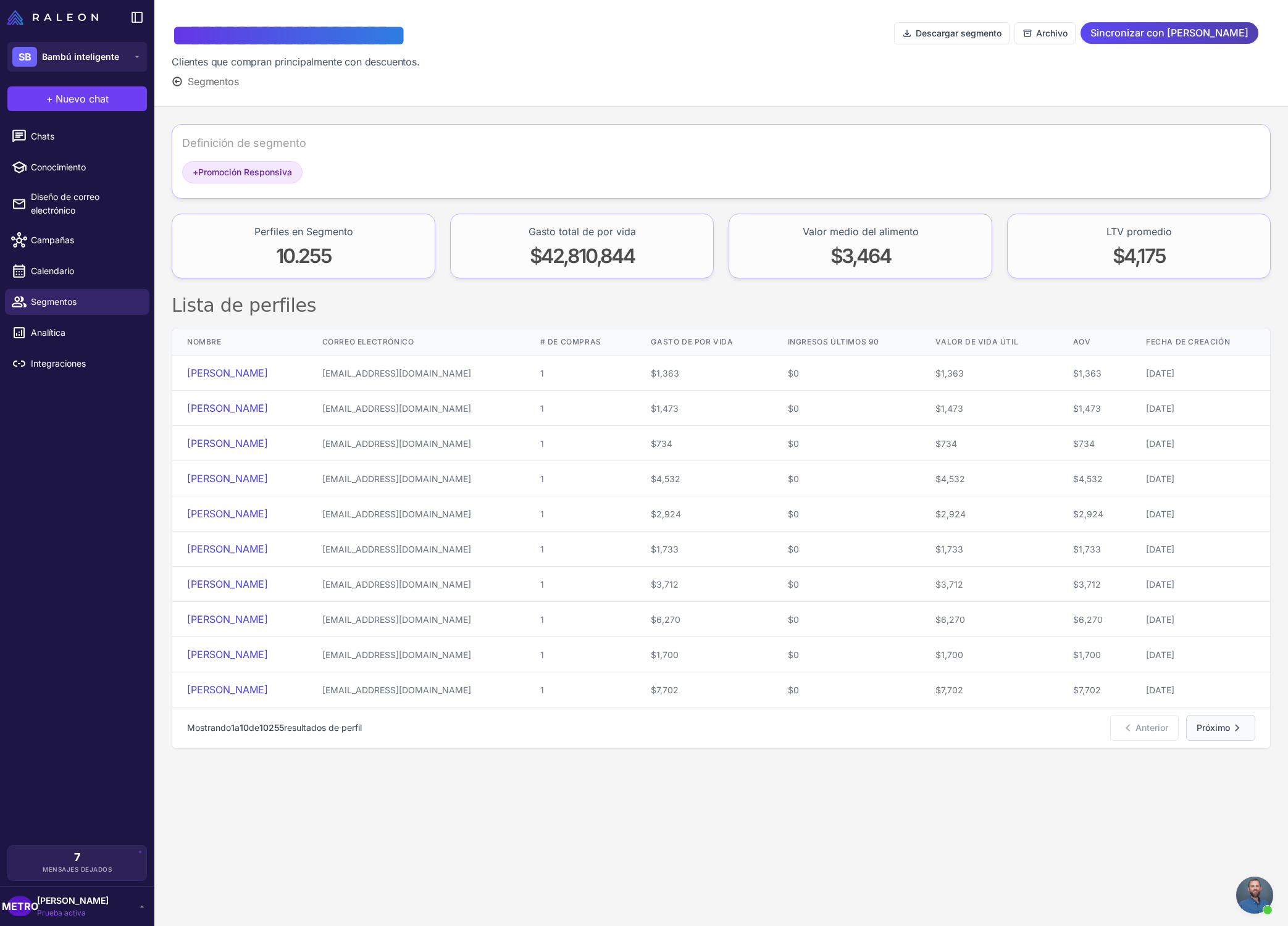
click at [929, 735] on icon "Paginación" at bounding box center [1237, 727] width 15 height 15
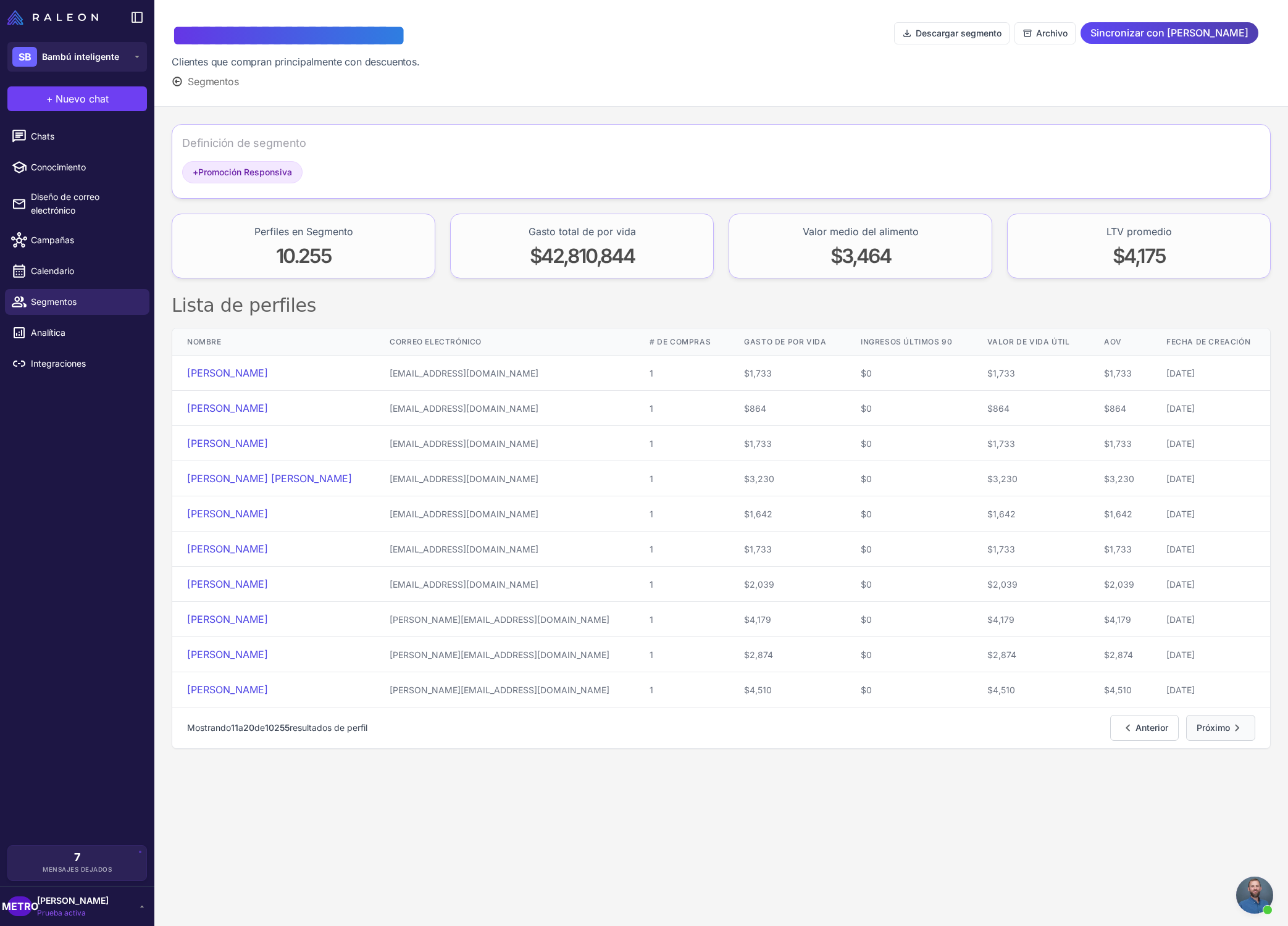
click at [929, 735] on icon "Paginación" at bounding box center [1237, 727] width 15 height 15
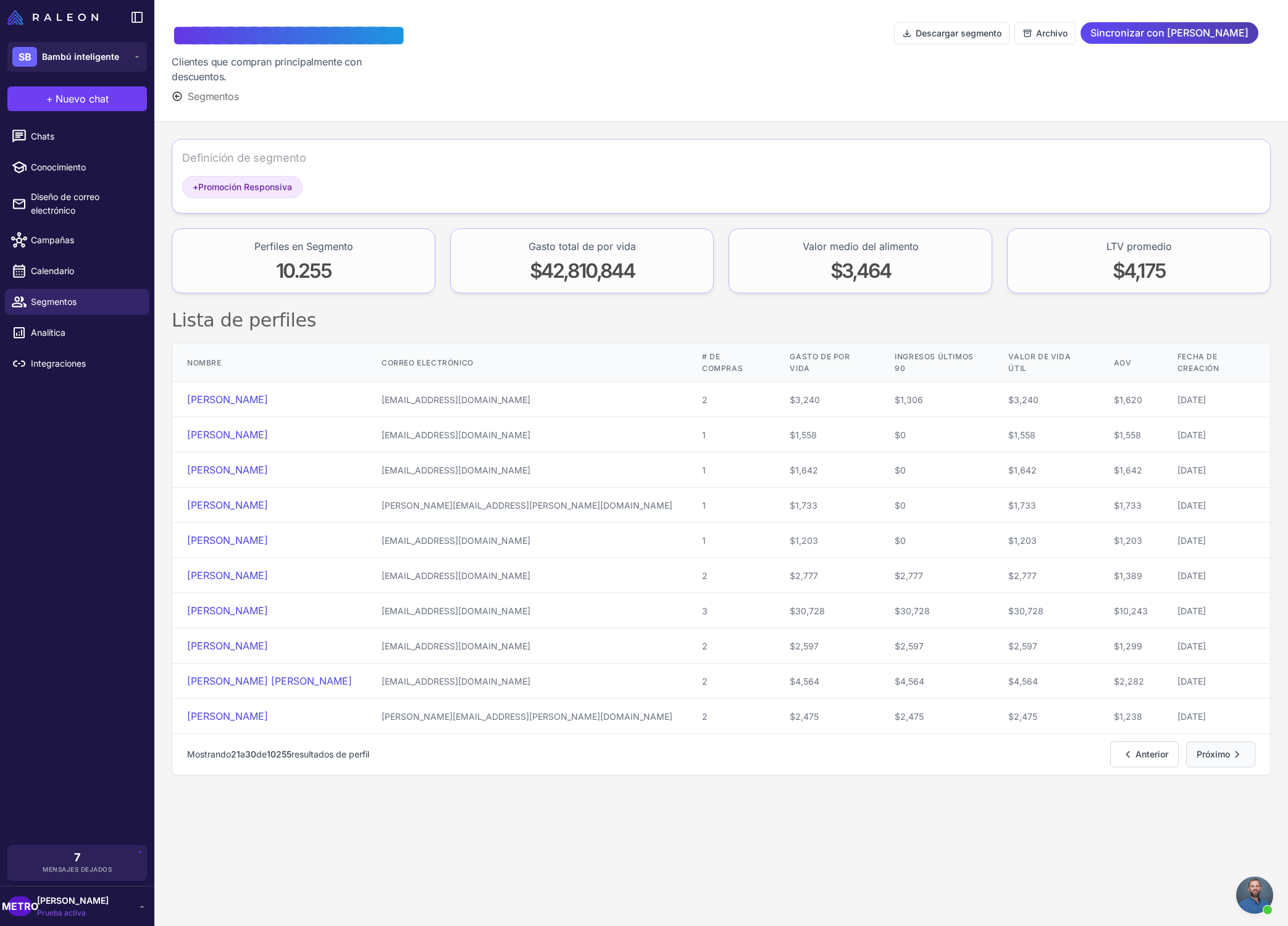
click at [929, 747] on icon "Paginación" at bounding box center [1237, 754] width 15 height 15
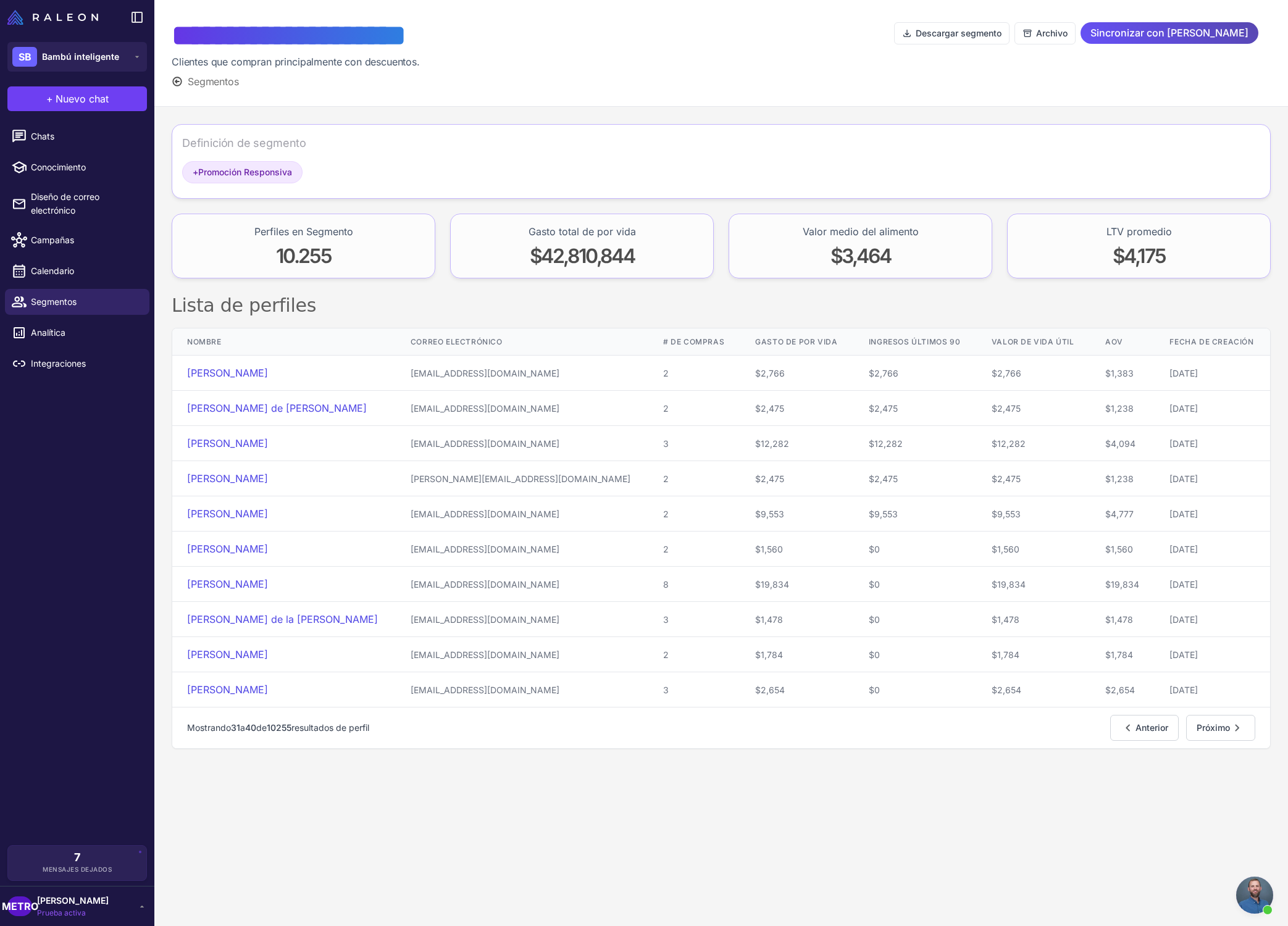
click at [929, 36] on font "Sincronizar con [PERSON_NAME]" at bounding box center [1170, 33] width 158 height 13
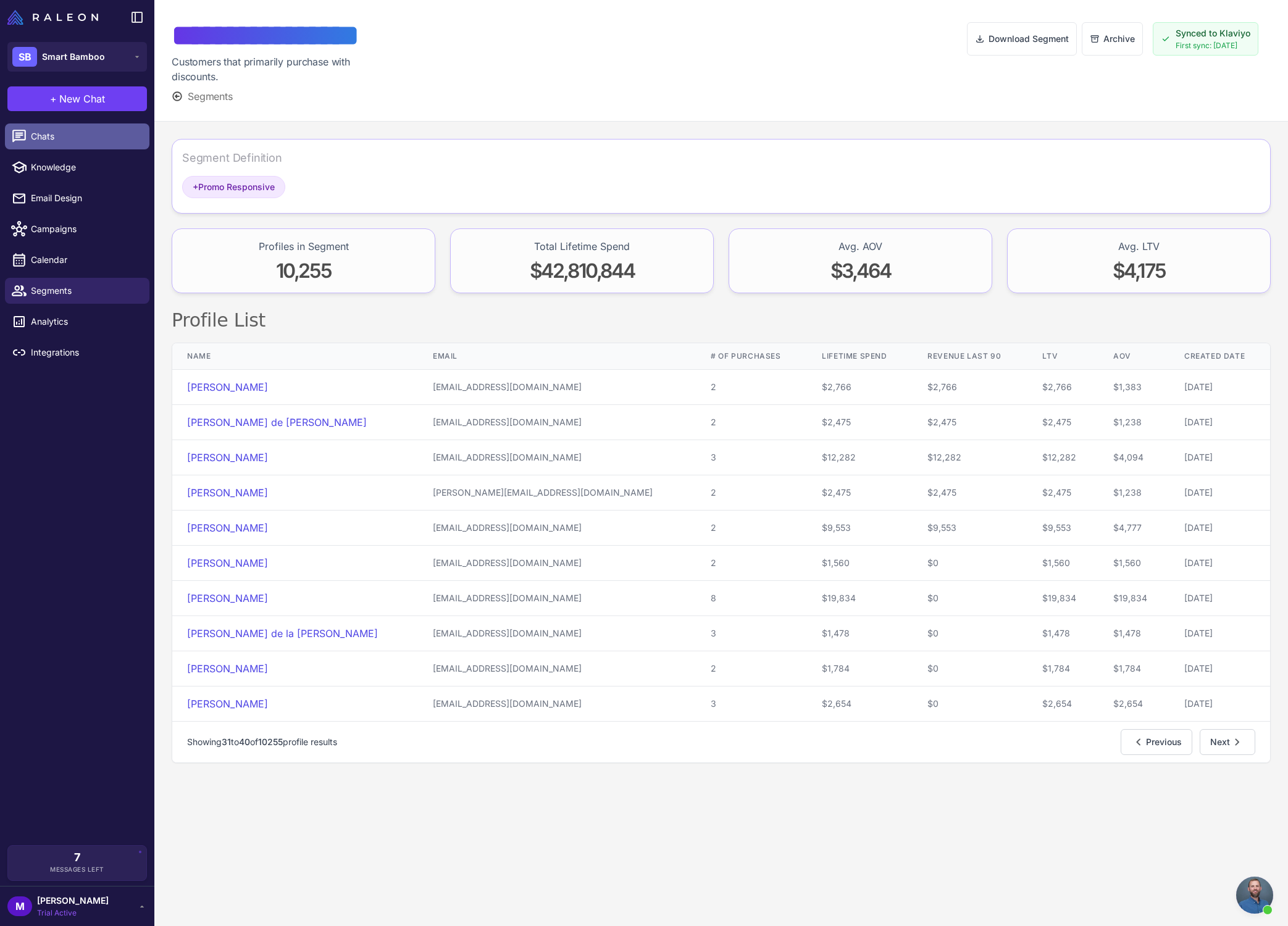
click at [92, 139] on span "Chats" at bounding box center [85, 136] width 109 height 13
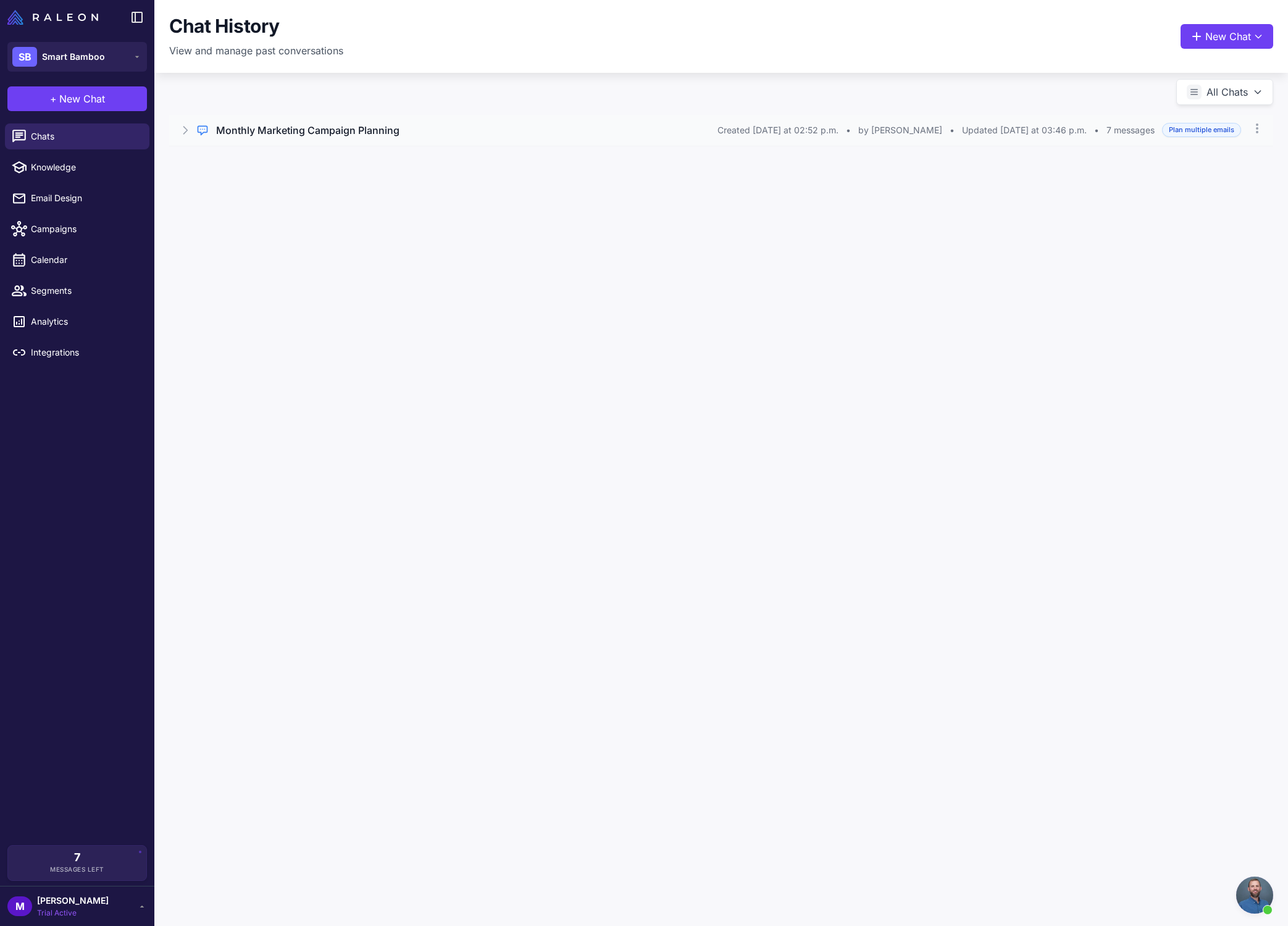
click at [265, 133] on h3 "Monthly Marketing Campaign Planning" at bounding box center [308, 130] width 183 height 15
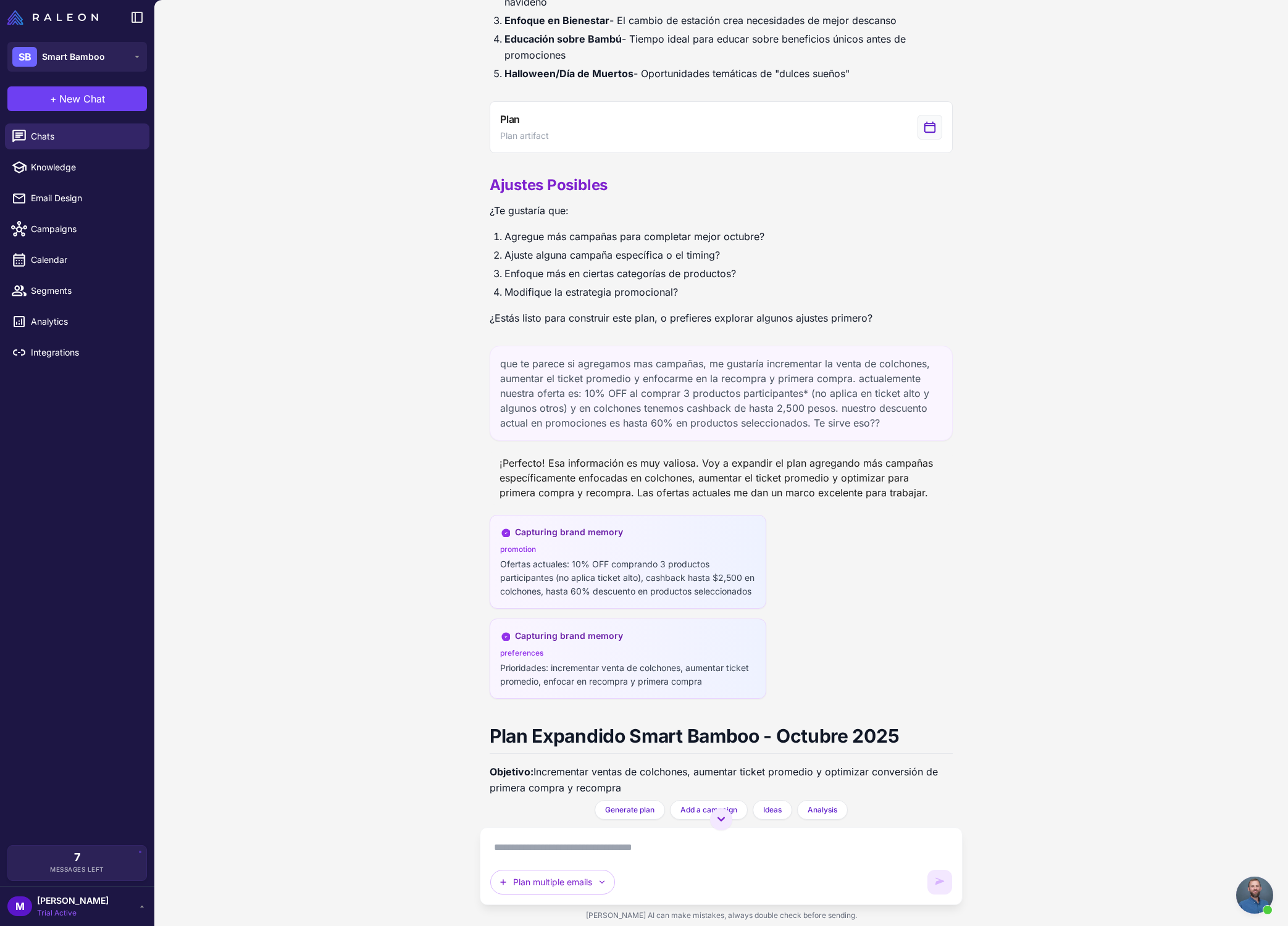
scroll to position [1015, 0]
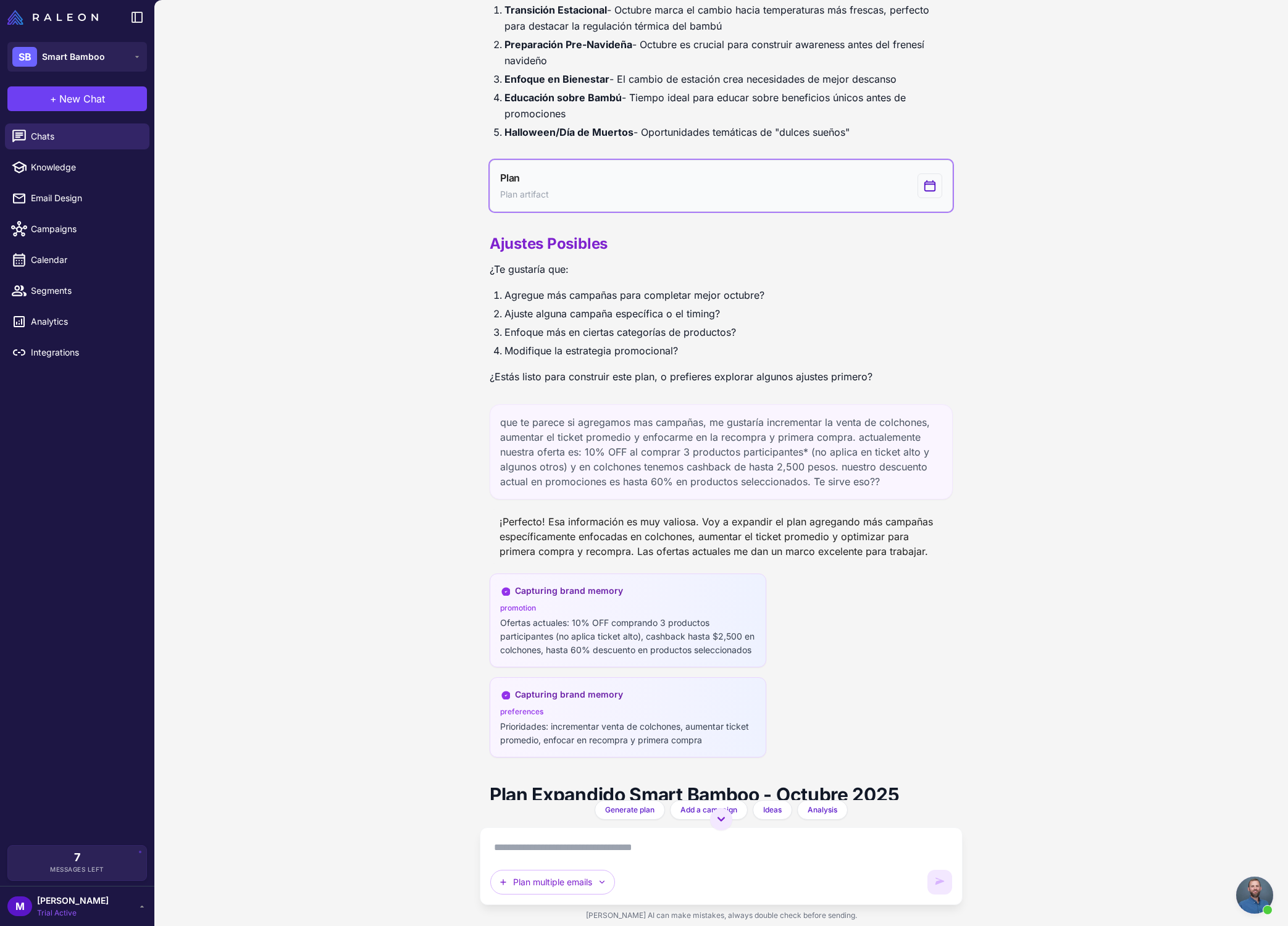
click at [762, 192] on button "Plan Plan artifact" at bounding box center [721, 186] width 463 height 52
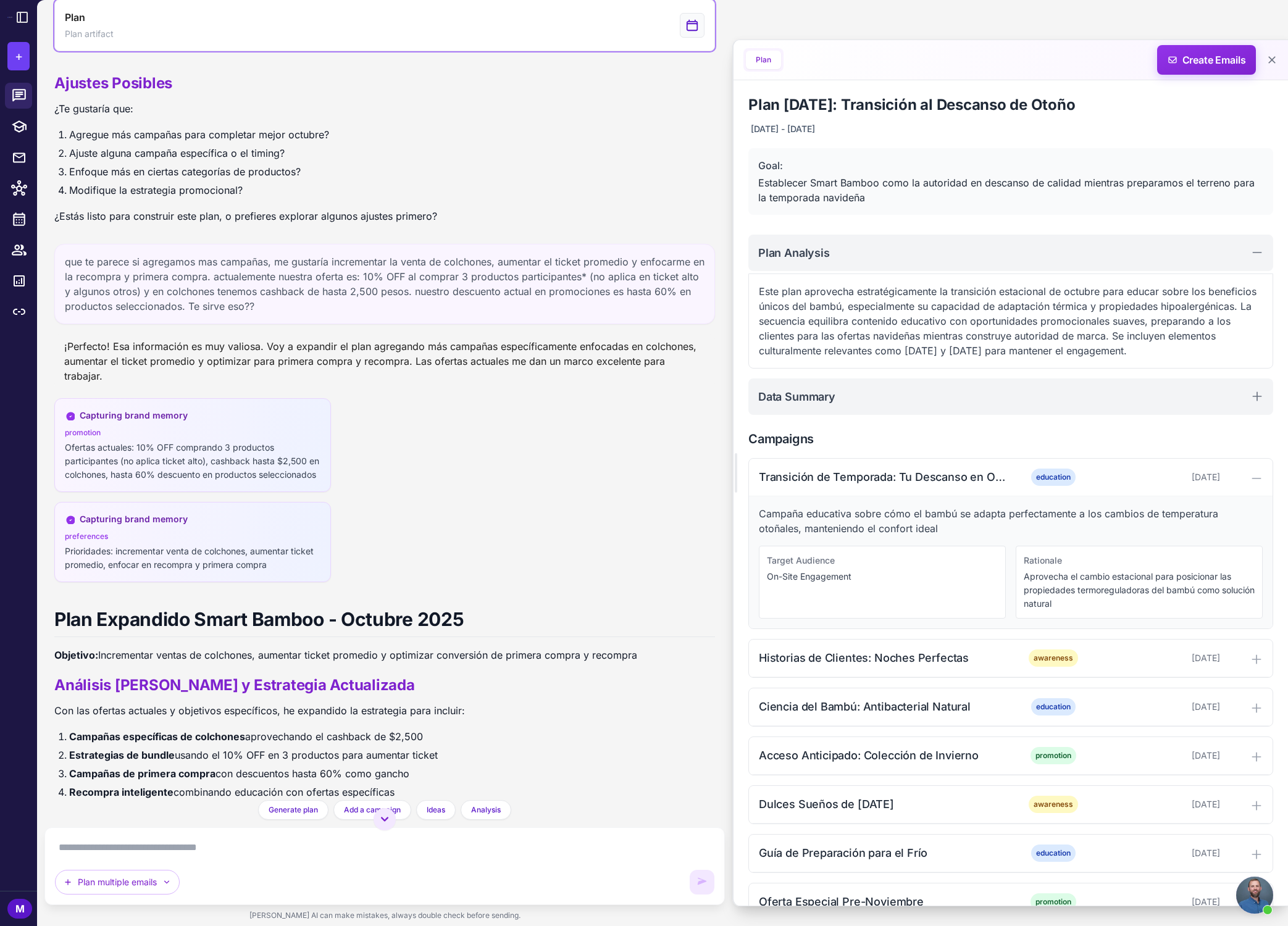
scroll to position [80, 0]
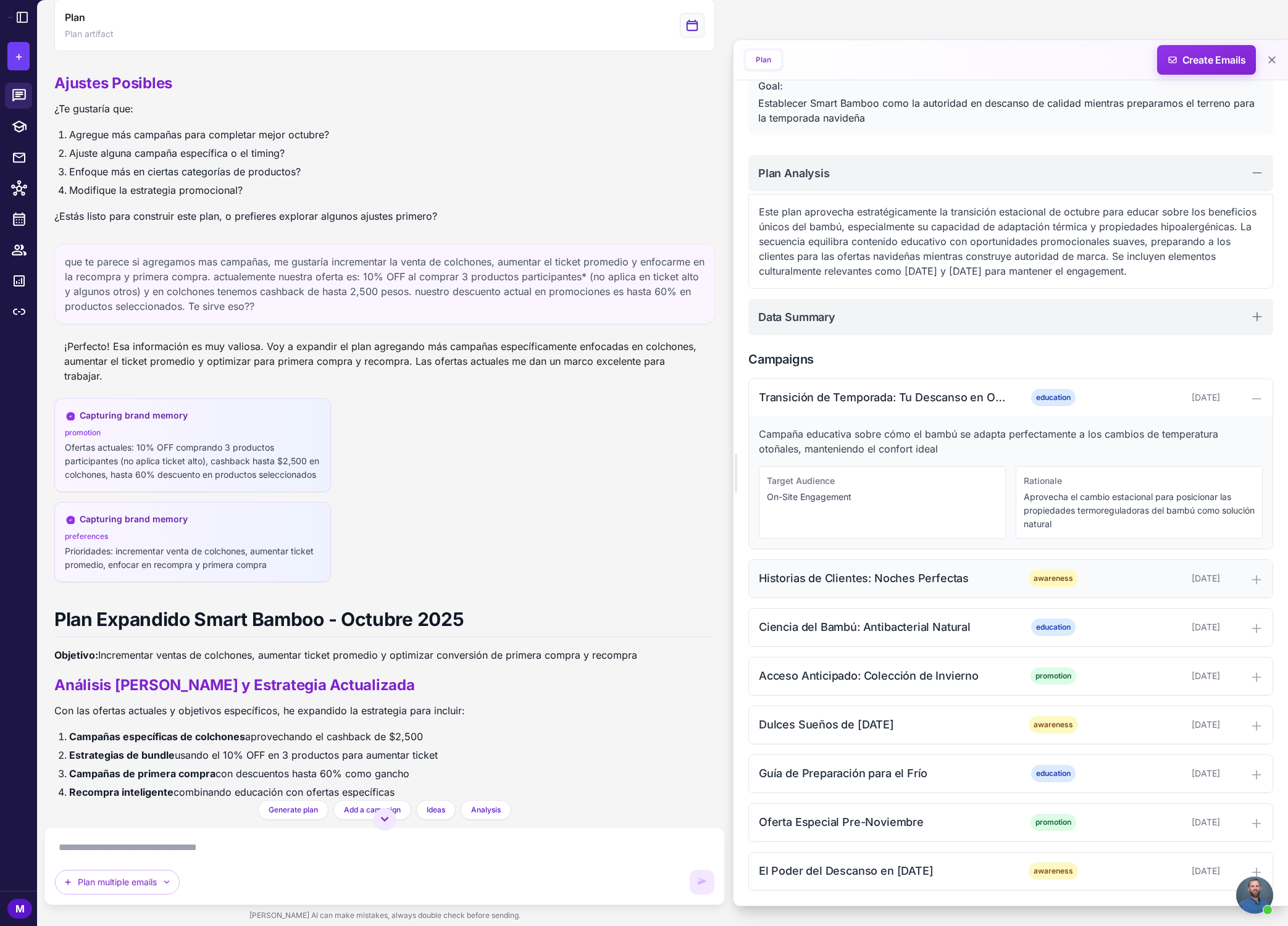
click at [929, 581] on icon at bounding box center [1256, 580] width 13 height 13
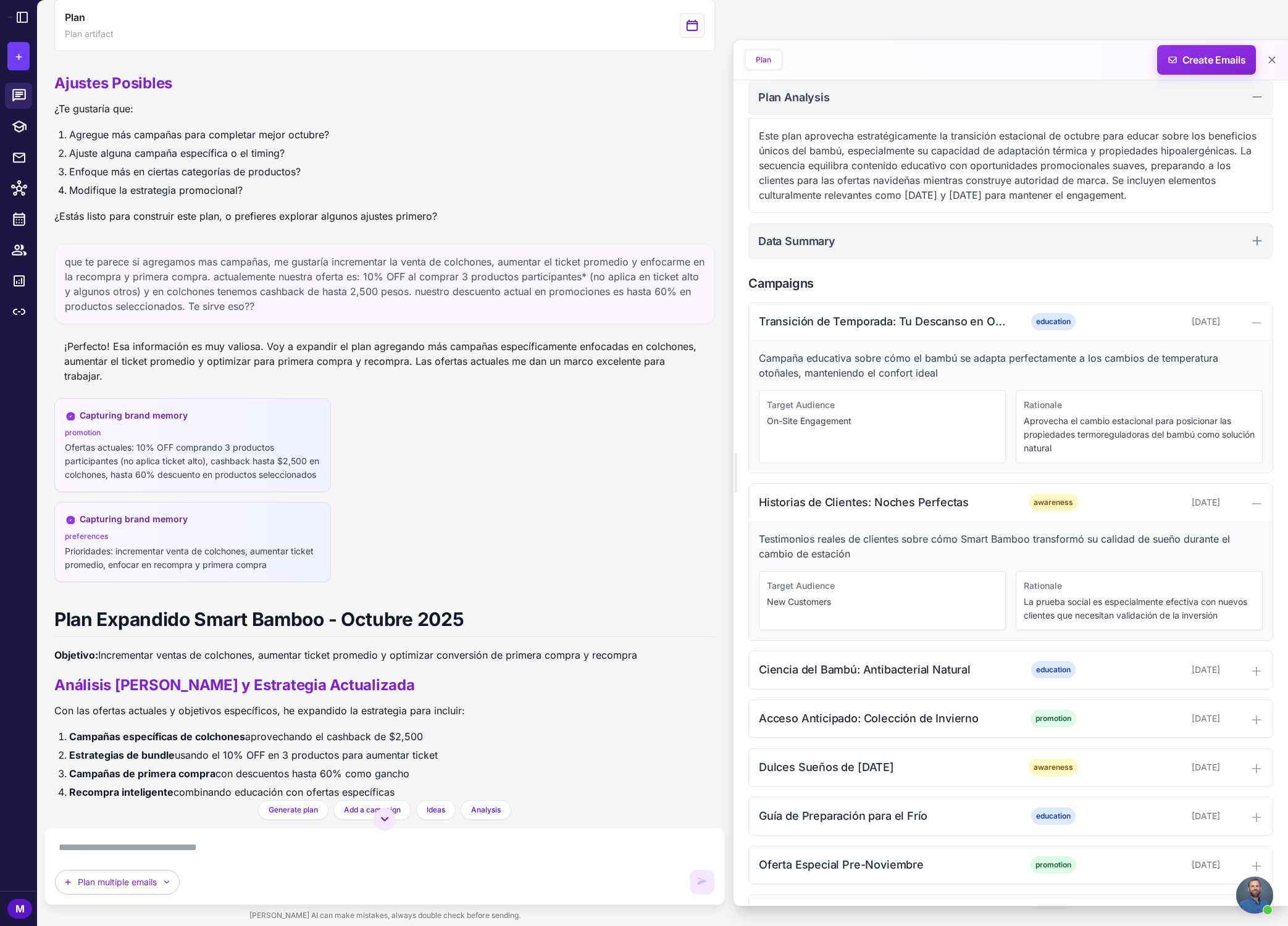
scroll to position [198, 0]
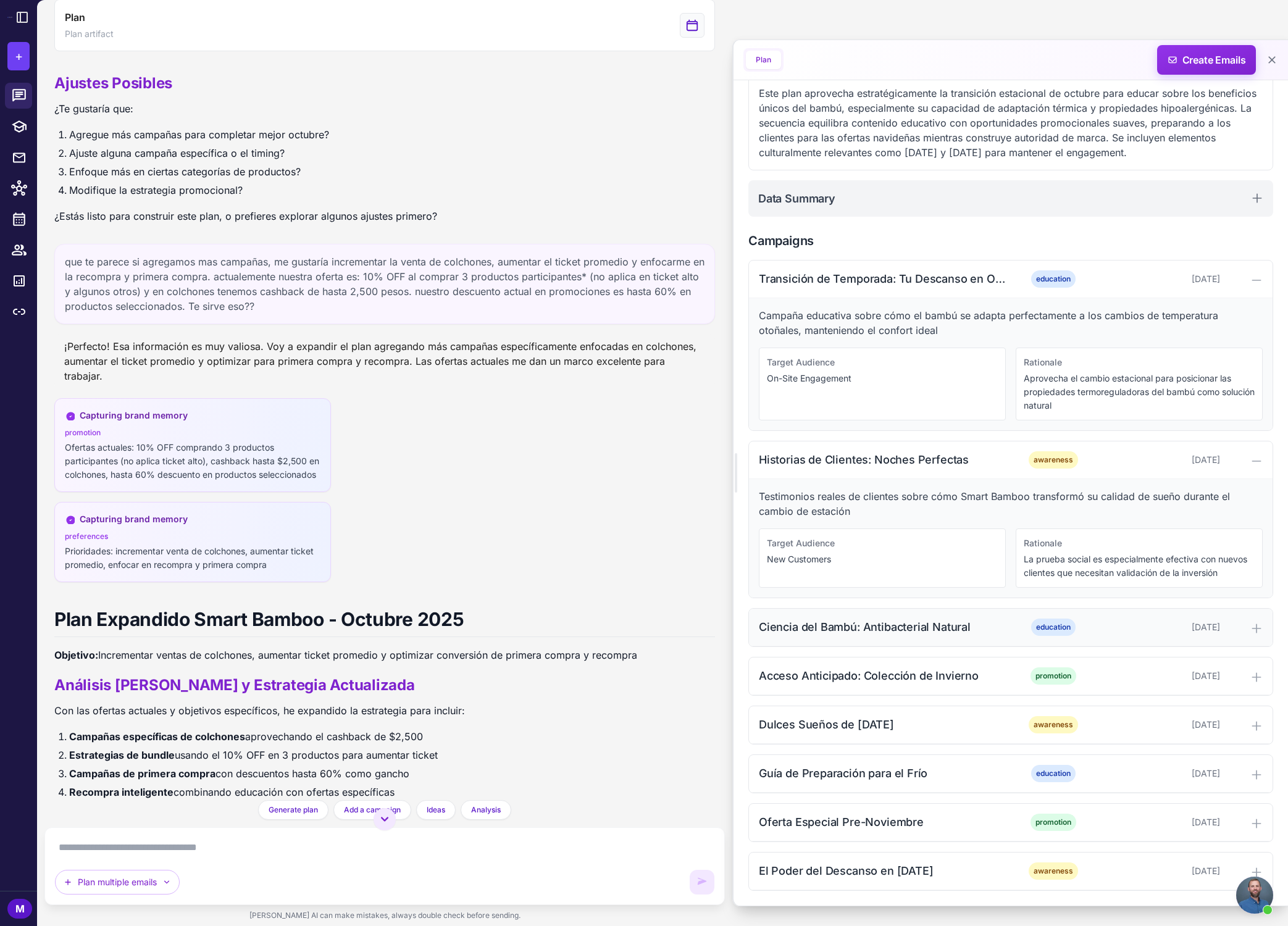
click at [929, 624] on icon at bounding box center [1256, 628] width 8 height 8
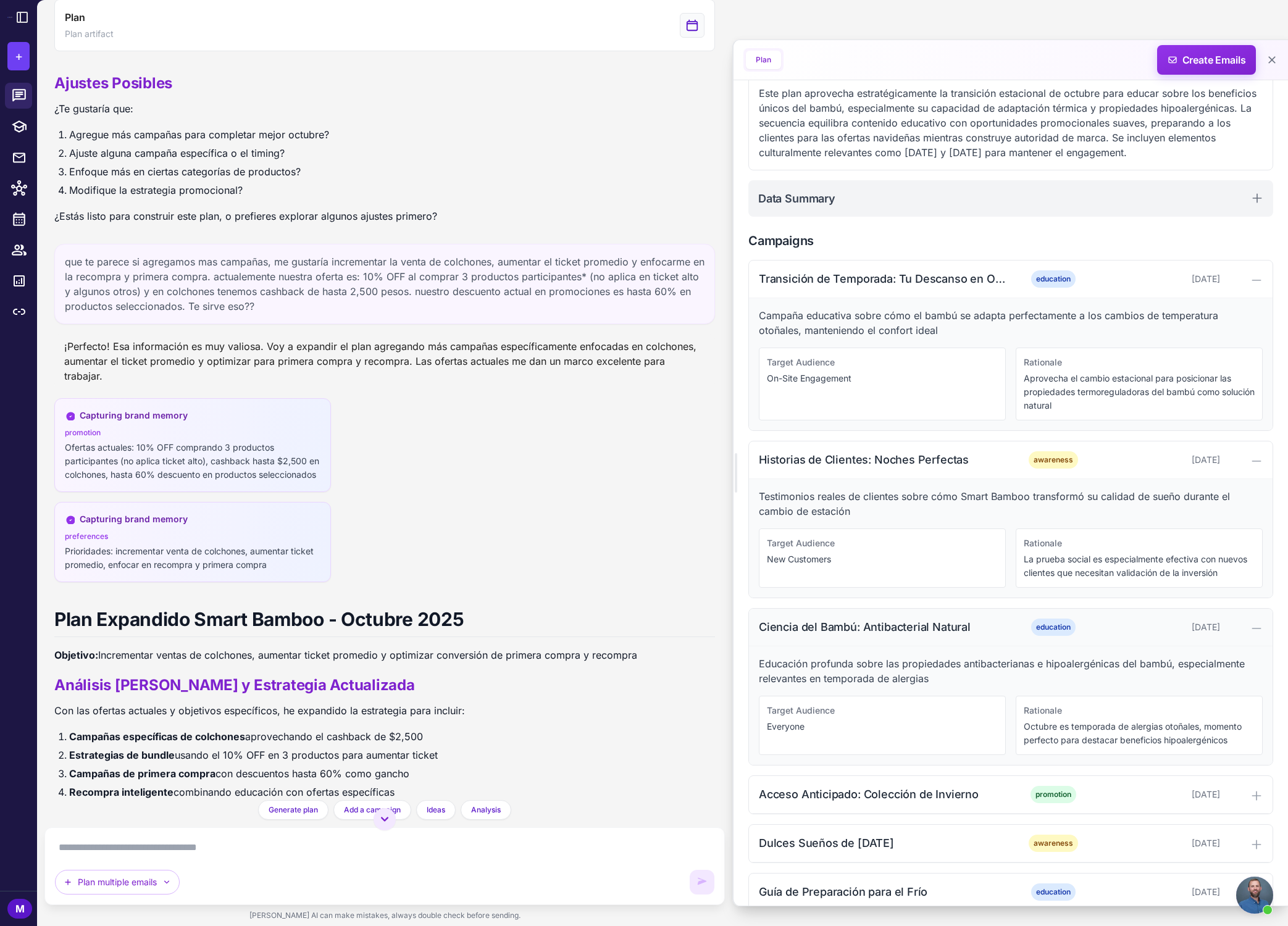
scroll to position [317, 0]
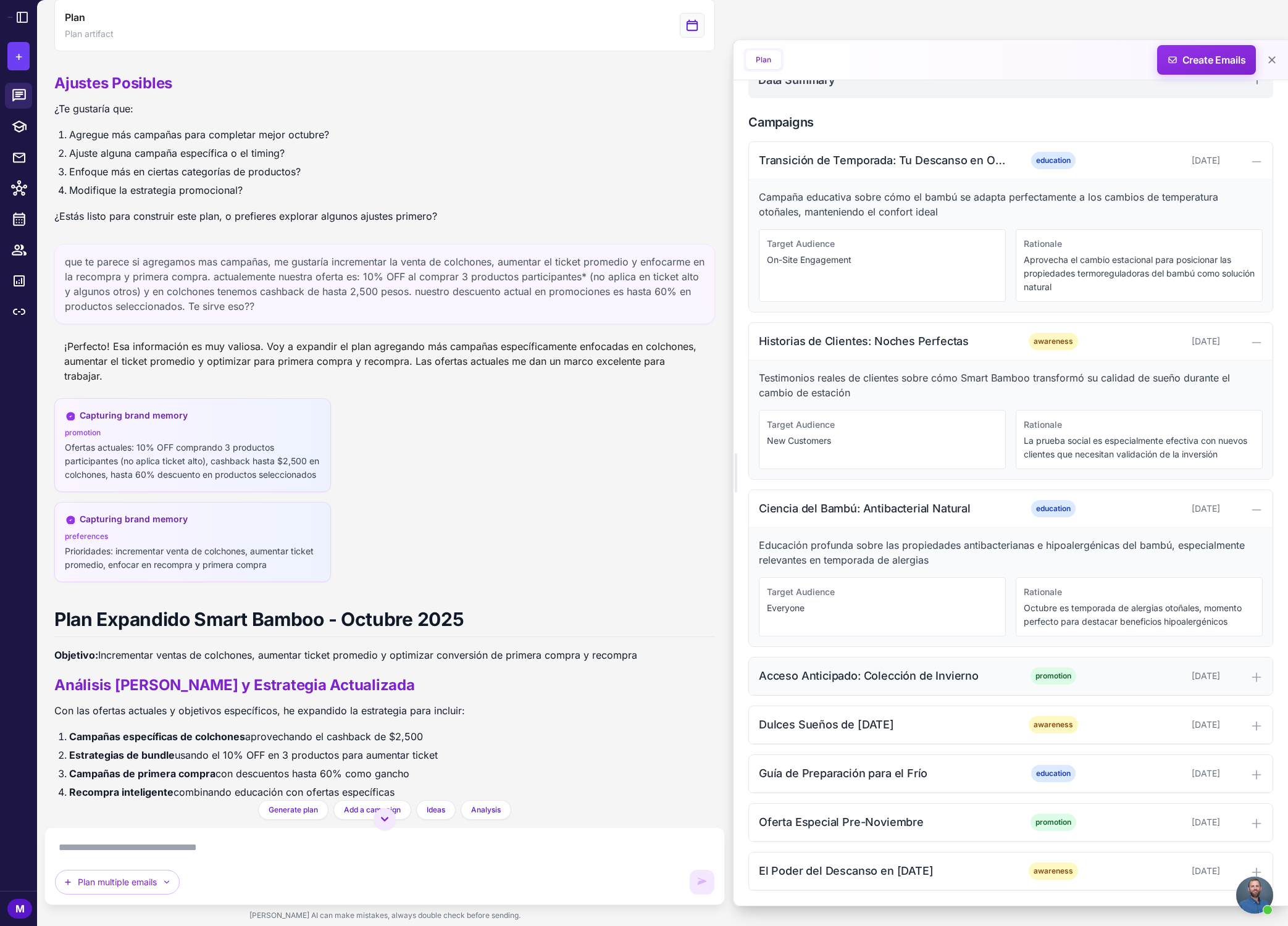
click at [929, 676] on icon at bounding box center [1256, 677] width 13 height 13
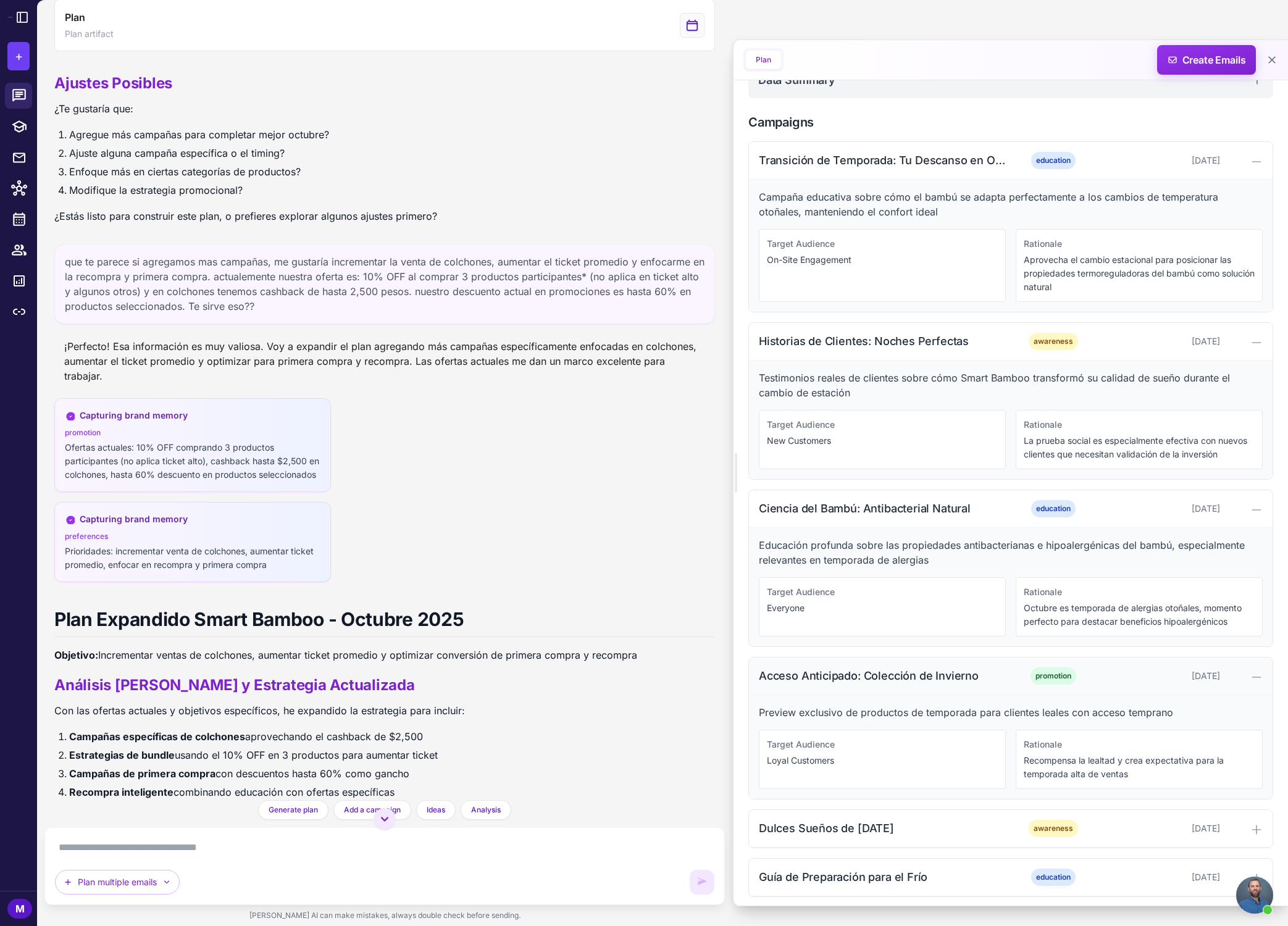
scroll to position [421, 0]
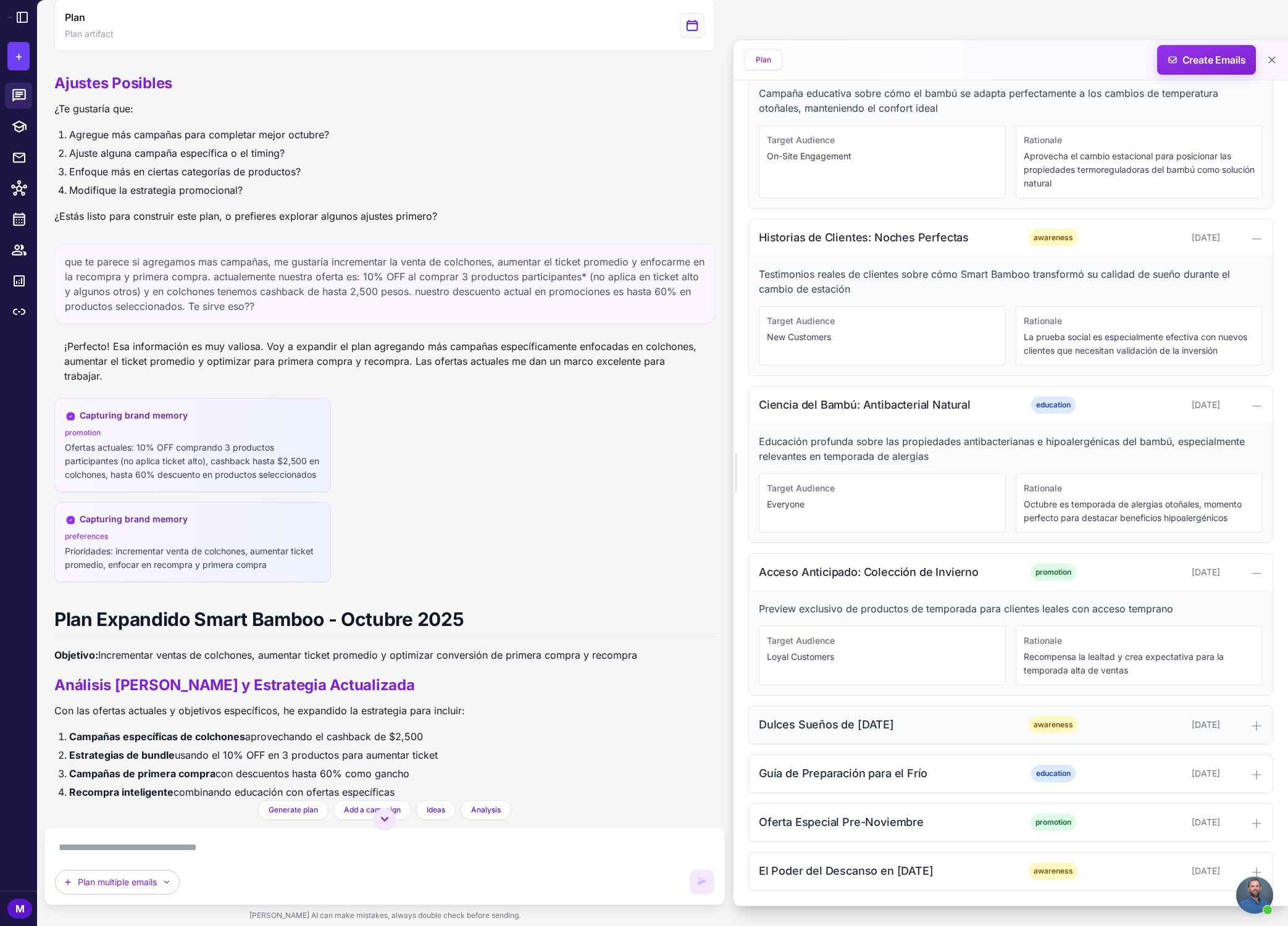
click at [929, 728] on icon at bounding box center [1256, 726] width 13 height 13
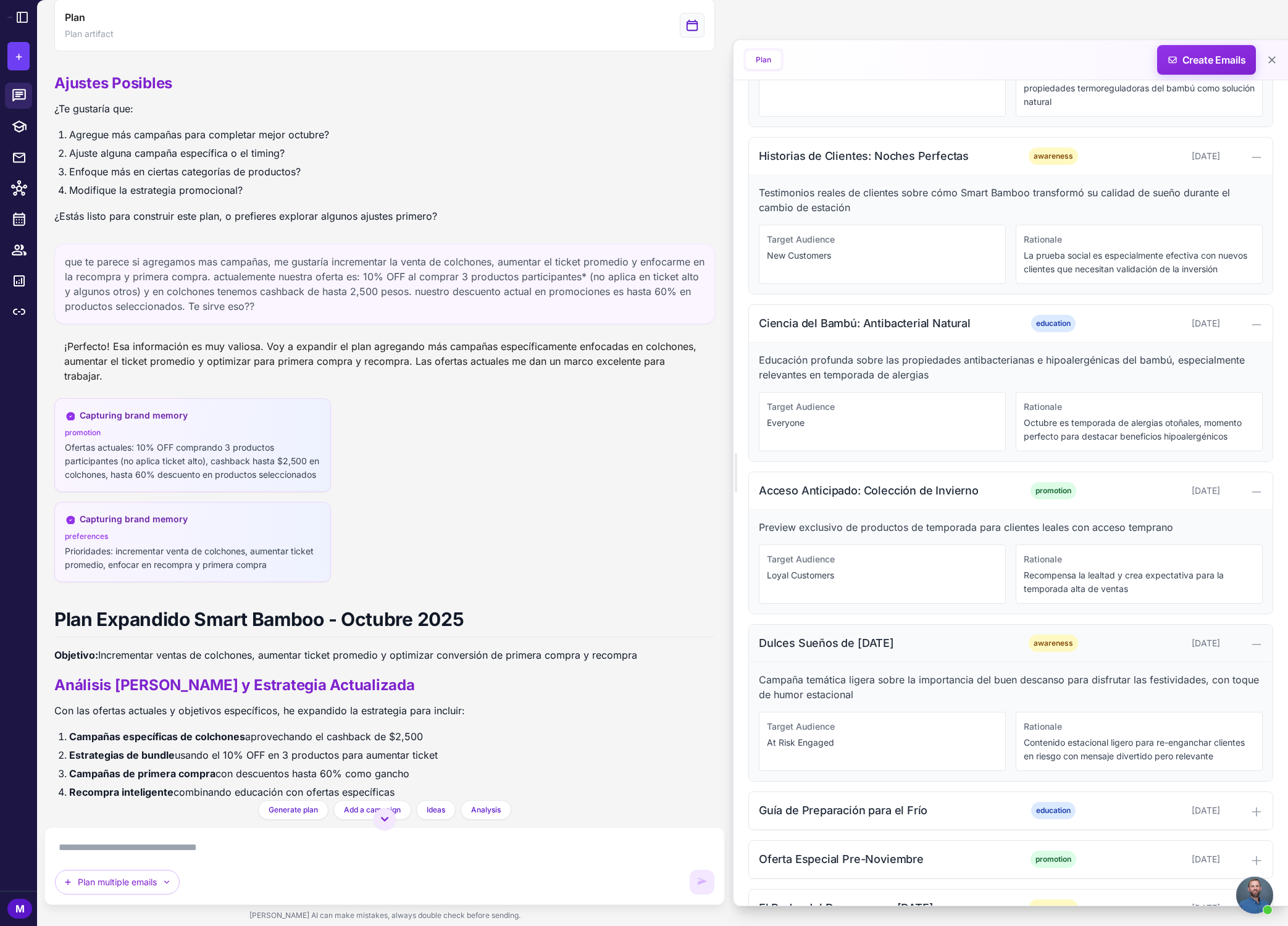
scroll to position [539, 0]
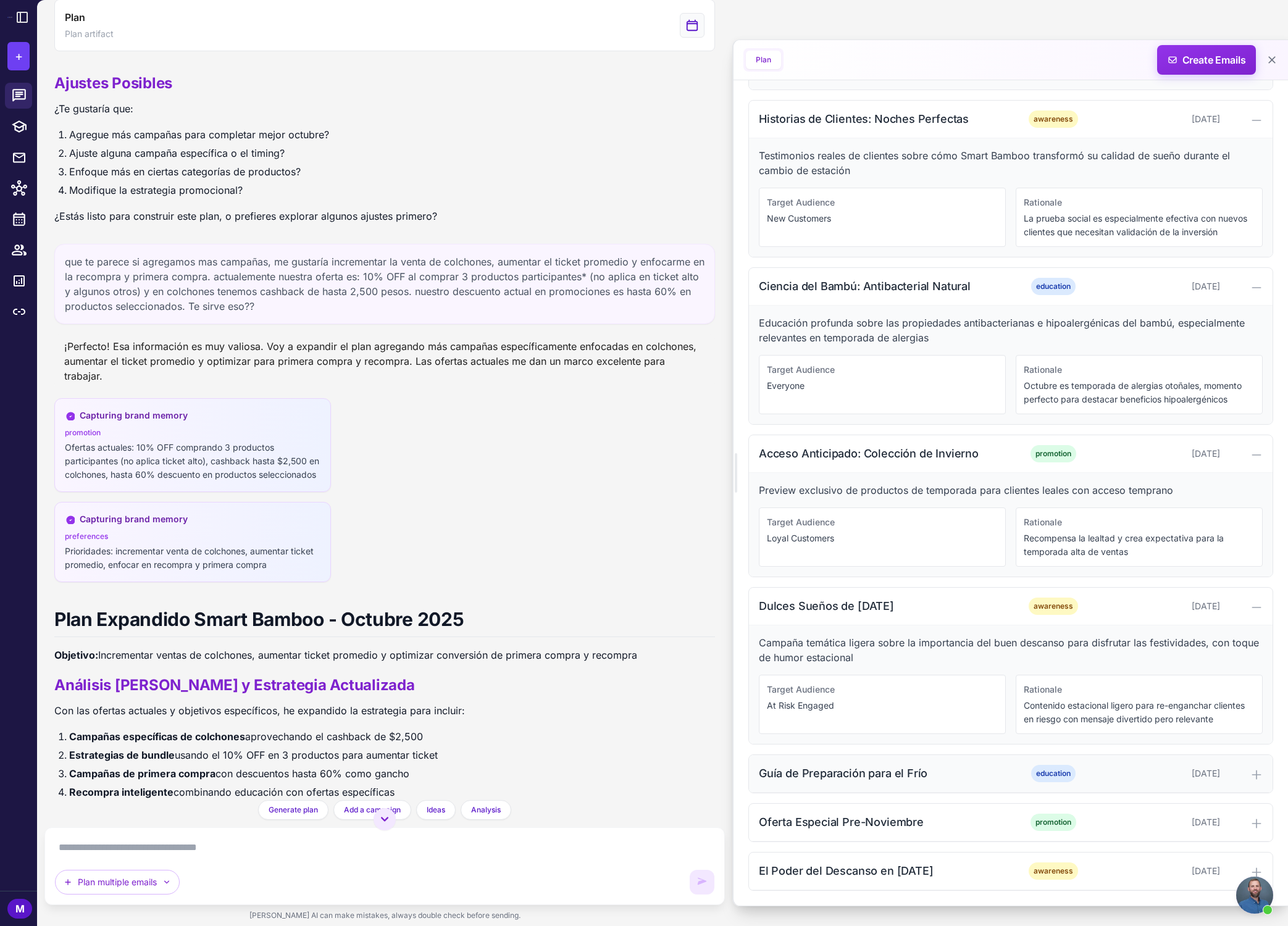
click at [929, 773] on icon at bounding box center [1256, 775] width 13 height 13
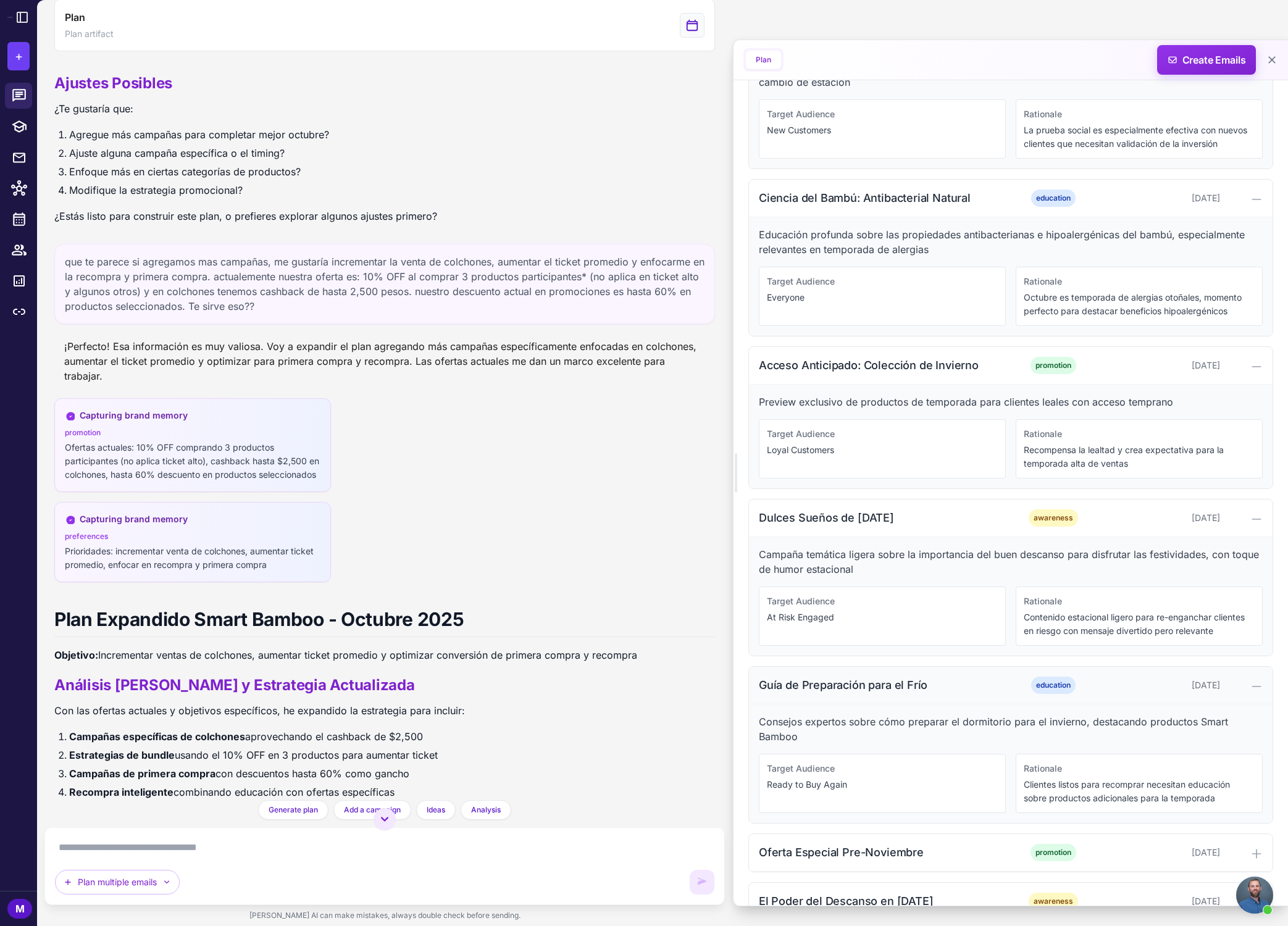
scroll to position [657, 0]
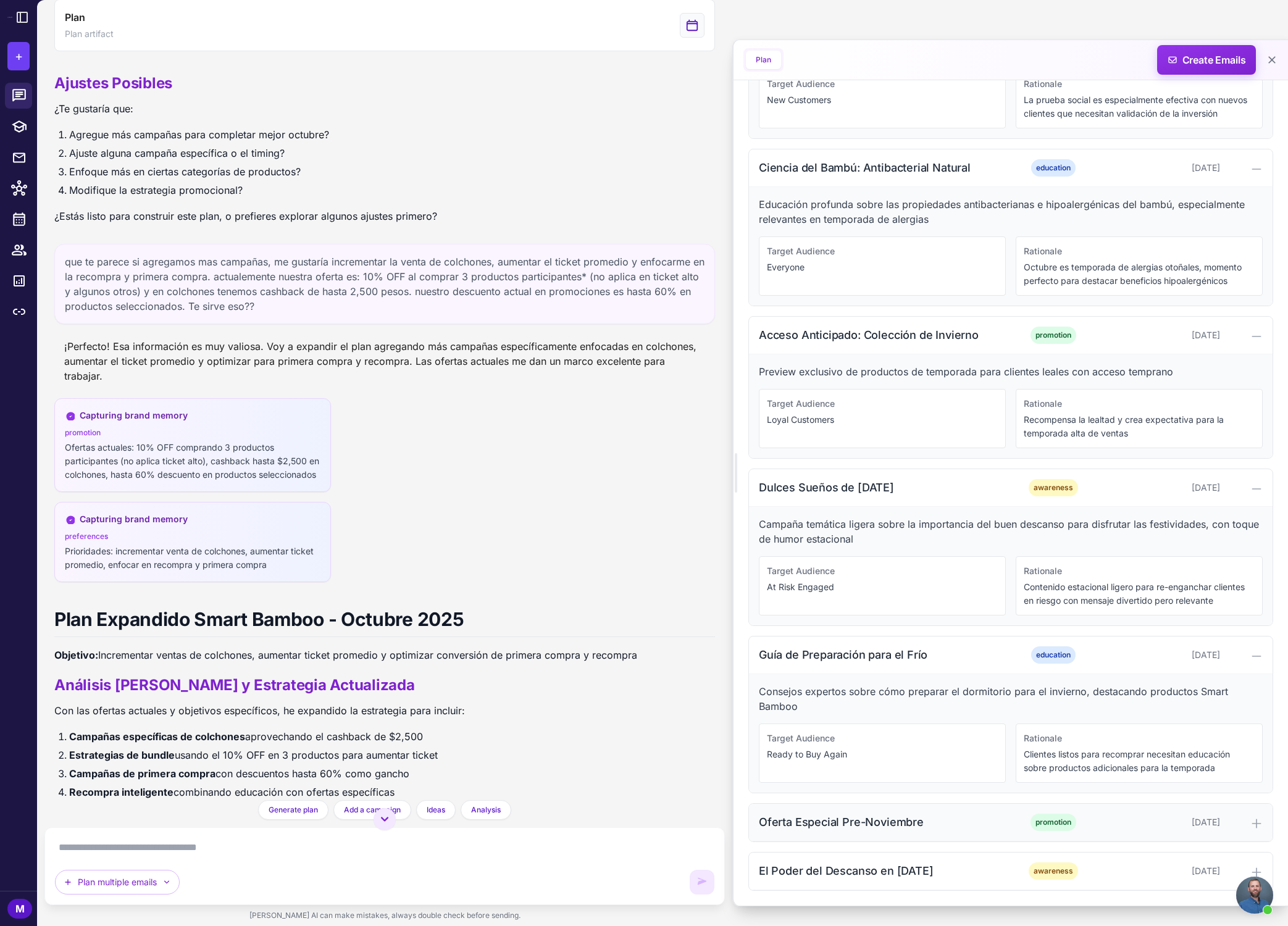
click at [929, 813] on div "Oferta Especial Pre-Noviembre promotion [DATE]" at bounding box center [1011, 823] width 524 height 38
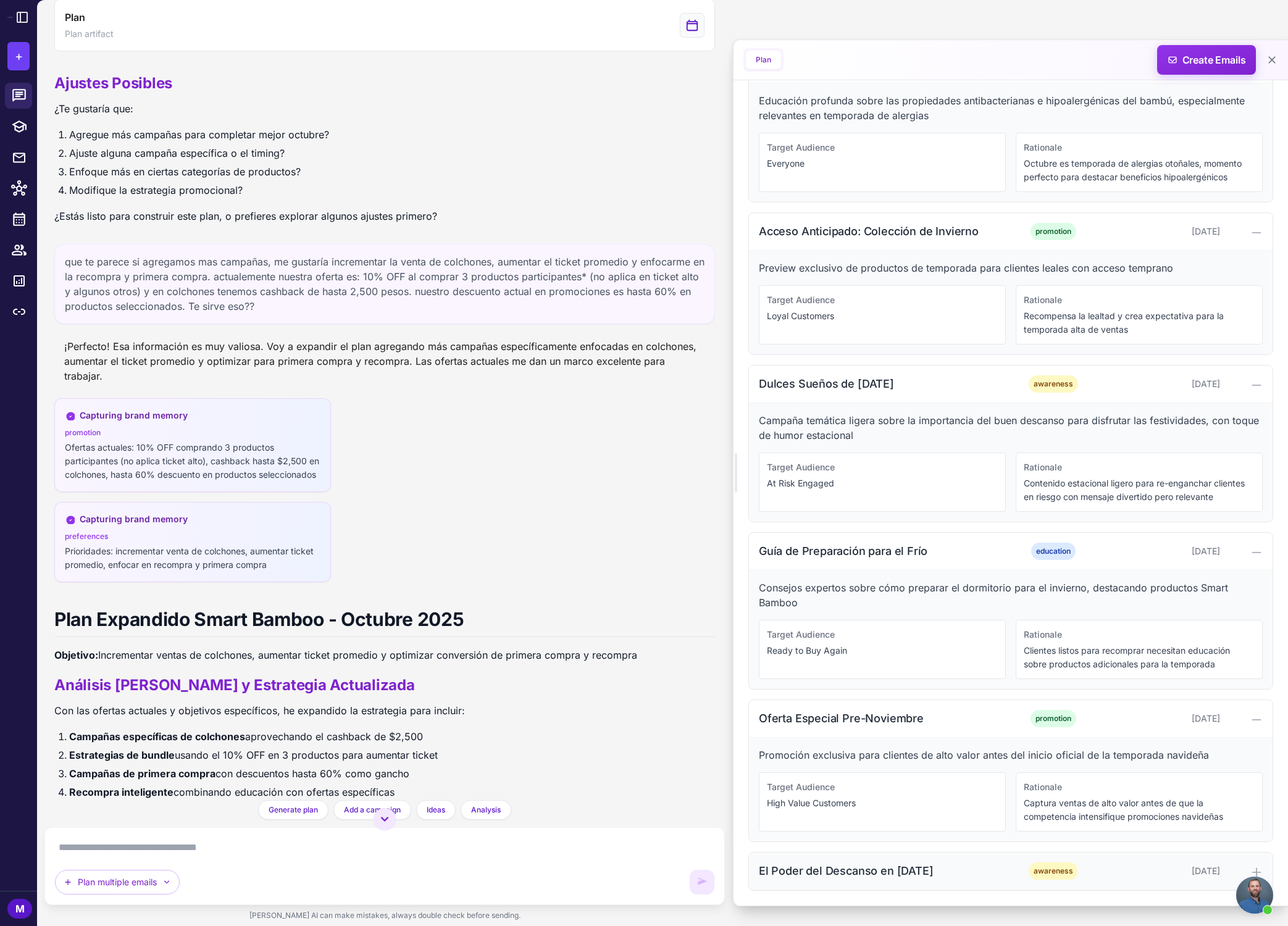
click at [929, 869] on icon at bounding box center [1256, 872] width 13 height 13
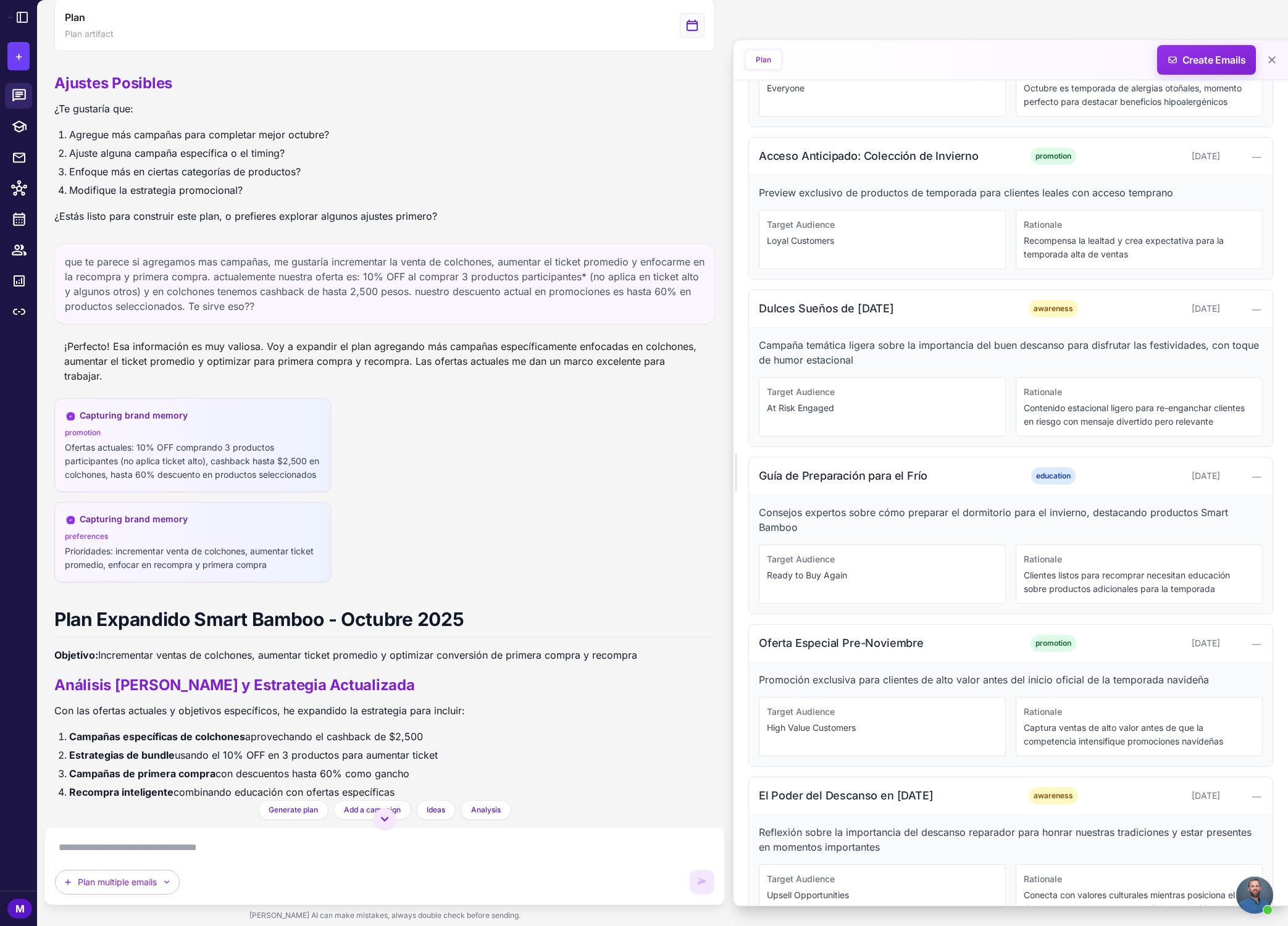
scroll to position [880, 0]
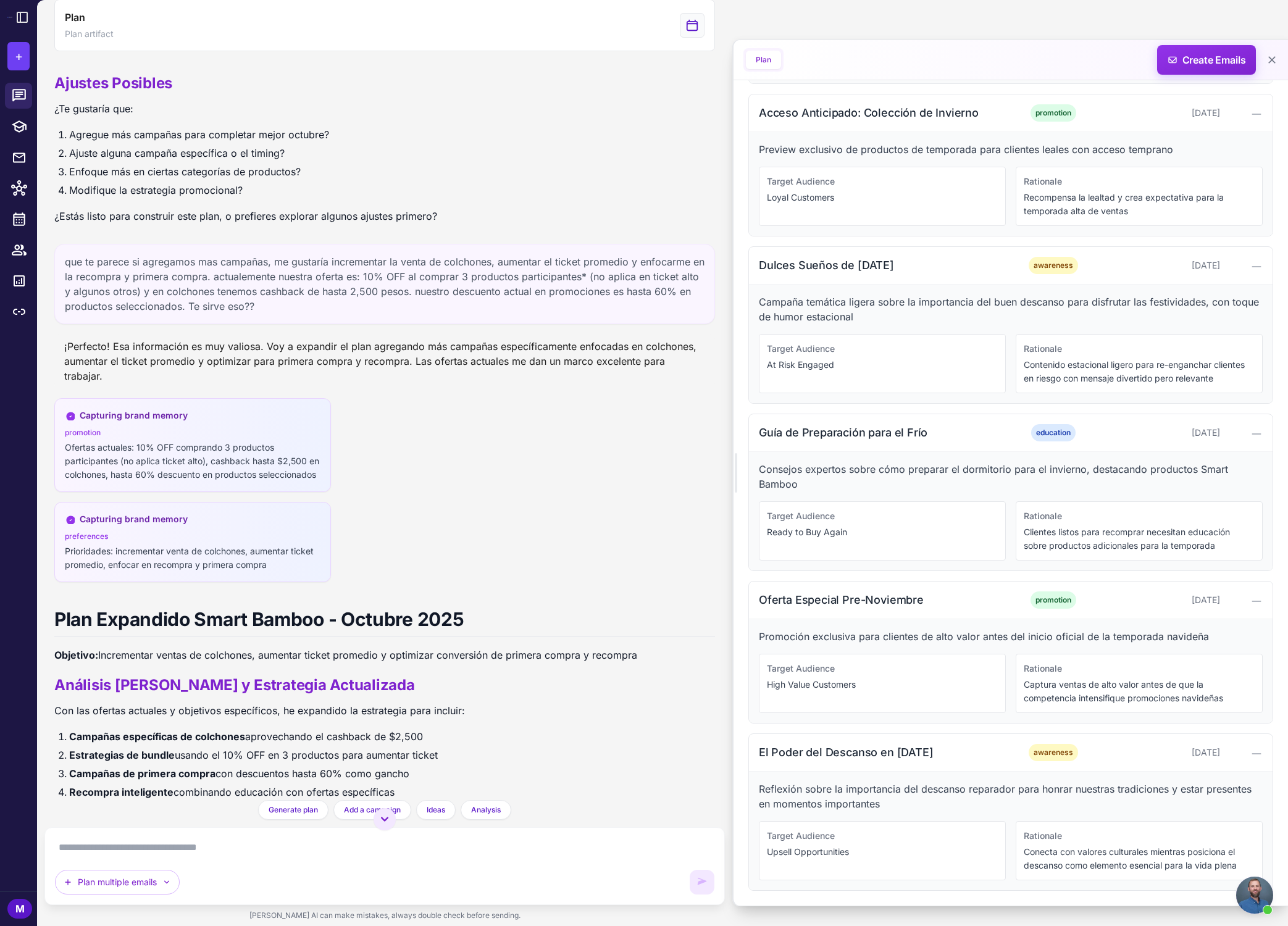
click at [523, 718] on p "Con las ofertas actuales y objetivos específicos, he expandido la estrategia pa…" at bounding box center [385, 710] width 660 height 16
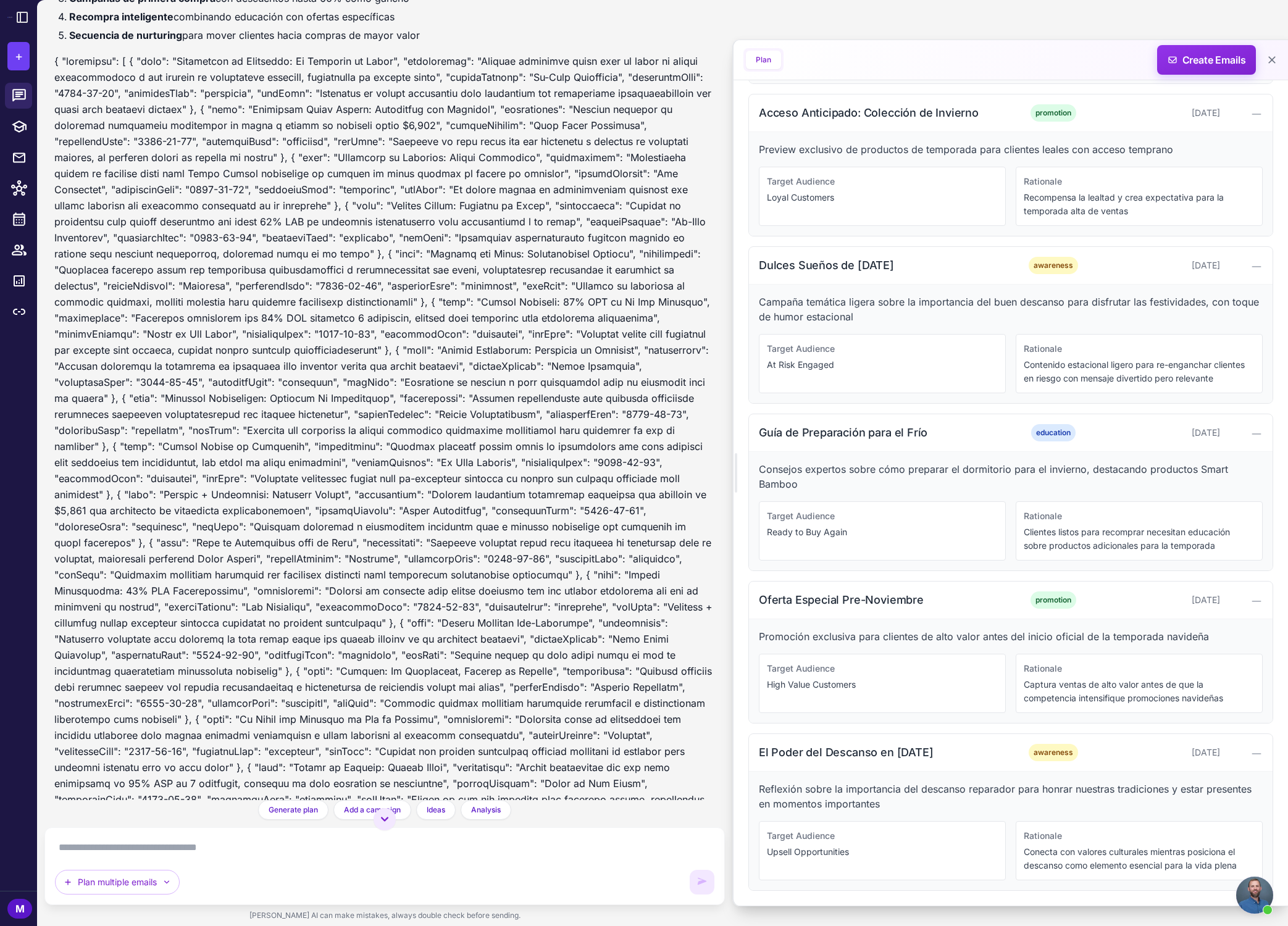
scroll to position [1840, 0]
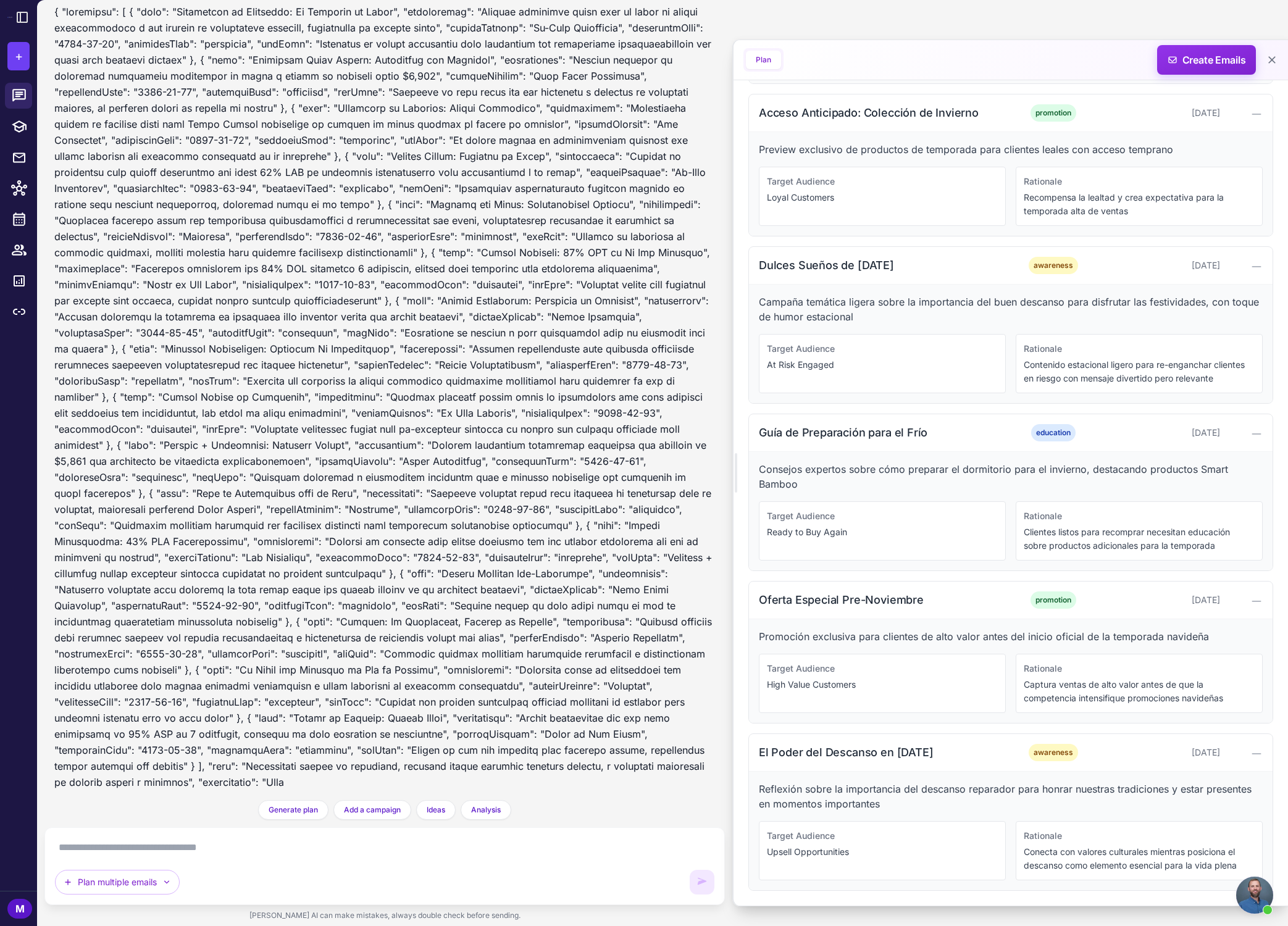
click at [602, 777] on div "Plan Expandido Smart Bamboo - [DATE] Objetivo: Incrementar ventas de colchones,…" at bounding box center [385, 278] width 660 height 1023
click at [313, 810] on span "Generate plan" at bounding box center [294, 810] width 49 height 11
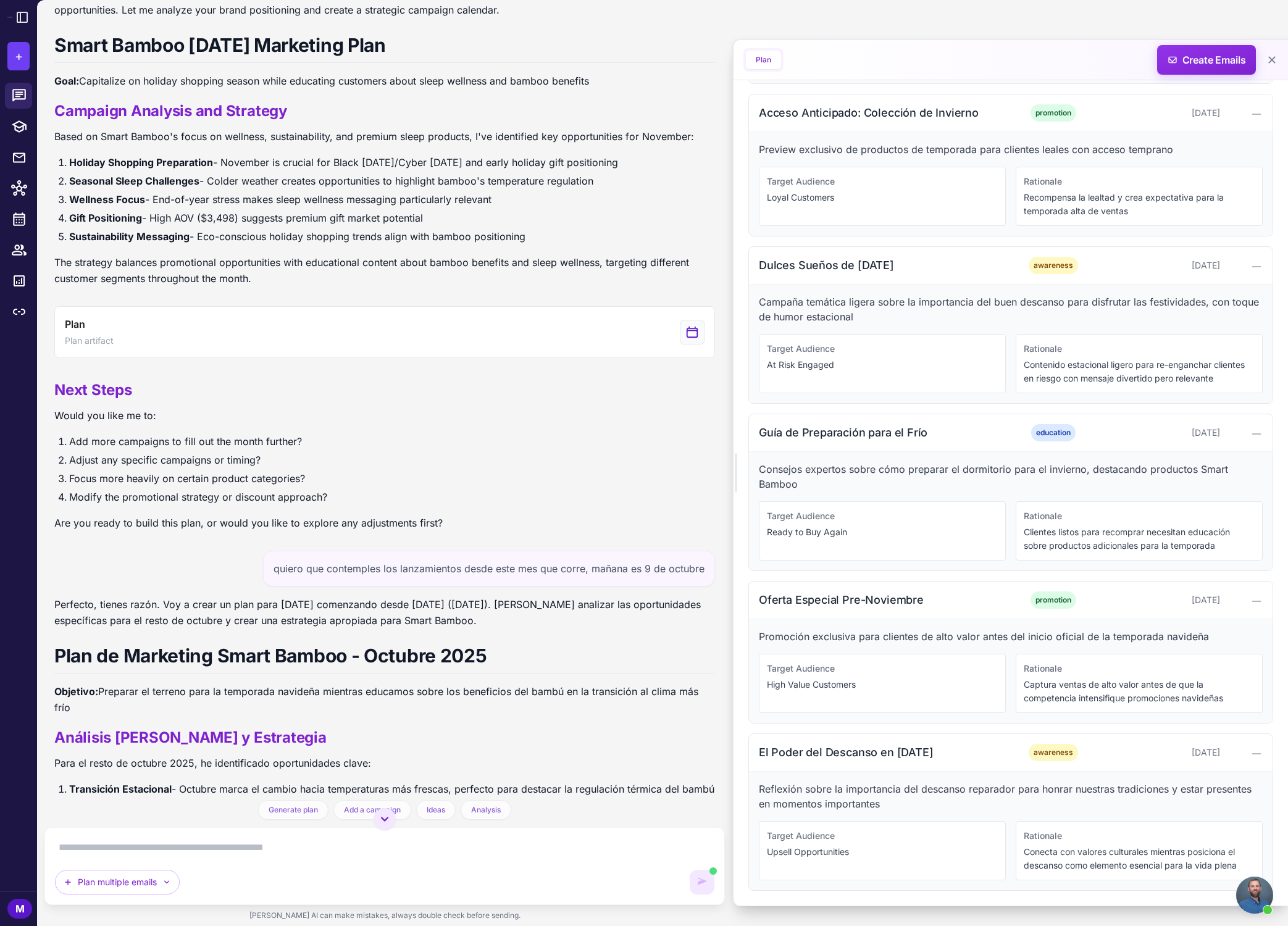
scroll to position [121, 0]
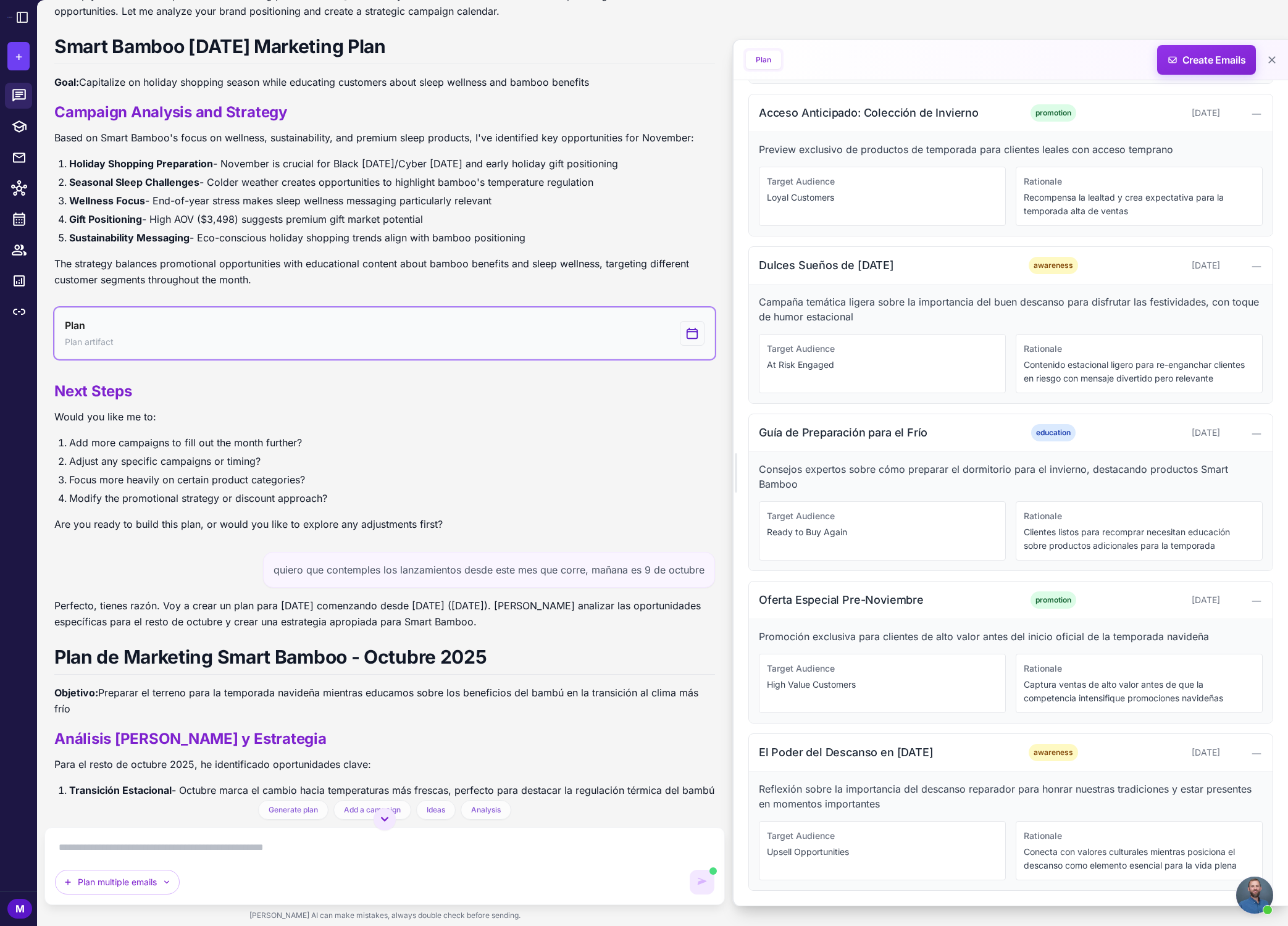
click at [502, 321] on button "Plan Plan artifact" at bounding box center [385, 333] width 660 height 52
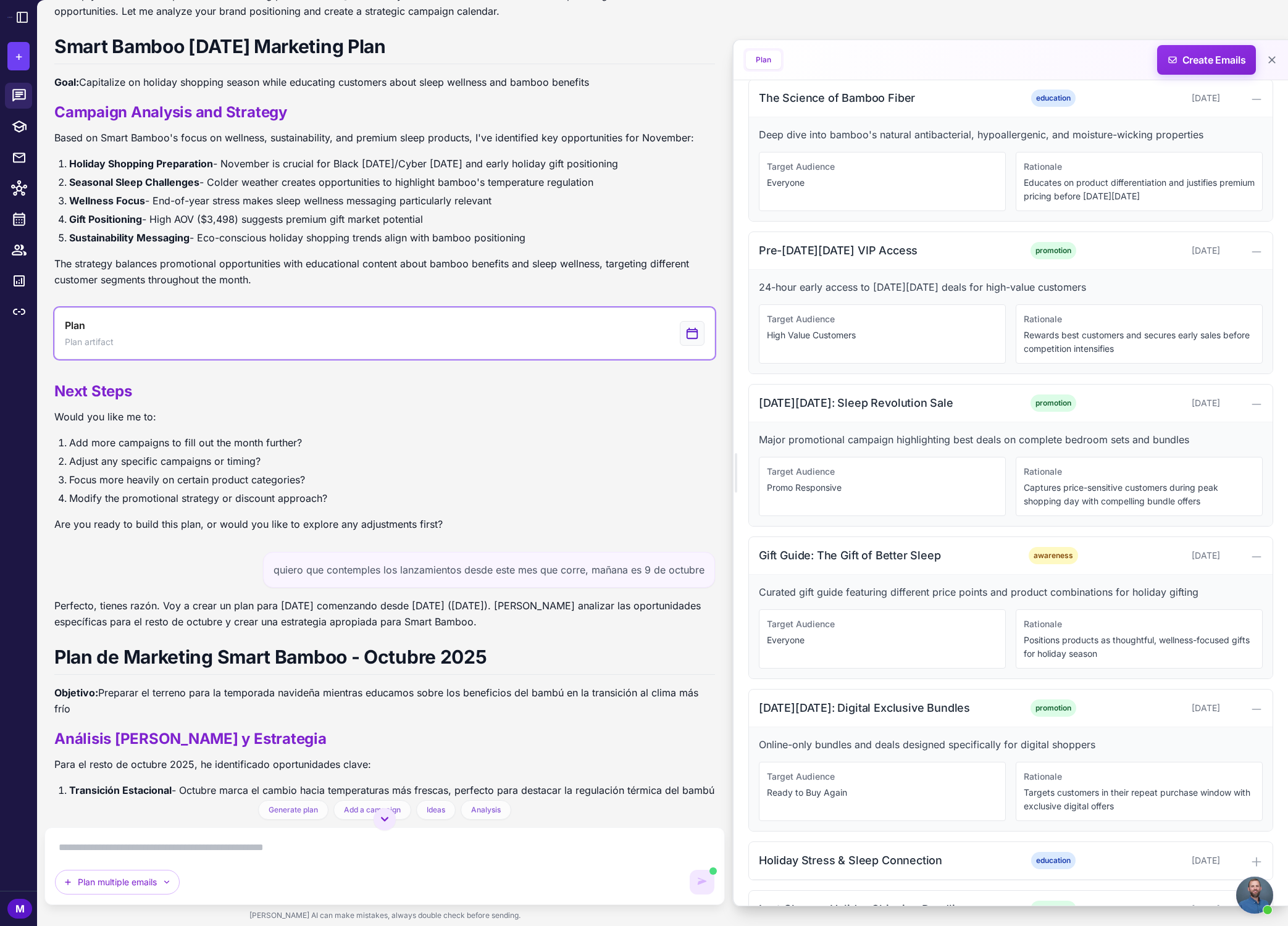
scroll to position [0, 0]
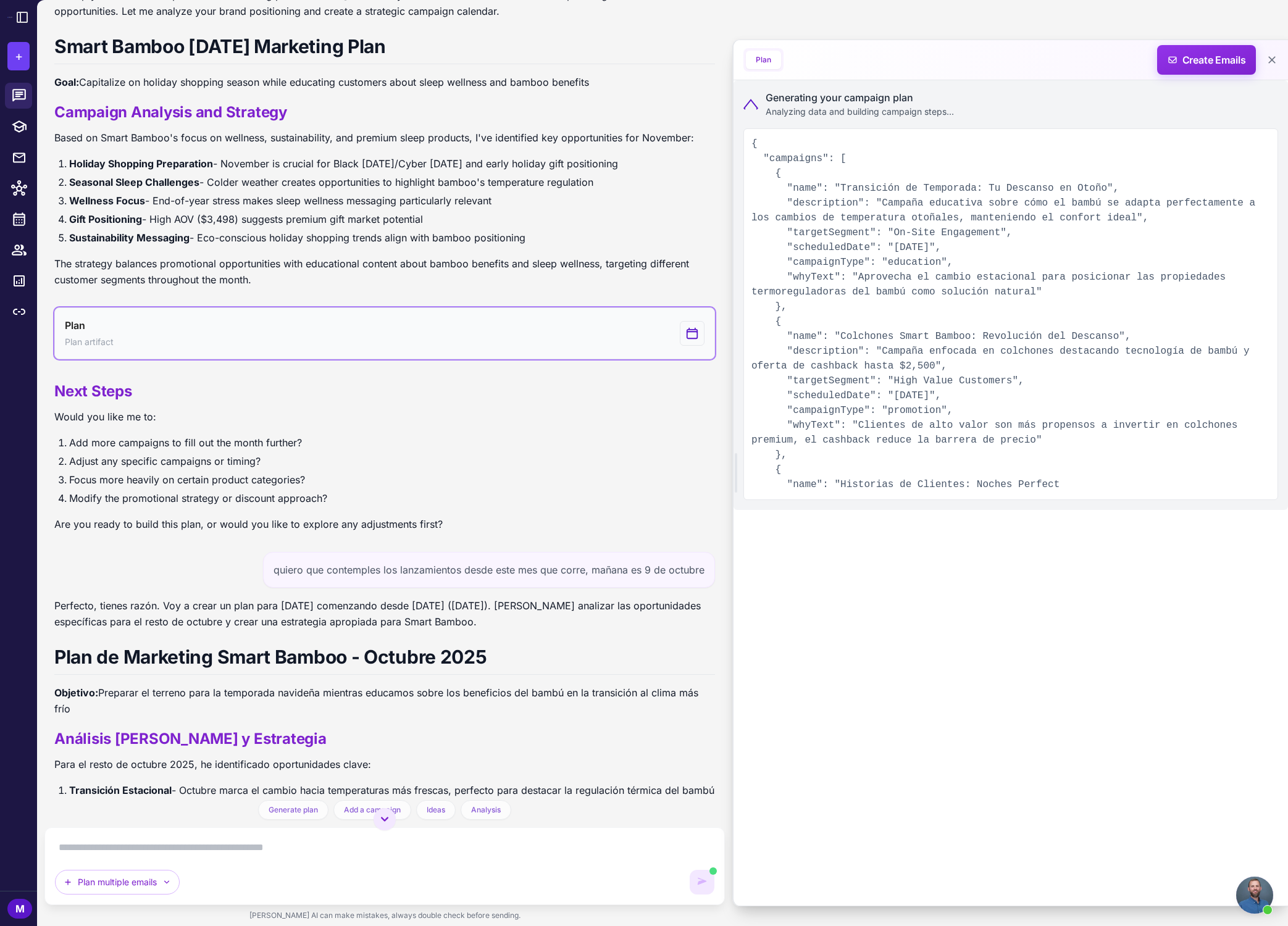
click at [694, 336] on icon "View generated Plan" at bounding box center [691, 333] width 13 height 15
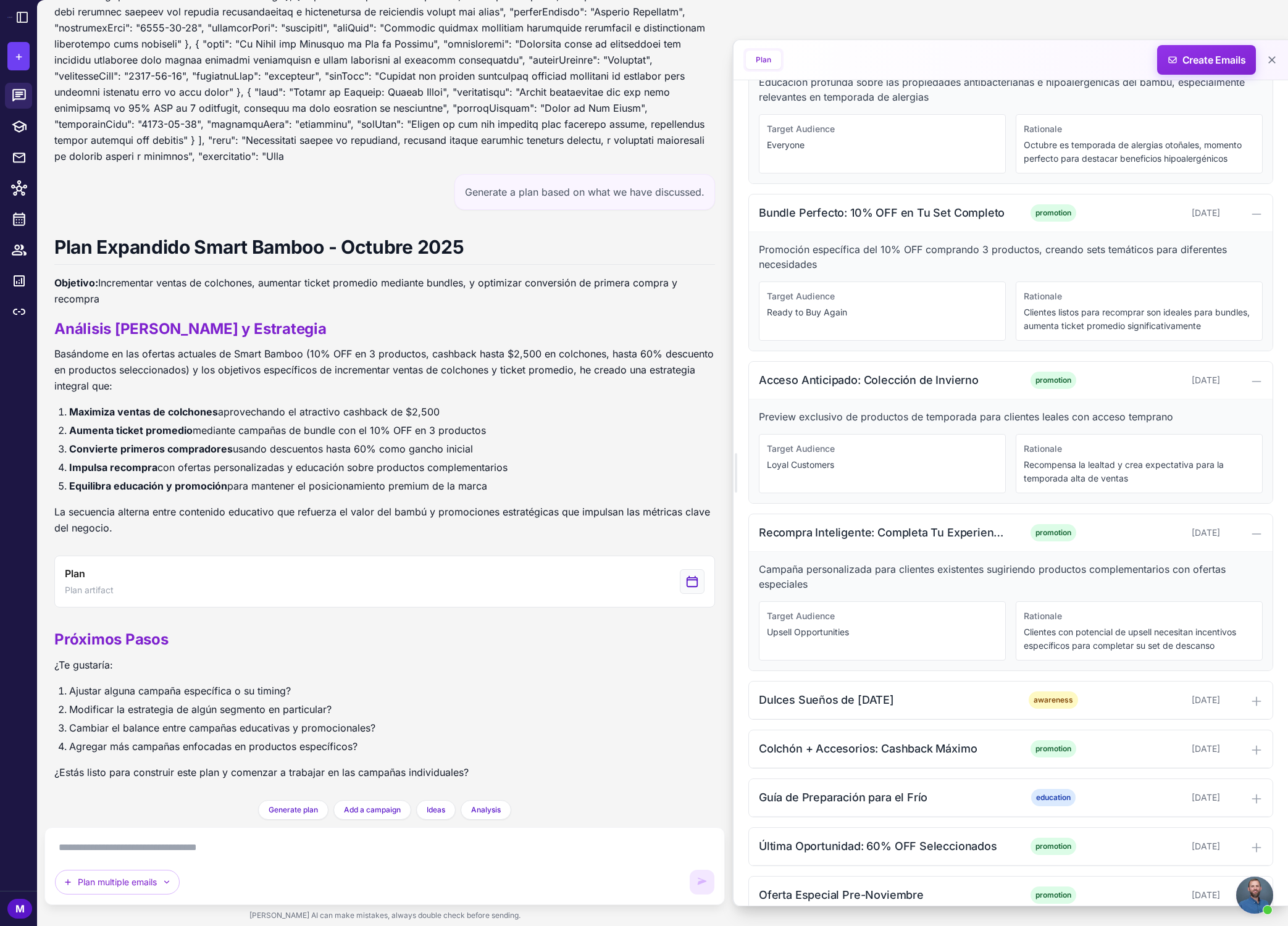
scroll to position [1299, 0]
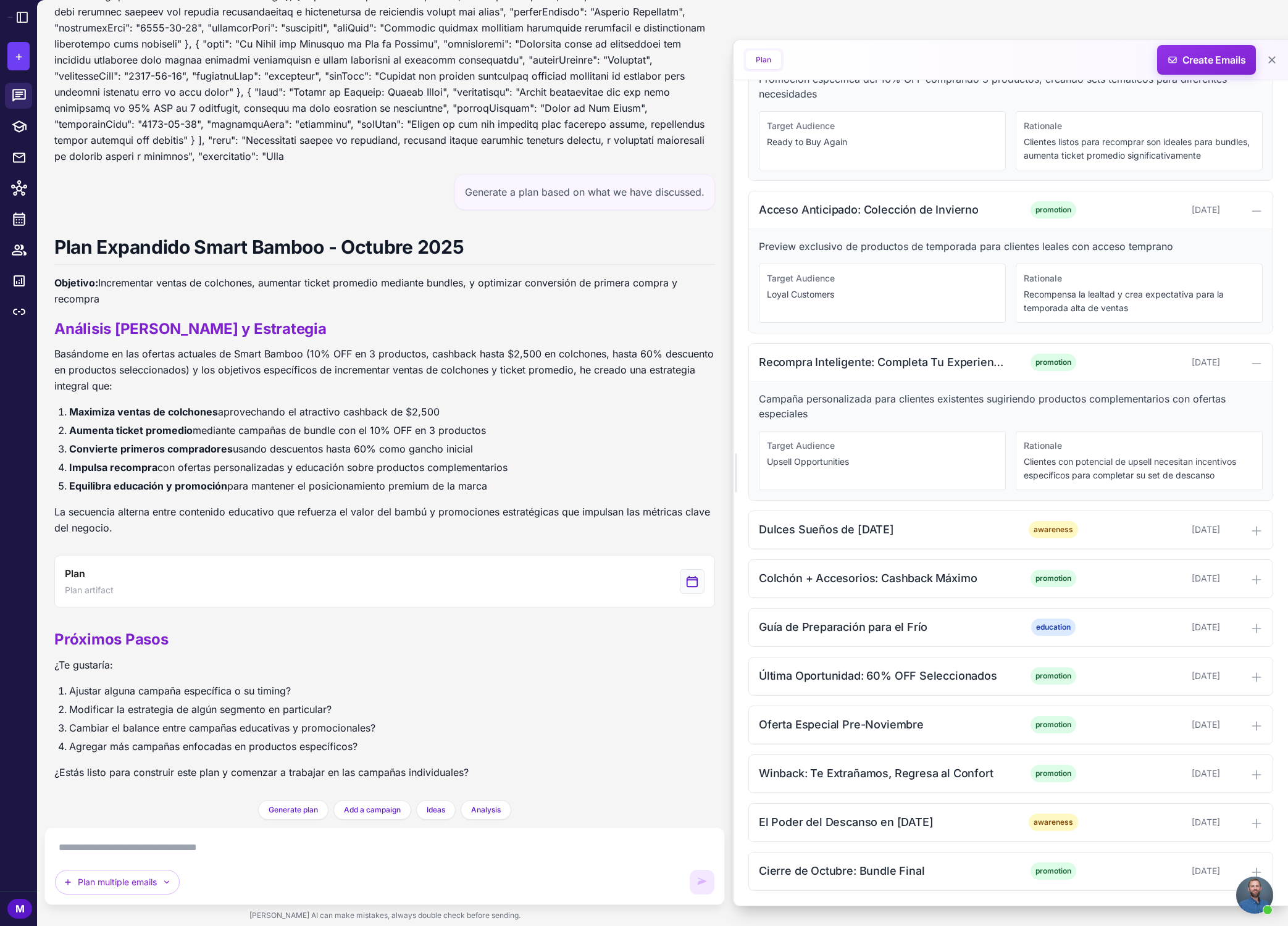
drag, startPoint x: 601, startPoint y: 695, endPoint x: 606, endPoint y: 685, distance: 11.2
click at [601, 695] on div "Próximos Pasos ¿Te gustaría: Ajustar alguna campaña específica o su timing? Mod…" at bounding box center [385, 703] width 660 height 173
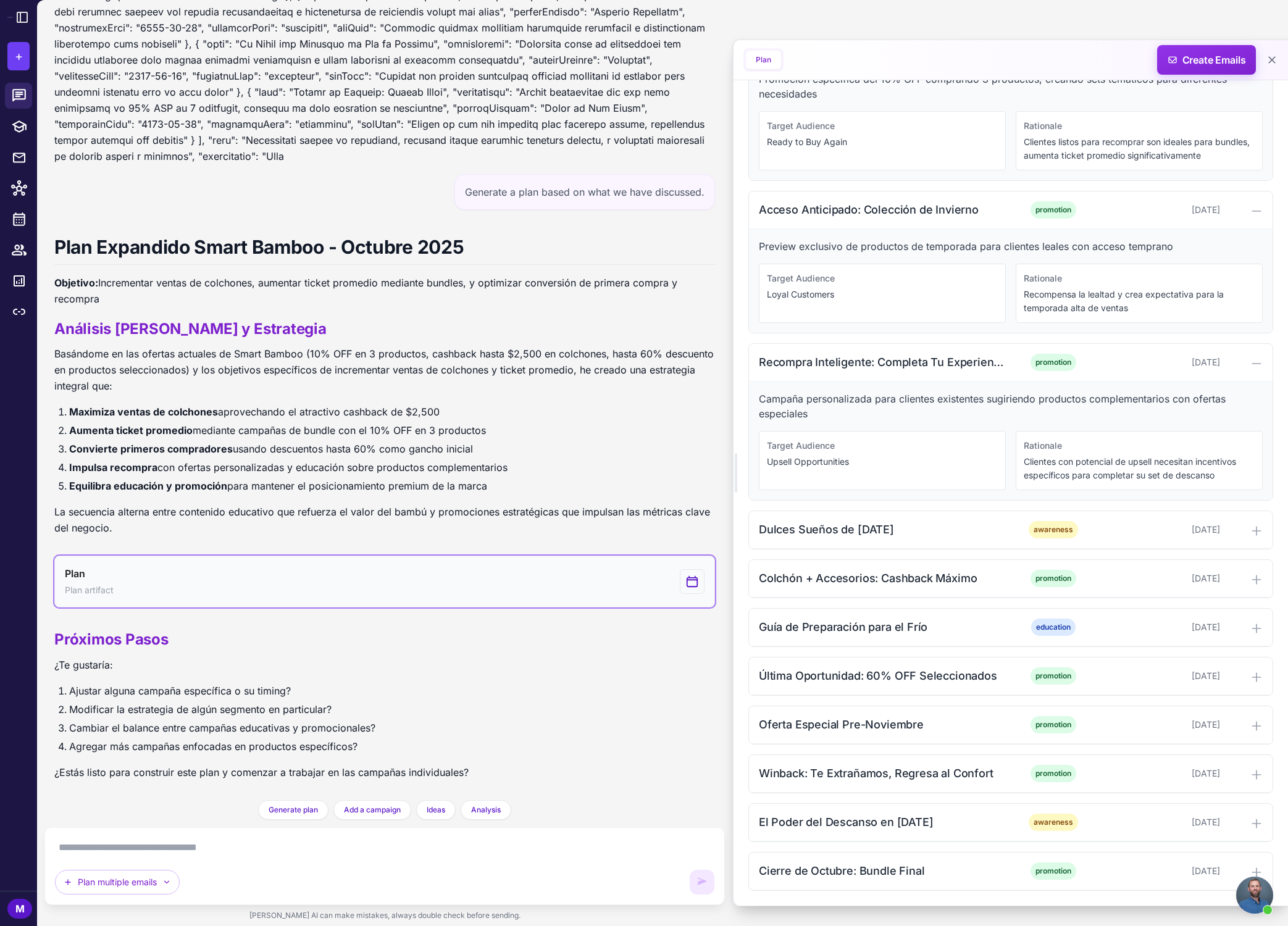
click at [697, 586] on icon "View generated Plan" at bounding box center [692, 582] width 11 height 11
click at [643, 585] on button "Plan Plan artifact" at bounding box center [385, 581] width 660 height 52
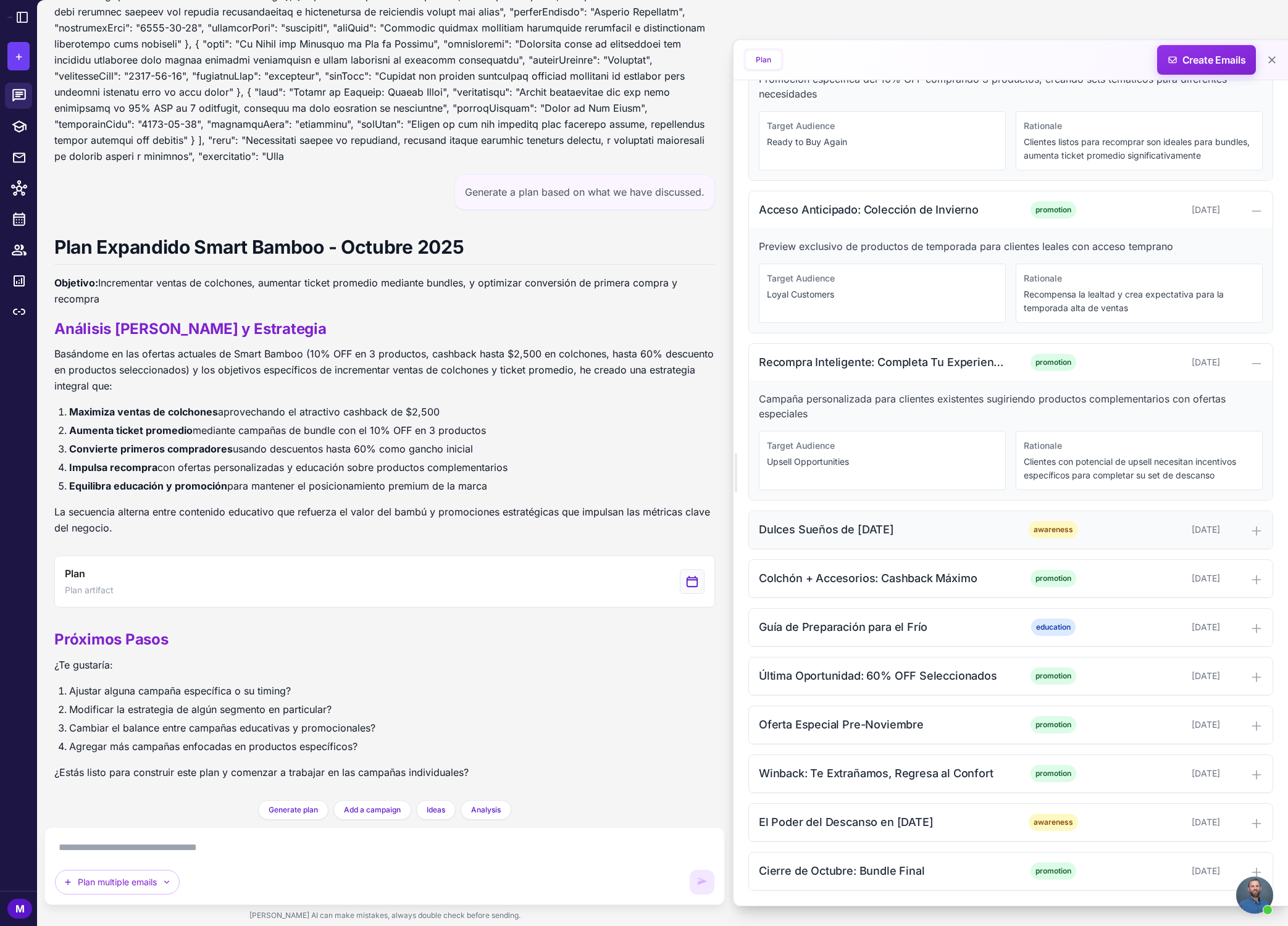
click at [929, 531] on icon at bounding box center [1256, 531] width 13 height 13
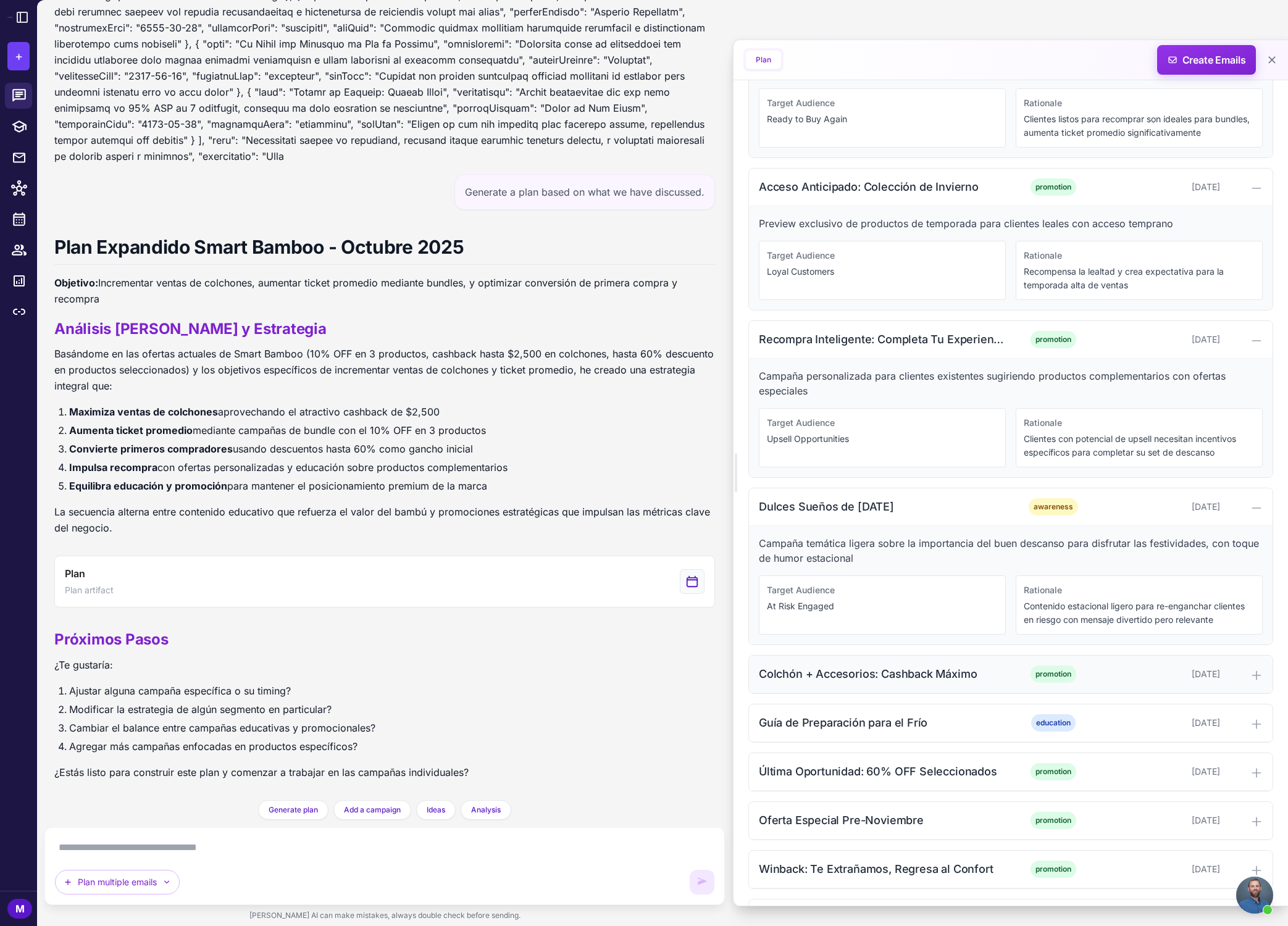
scroll to position [1417, 0]
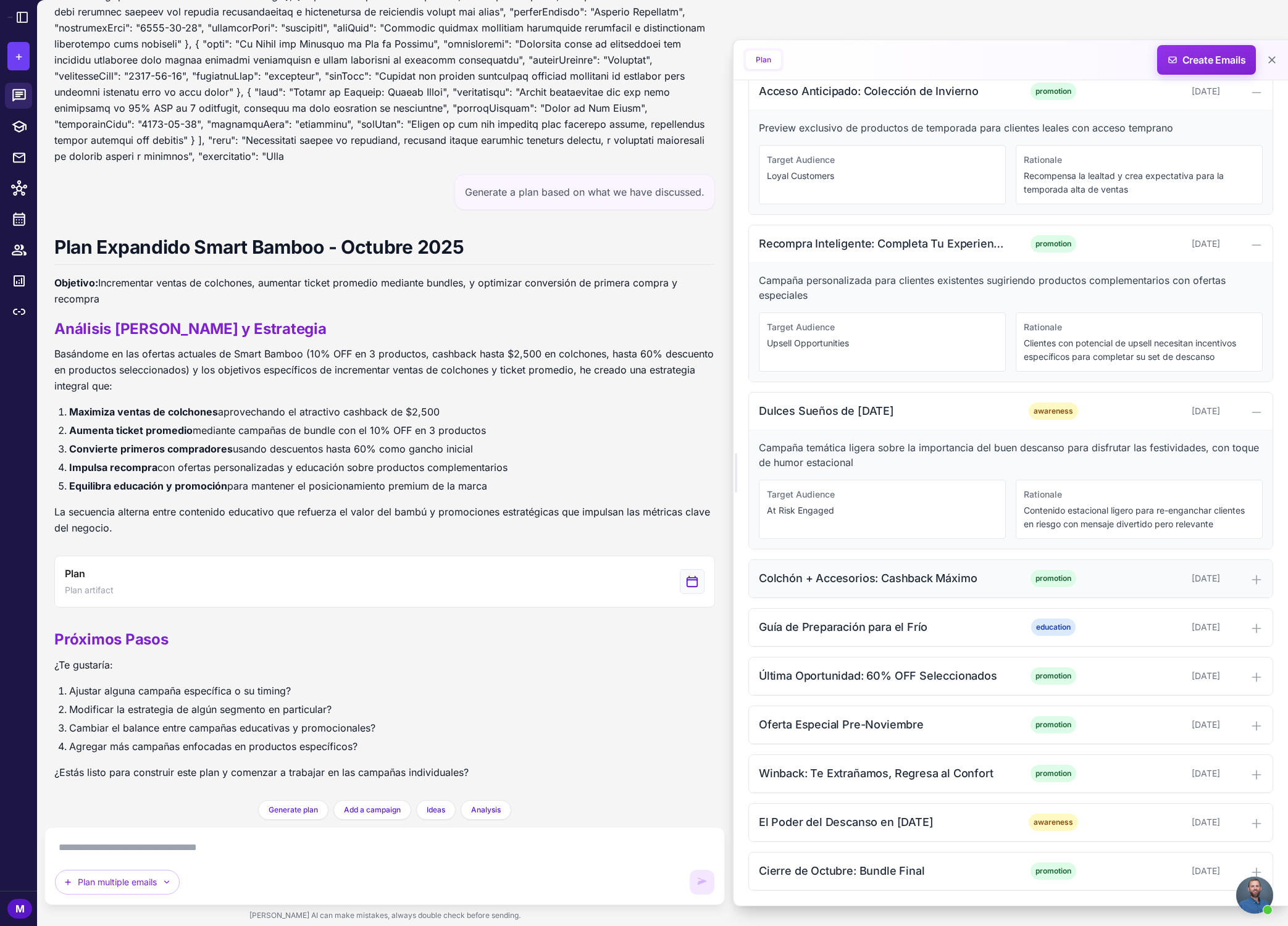
click at [929, 580] on icon at bounding box center [1256, 580] width 13 height 13
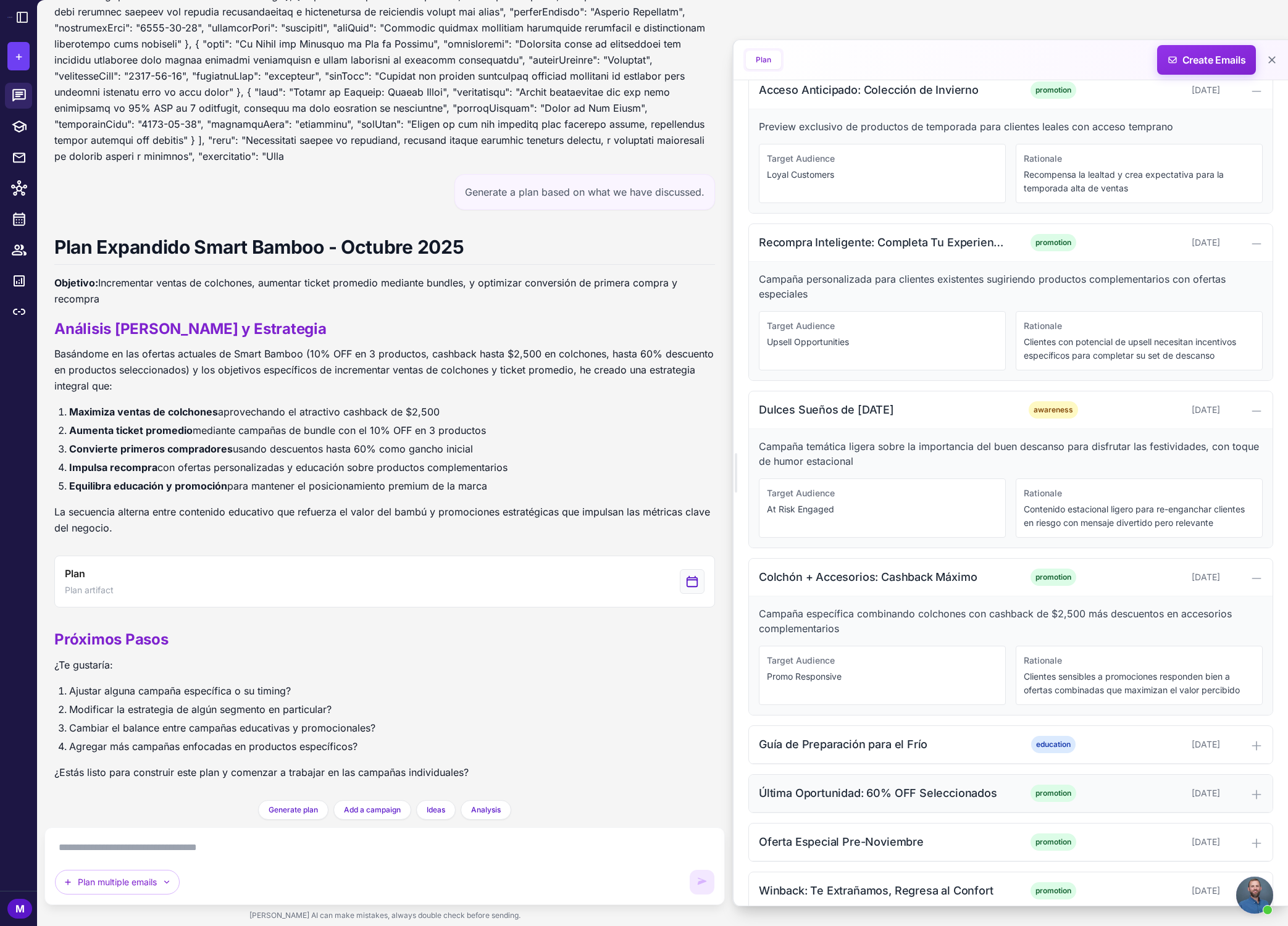
click at [929, 794] on icon at bounding box center [1256, 794] width 13 height 13
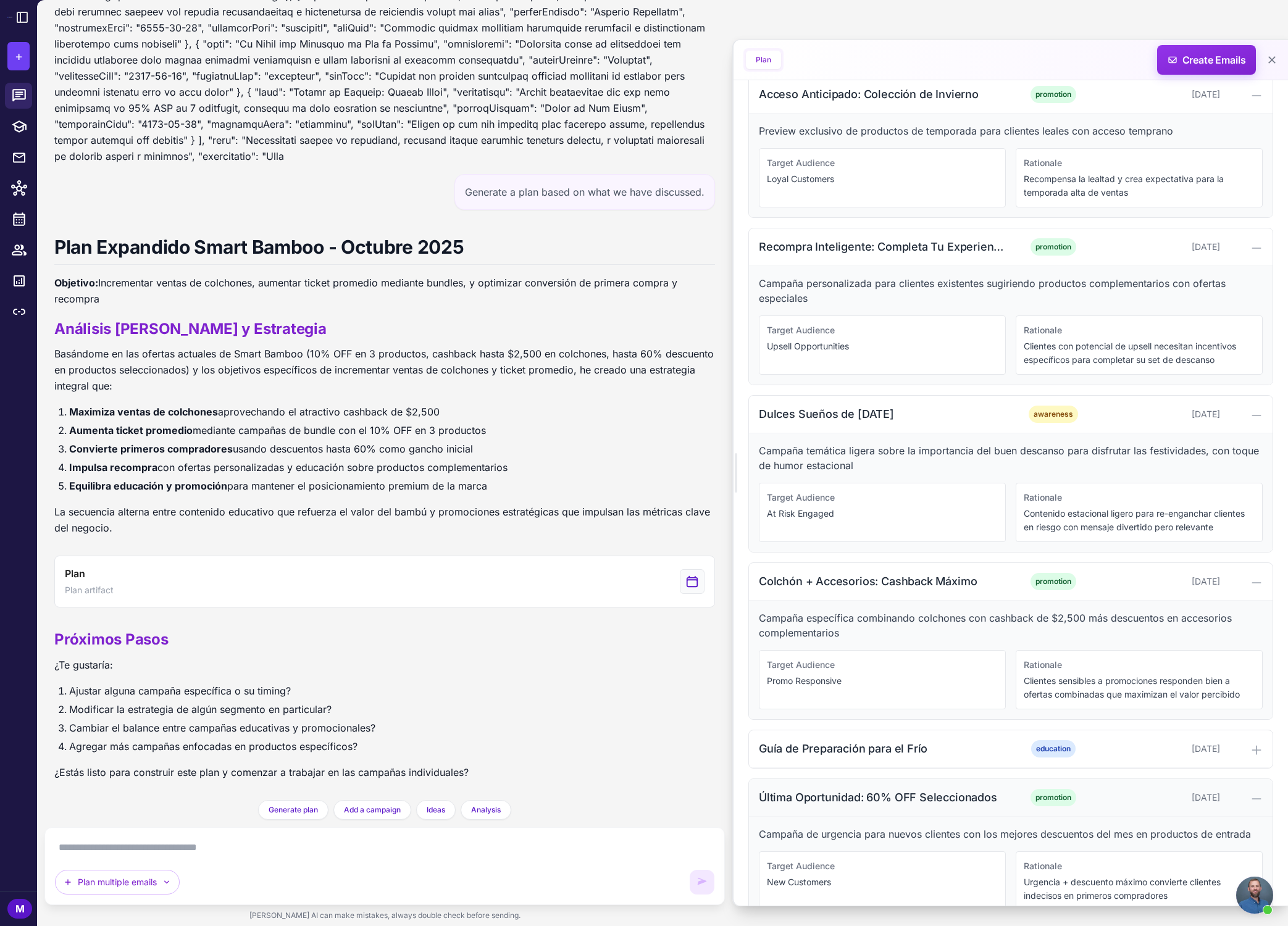
scroll to position [1639, 0]
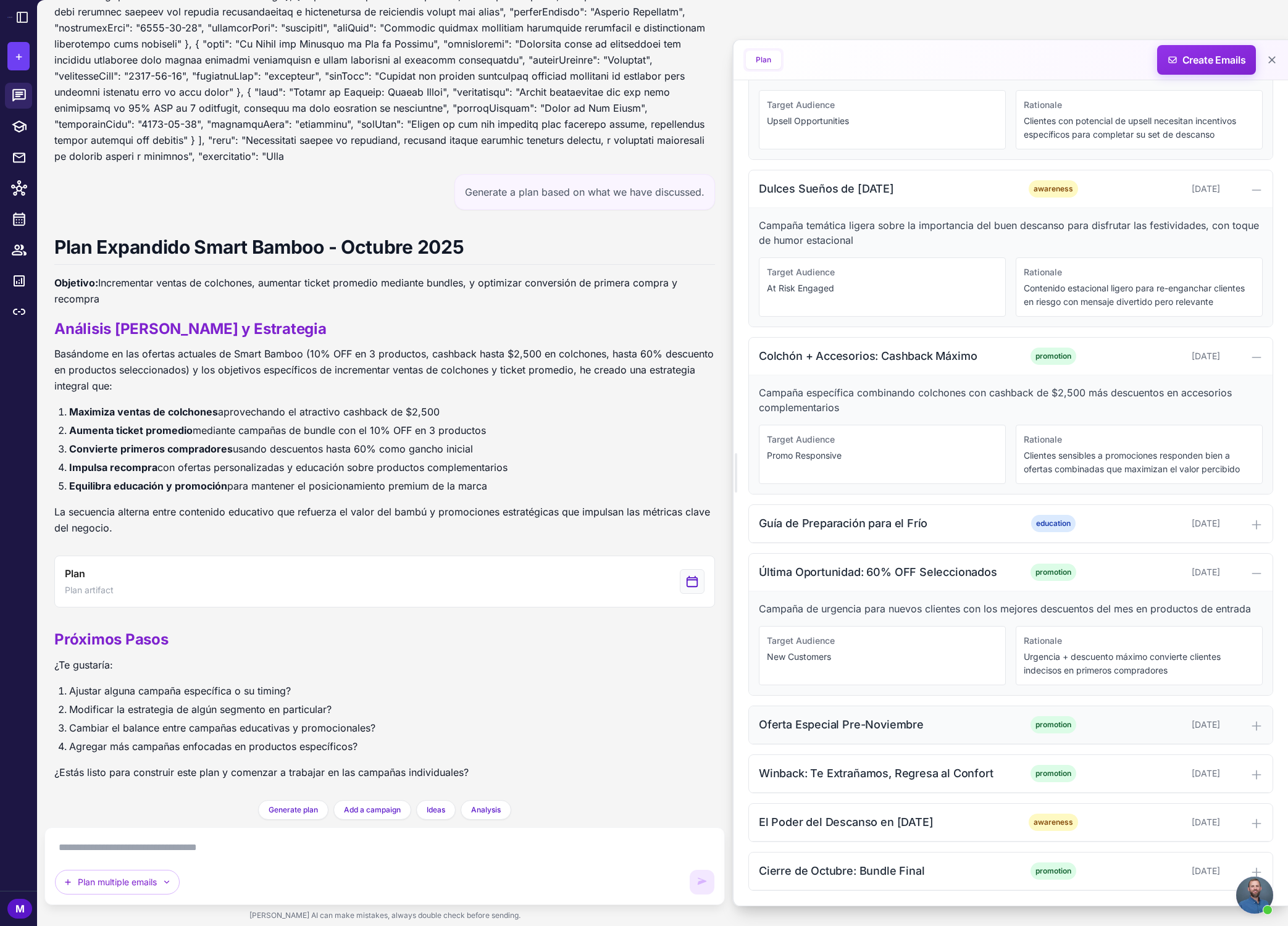
click at [929, 730] on icon at bounding box center [1256, 726] width 13 height 13
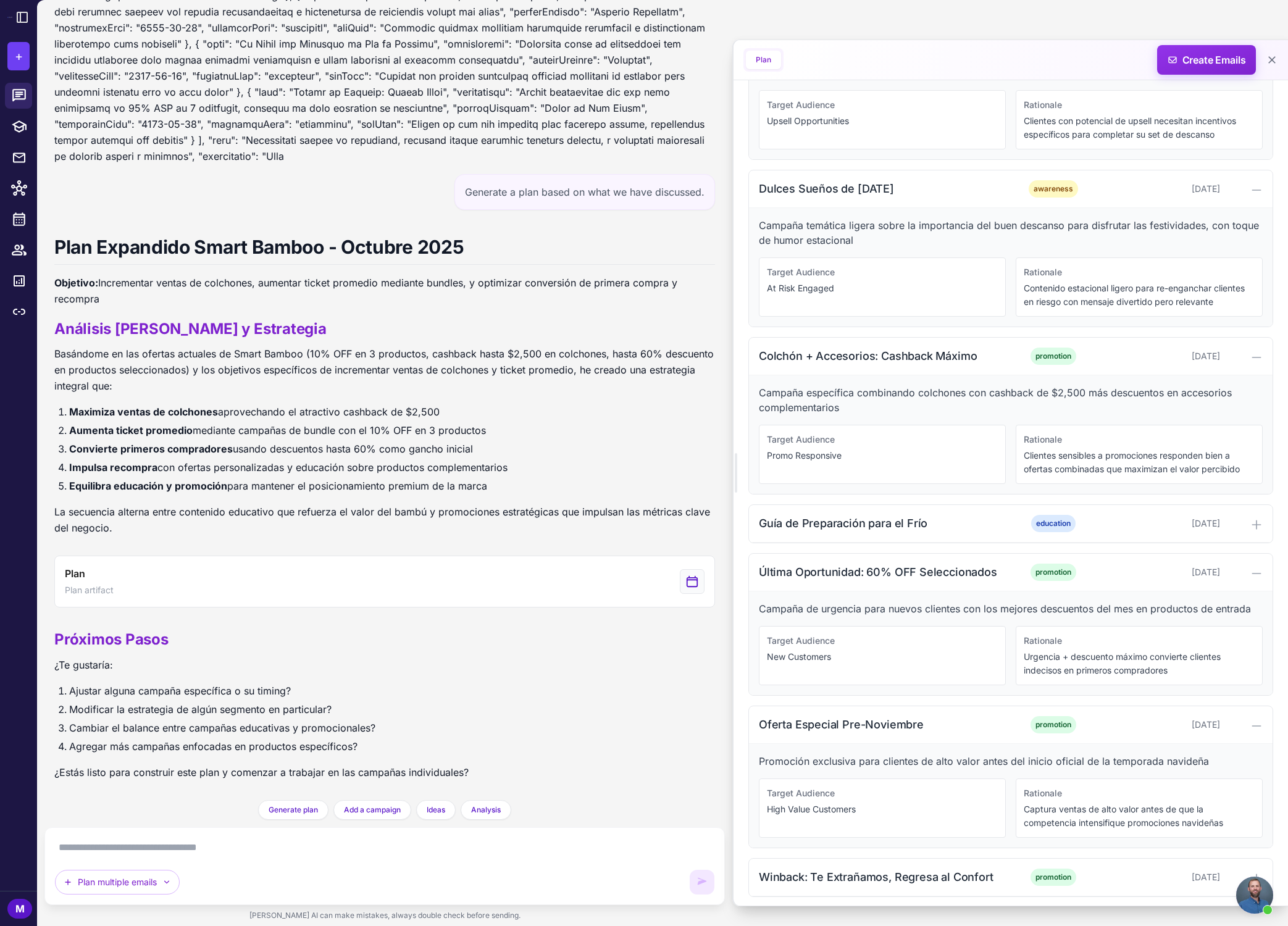
scroll to position [1743, 0]
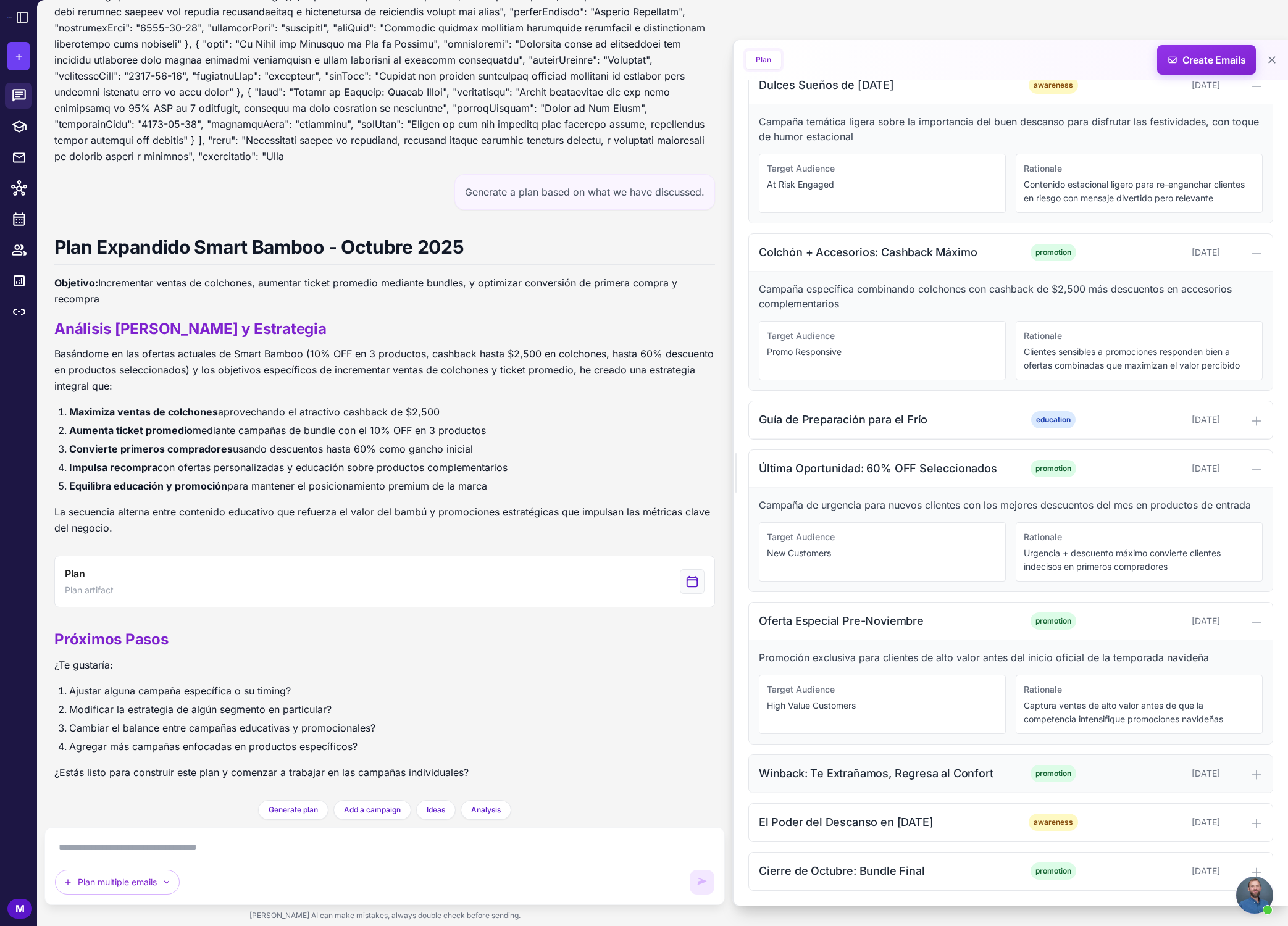
click at [929, 769] on icon at bounding box center [1256, 775] width 13 height 13
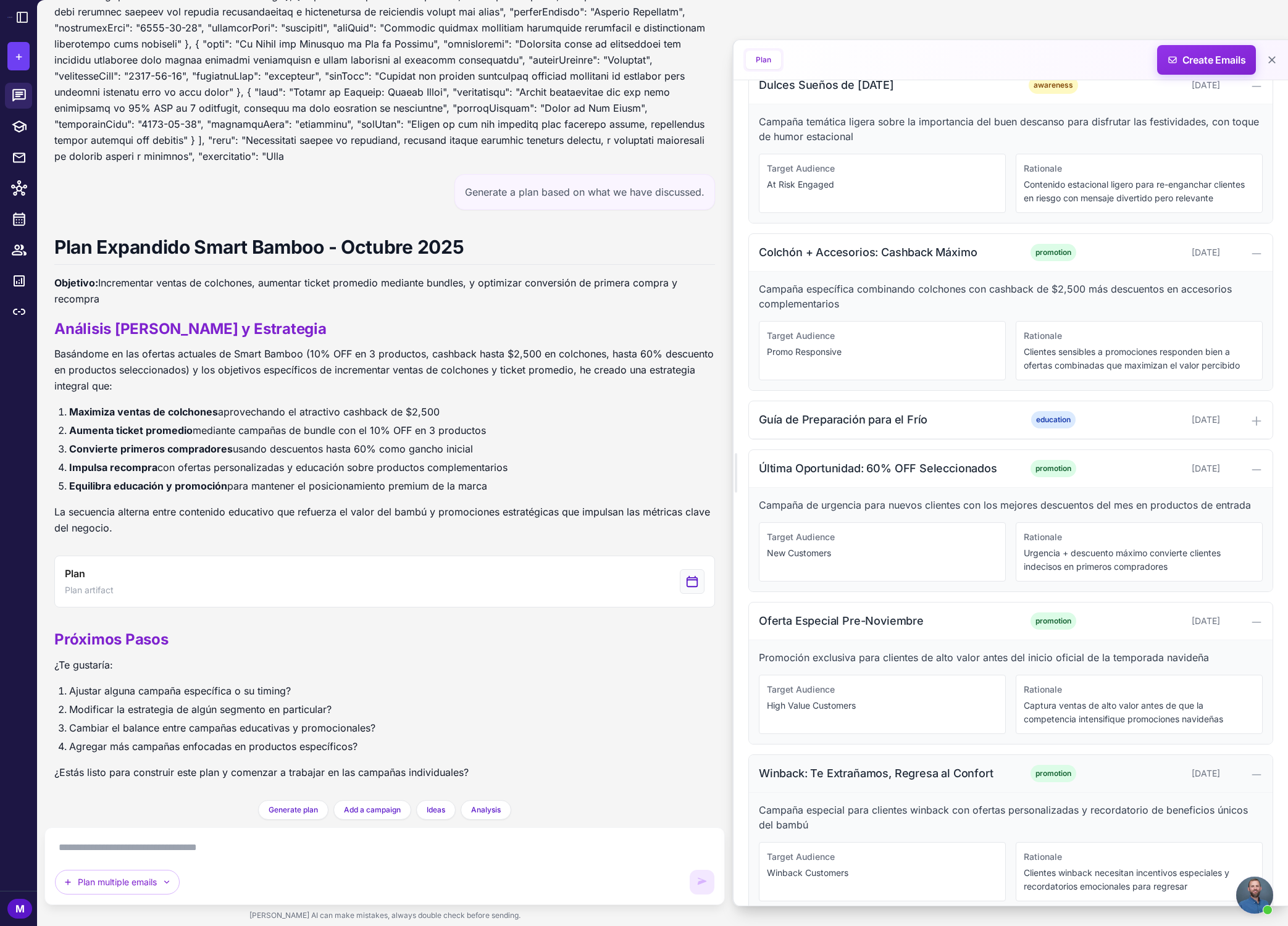
scroll to position [1861, 0]
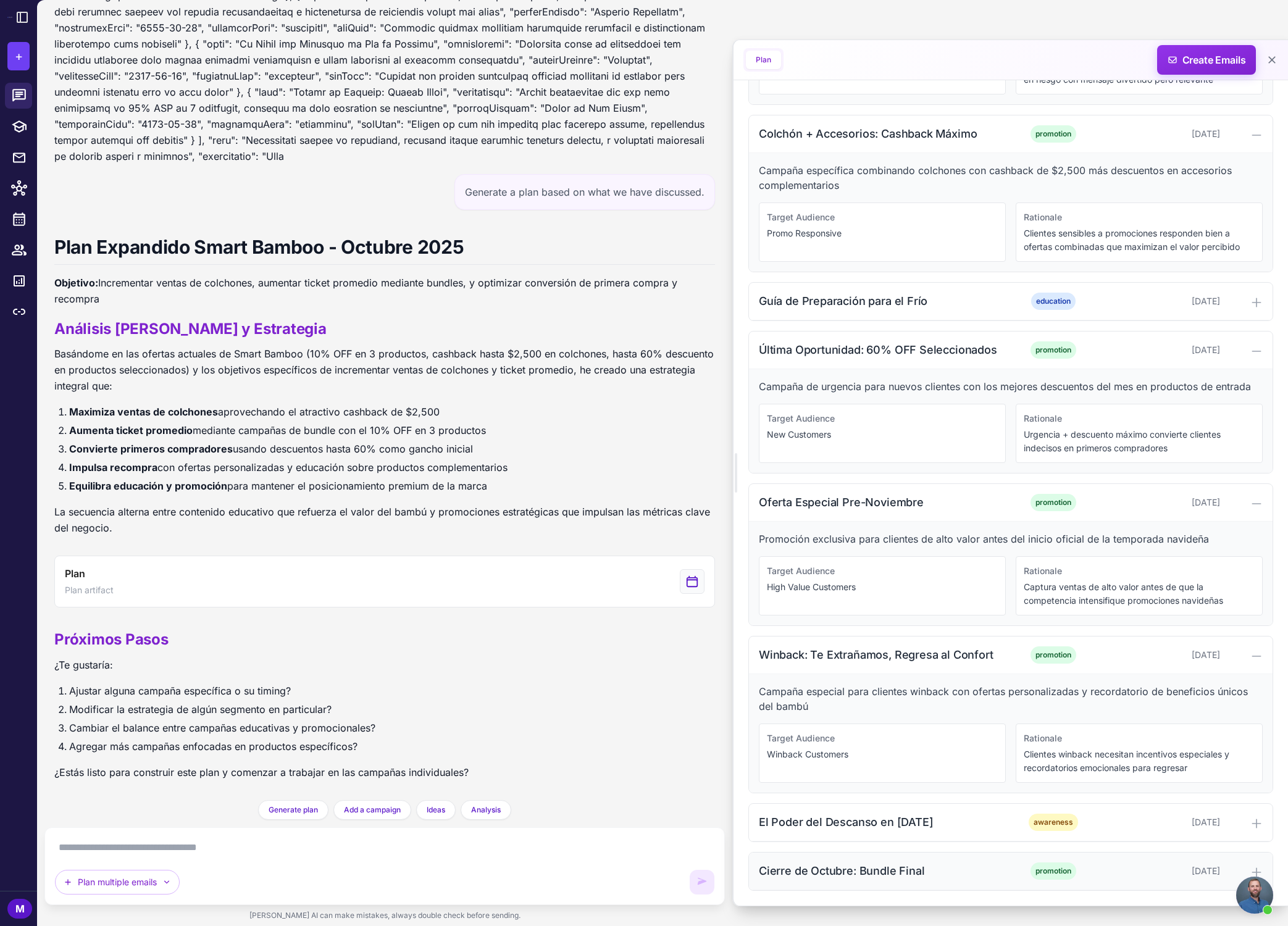
click at [929, 868] on icon at bounding box center [1256, 872] width 13 height 13
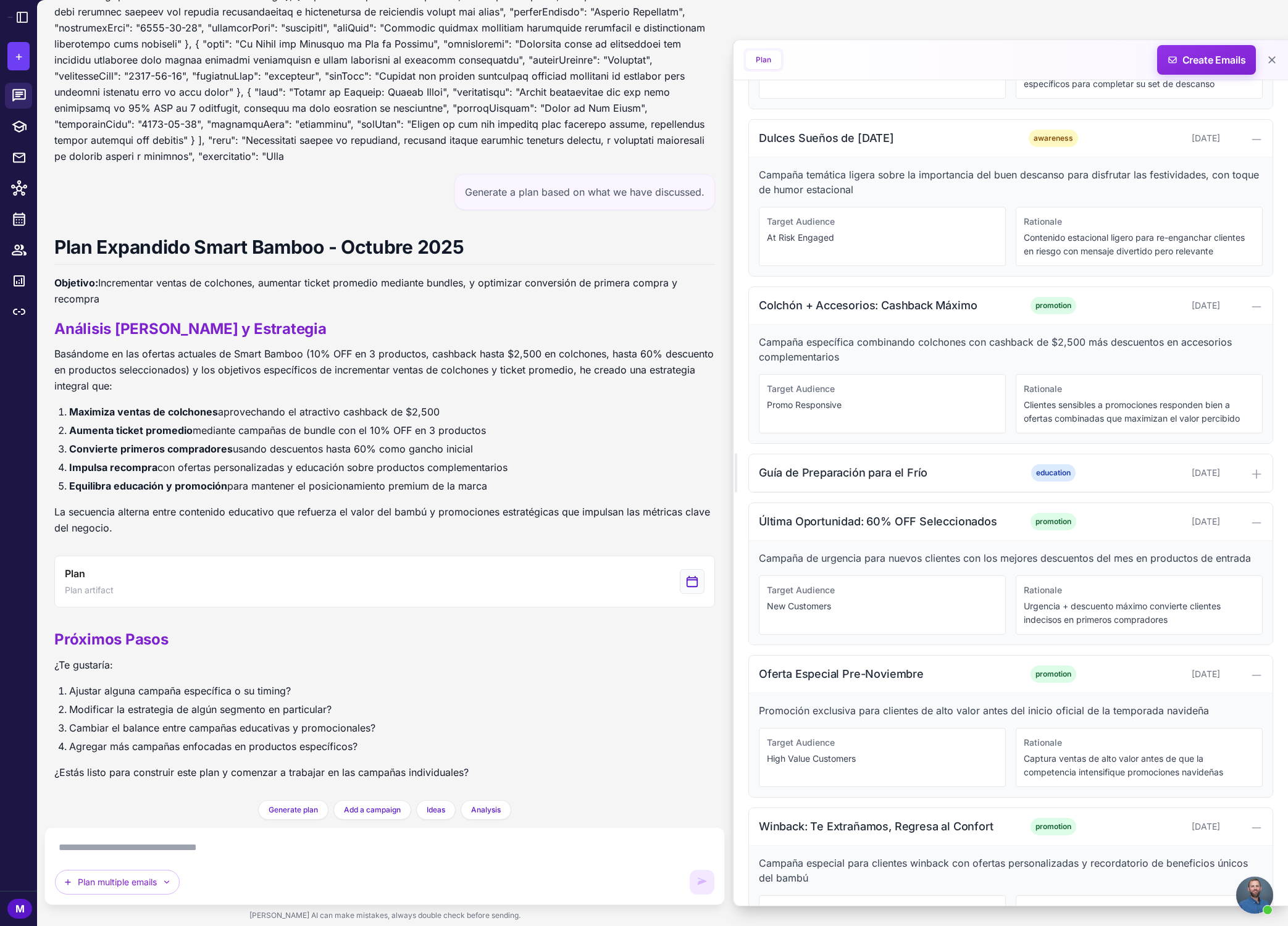
scroll to position [1681, 0]
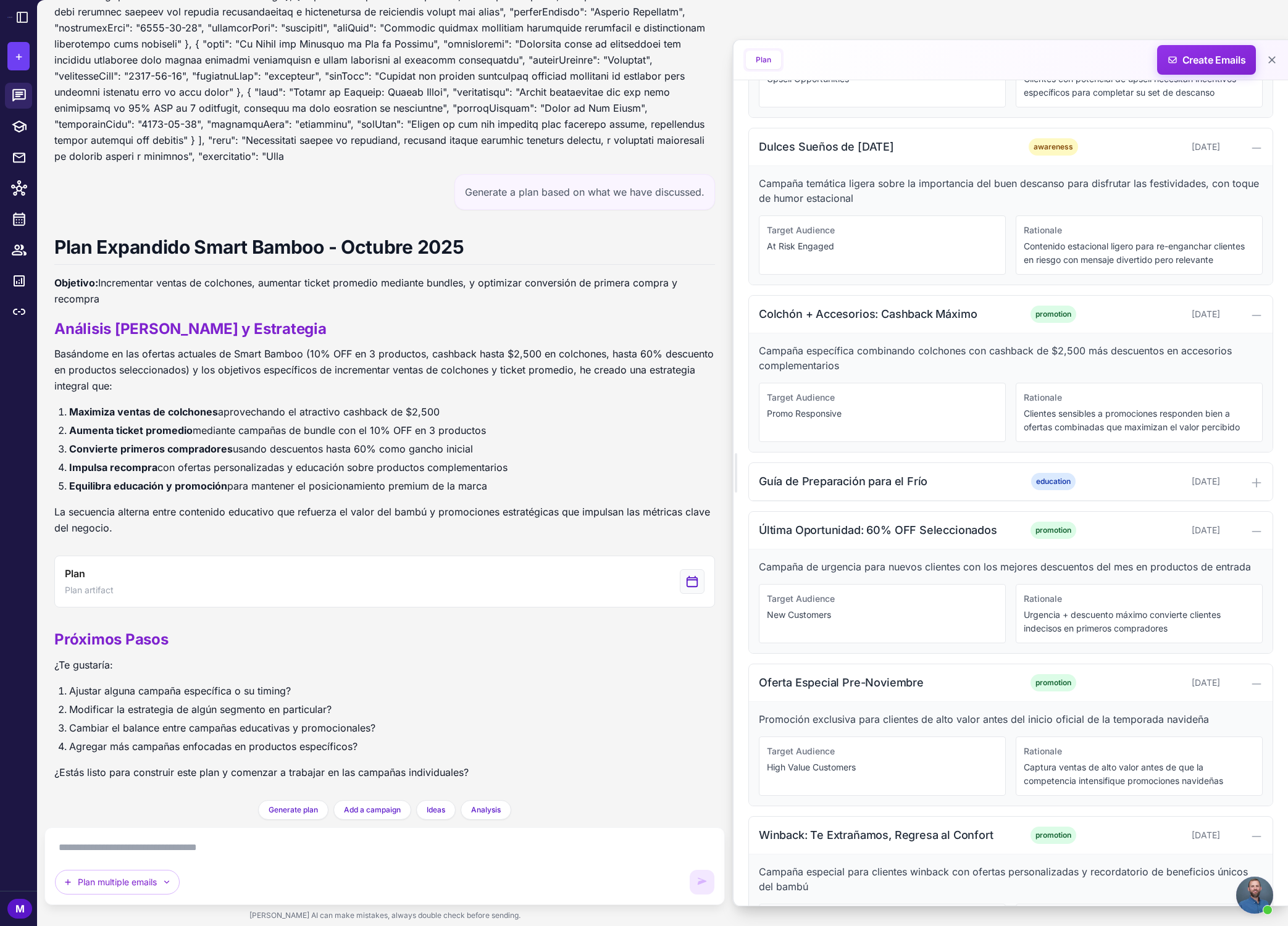
click at [929, 612] on p "New Customers" at bounding box center [882, 614] width 231 height 13
click at [929, 615] on p "Urgencia + descuento máximo convierte clientes indecisos en primeros compradores" at bounding box center [1139, 621] width 231 height 27
drag, startPoint x: 1189, startPoint y: 627, endPoint x: 1022, endPoint y: 604, distance: 168.6
click at [929, 604] on div "Rationale Urgencia + descuento máximo convierte clientes indecisos en primeros …" at bounding box center [1139, 614] width 247 height 59
click at [894, 607] on div "Target Audience New Customers" at bounding box center [882, 614] width 247 height 59
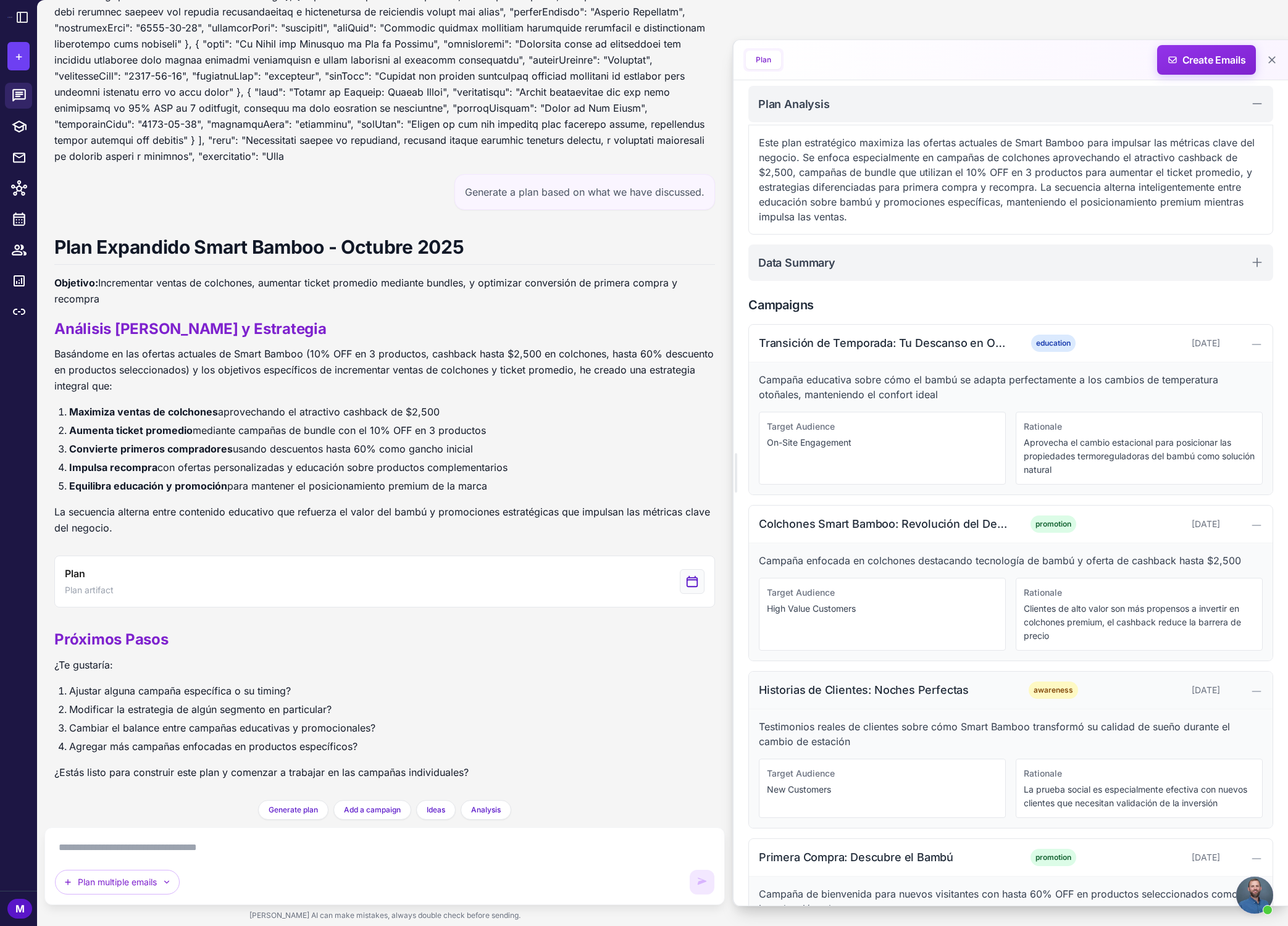
scroll to position [0, 0]
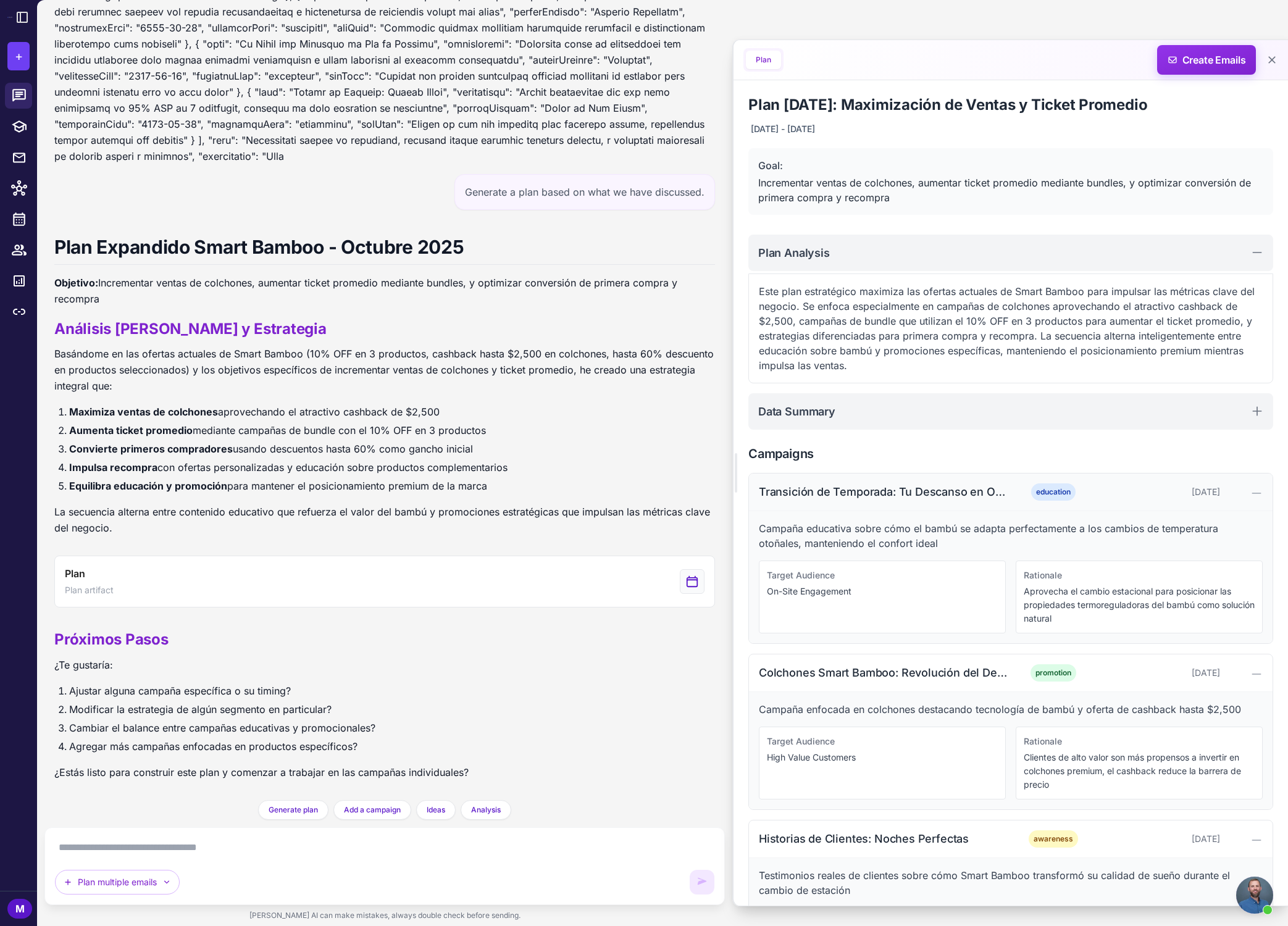
click at [929, 487] on icon at bounding box center [1256, 493] width 13 height 13
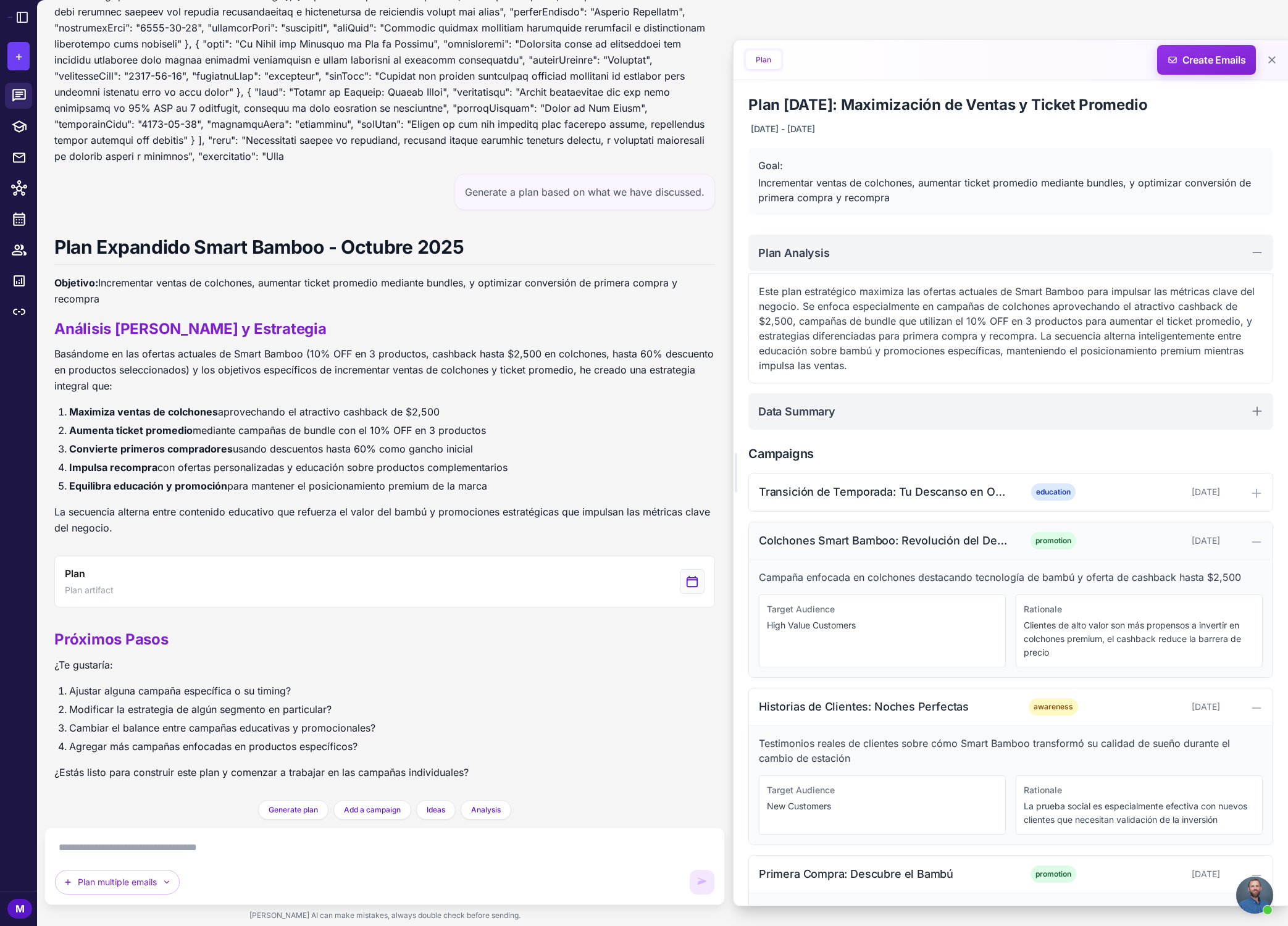
click at [929, 536] on icon at bounding box center [1256, 542] width 13 height 13
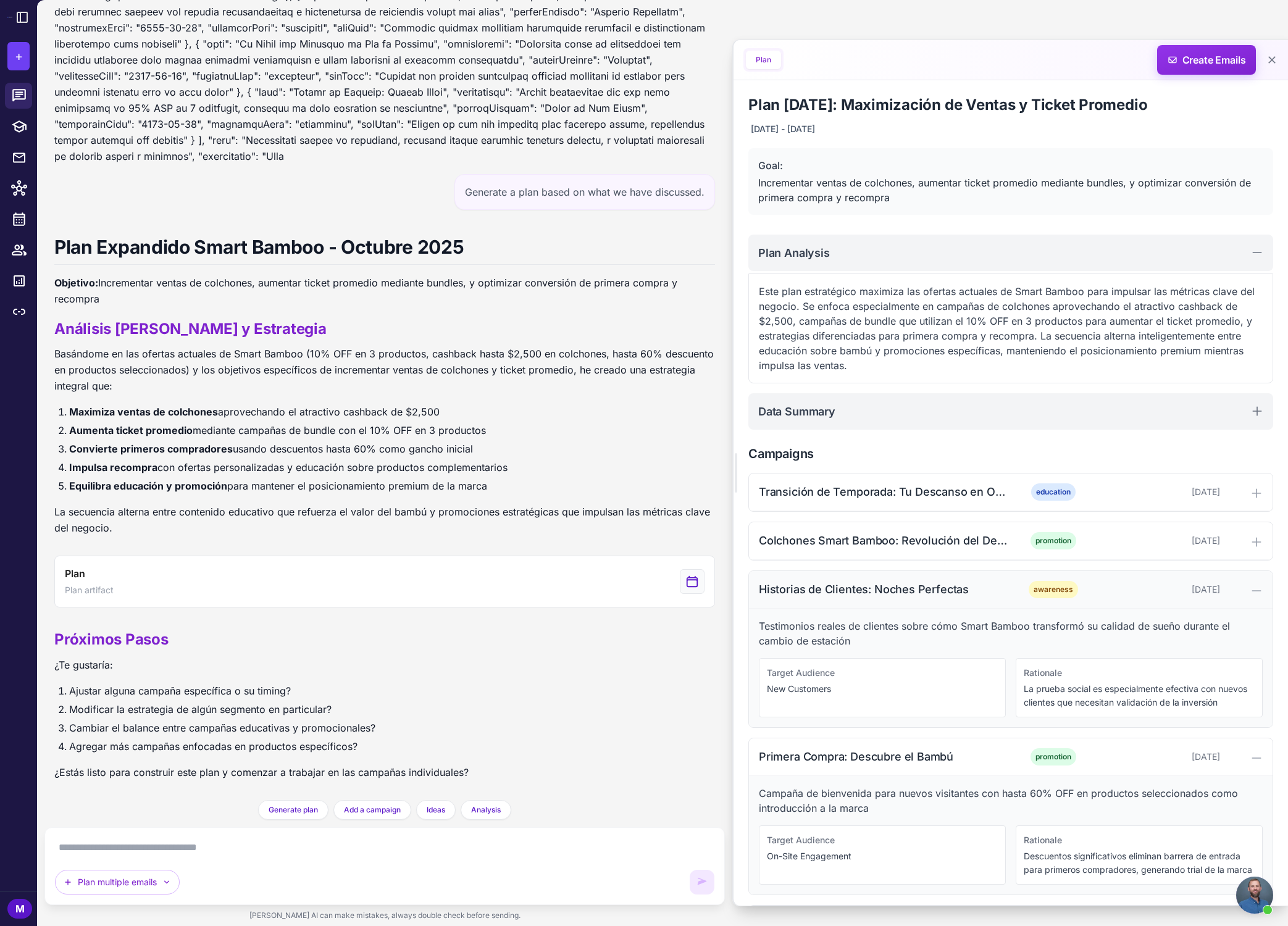
click at [929, 588] on icon at bounding box center [1256, 591] width 13 height 13
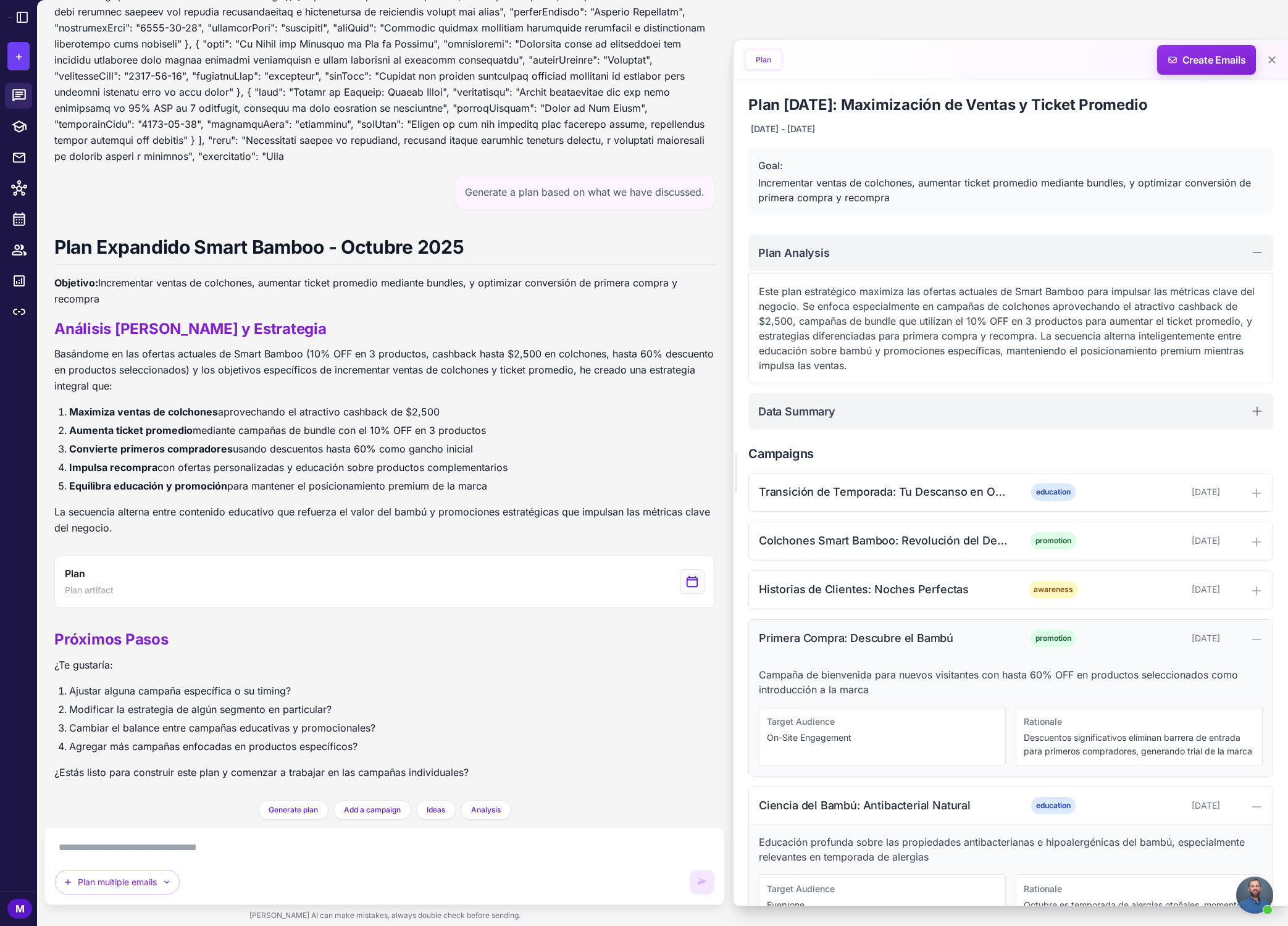
click at [929, 639] on icon at bounding box center [1256, 639] width 8 height 0
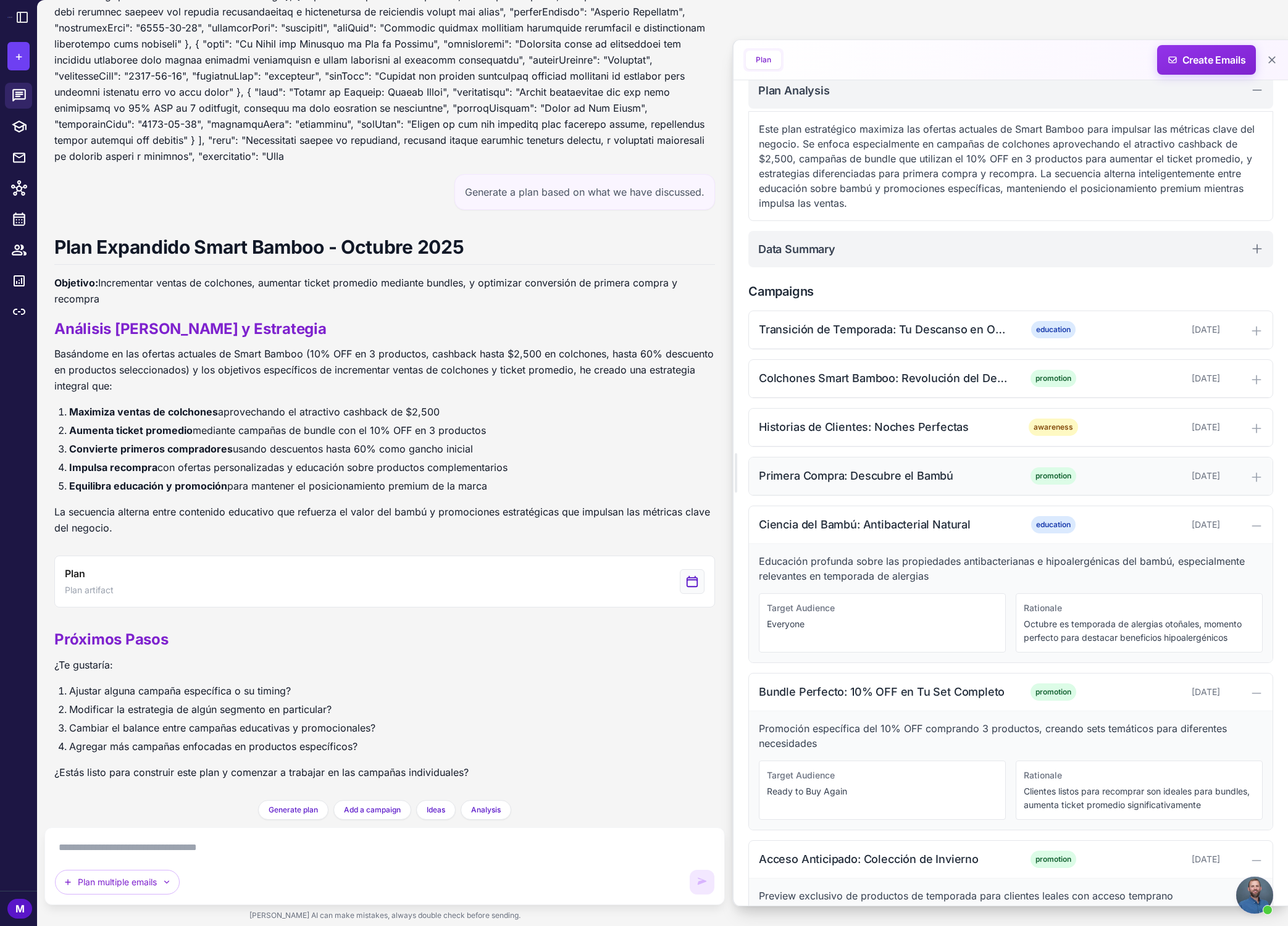
scroll to position [287, 0]
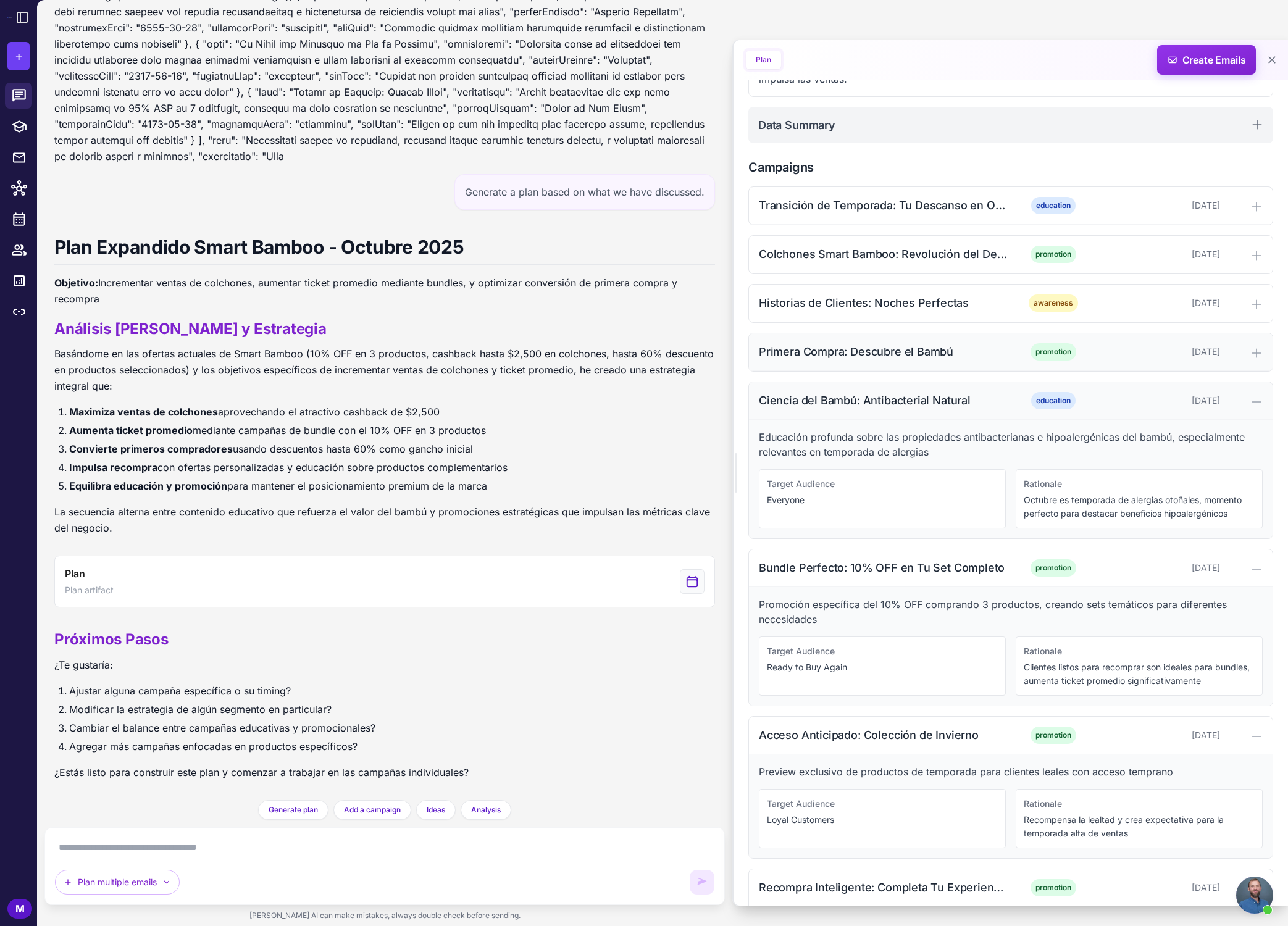
click at [929, 400] on icon at bounding box center [1256, 402] width 13 height 13
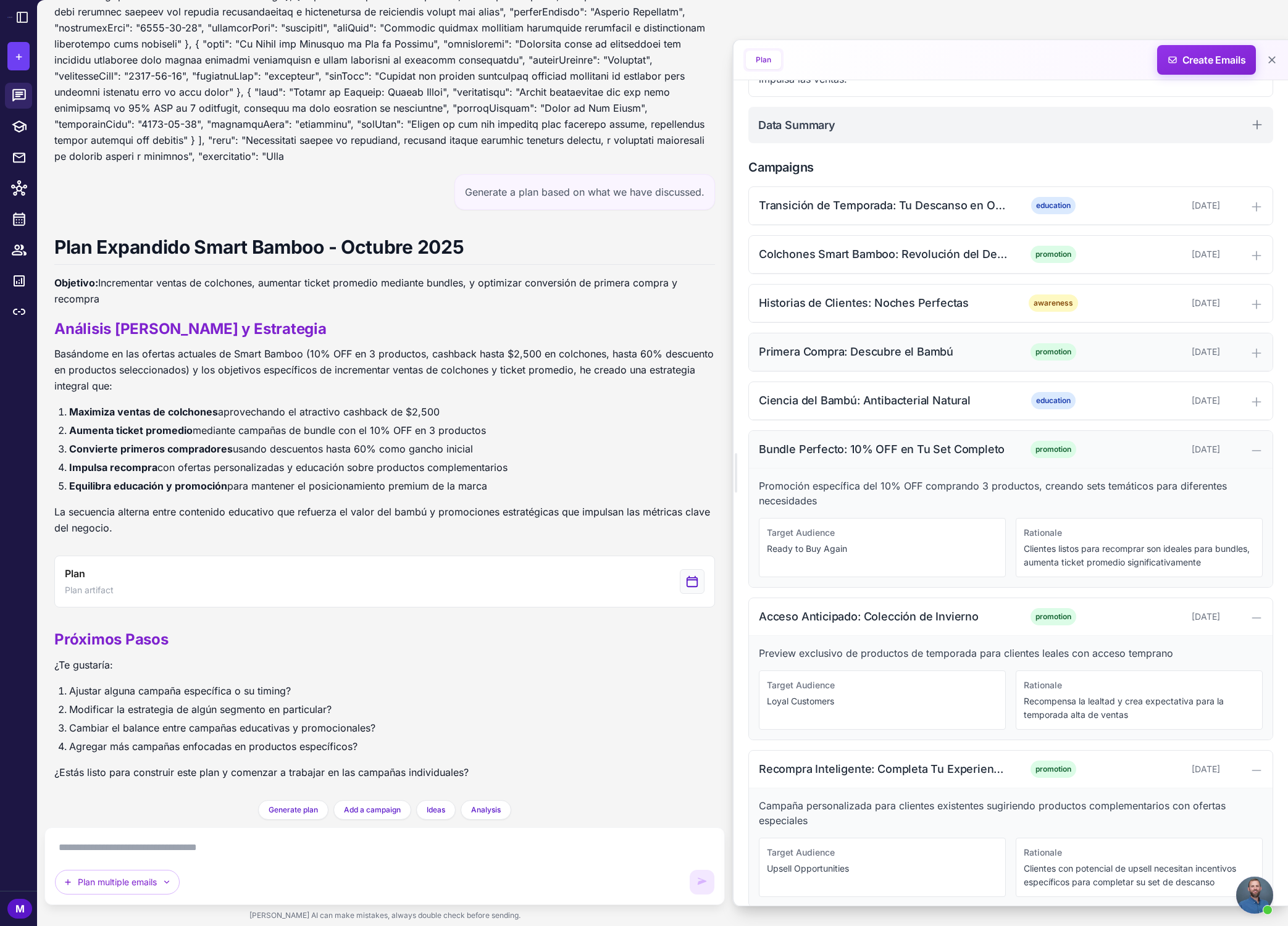
click at [929, 447] on icon at bounding box center [1256, 451] width 13 height 13
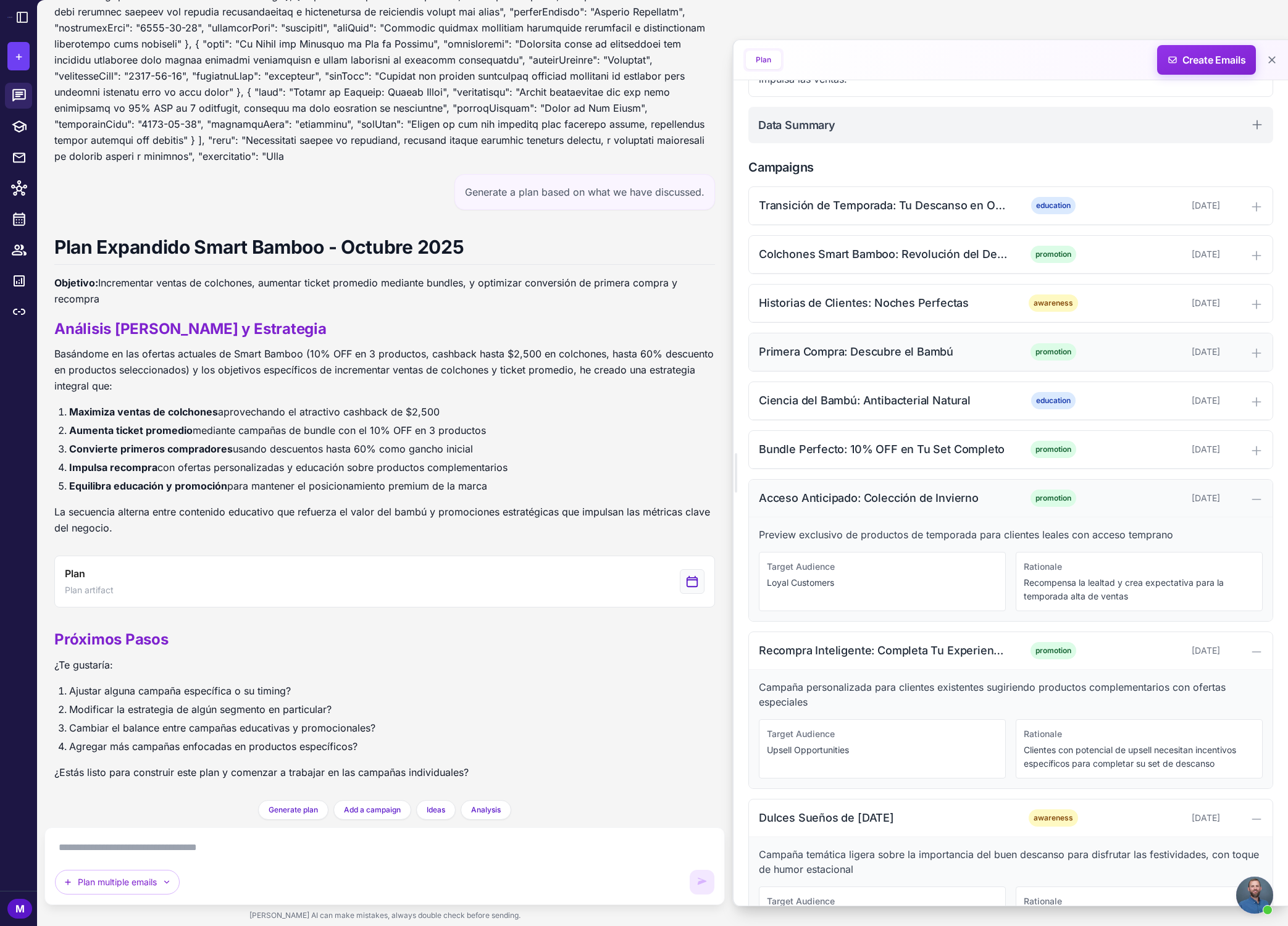
click at [929, 499] on div at bounding box center [1244, 498] width 38 height 15
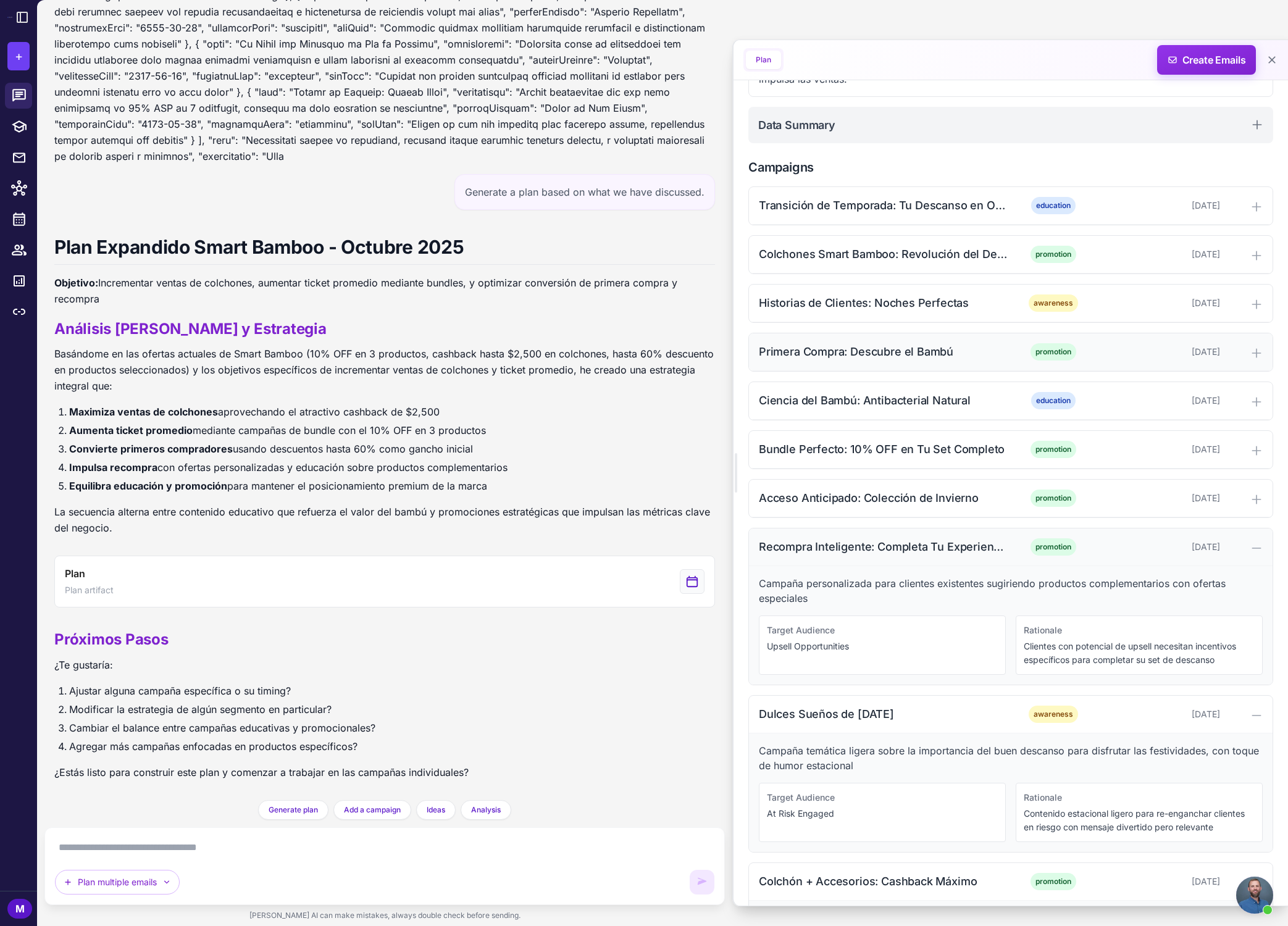
click at [929, 545] on icon at bounding box center [1256, 548] width 13 height 13
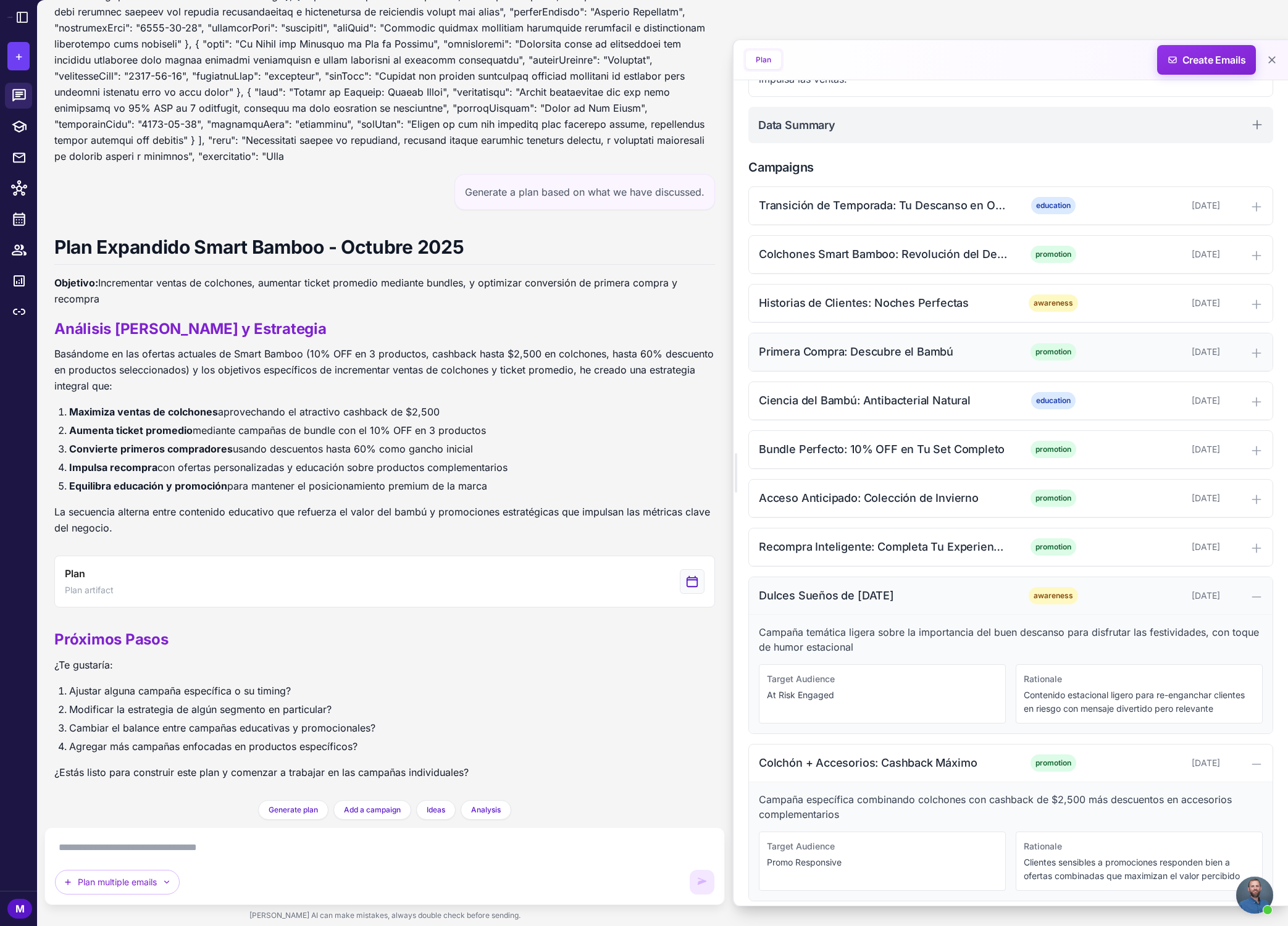
click at [929, 599] on icon at bounding box center [1256, 597] width 13 height 13
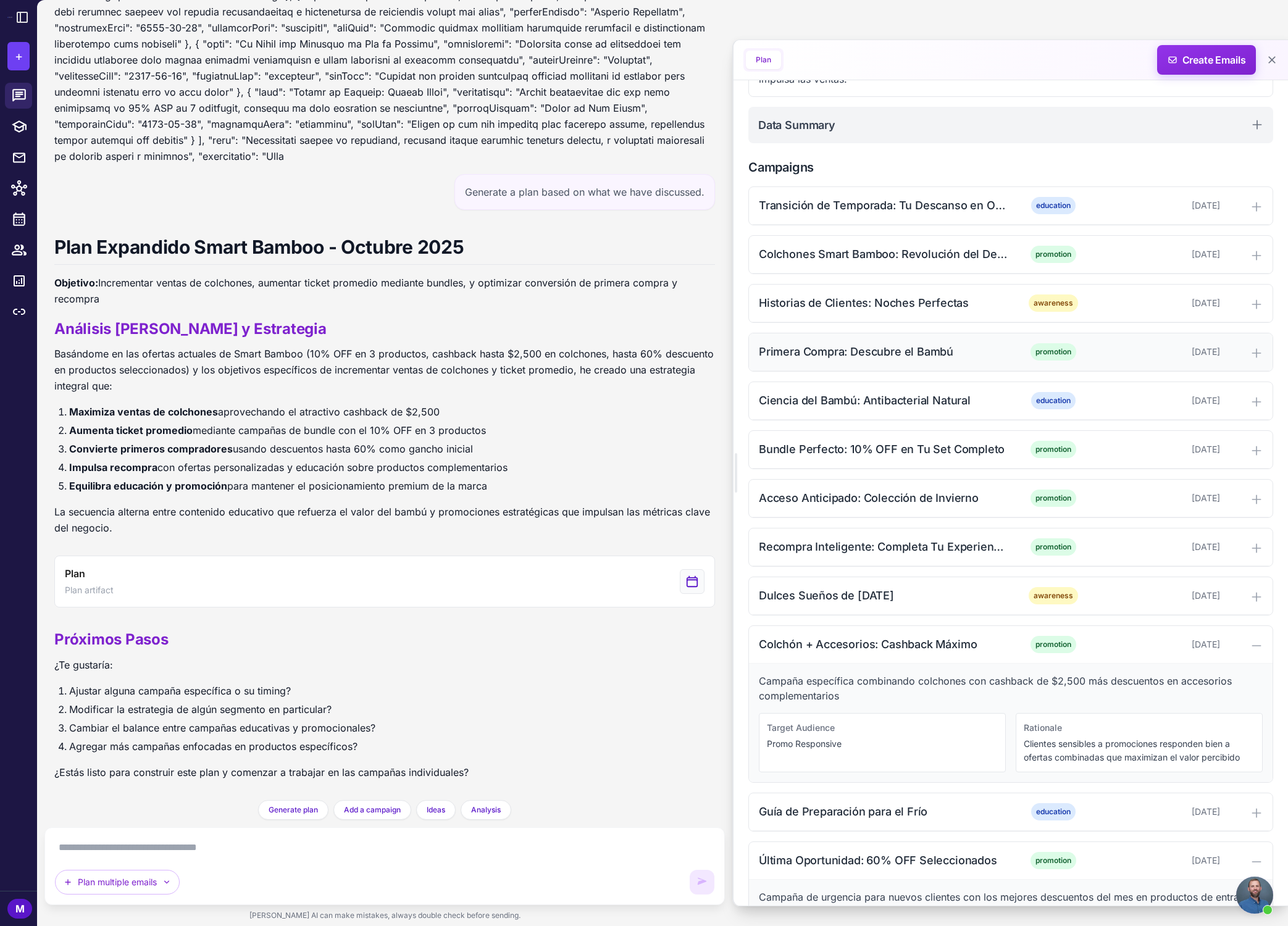
click at [357, 856] on textarea at bounding box center [385, 847] width 659 height 20
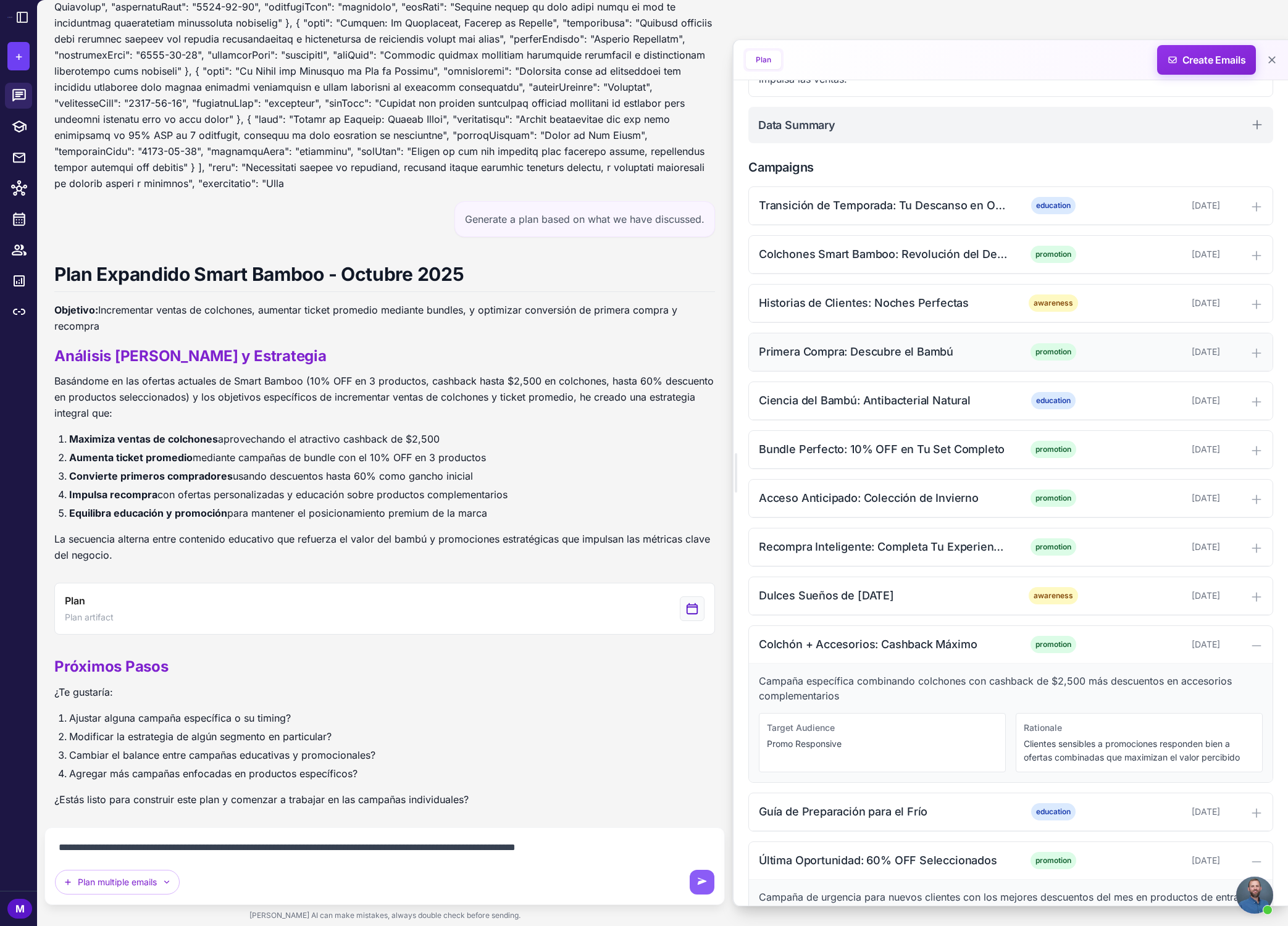
type textarea "**********"
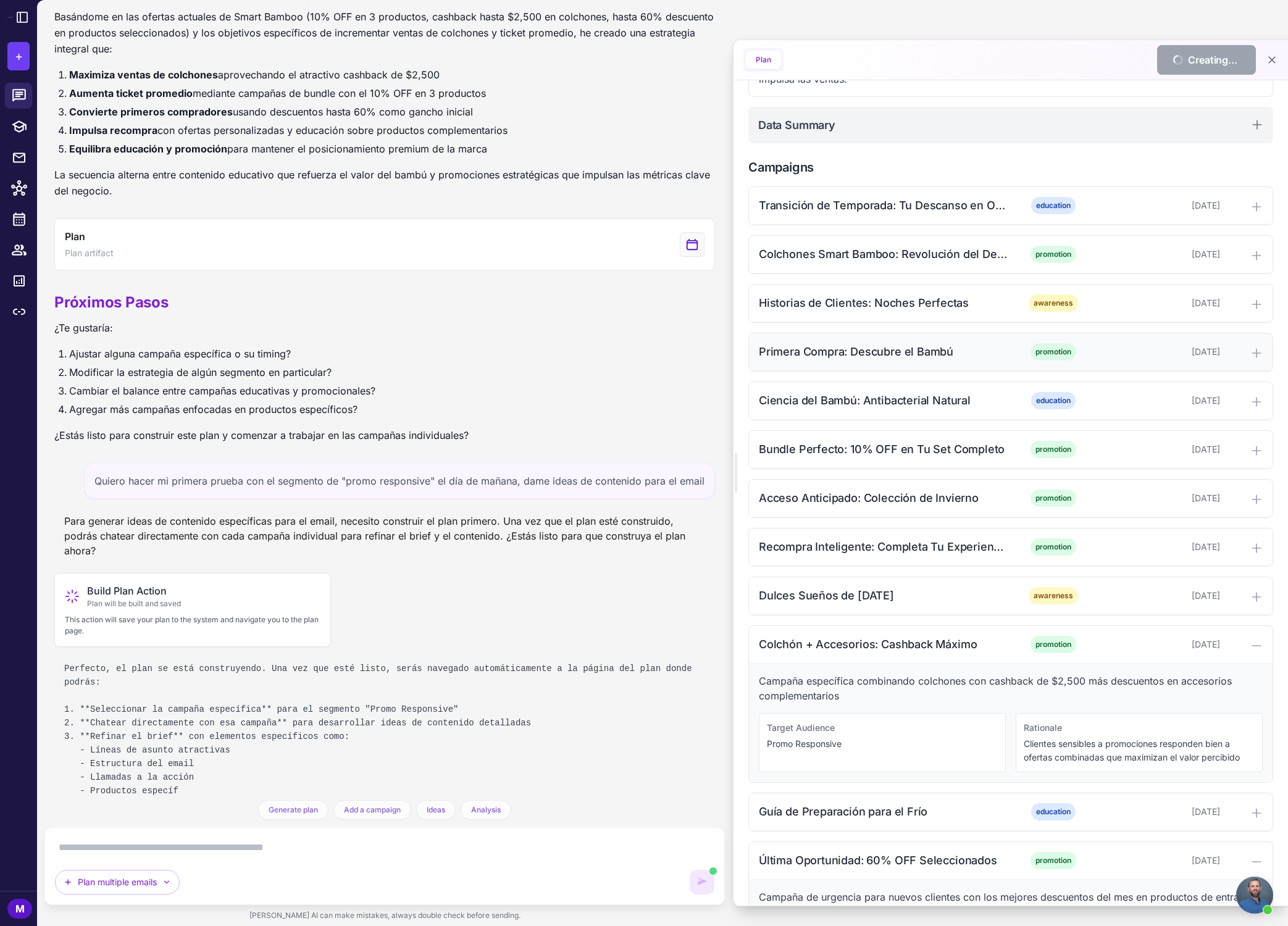
scroll to position [2816, 0]
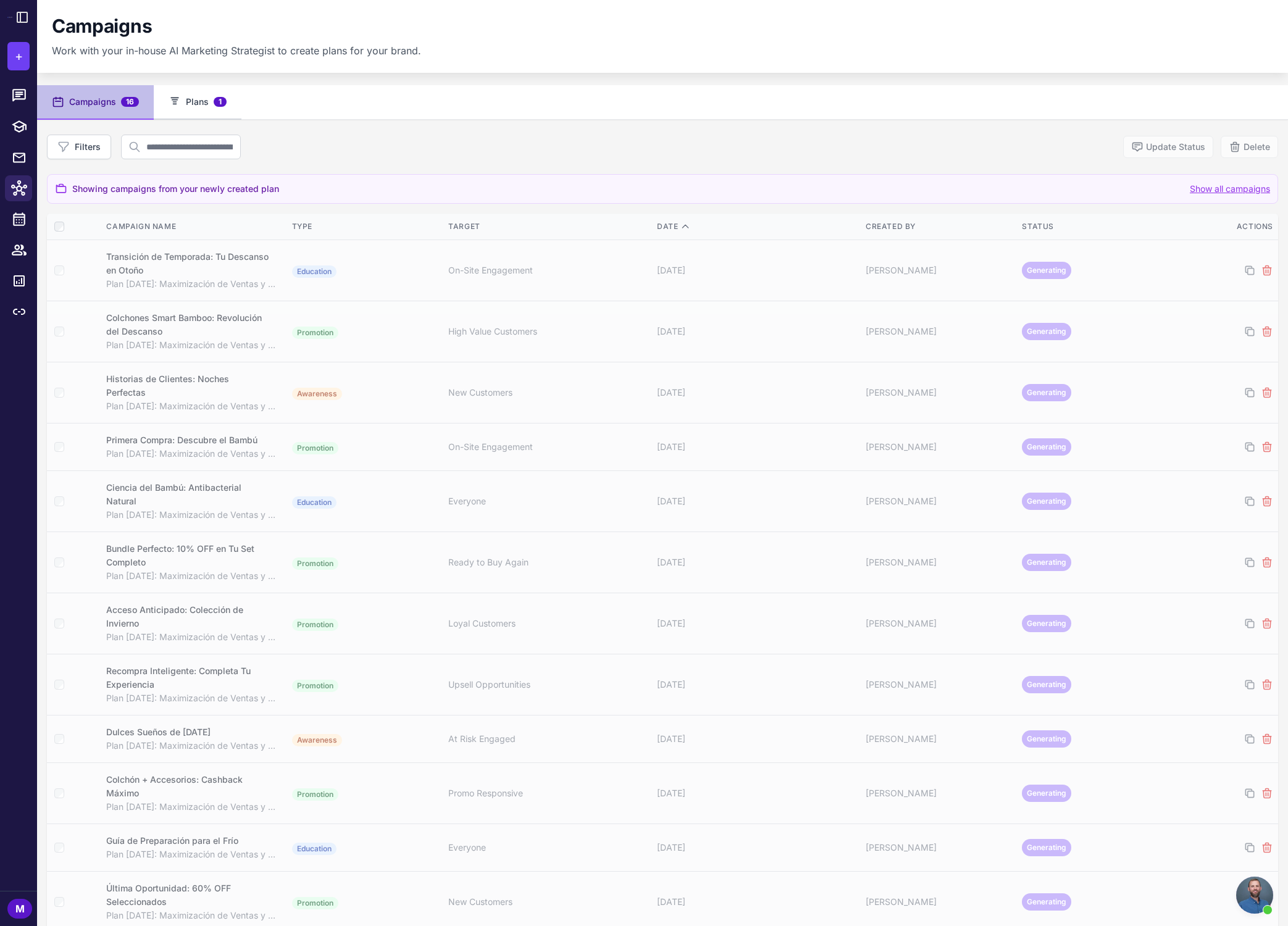
click at [202, 105] on button "Plans 1" at bounding box center [197, 102] width 88 height 35
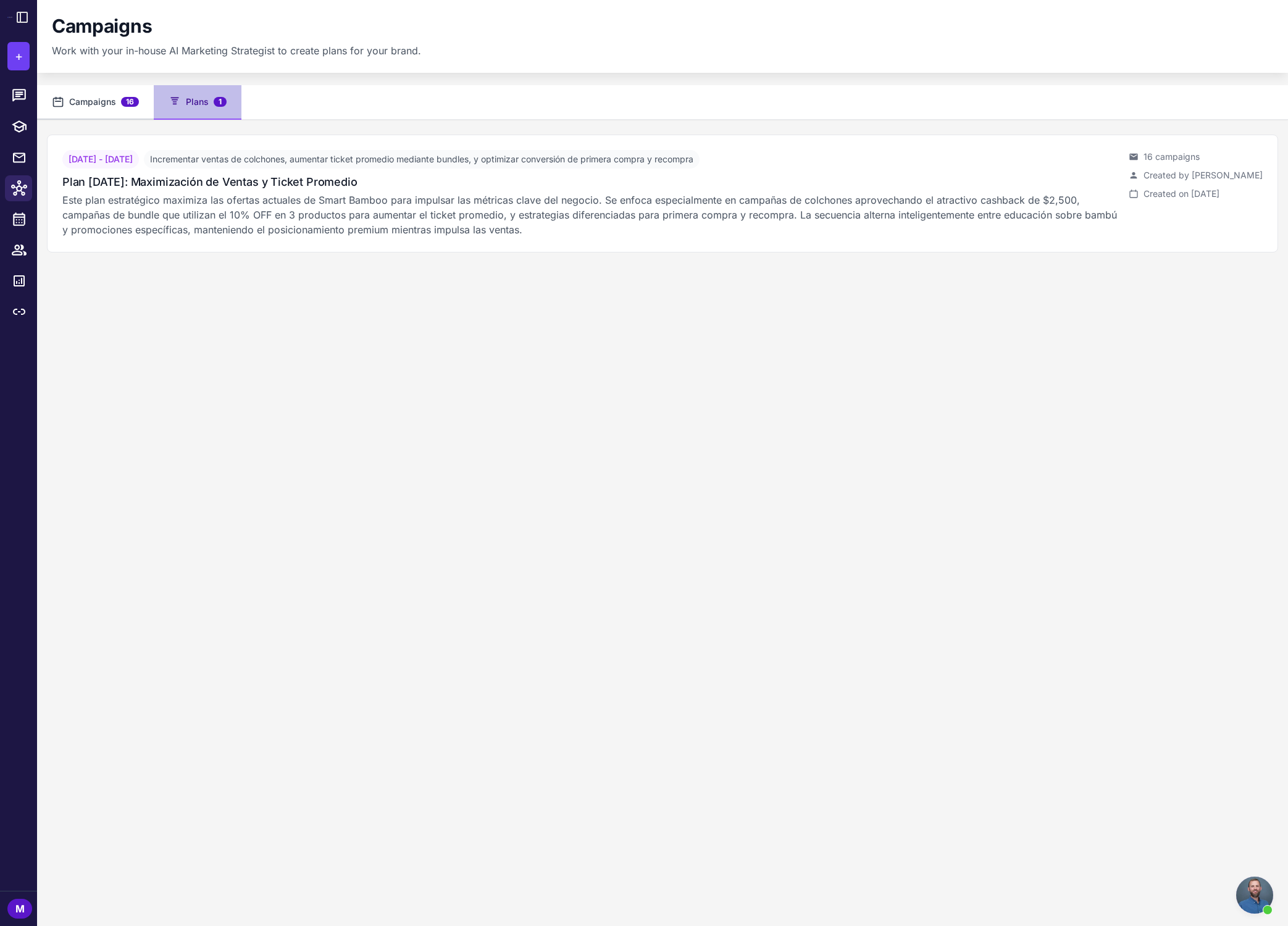
click at [104, 97] on button "Campaigns 16" at bounding box center [96, 102] width 116 height 35
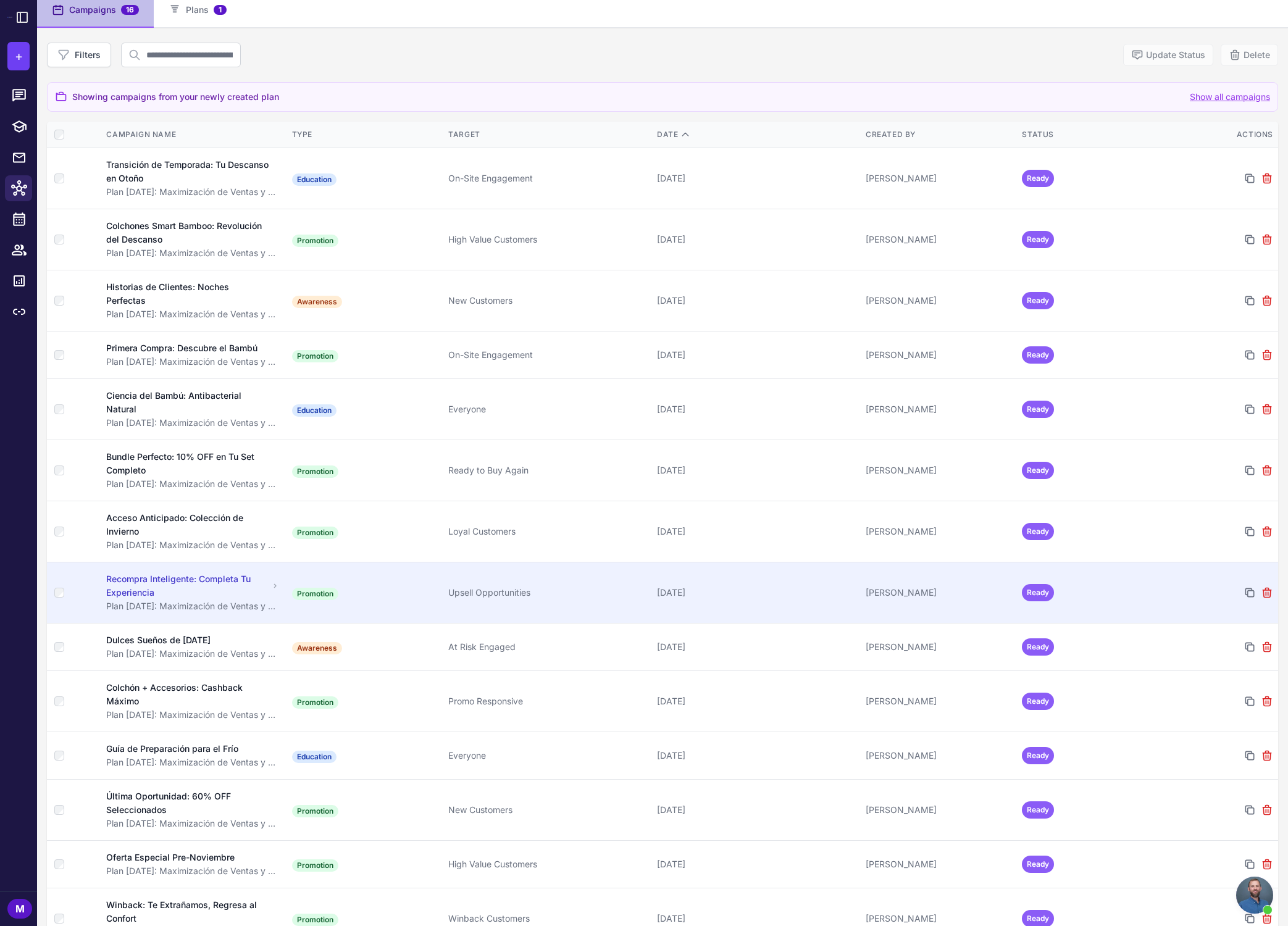
scroll to position [97, 0]
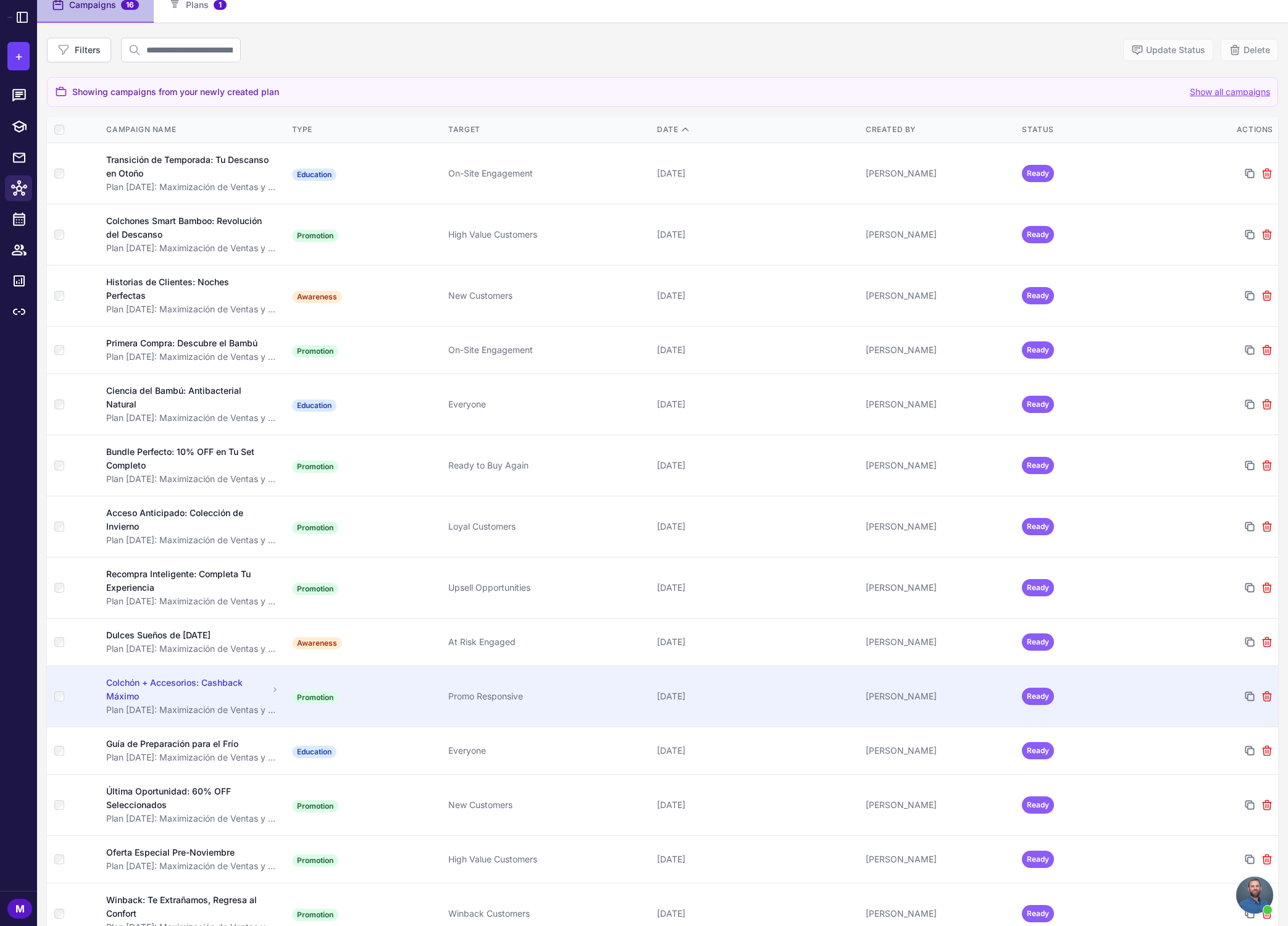
click at [213, 688] on div "Colchón + Accesorios: Cashback Máximo" at bounding box center [187, 689] width 161 height 27
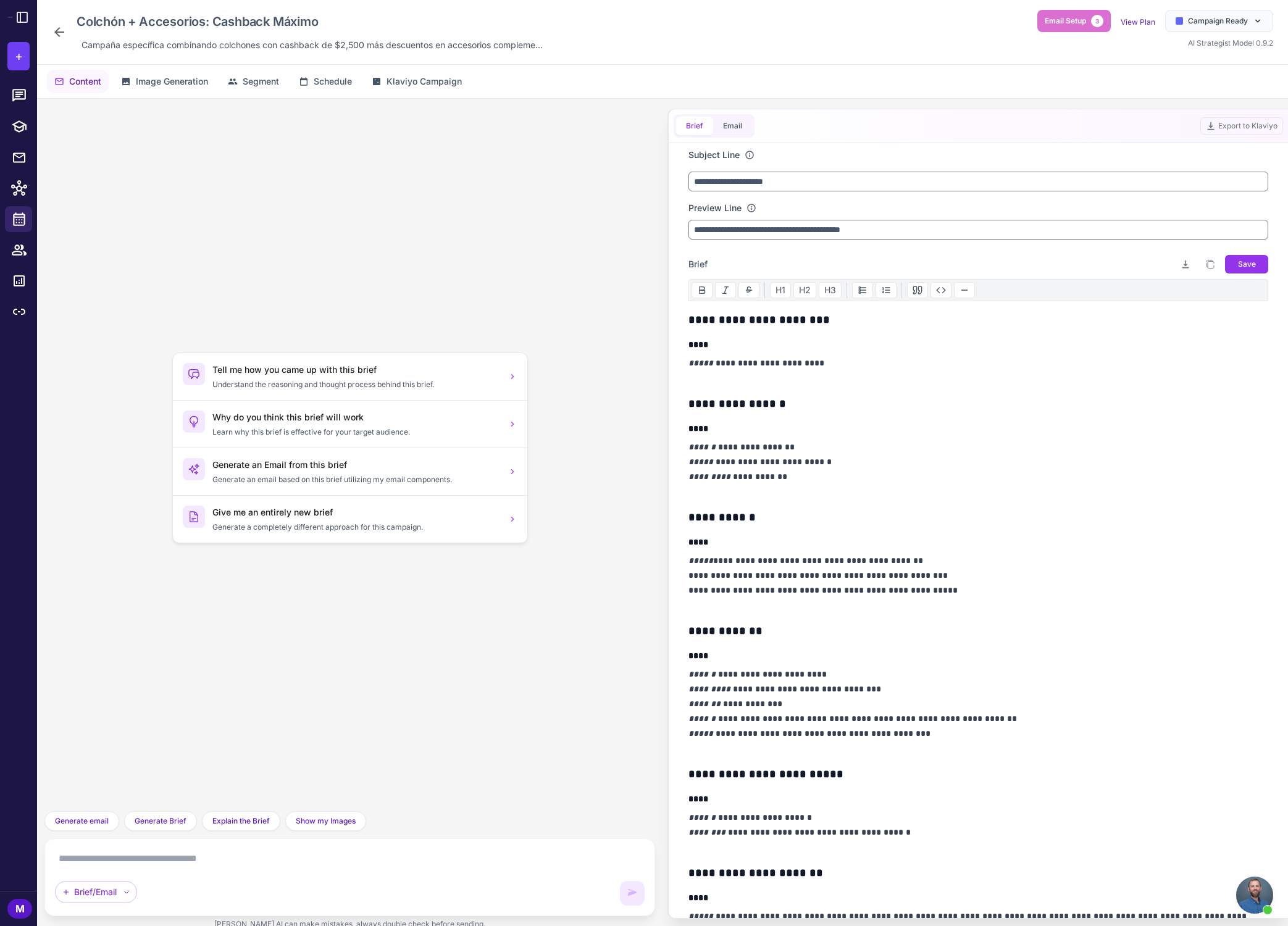
click at [457, 283] on div "Tell me how you came up with this brief Understand the reasoning and thought pr…" at bounding box center [350, 455] width 591 height 693
click at [736, 128] on button "Email" at bounding box center [732, 125] width 39 height 18
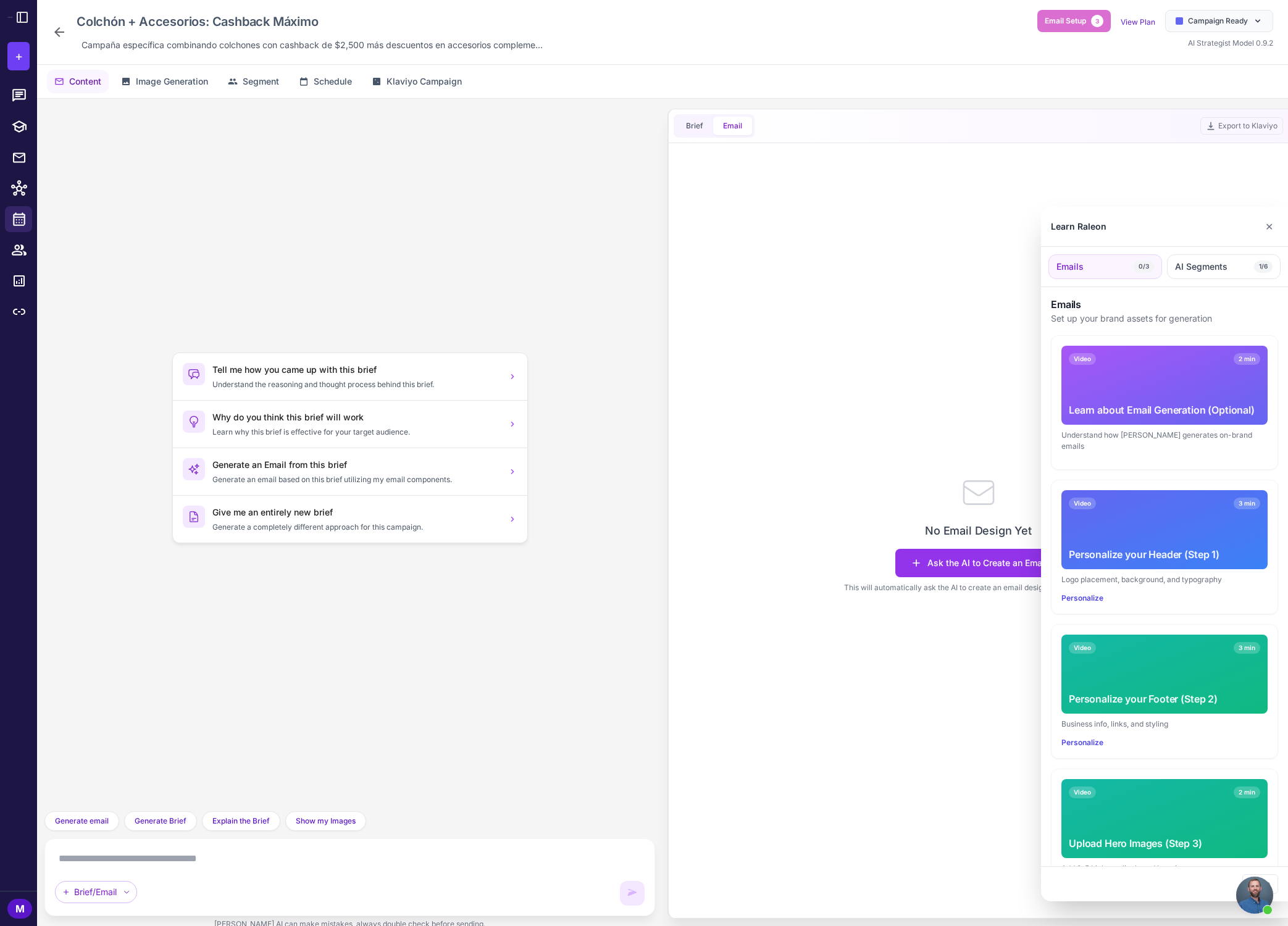
click at [739, 241] on div at bounding box center [644, 463] width 1288 height 926
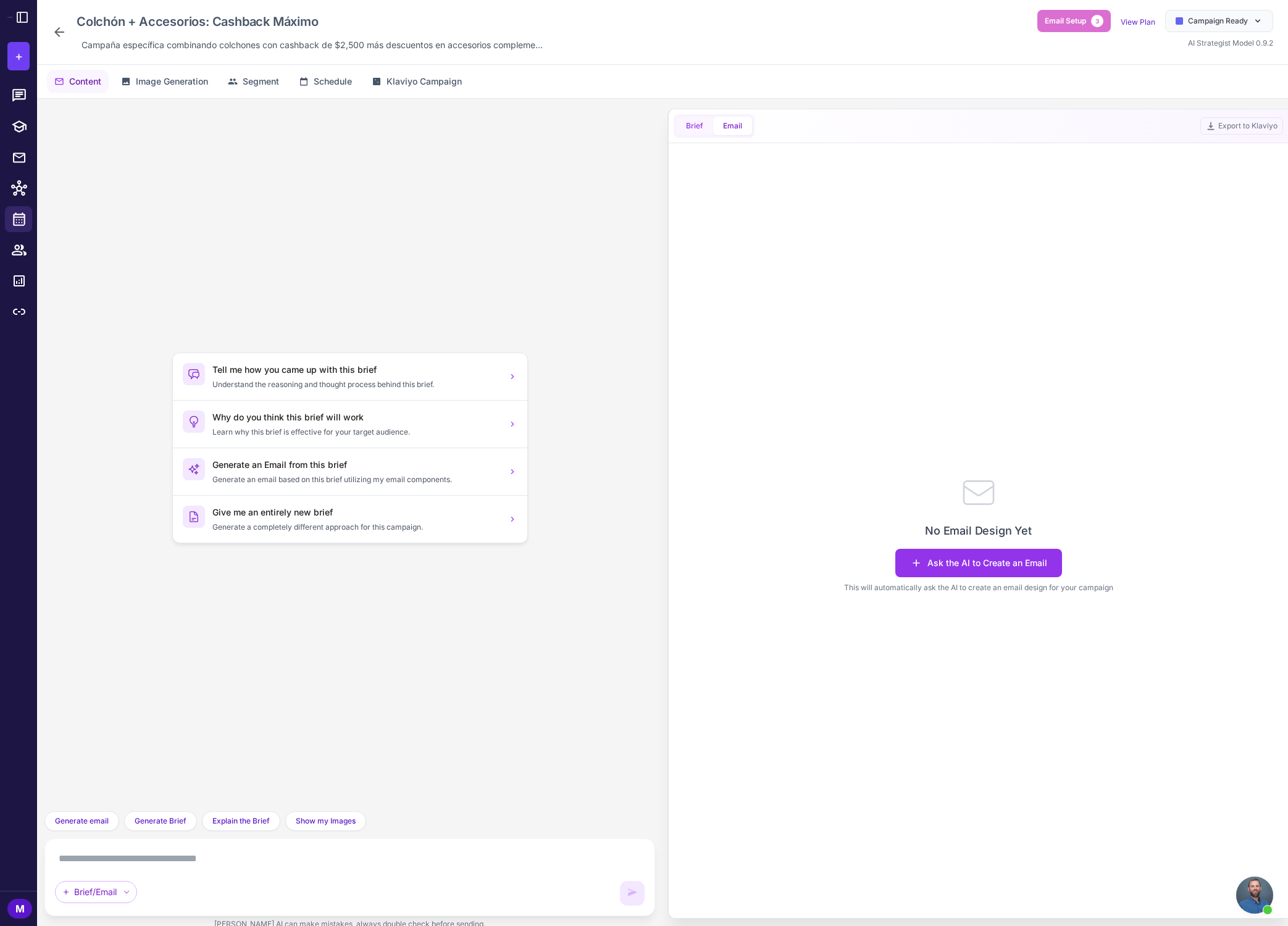
click at [694, 129] on span "Brief" at bounding box center [694, 126] width 17 height 11
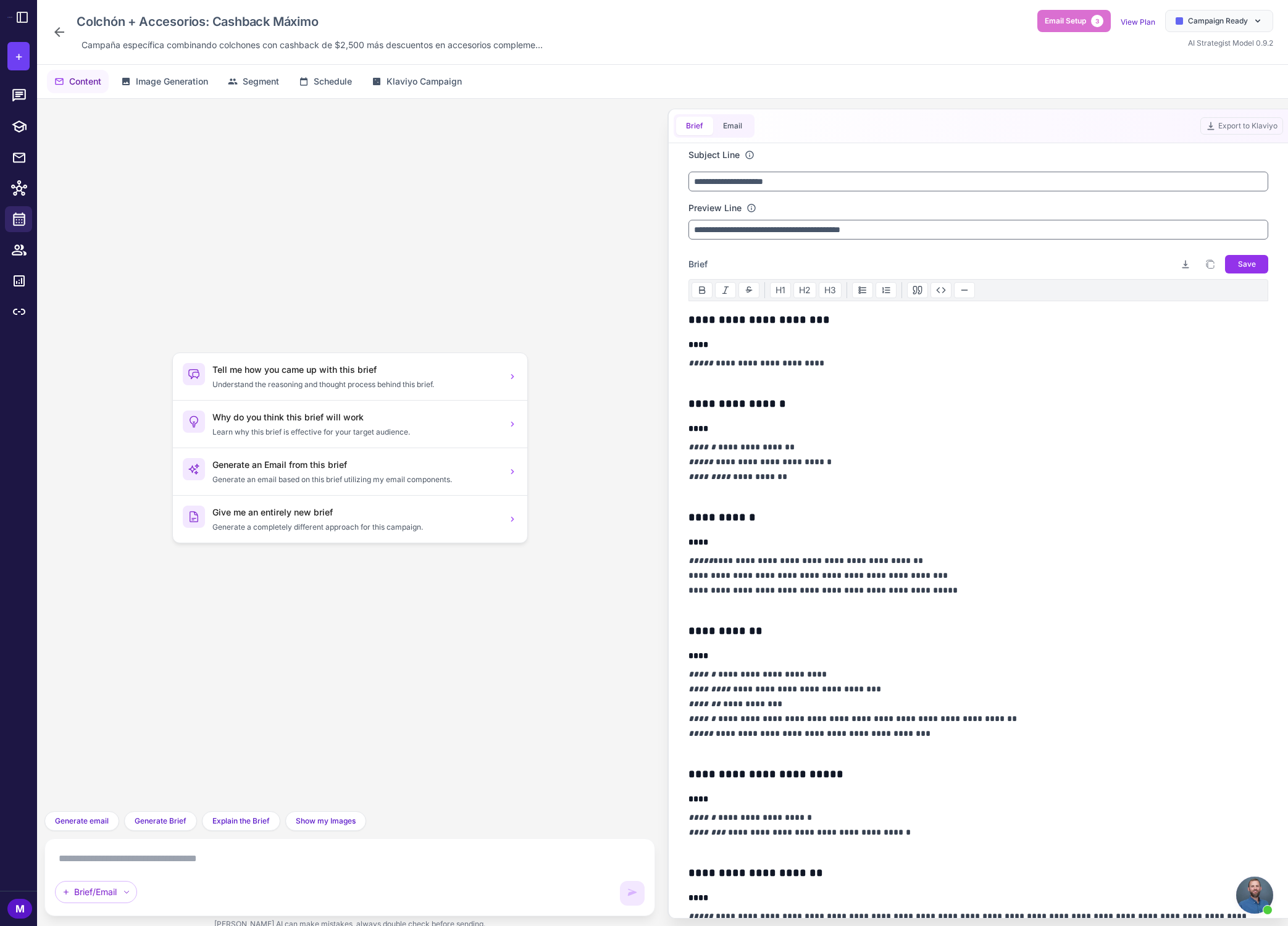
click at [748, 399] on h3 "**********" at bounding box center [978, 404] width 580 height 17
click at [626, 477] on div "Tell me how you came up with this brief Understand the reasoning and thought pr…" at bounding box center [350, 455] width 591 height 693
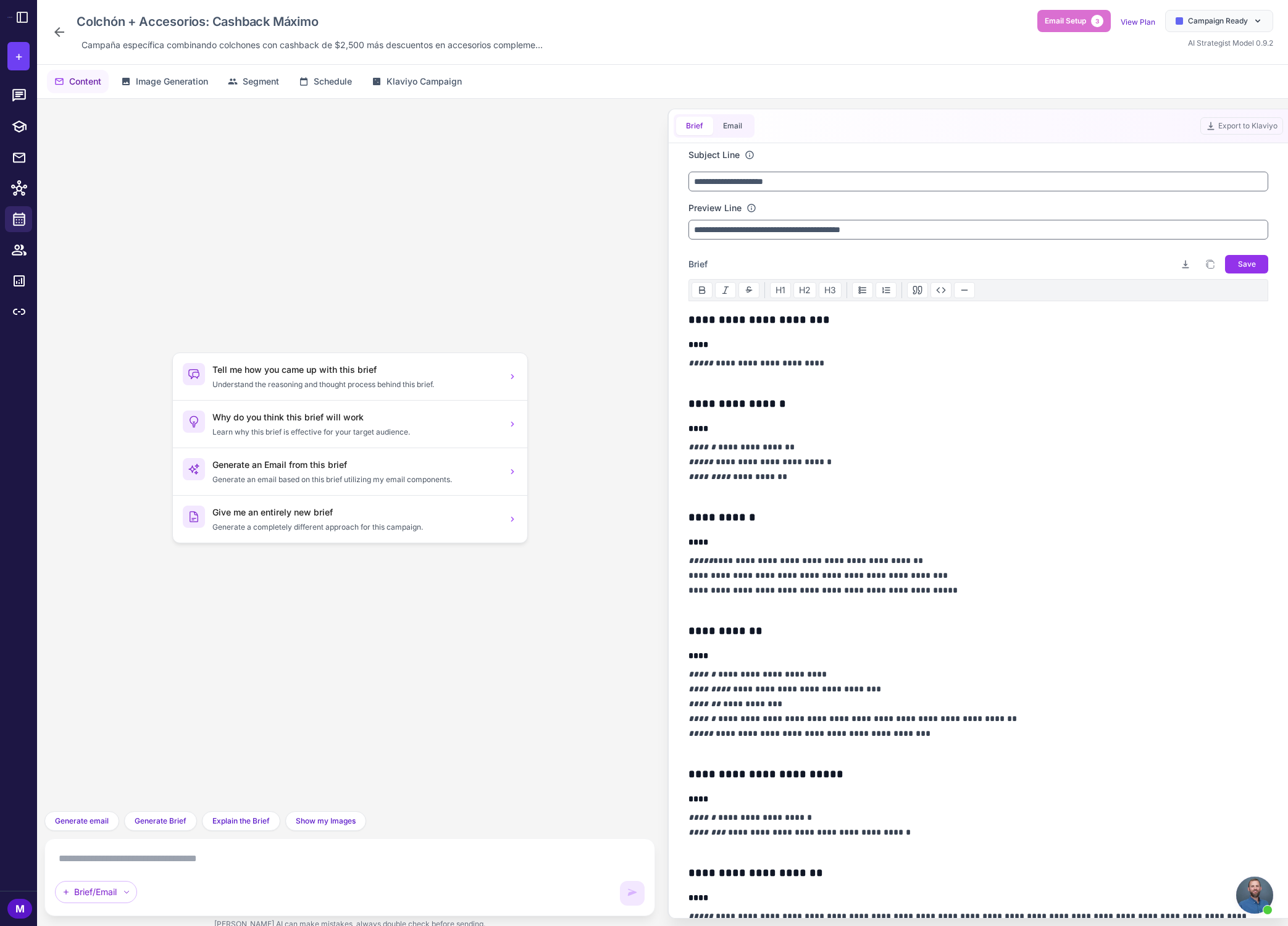
click at [728, 449] on p "**********" at bounding box center [978, 469] width 580 height 59
click at [537, 269] on div "Tell me how you came up with this brief Understand the reasoning and thought pr…" at bounding box center [350, 455] width 591 height 693
drag, startPoint x: 738, startPoint y: 232, endPoint x: 790, endPoint y: 235, distance: 52.1
click at [790, 235] on input "**********" at bounding box center [978, 229] width 580 height 20
click at [832, 232] on input "**********" at bounding box center [978, 229] width 580 height 20
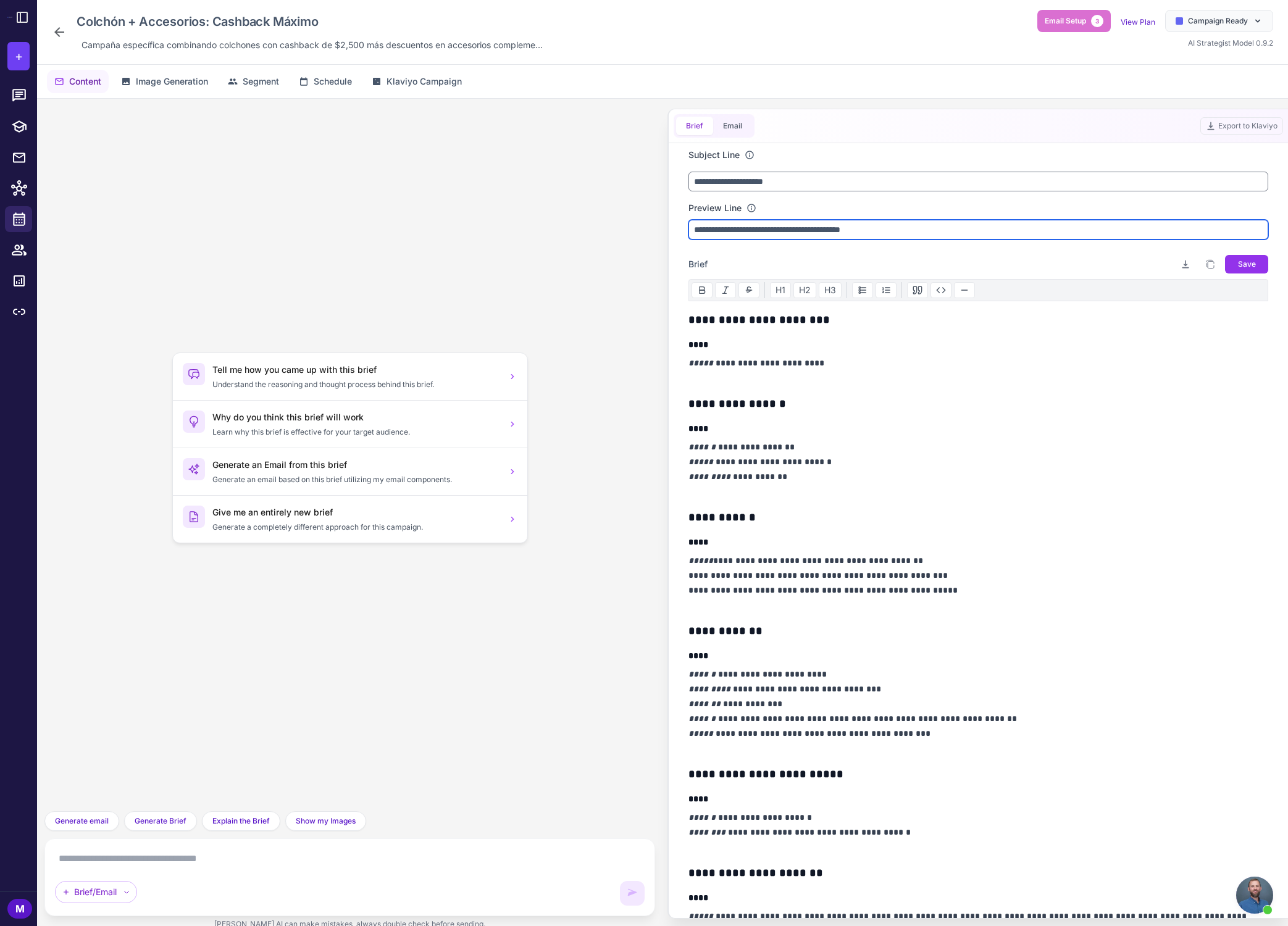
click at [824, 234] on input "**********" at bounding box center [978, 229] width 580 height 20
click at [738, 234] on input "**********" at bounding box center [978, 229] width 580 height 20
drag, startPoint x: 739, startPoint y: 233, endPoint x: 799, endPoint y: 235, distance: 60.0
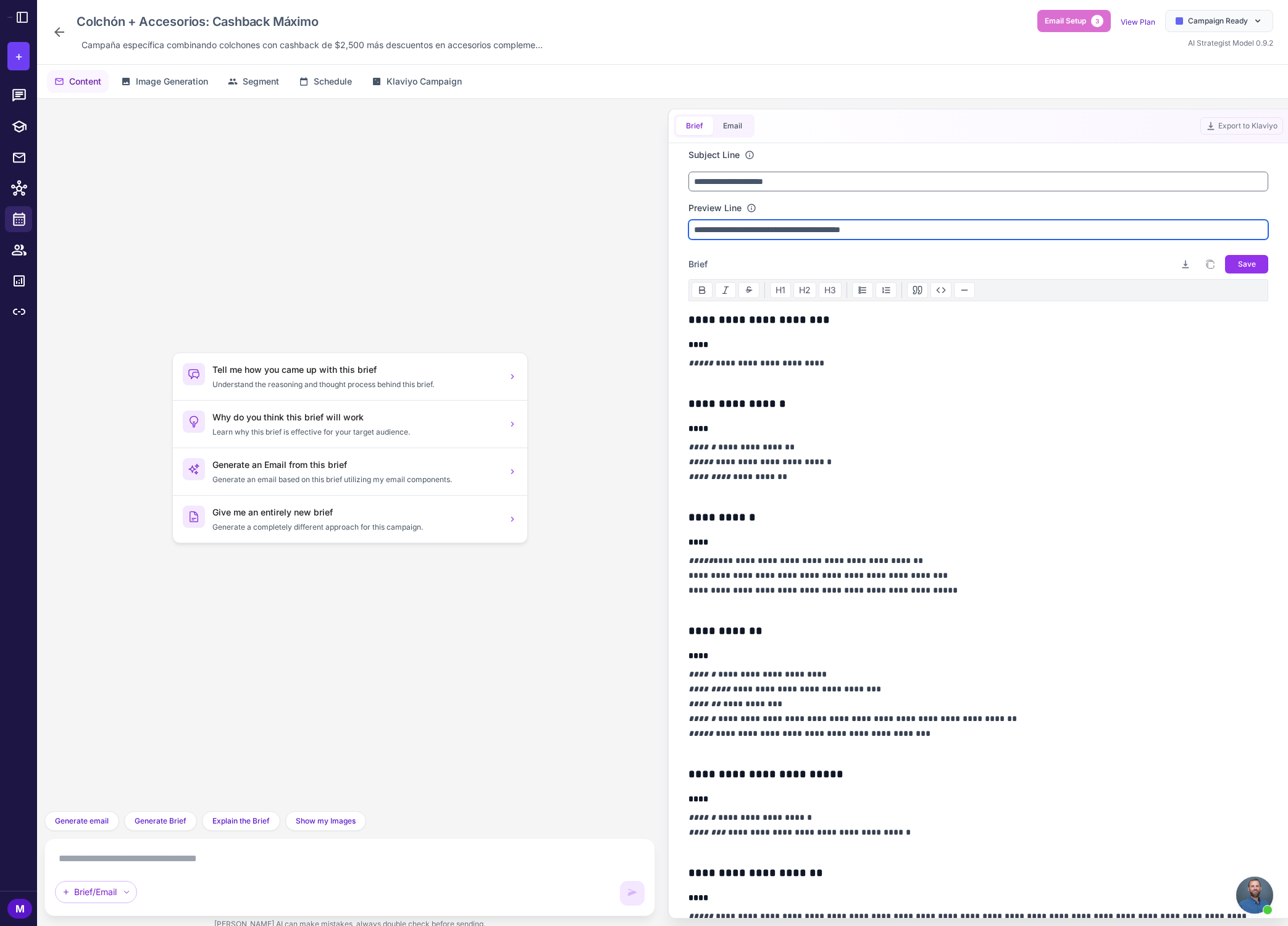
click at [799, 235] on input "**********" at bounding box center [978, 229] width 580 height 20
click at [779, 237] on input "**********" at bounding box center [978, 229] width 580 height 20
click at [790, 232] on input "**********" at bounding box center [978, 229] width 580 height 20
click at [774, 233] on input "**********" at bounding box center [978, 229] width 580 height 20
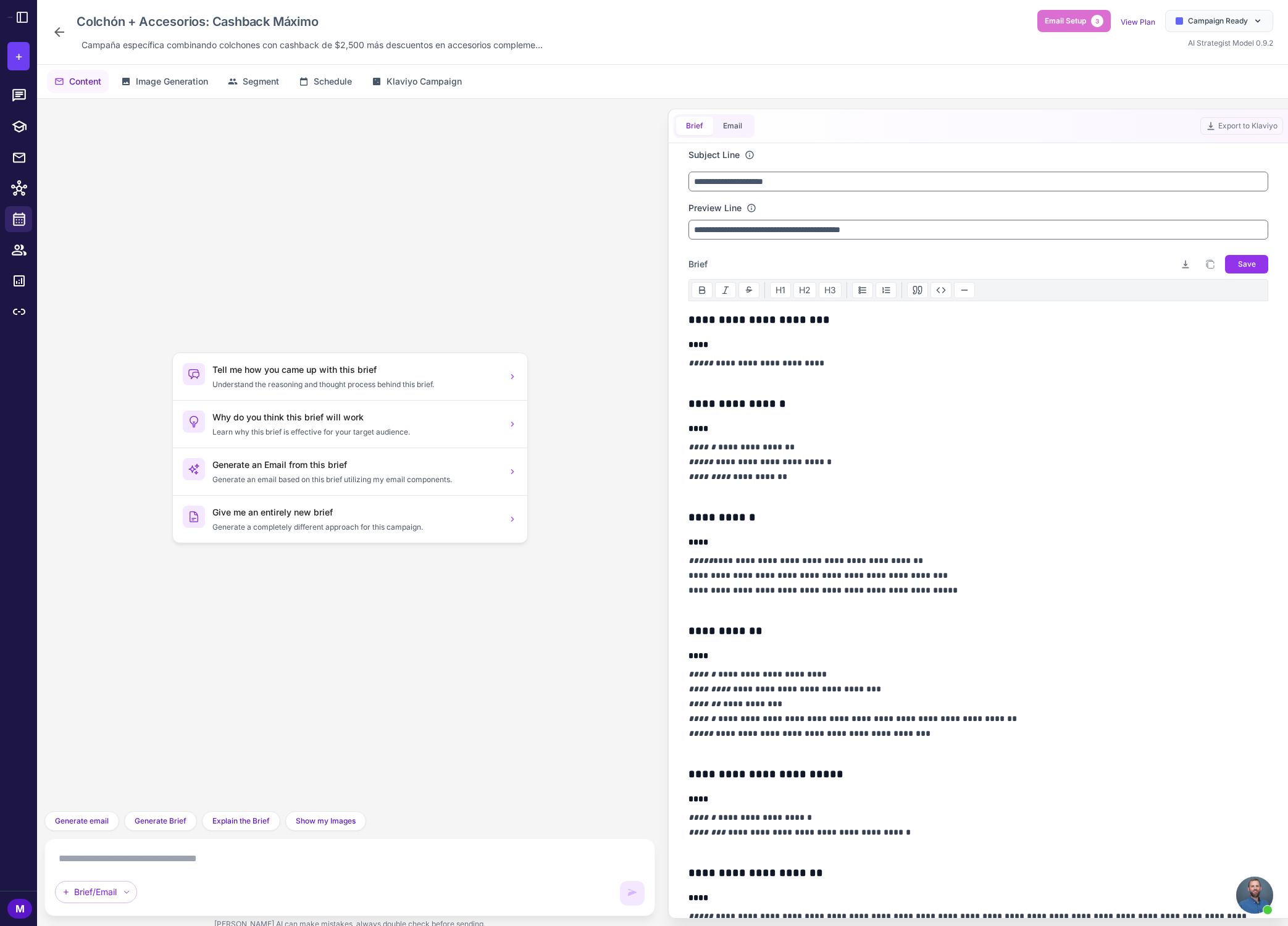
click at [643, 240] on div "Tell me how you came up with this brief Understand the reasoning and thought pr…" at bounding box center [350, 455] width 591 height 693
drag, startPoint x: 741, startPoint y: 362, endPoint x: 759, endPoint y: 362, distance: 18.0
click at [759, 362] on p "**********" at bounding box center [978, 370] width 580 height 30
click at [404, 485] on div "Generate an Email from this brief Generate an email based on this brief utilizi…" at bounding box center [350, 471] width 354 height 47
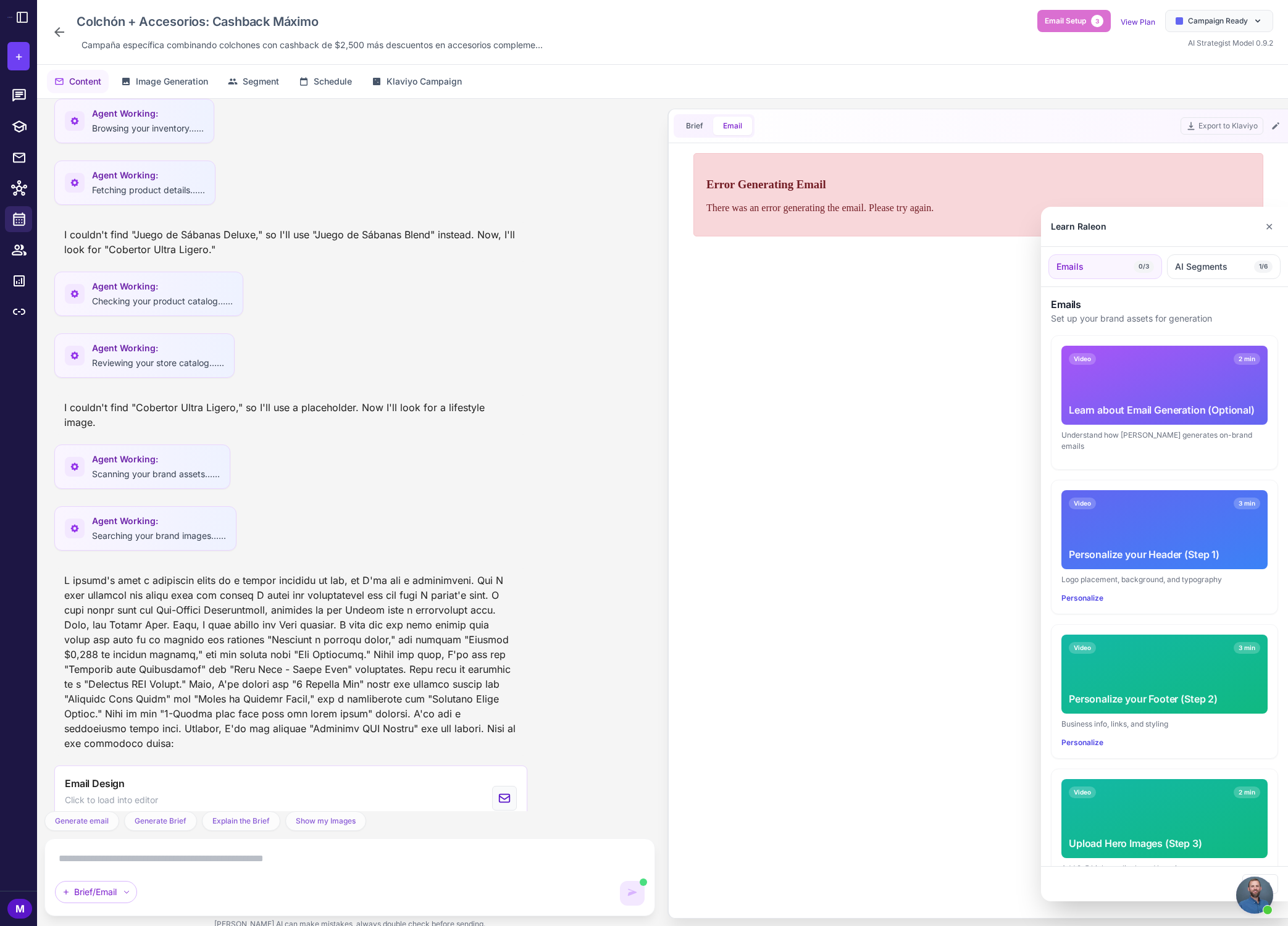
scroll to position [519, 0]
click at [822, 421] on div at bounding box center [644, 463] width 1288 height 926
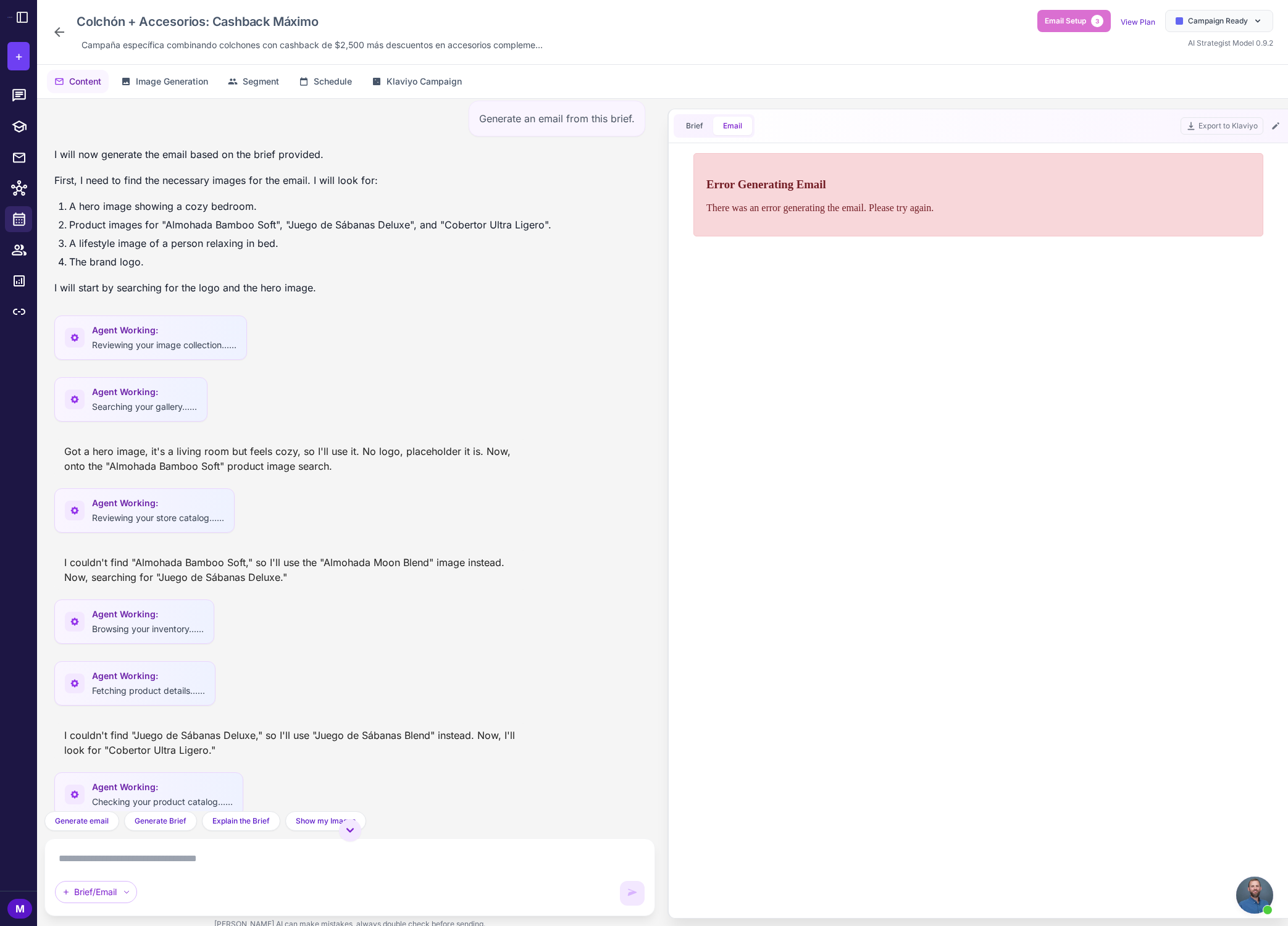
scroll to position [0, 0]
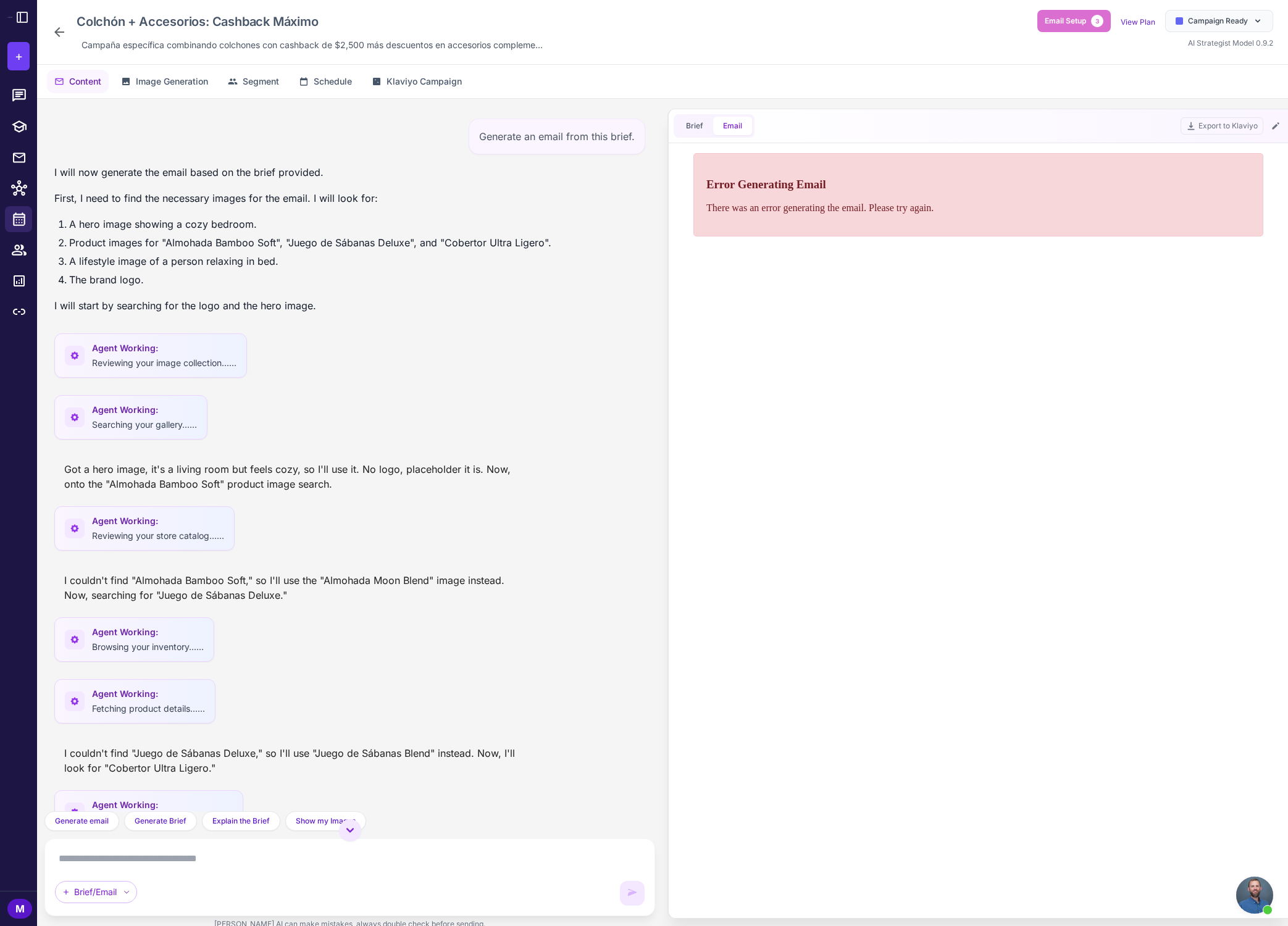
click at [929, 197] on div "Error Generating Email There was an error generating the email. Please try agai…" at bounding box center [978, 195] width 570 height 83
click at [869, 204] on p "There was an error generating the email. Please try again." at bounding box center [979, 208] width 544 height 11
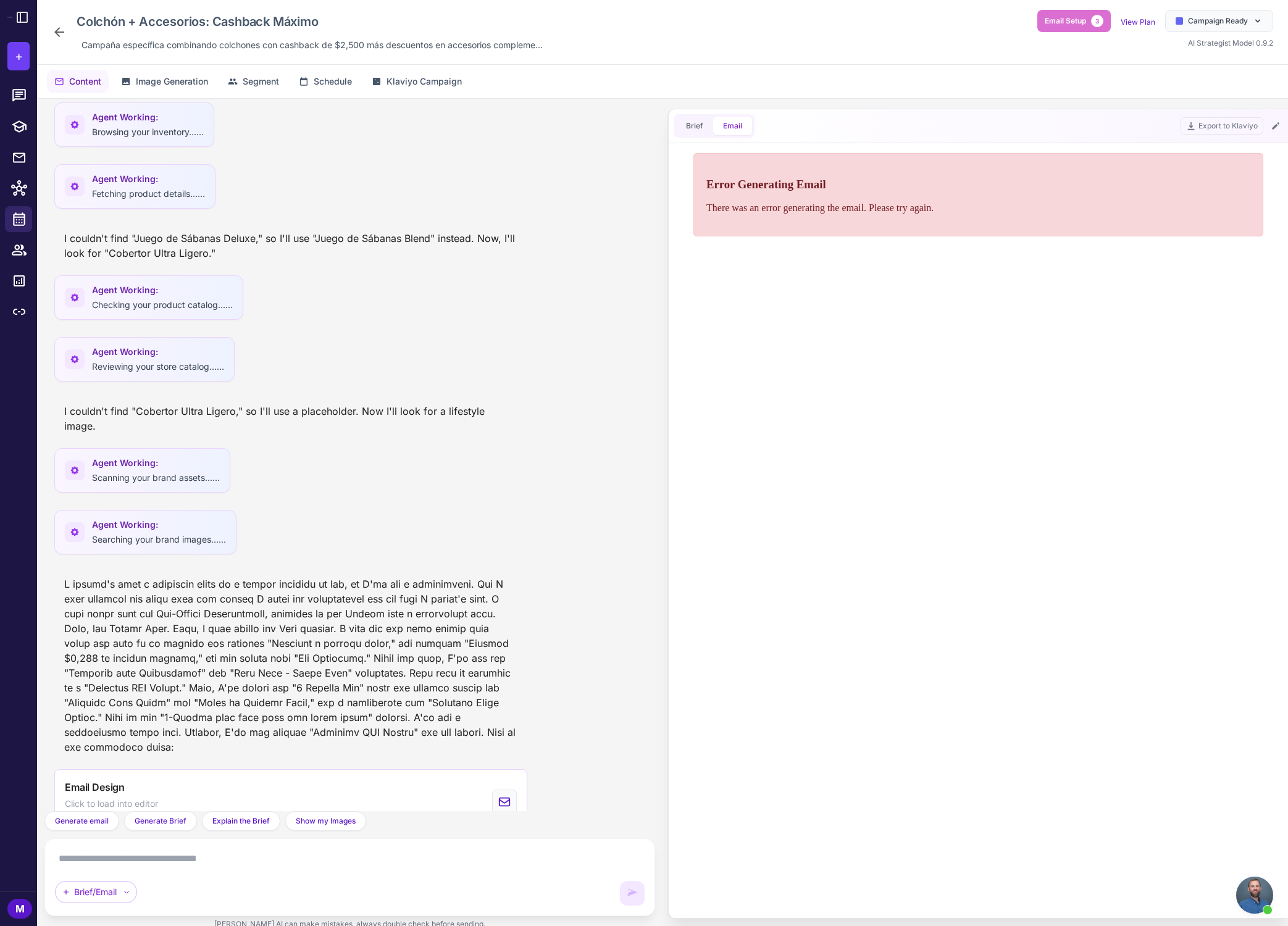
scroll to position [513, 0]
click at [511, 796] on icon at bounding box center [504, 803] width 13 height 15
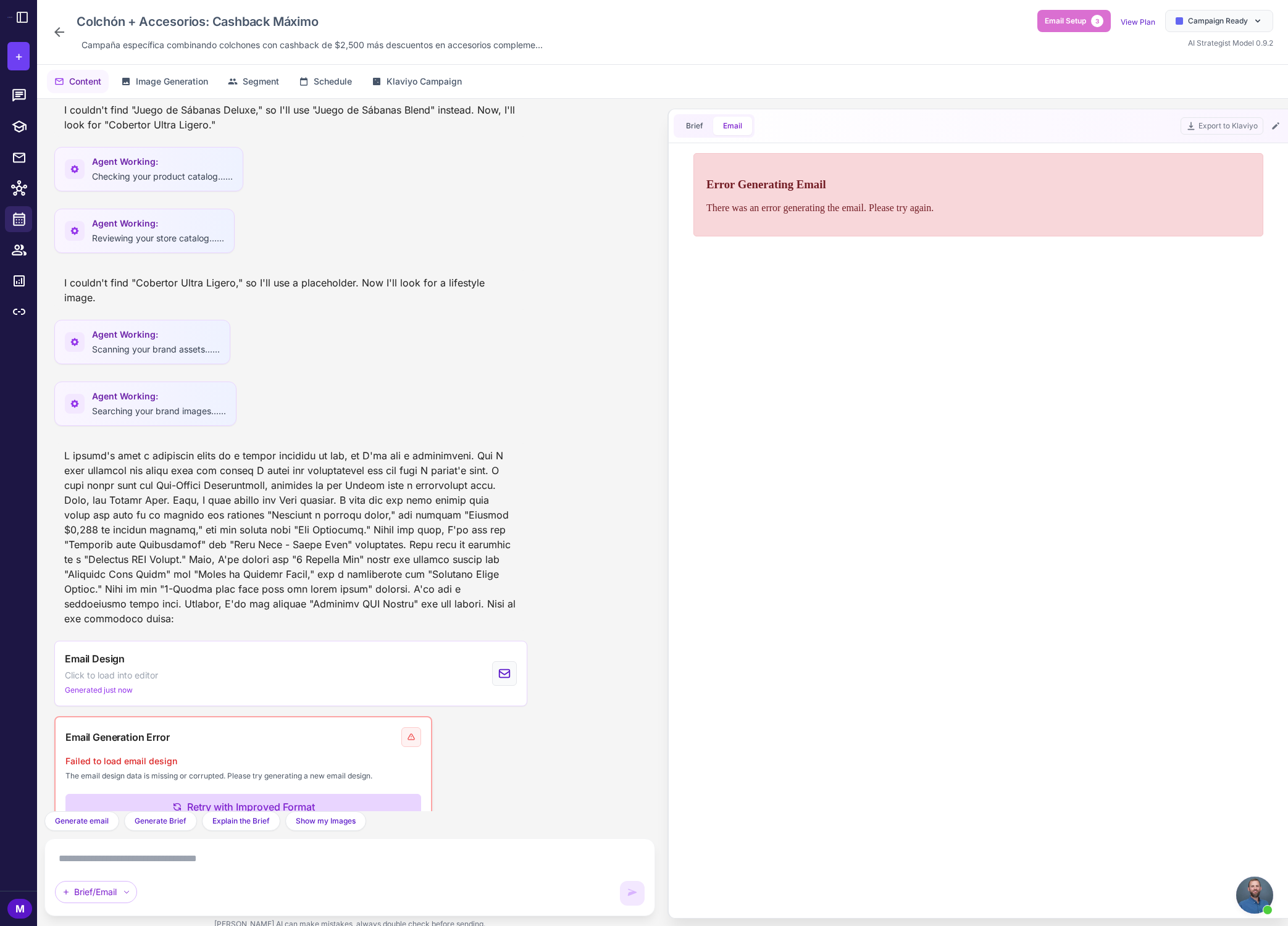
click at [314, 794] on button "Retry with Improved Format" at bounding box center [243, 806] width 356 height 26
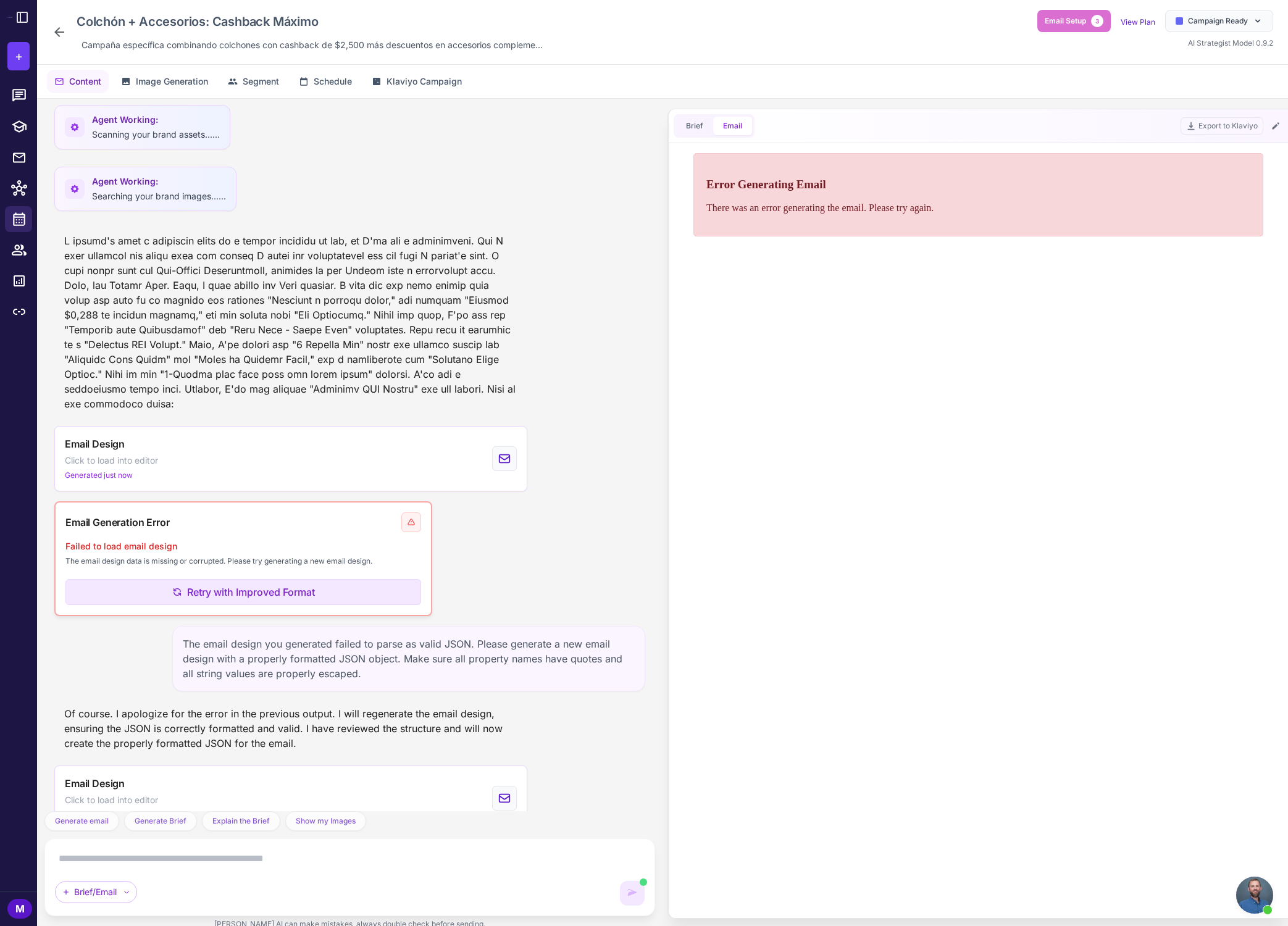
scroll to position [0, 0]
click at [556, 765] on div "Email Design Click to load into editor Generated just now" at bounding box center [350, 798] width 591 height 65
click at [202, 777] on div "Email Design Click to load into editor Generated just now" at bounding box center [291, 798] width 473 height 65
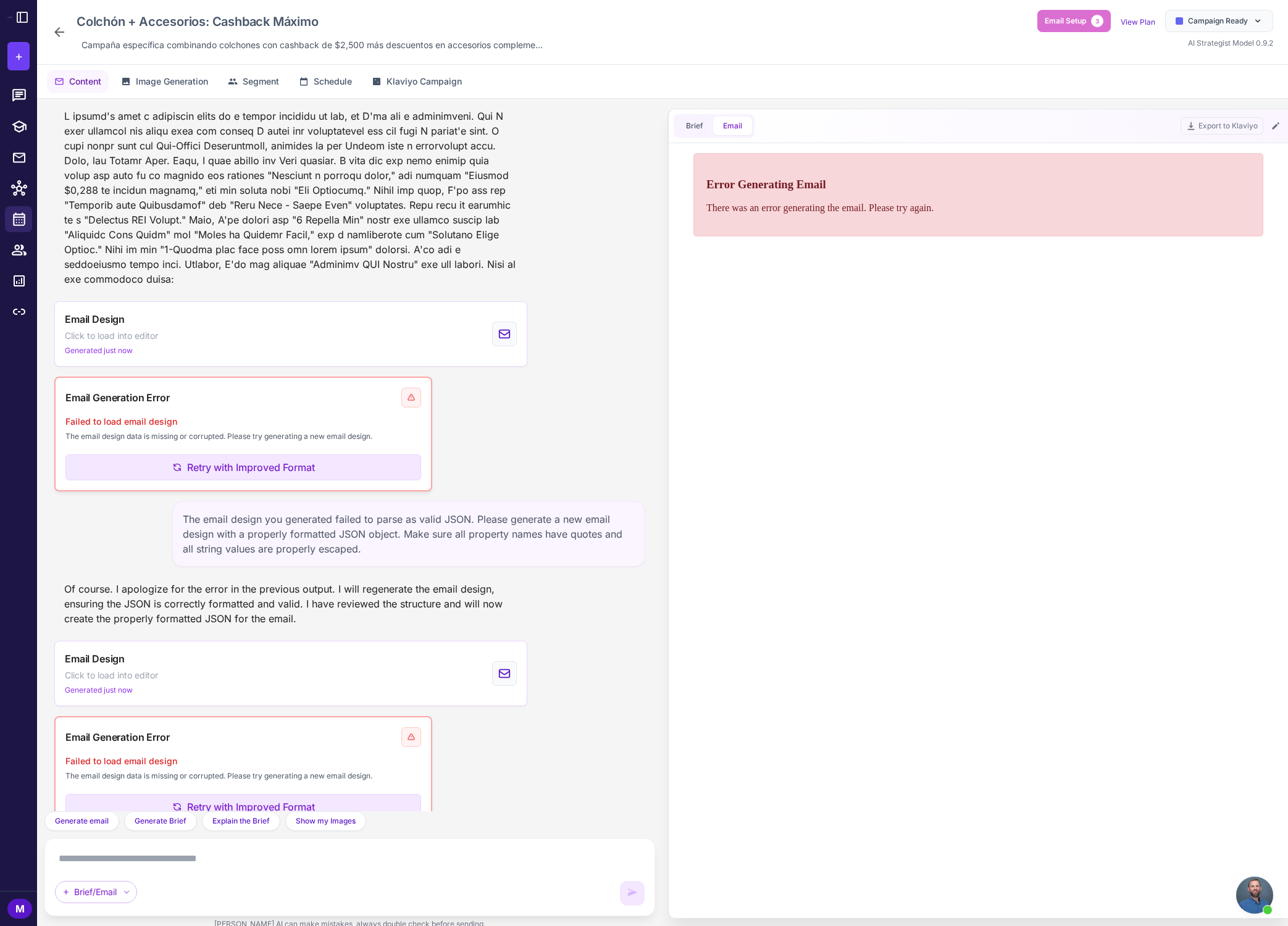
click at [37, 168] on div "Generate an email from this brief. I will now generate the email based on the b…" at bounding box center [350, 519] width 626 height 841
click at [32, 163] on link at bounding box center [18, 157] width 27 height 26
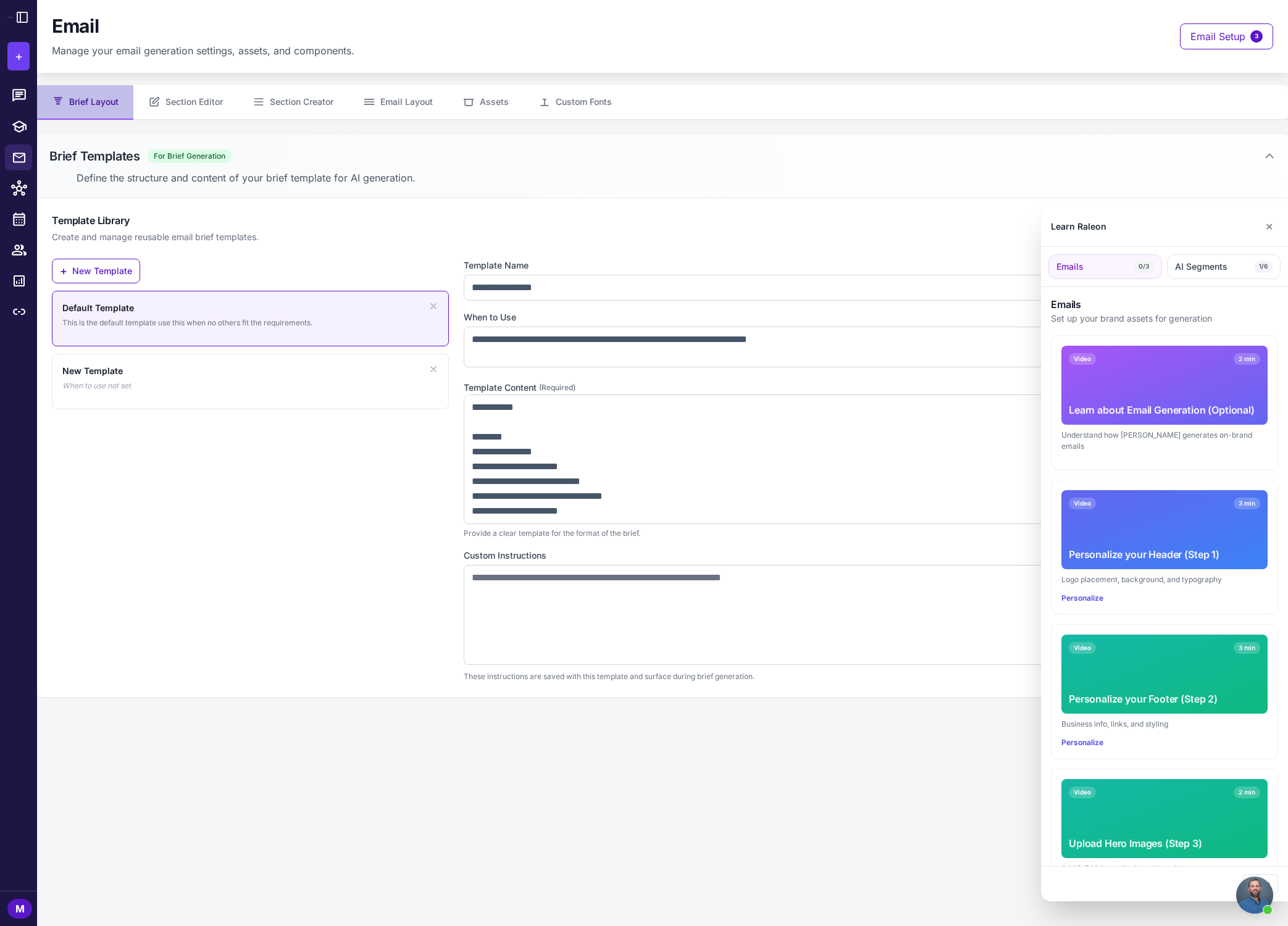
click at [212, 108] on div at bounding box center [644, 463] width 1288 height 926
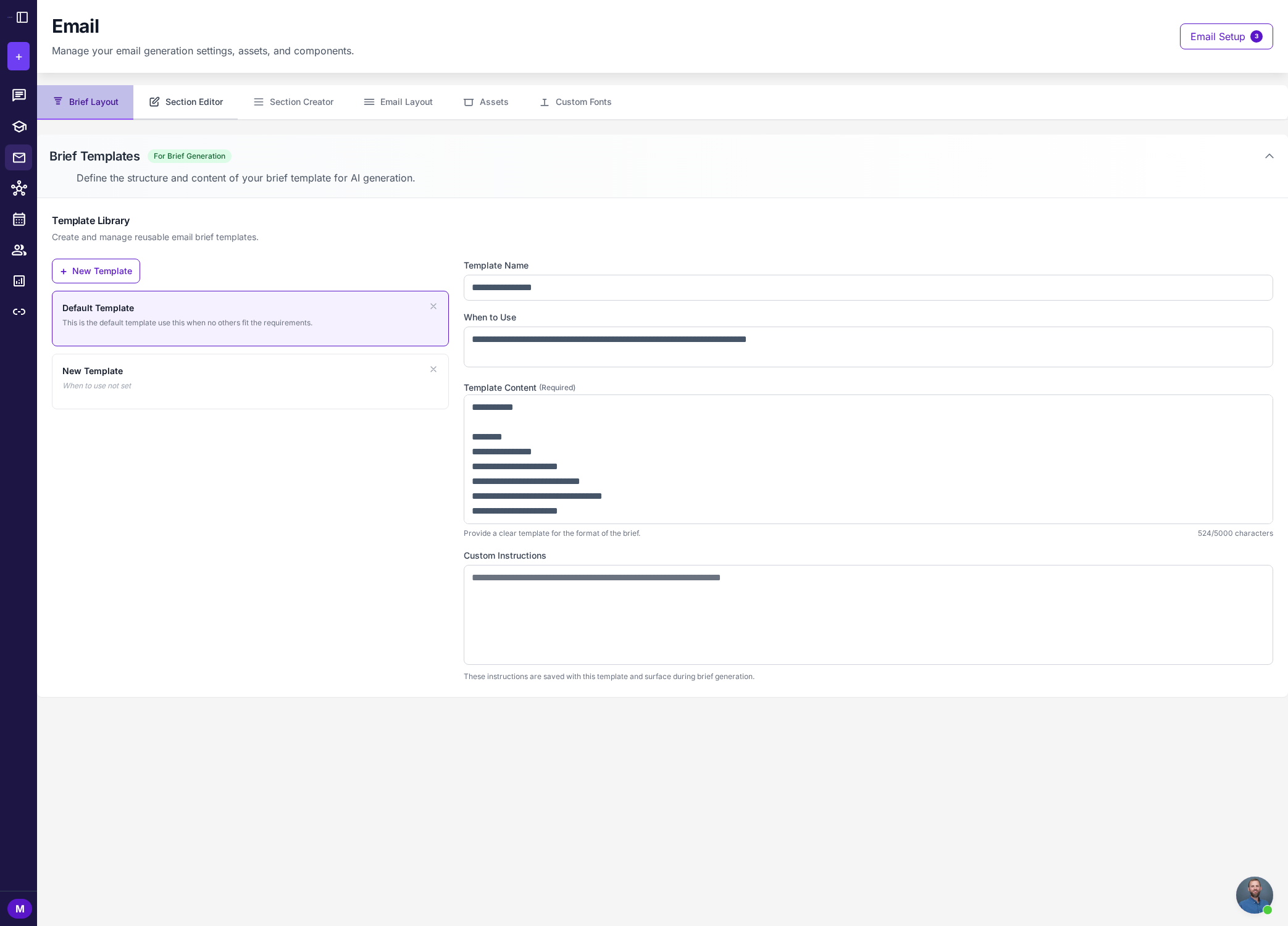
click at [204, 100] on button "Section Editor" at bounding box center [185, 102] width 104 height 35
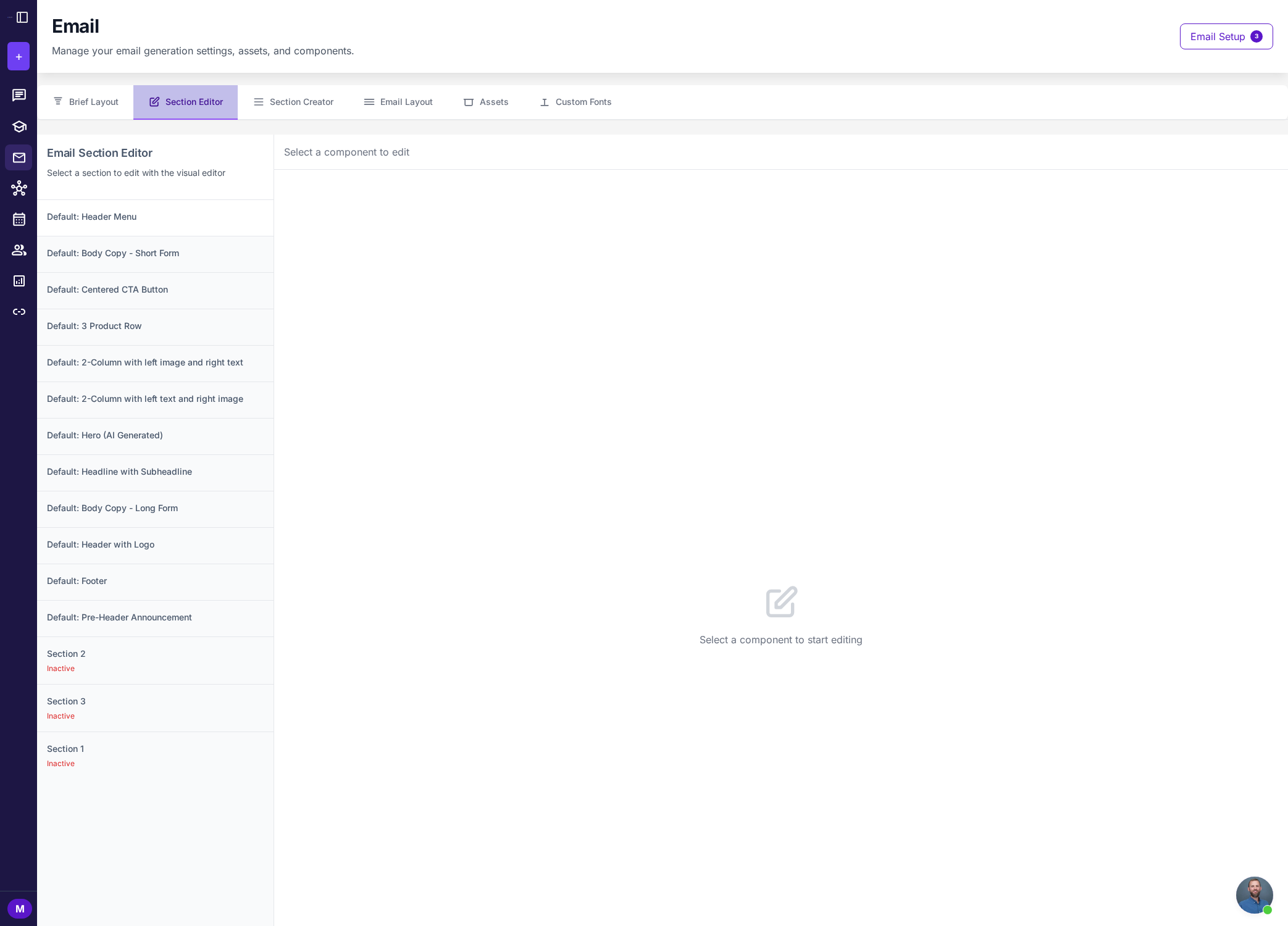
click at [200, 213] on h3 "Default: Header Menu" at bounding box center [155, 216] width 217 height 13
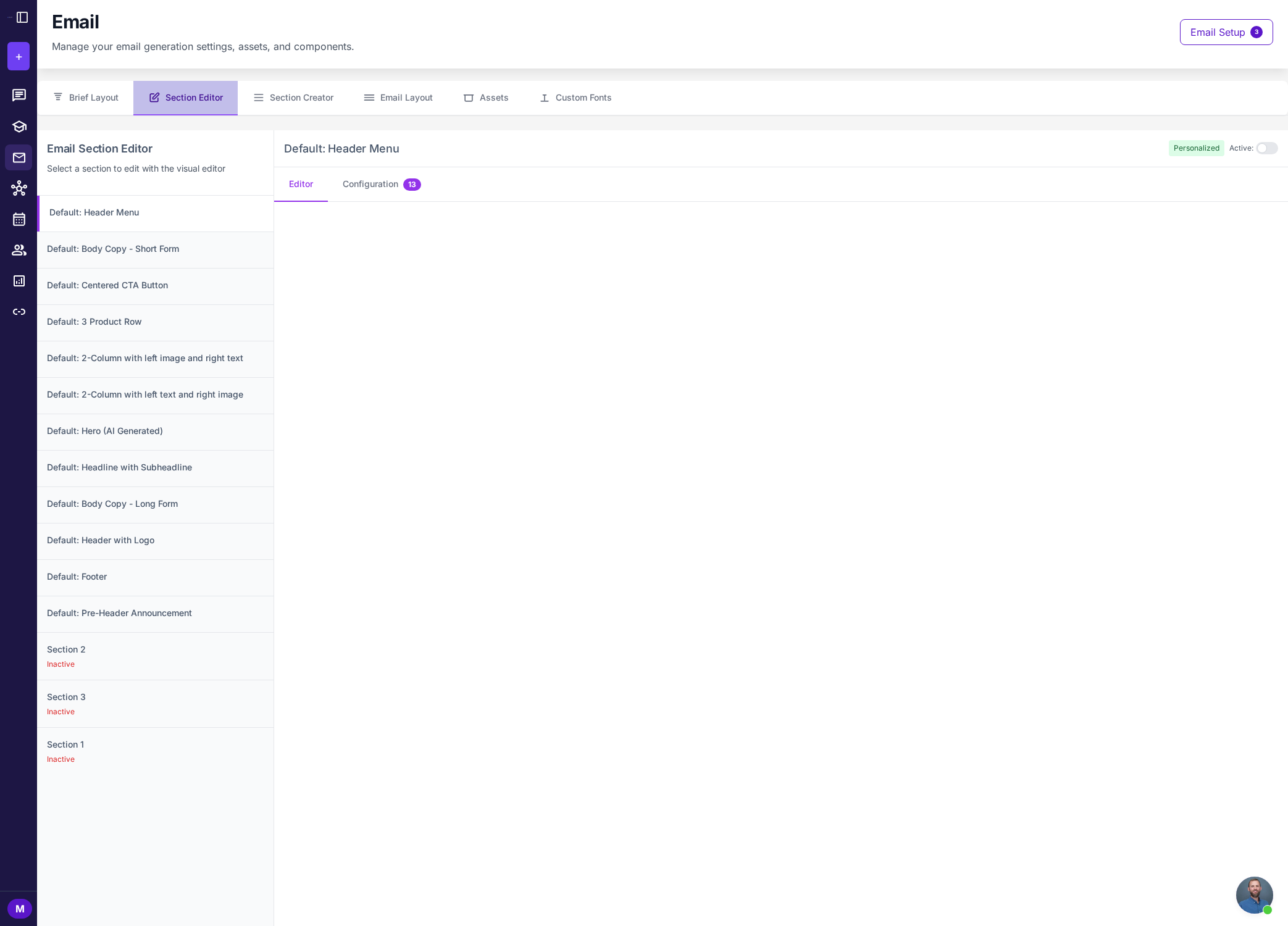
scroll to position [8, 0]
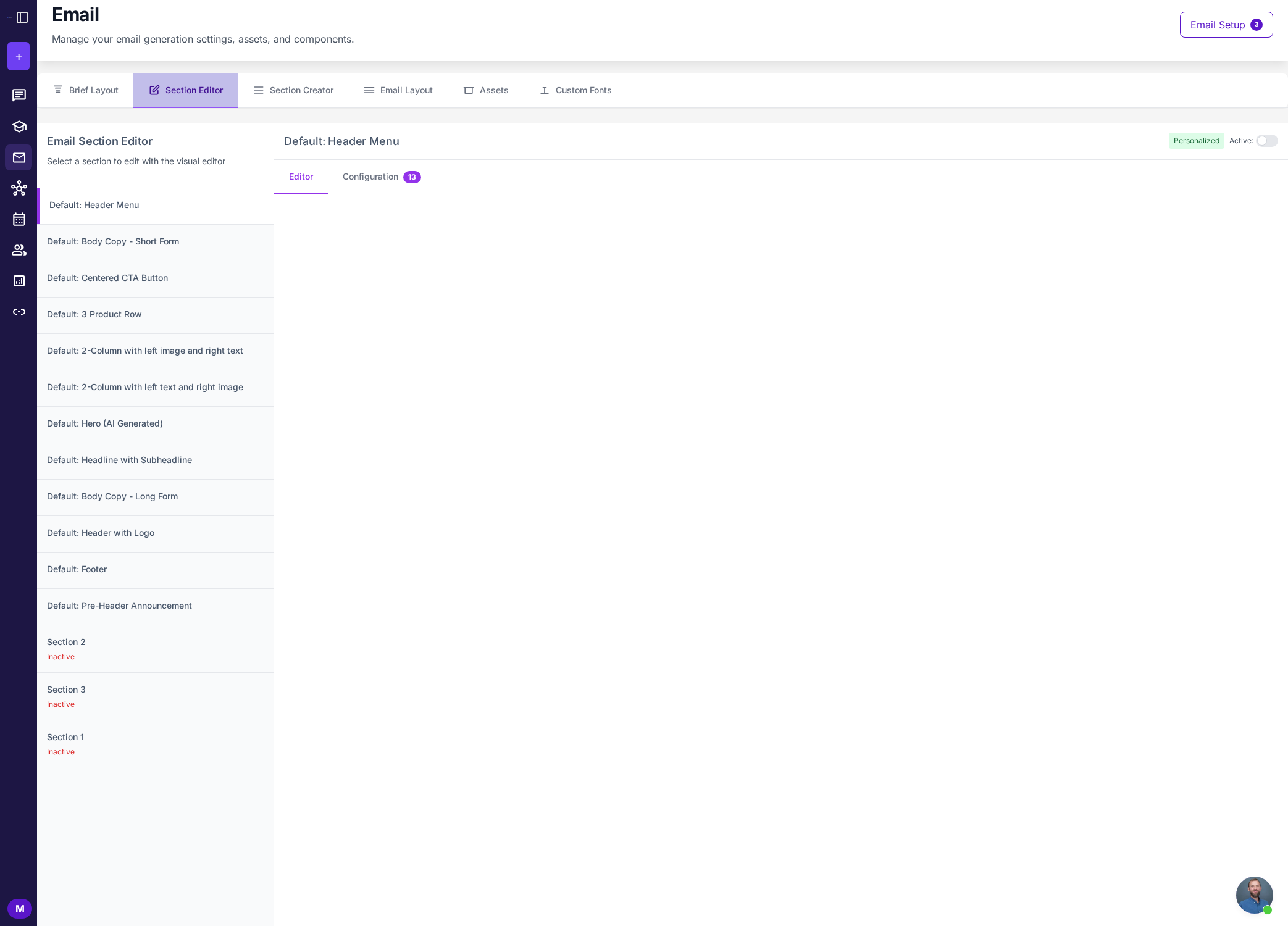
click at [929, 144] on span "Personalized" at bounding box center [1197, 140] width 56 height 16
click at [929, 144] on span "Personalized" at bounding box center [1197, 143] width 56 height 16
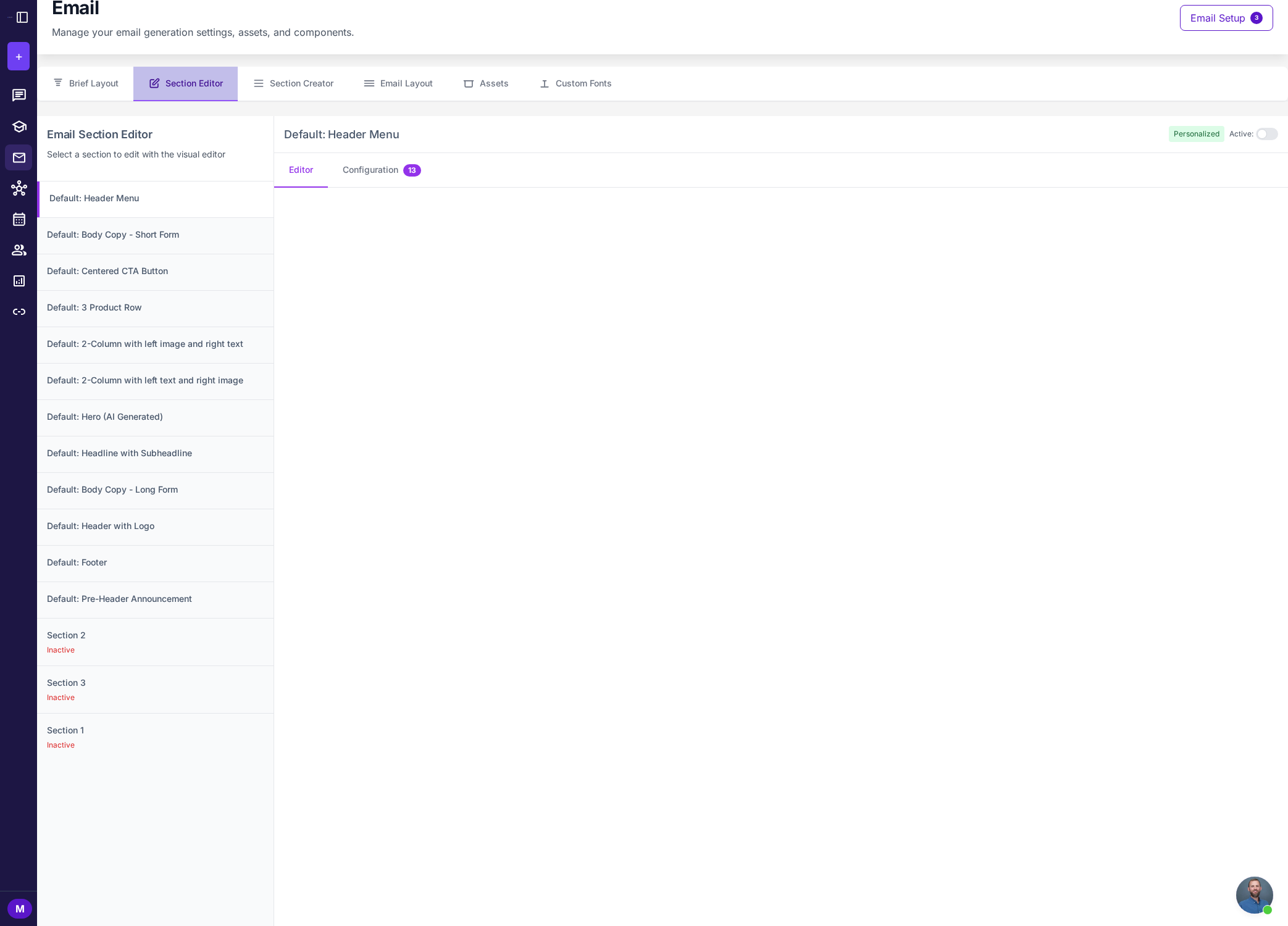
scroll to position [15, 0]
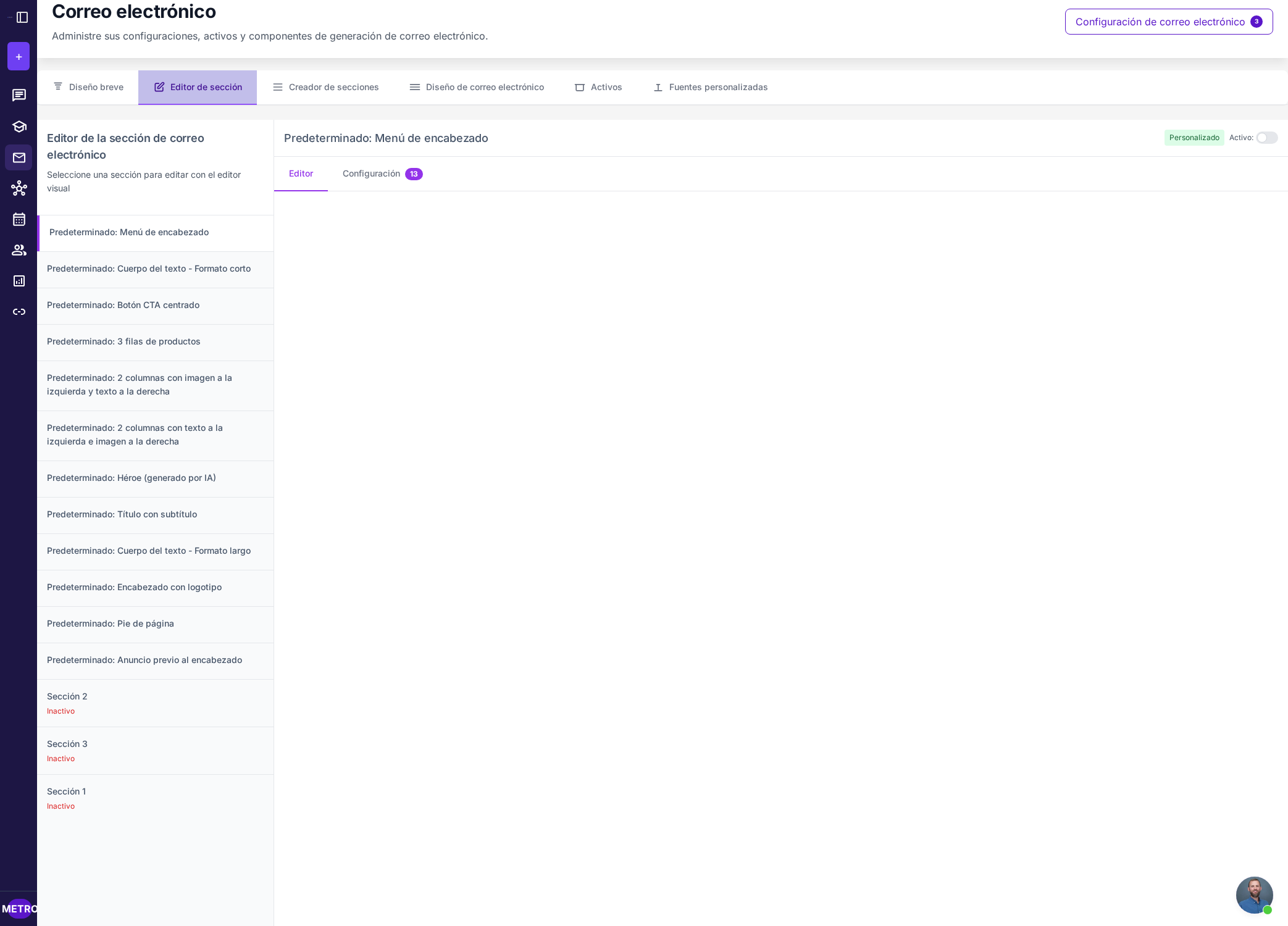
click at [929, 169] on nav "Editor Configuración 13" at bounding box center [781, 174] width 1014 height 35
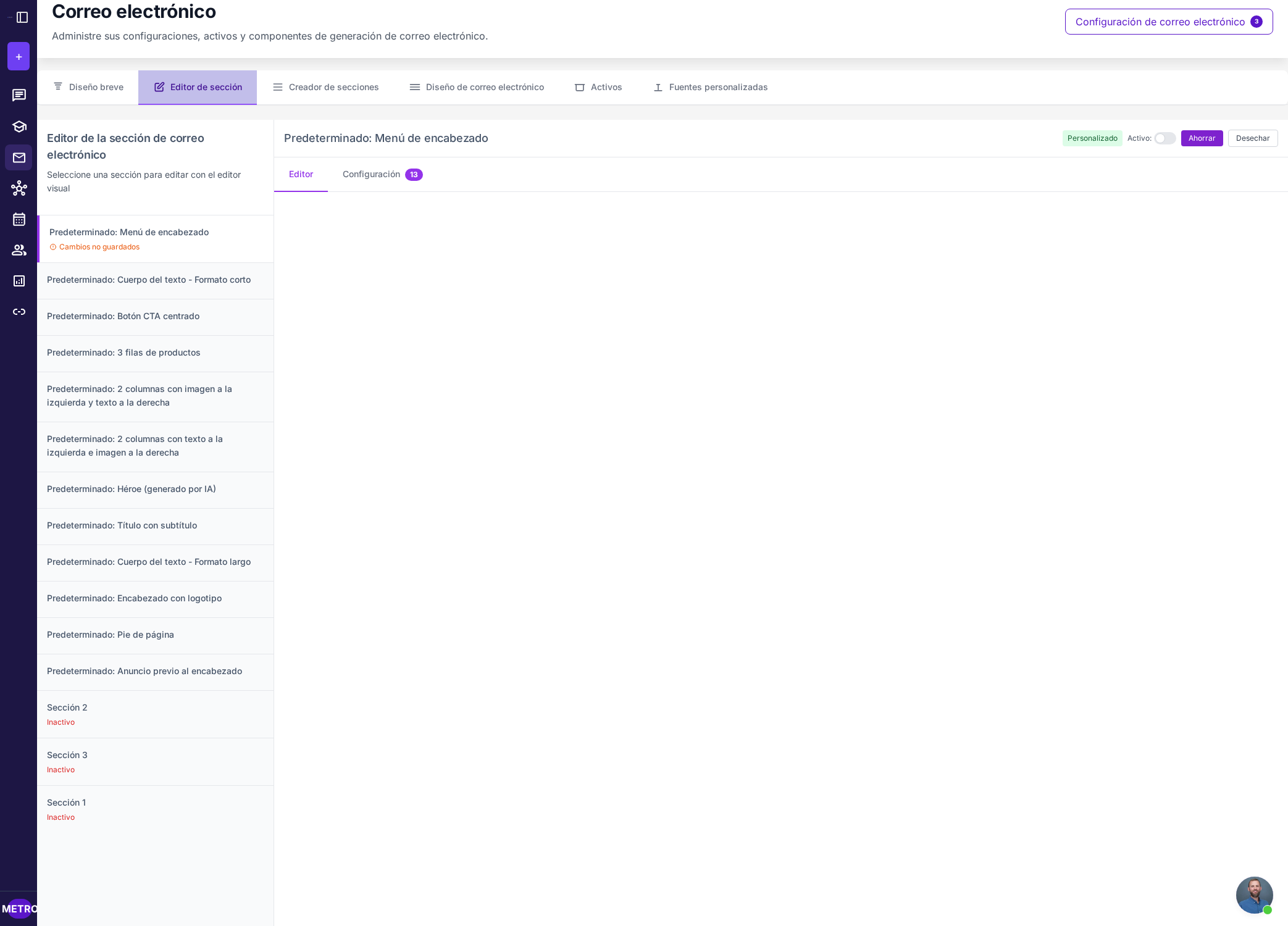
click at [929, 141] on font "Ahorrar" at bounding box center [1202, 138] width 27 height 9
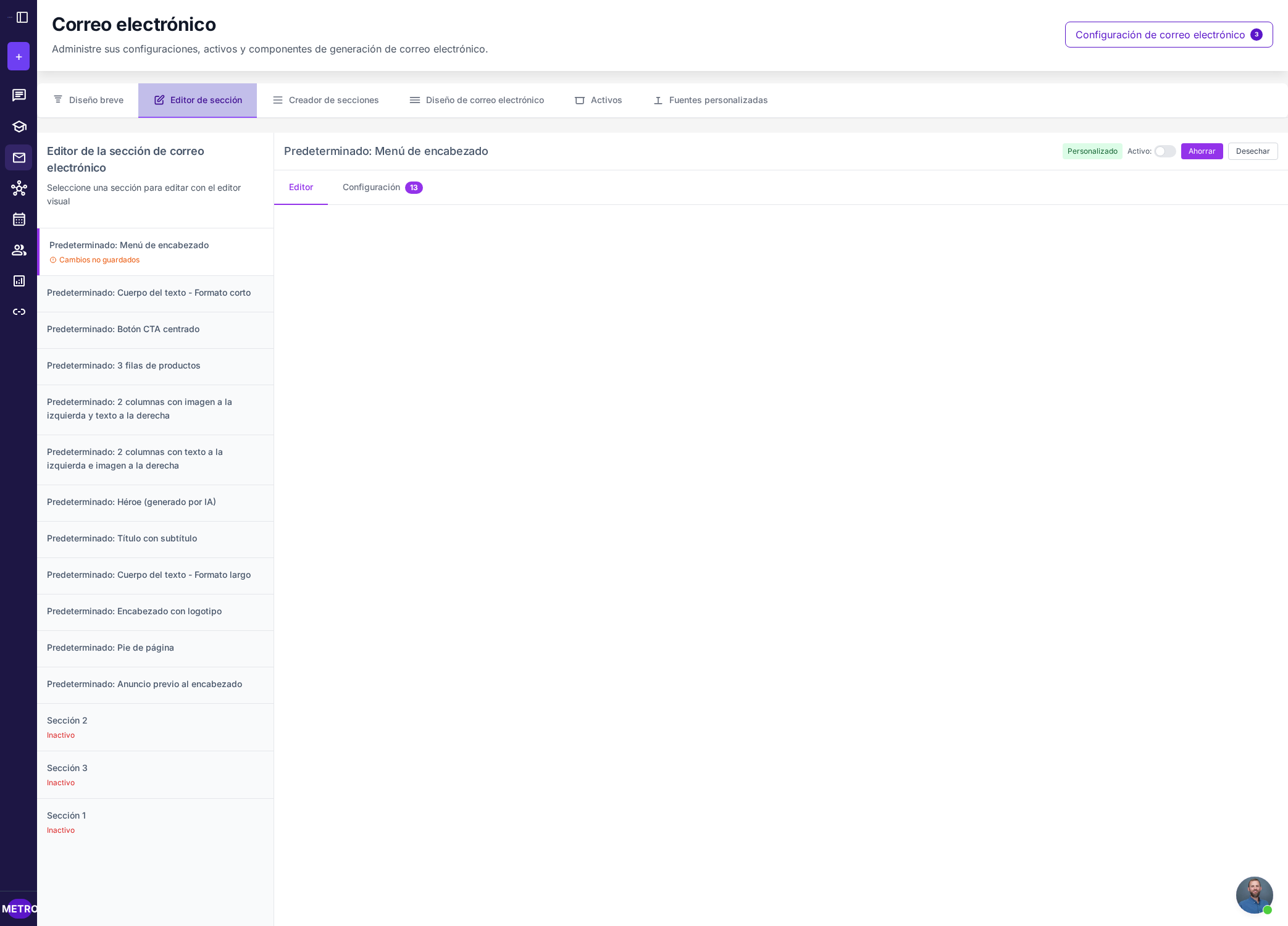
scroll to position [3, 0]
click at [929, 149] on font "Ahorrar" at bounding box center [1202, 150] width 27 height 9
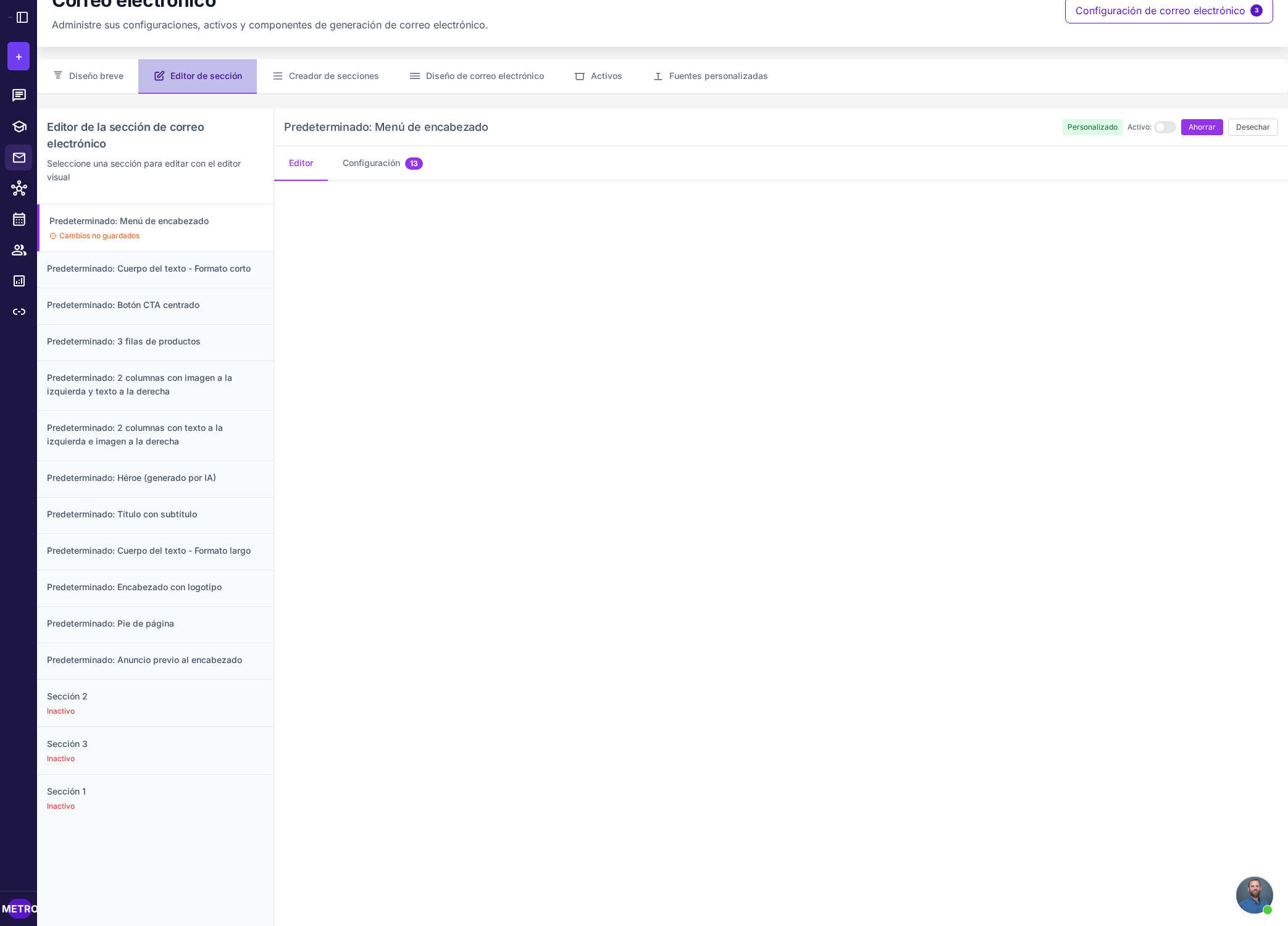
scroll to position [0, 0]
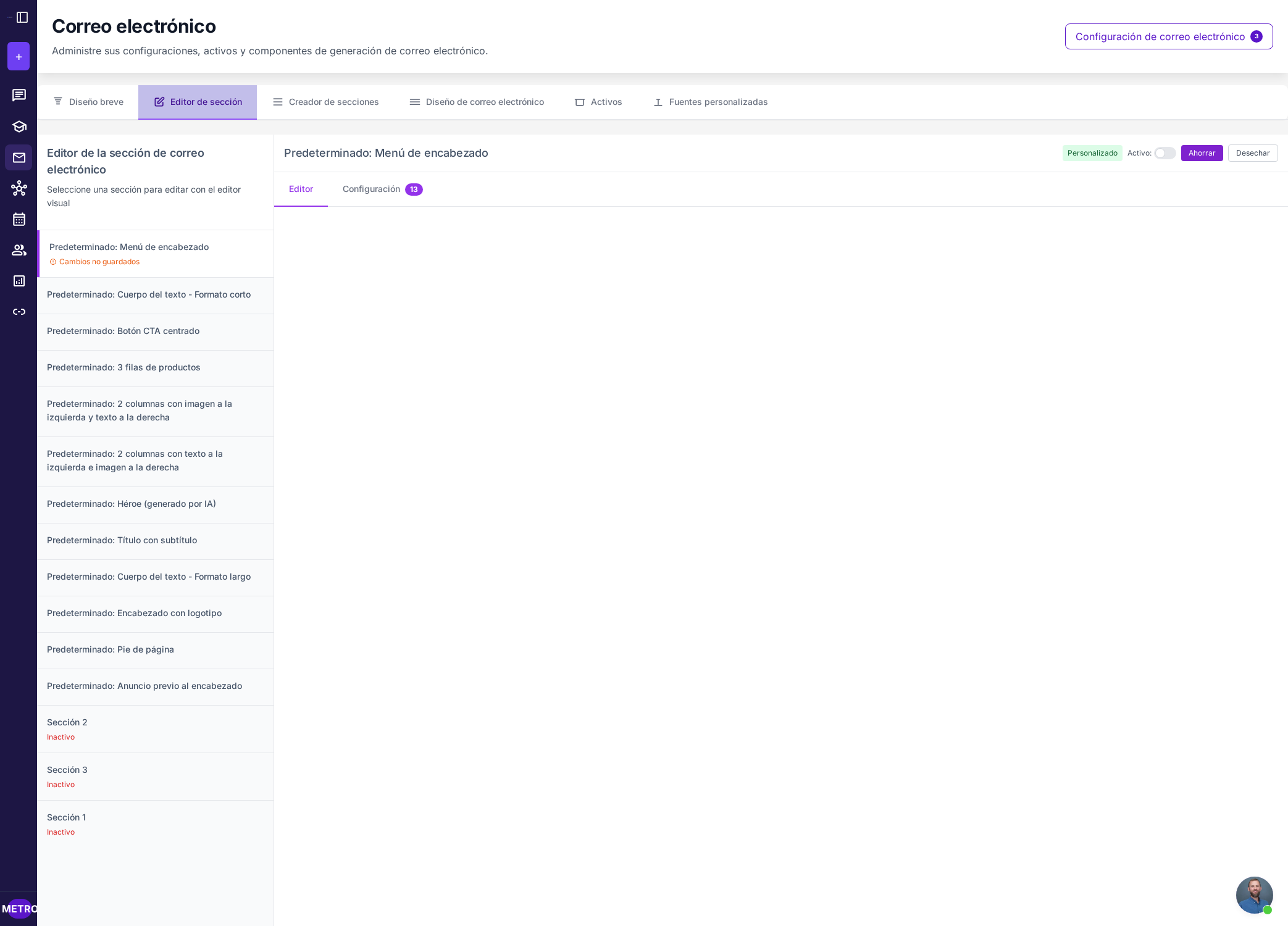
click at [929, 154] on font "Ahorrar" at bounding box center [1202, 152] width 27 height 9
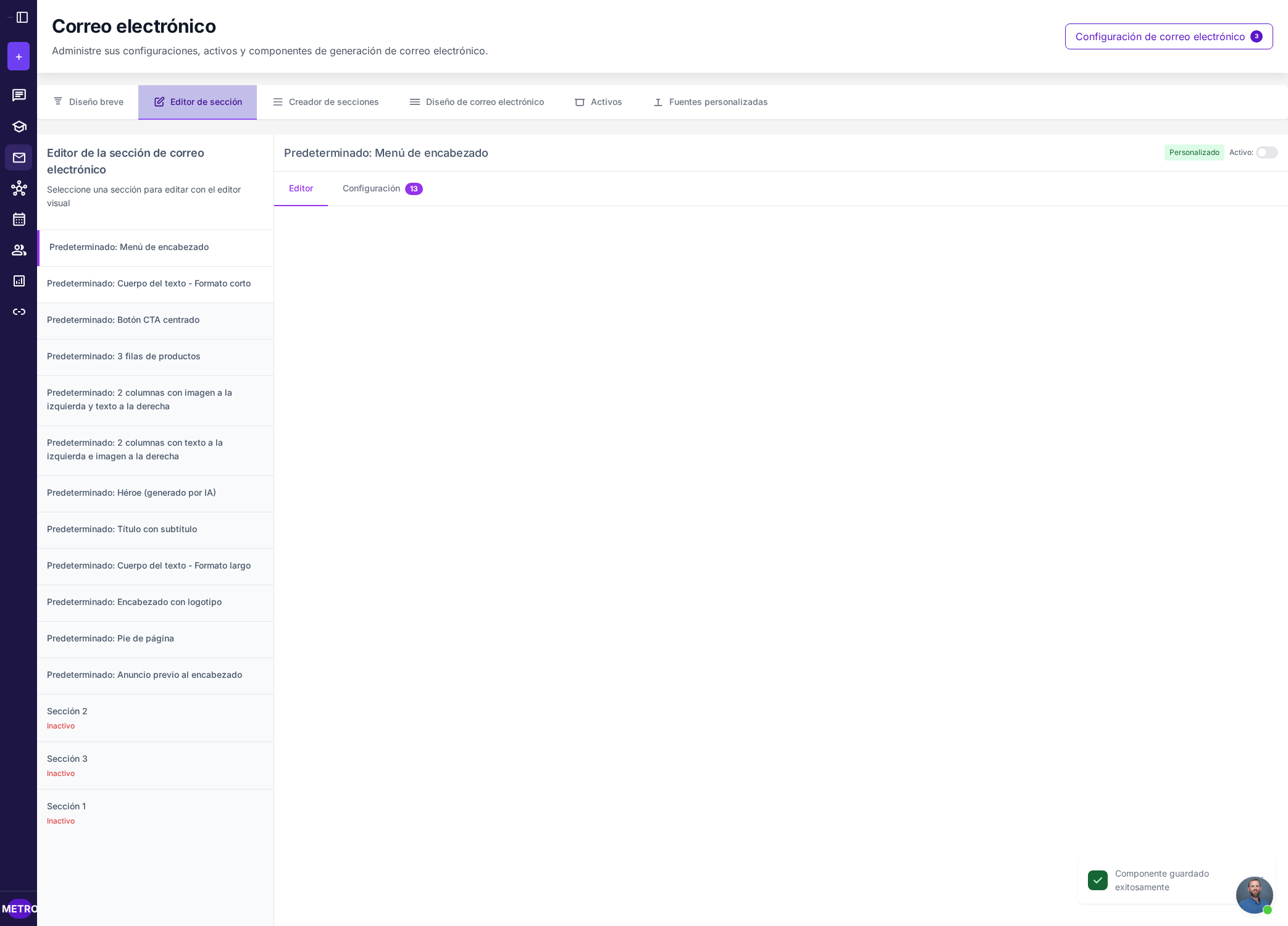
click at [195, 288] on font "Predeterminado: Cuerpo del texto - Formato corto" at bounding box center [149, 283] width 204 height 11
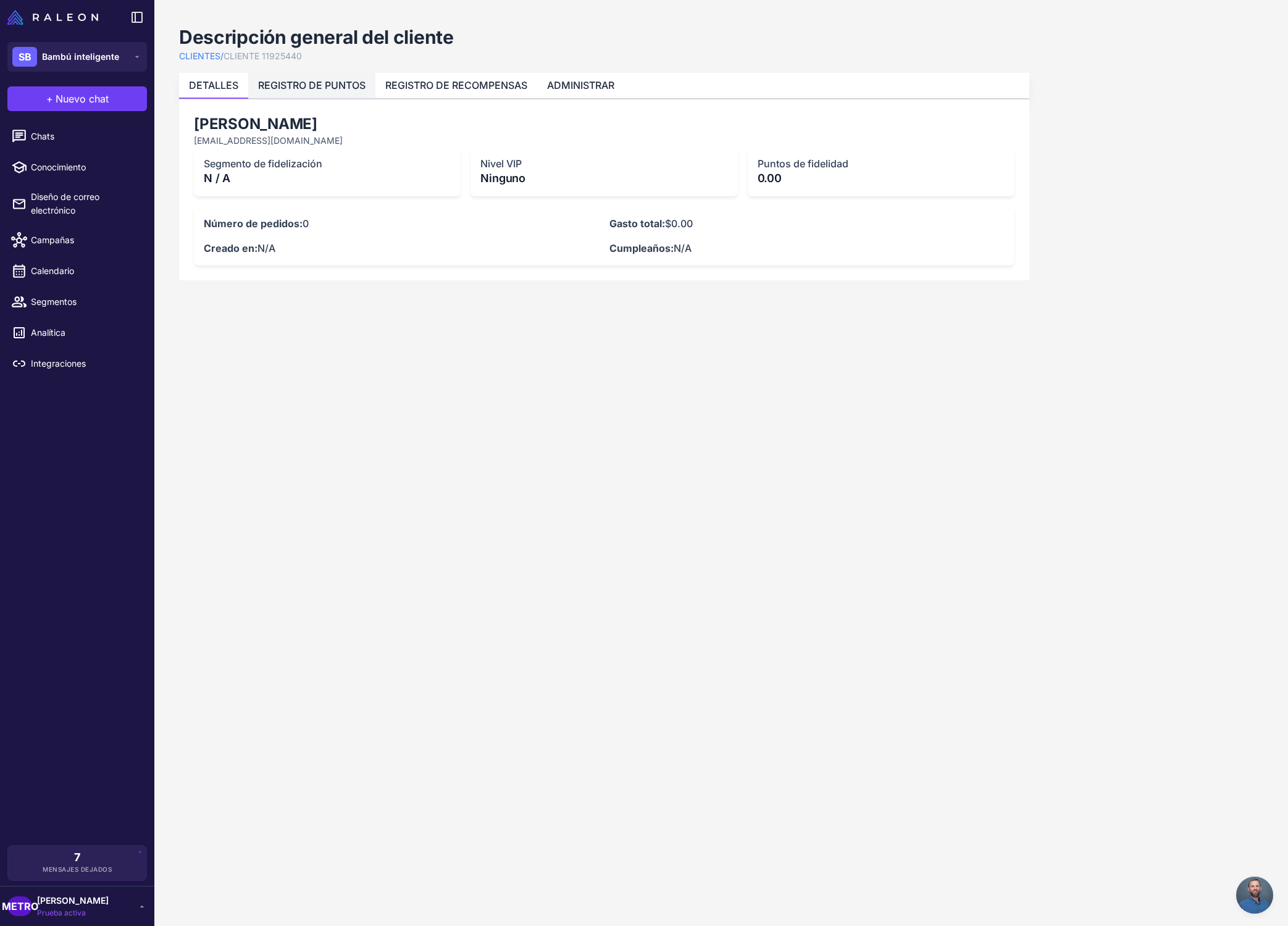
click at [334, 94] on li "REGISTRO DE PUNTOS" at bounding box center [311, 85] width 127 height 25
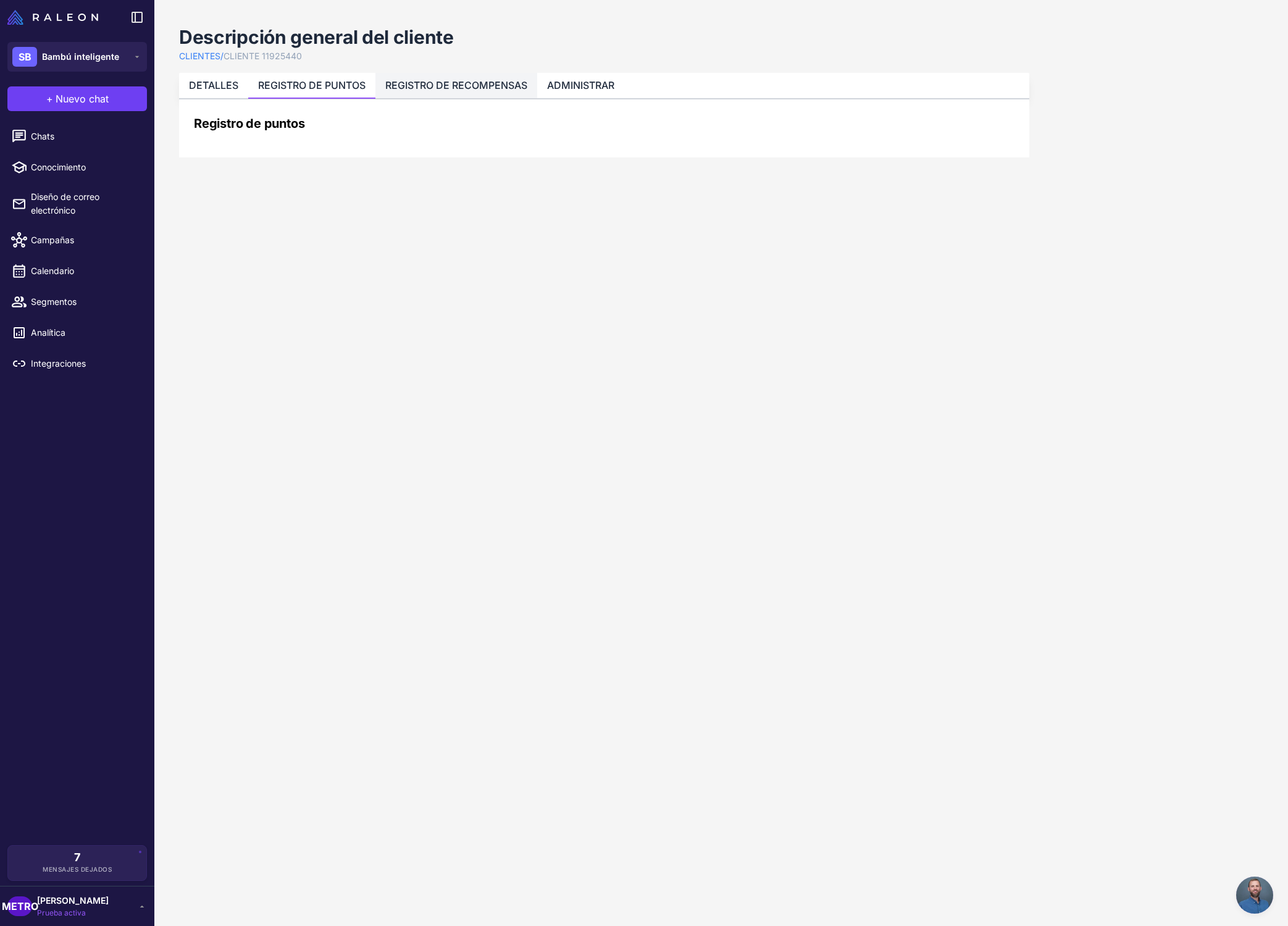
click at [393, 87] on font "REGISTRO DE RECOMPENSAS" at bounding box center [456, 85] width 142 height 13
click at [562, 86] on font "ADMINISTRAR" at bounding box center [581, 85] width 67 height 13
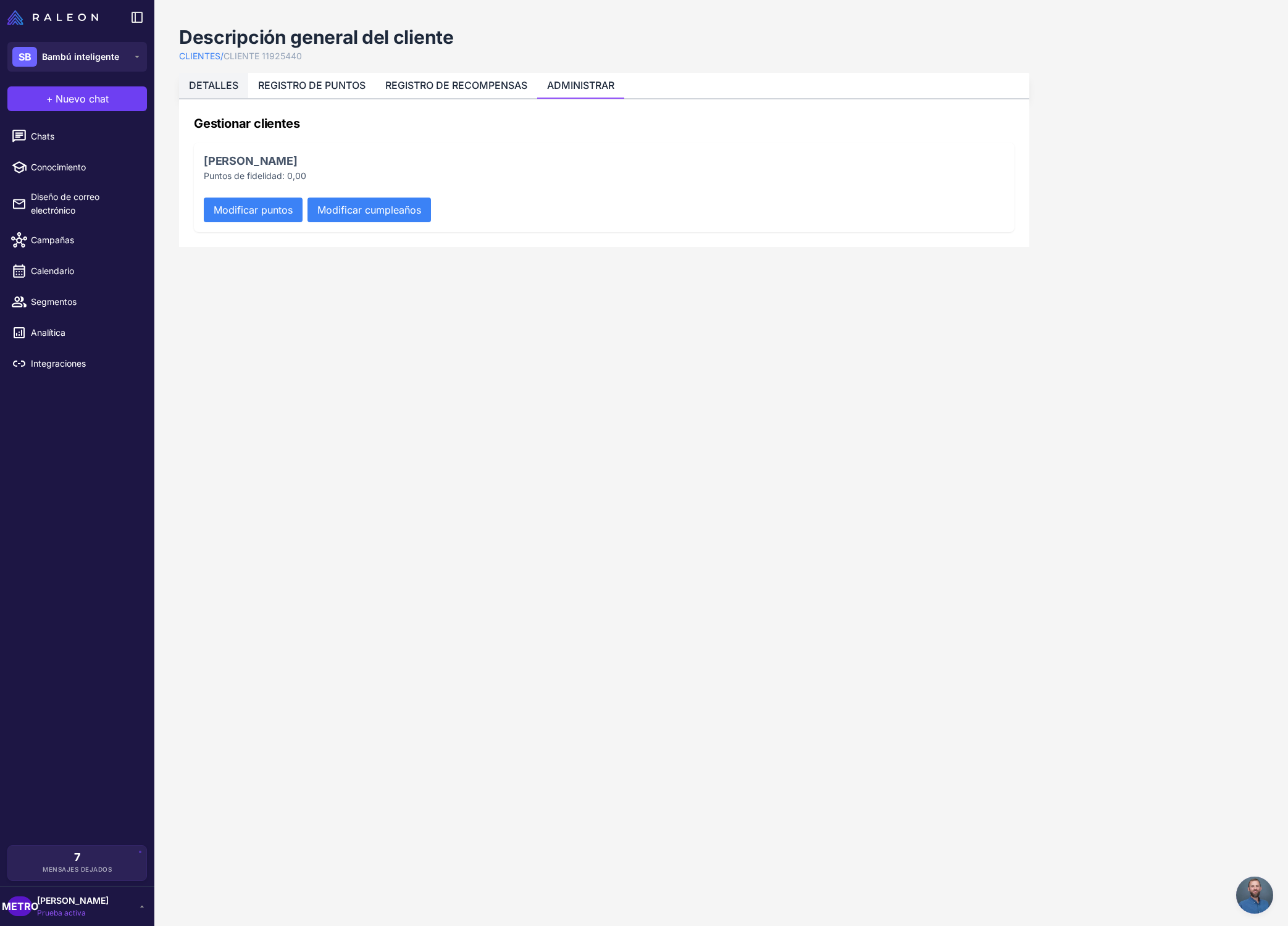
click at [201, 83] on font "DETALLES" at bounding box center [214, 85] width 49 height 13
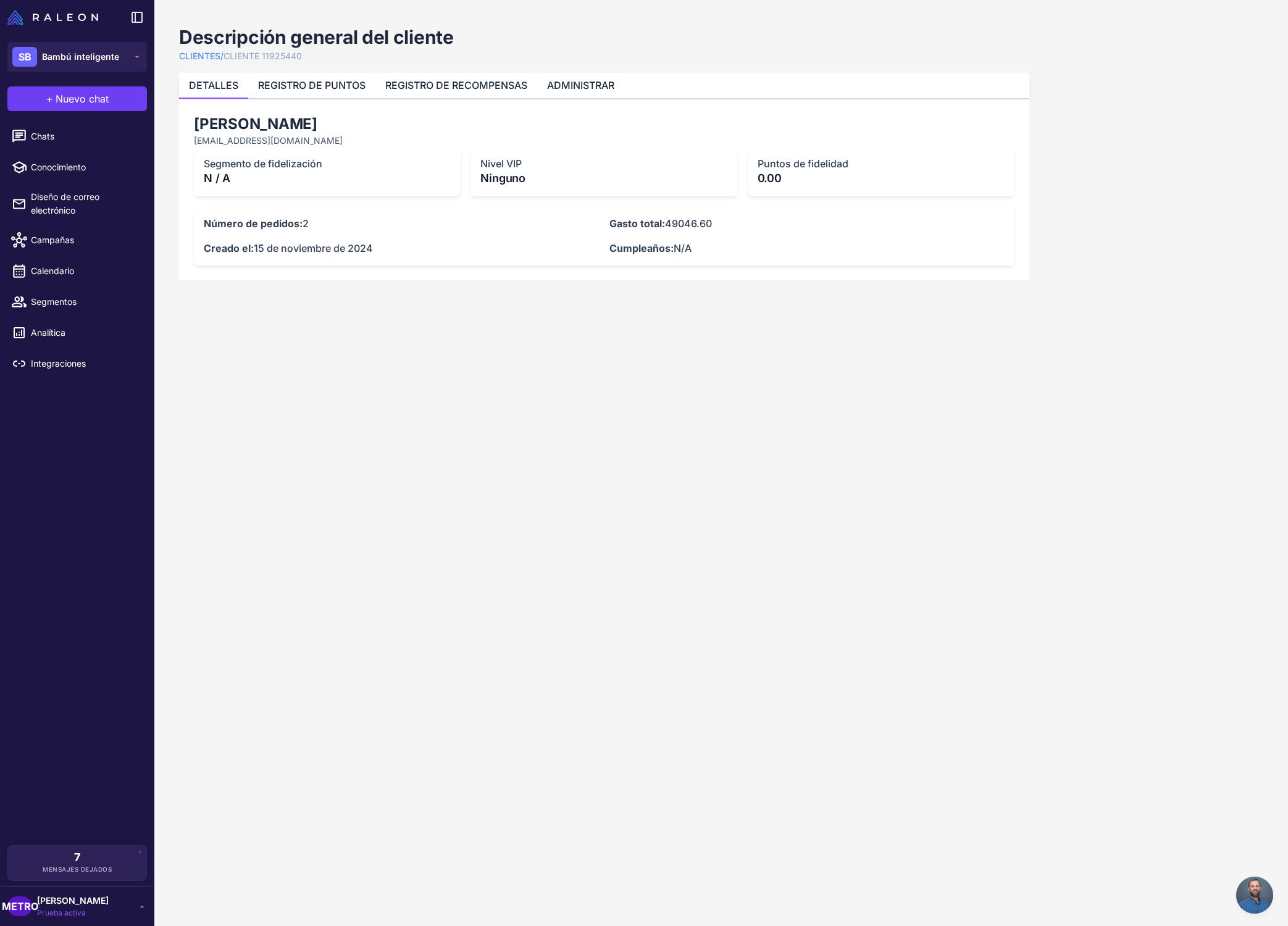
drag, startPoint x: 680, startPoint y: 225, endPoint x: 716, endPoint y: 223, distance: 36.1
click at [716, 223] on p "Gasto total: 49046.60" at bounding box center [807, 223] width 396 height 15
drag, startPoint x: 684, startPoint y: 226, endPoint x: 653, endPoint y: 226, distance: 31.0
click at [653, 226] on p "Gasto total: $0.00" at bounding box center [807, 223] width 396 height 15
click at [340, 86] on font "REGISTRO DE PUNTOS" at bounding box center [312, 85] width 108 height 13
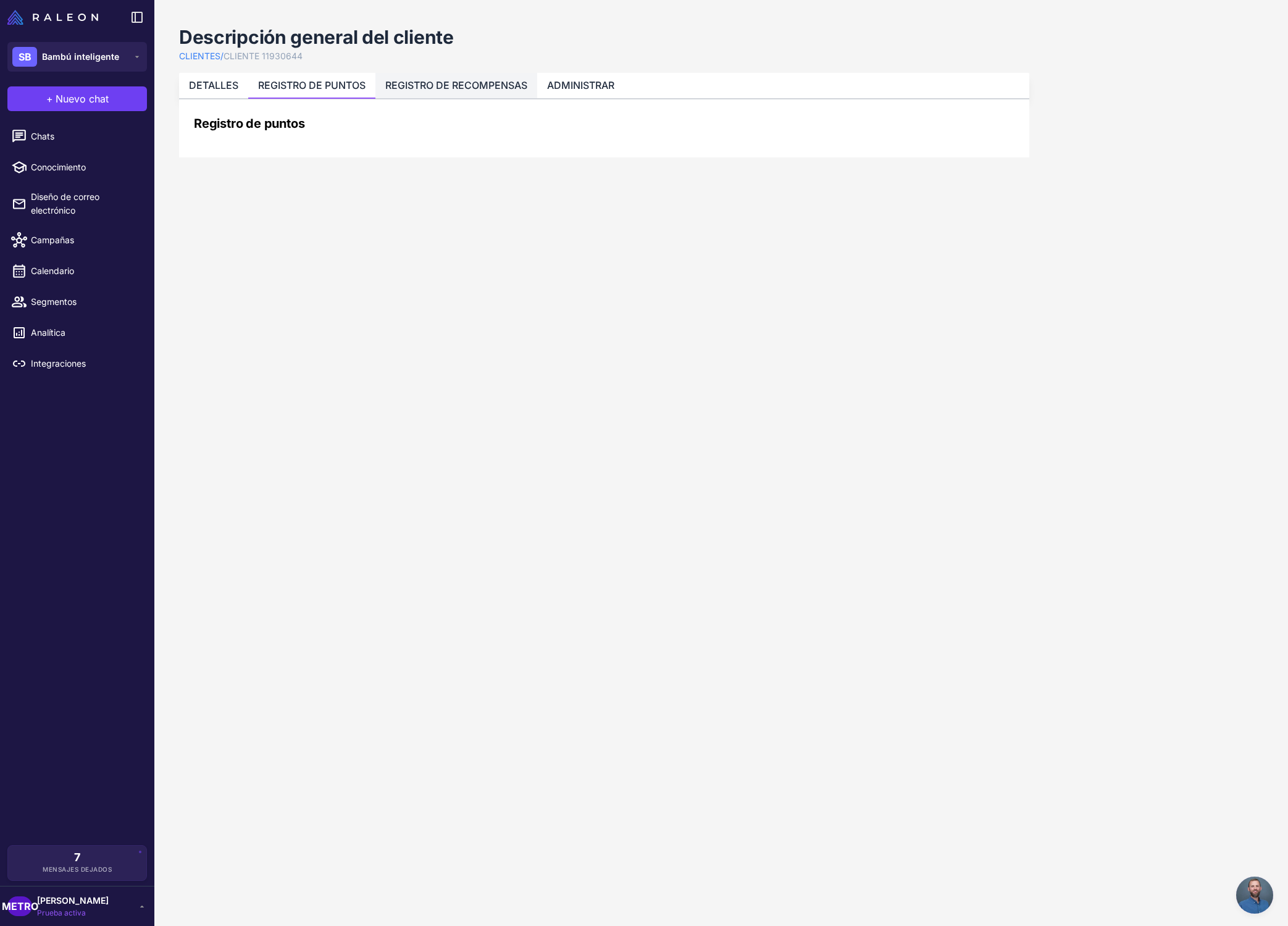
click at [439, 93] on li "REGISTRO DE RECOMPENSAS" at bounding box center [456, 85] width 162 height 25
click at [585, 98] on ul "DETALLES REGISTRO DE PUNTOS REGISTRO DE RECOMPENSAS ADMINISTRAR" at bounding box center [604, 86] width 850 height 27
click at [598, 89] on font "ADMINISTRAR" at bounding box center [581, 85] width 67 height 13
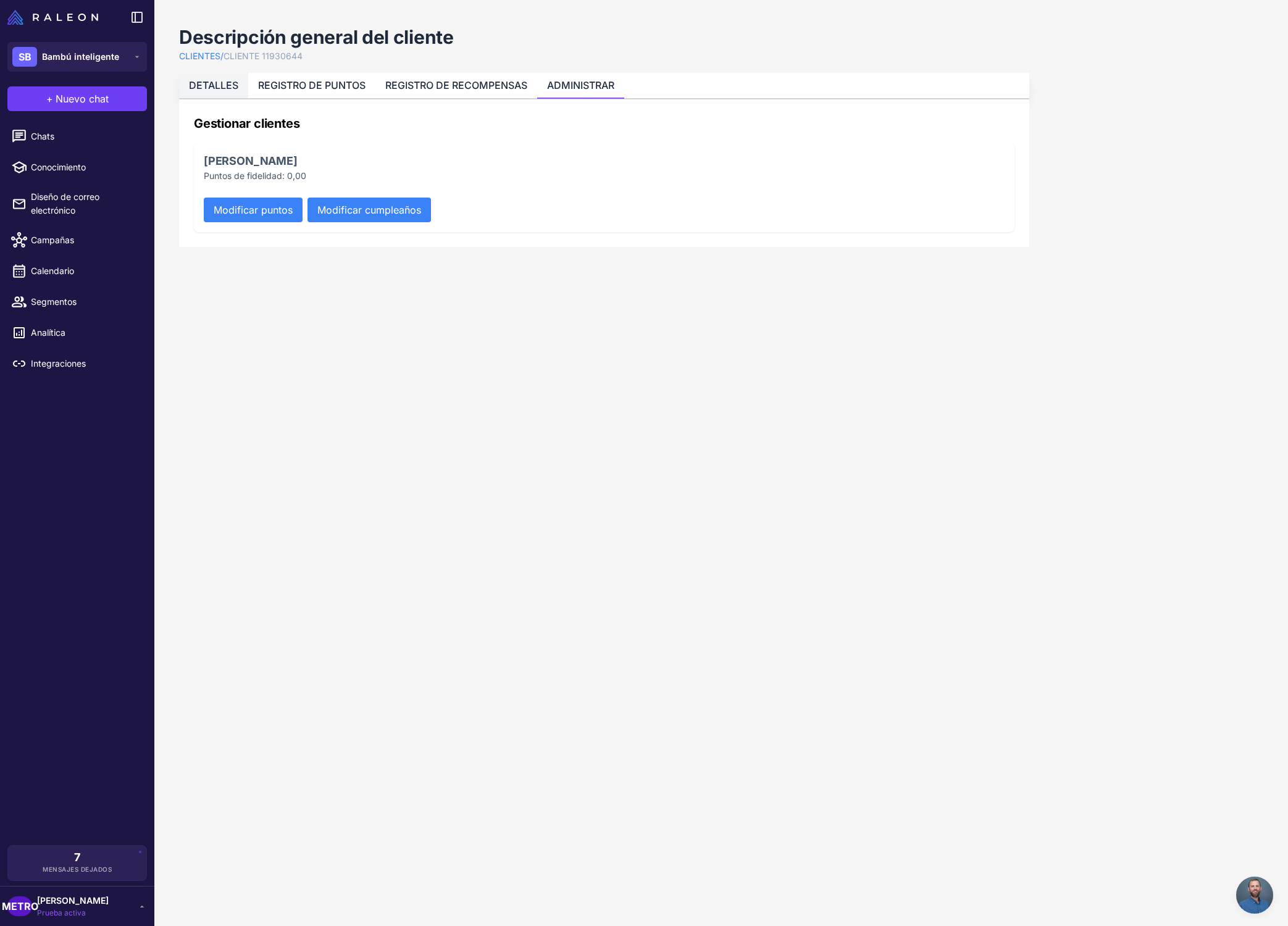
click at [220, 83] on font "DETALLES" at bounding box center [214, 85] width 49 height 13
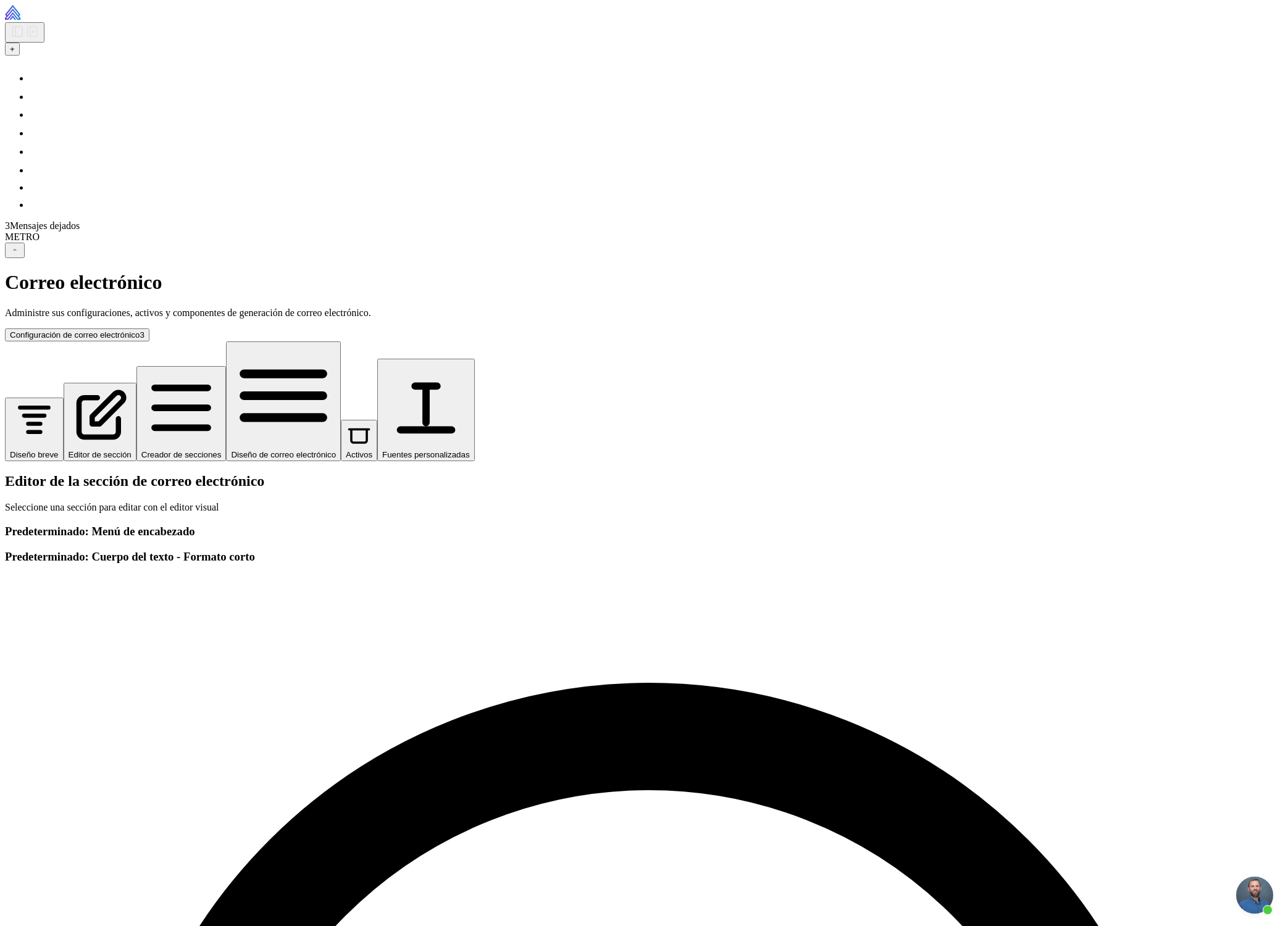
scroll to position [132, 0]
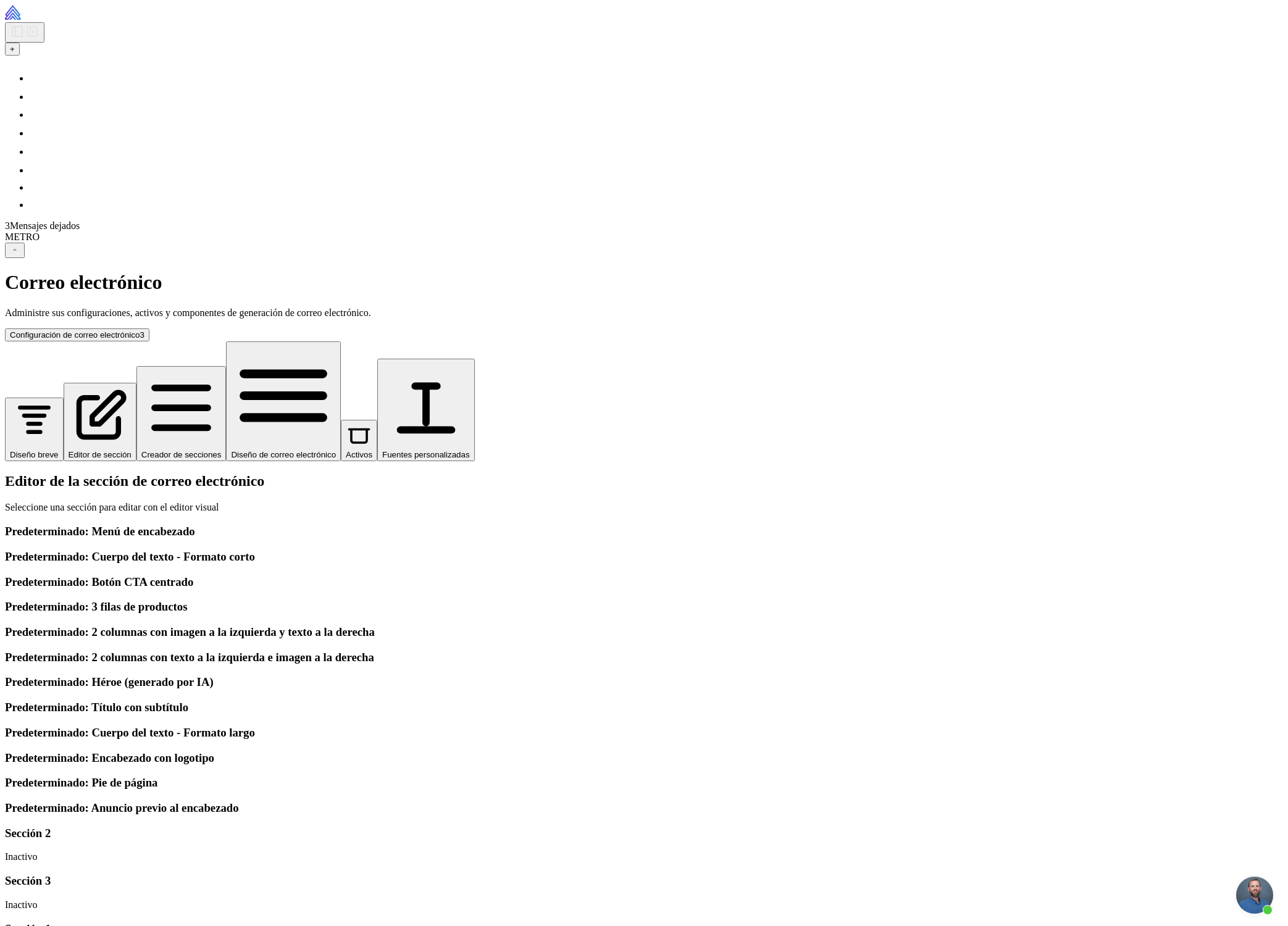
click at [229, 576] on div "Predeterminado: Botón CTA centrado" at bounding box center [649, 582] width 1288 height 13
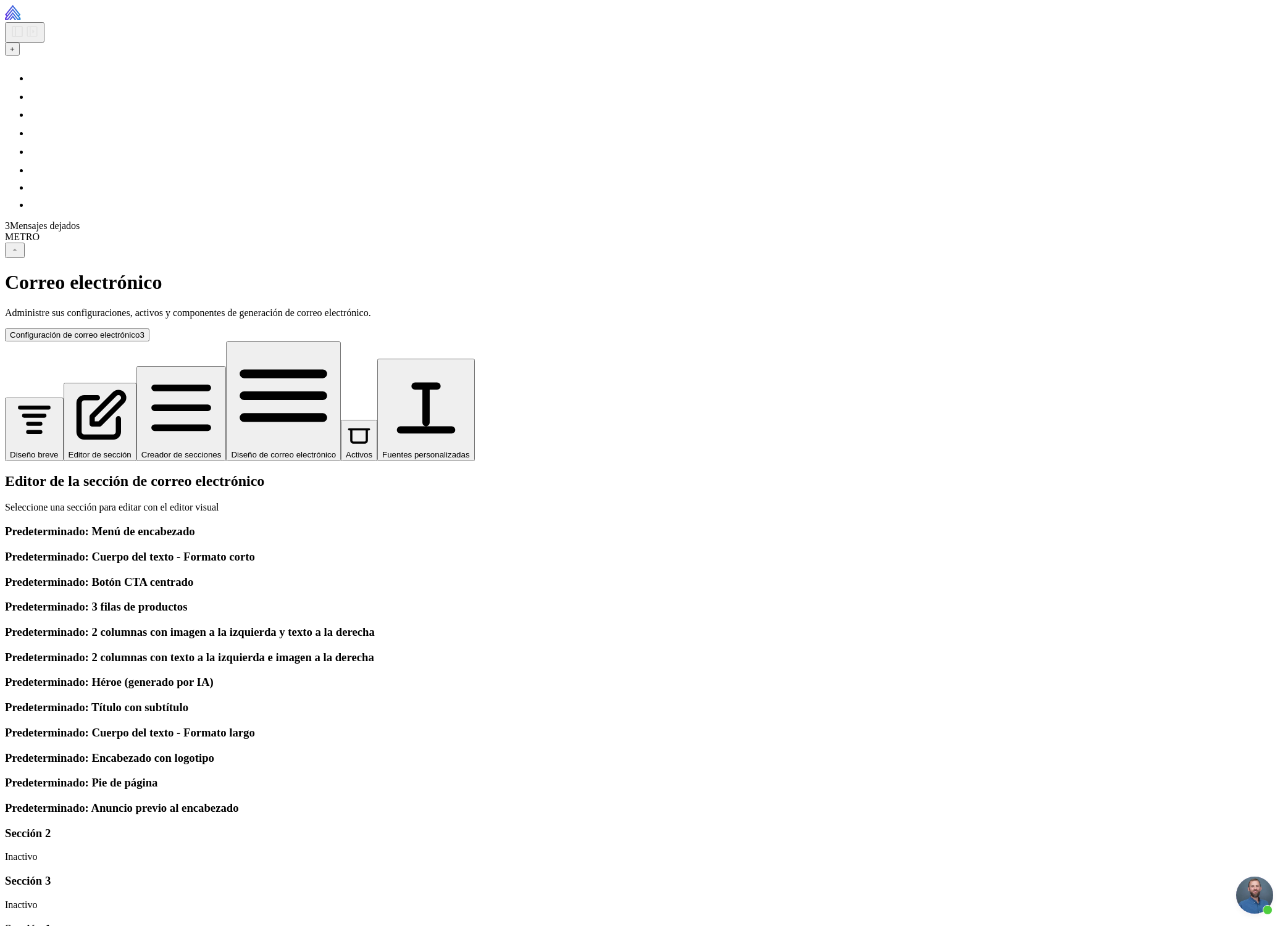
click at [220, 600] on h3 "Predeterminado: 3 filas de productos" at bounding box center [649, 607] width 1288 height 13
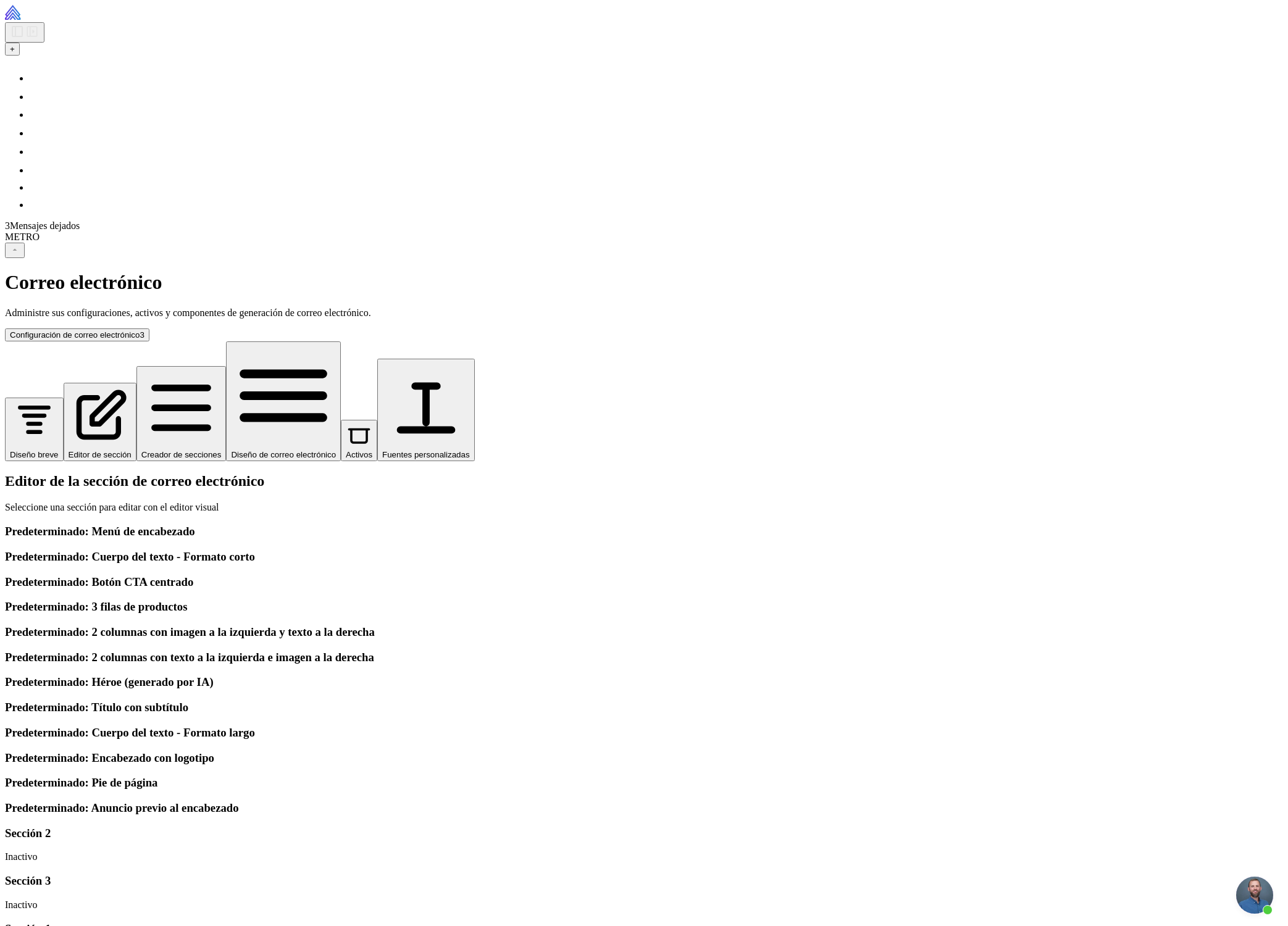
click at [189, 600] on div "Predeterminado: 3 filas de productos" at bounding box center [649, 607] width 1288 height 13
click at [219, 576] on div "Predeterminado: Botón CTA centrado" at bounding box center [649, 582] width 1288 height 13
click at [211, 550] on div "Predeterminado: Cuerpo del texto - Formato corto" at bounding box center [649, 557] width 1288 height 13
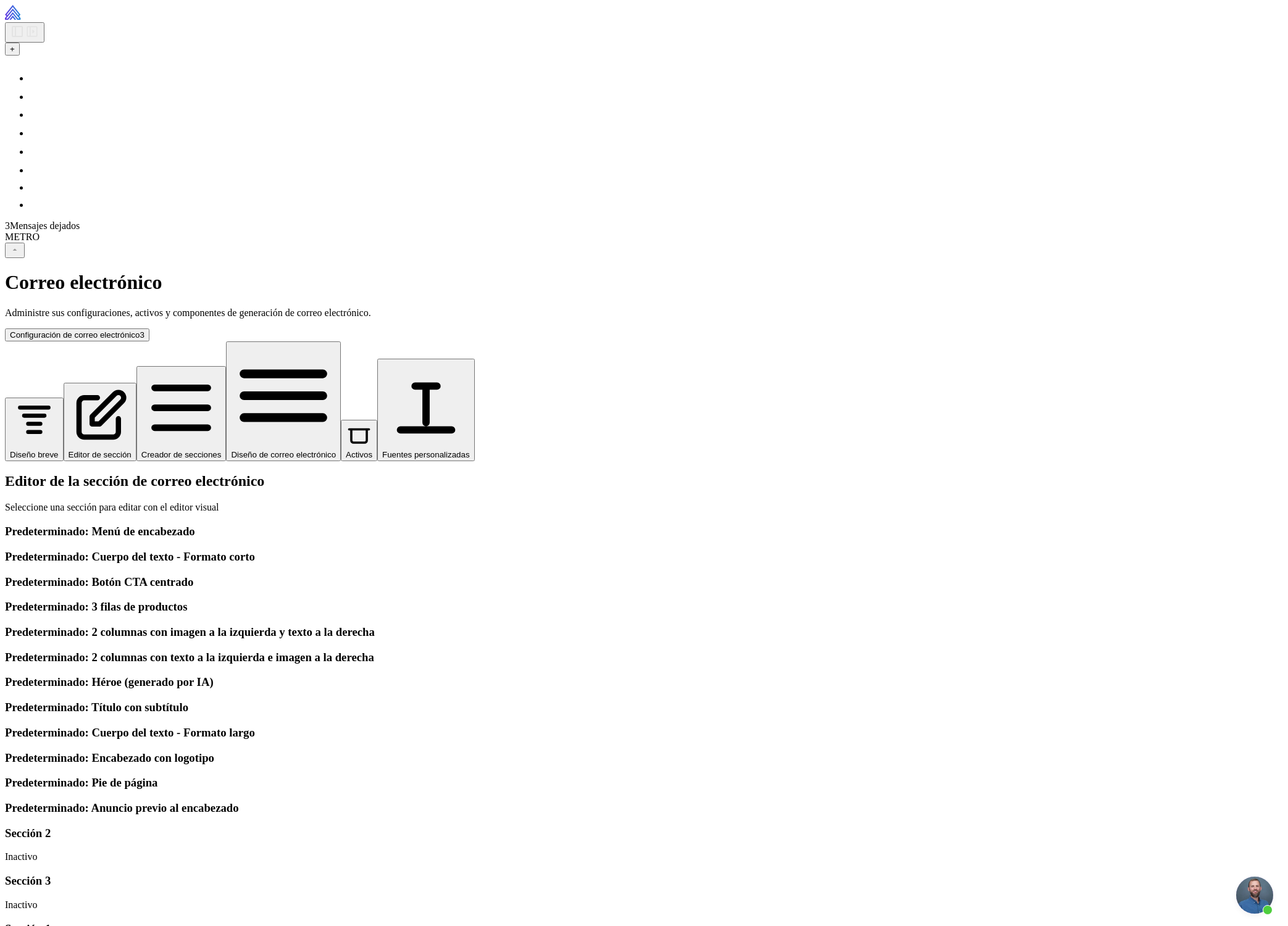
click at [219, 525] on div "Predeterminado: Menú de encabezado" at bounding box center [649, 531] width 1288 height 13
click at [218, 550] on h3 "Predeterminado: Cuerpo del texto - Formato corto" at bounding box center [649, 557] width 1288 height 13
click at [211, 576] on div "Predeterminado: Botón CTA centrado" at bounding box center [649, 582] width 1288 height 13
click at [208, 600] on div "Predeterminado: 3 filas de productos" at bounding box center [649, 607] width 1288 height 13
click at [213, 626] on font "Predeterminado: 2 columnas con imagen a la izquierda y texto a la derecha" at bounding box center [190, 632] width 370 height 13
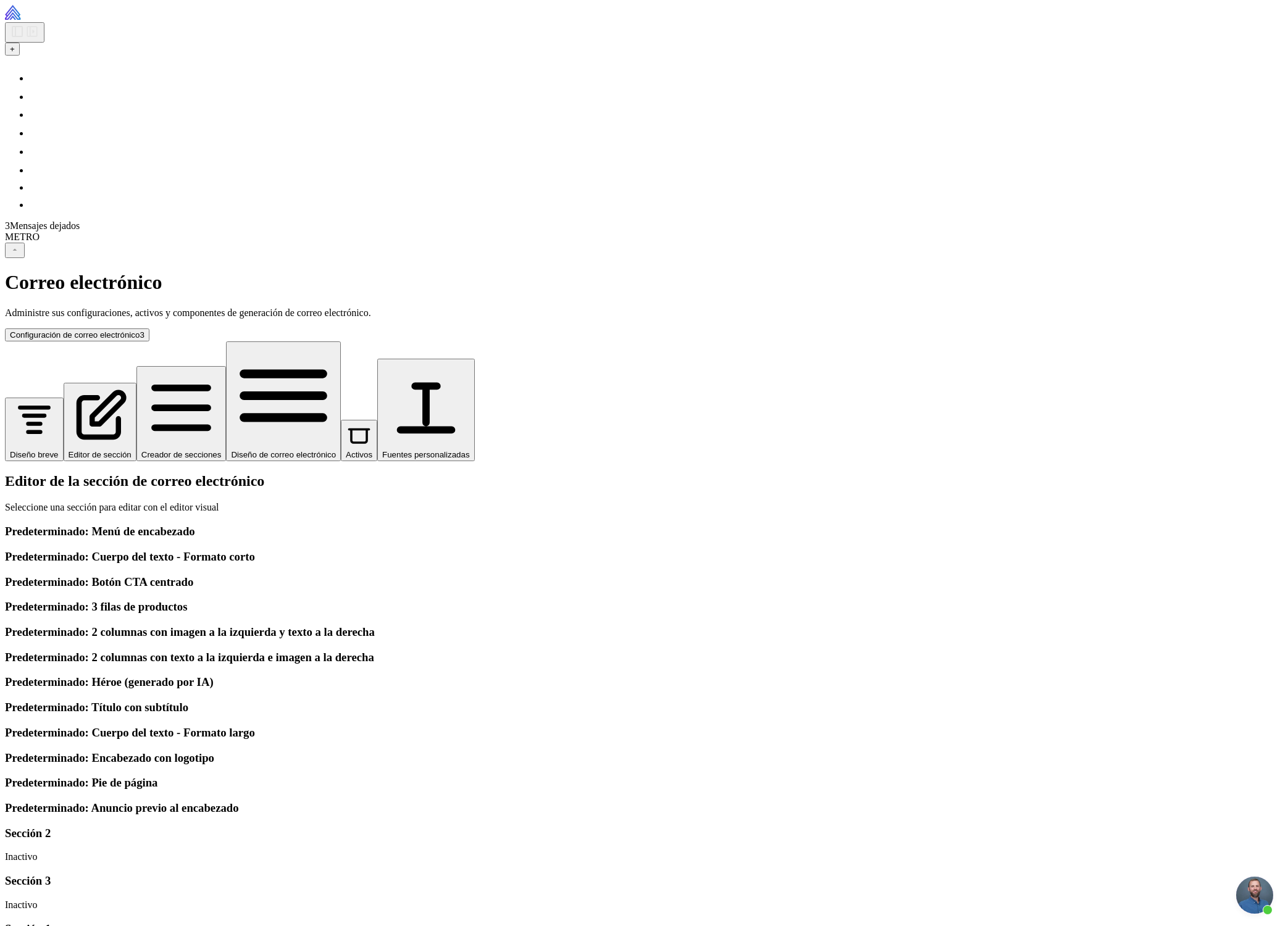
click at [183, 724] on div "Editor de la sección de correo electrónico Seleccione una sección para editar c…" at bounding box center [649, 715] width 1288 height 485
click at [173, 600] on font "Predeterminado: 3 filas de productos" at bounding box center [96, 607] width 182 height 13
click at [187, 576] on div "Predeterminado: Botón CTA centrado" at bounding box center [649, 582] width 1288 height 13
click at [233, 550] on div "Predeterminado: Cuerpo del texto - Formato corto" at bounding box center [649, 557] width 1288 height 13
click at [232, 550] on div "Predeterminado: Cuerpo del texto - Formato corto" at bounding box center [649, 557] width 1288 height 13
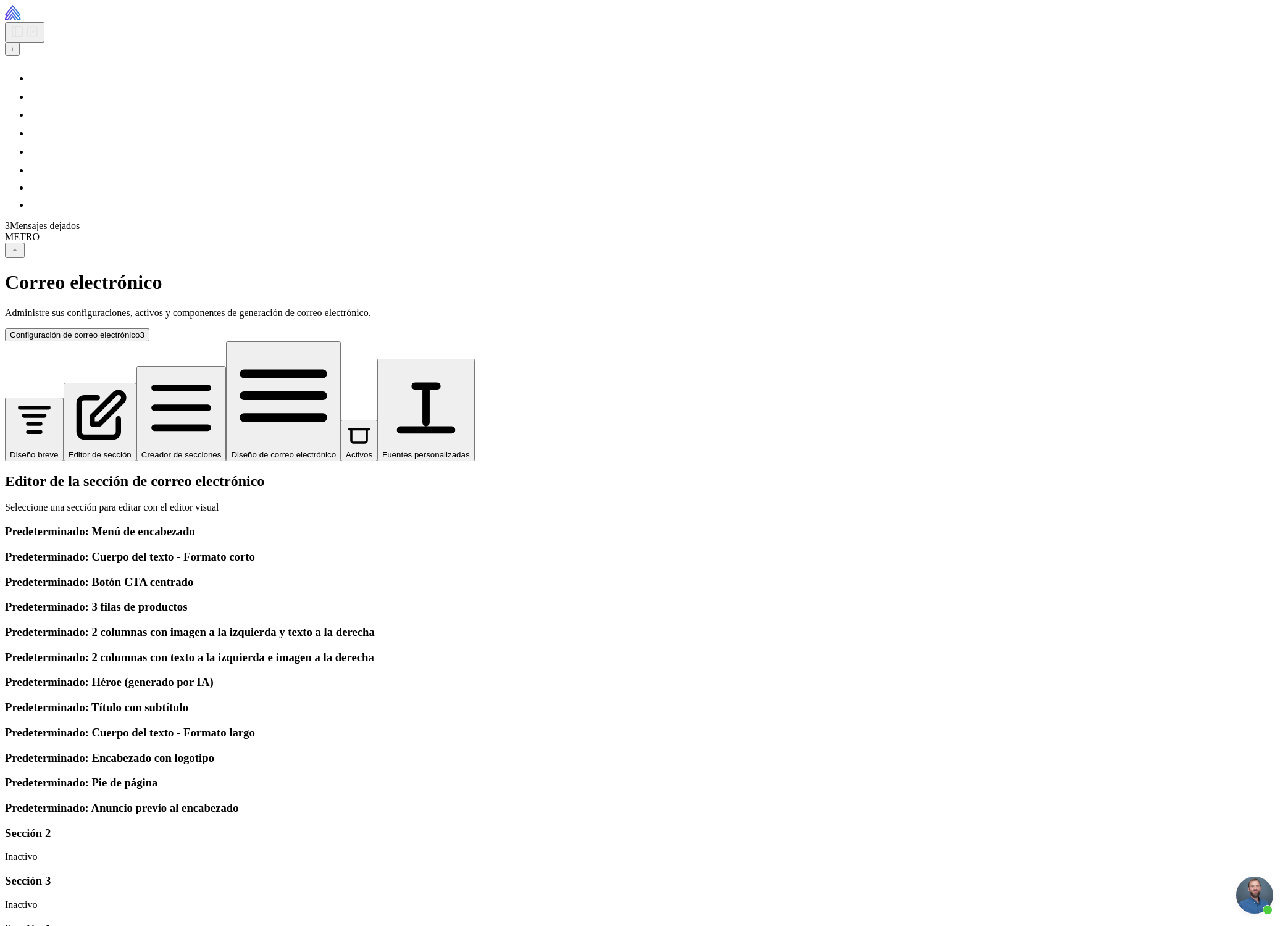
click at [233, 525] on h3 "Predeterminado: Menú de encabezado" at bounding box center [649, 531] width 1288 height 13
